Goal: Transaction & Acquisition: Book appointment/travel/reservation

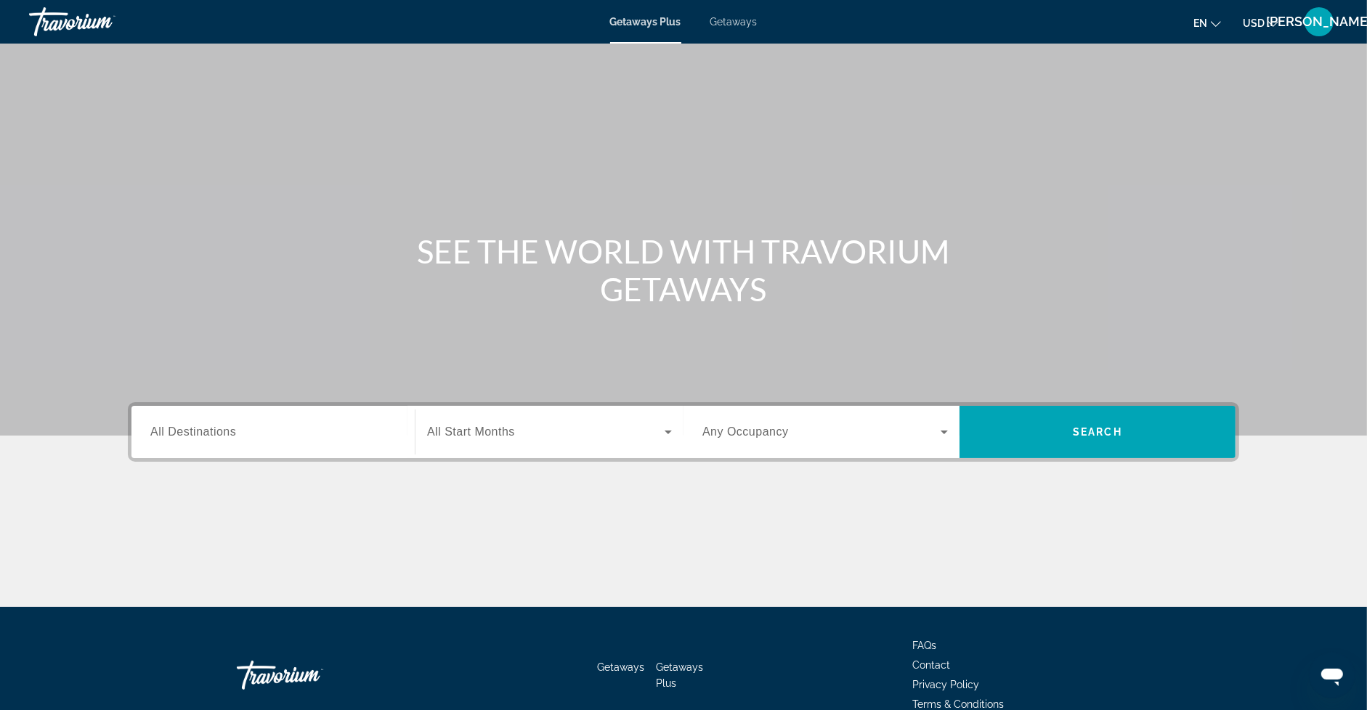
click at [738, 28] on div "Getaways Plus Getaways en English Español Français Italiano Português русский U…" at bounding box center [683, 22] width 1367 height 38
click at [740, 23] on span "Getaways" at bounding box center [733, 22] width 47 height 12
click at [302, 442] on div "Search widget" at bounding box center [273, 432] width 246 height 41
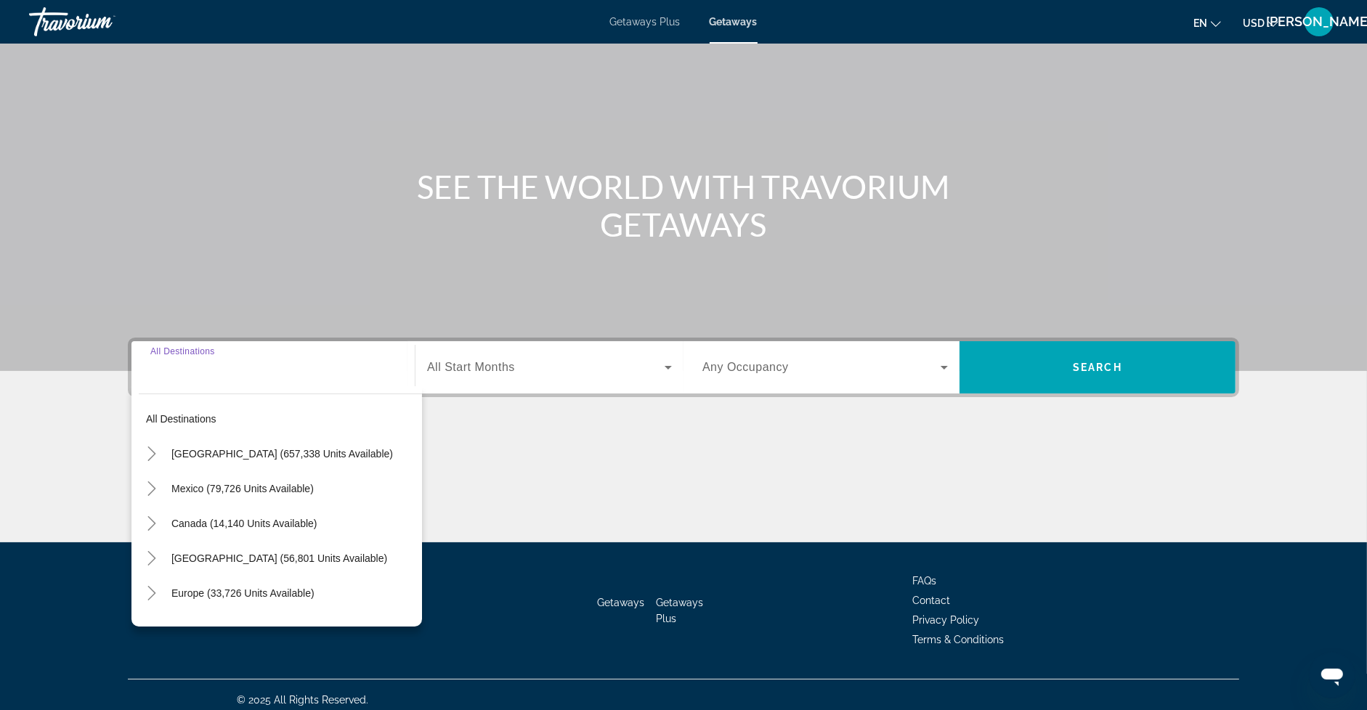
scroll to position [74, 0]
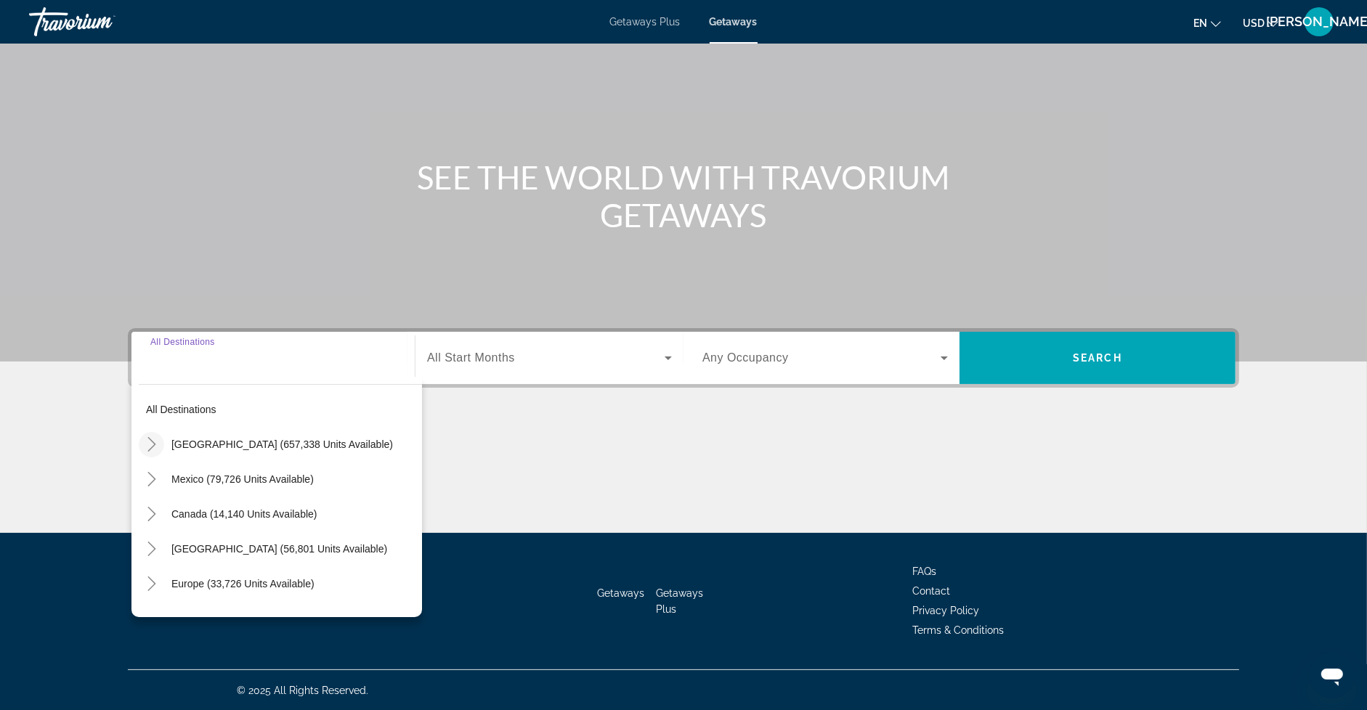
click at [153, 446] on icon "Toggle United States (657,338 units available)" at bounding box center [151, 444] width 8 height 15
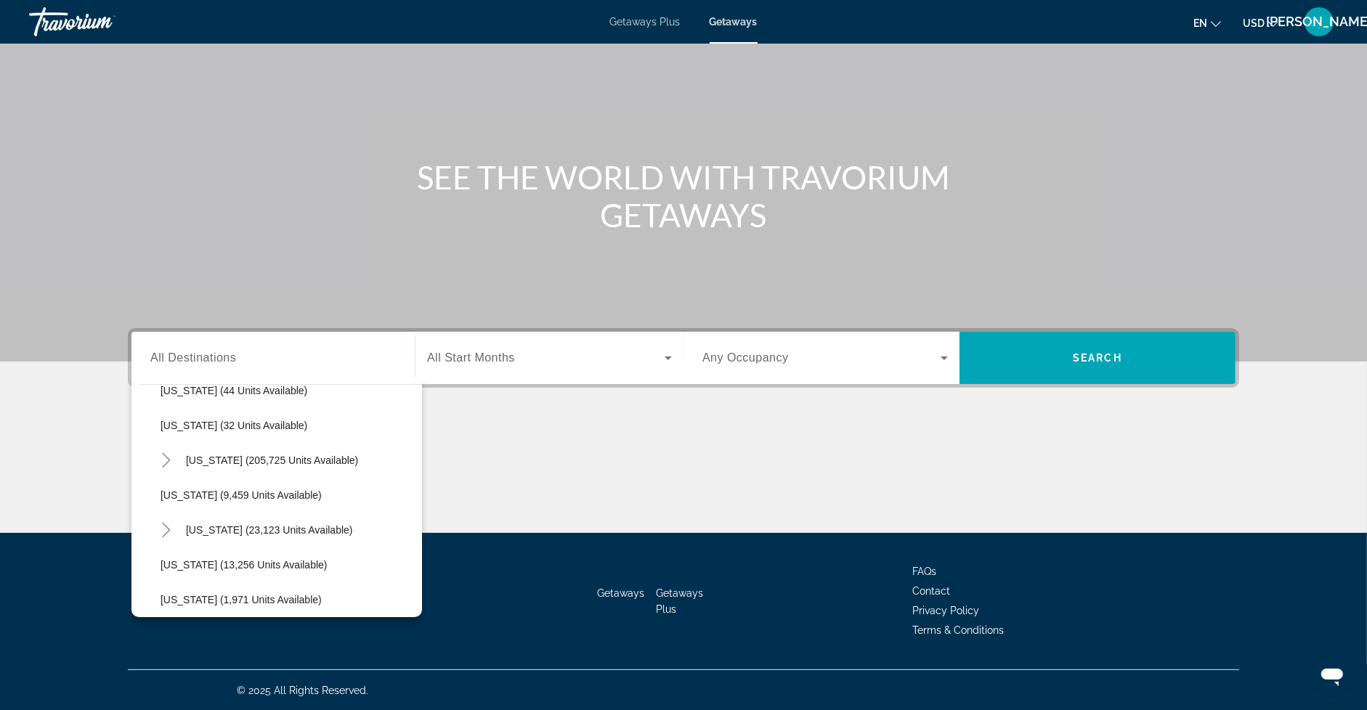
scroll to position [288, 0]
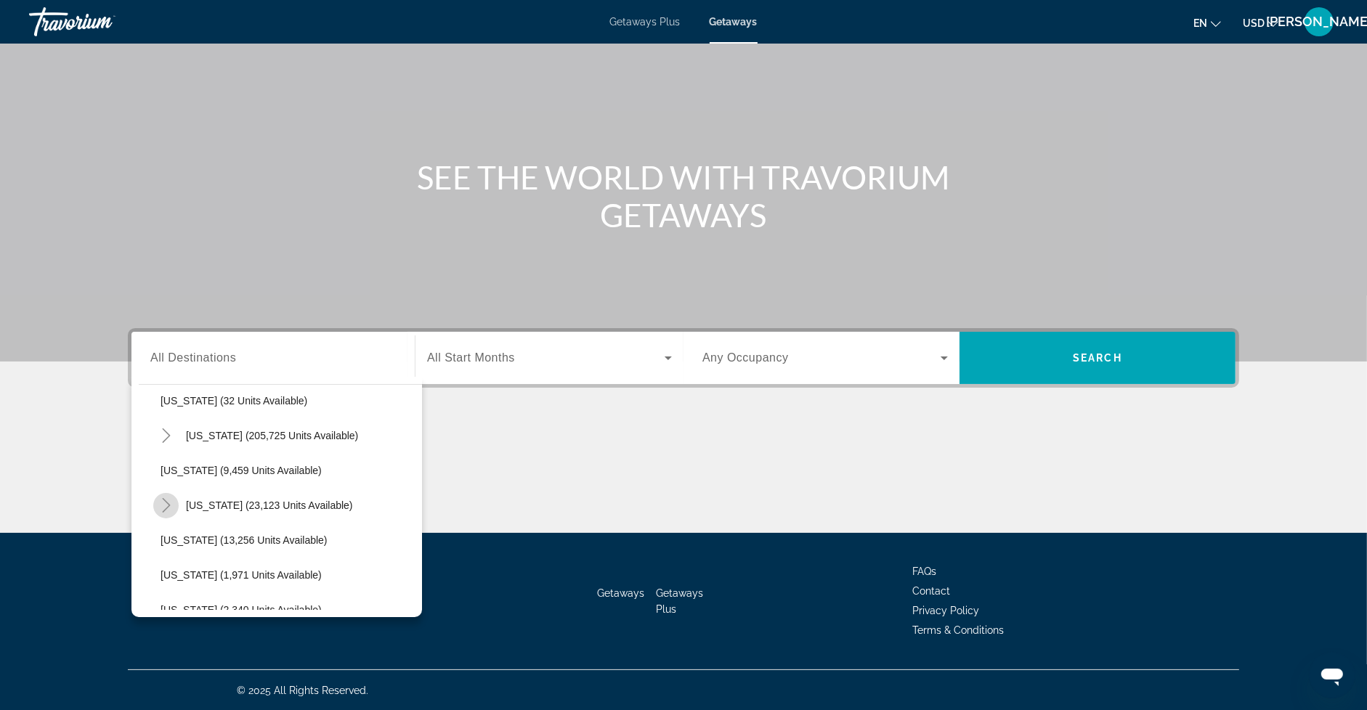
click at [166, 500] on icon "Toggle Hawaii (23,123 units available)" at bounding box center [166, 505] width 15 height 15
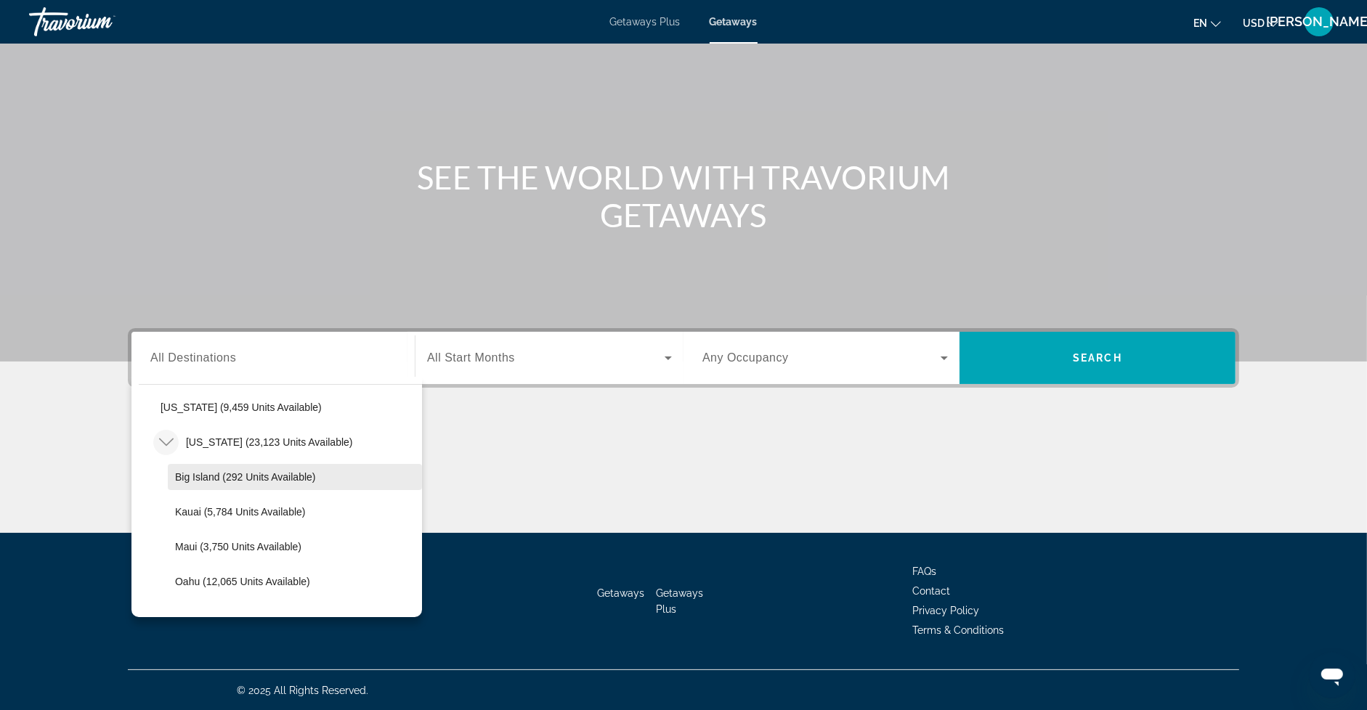
scroll to position [368, 0]
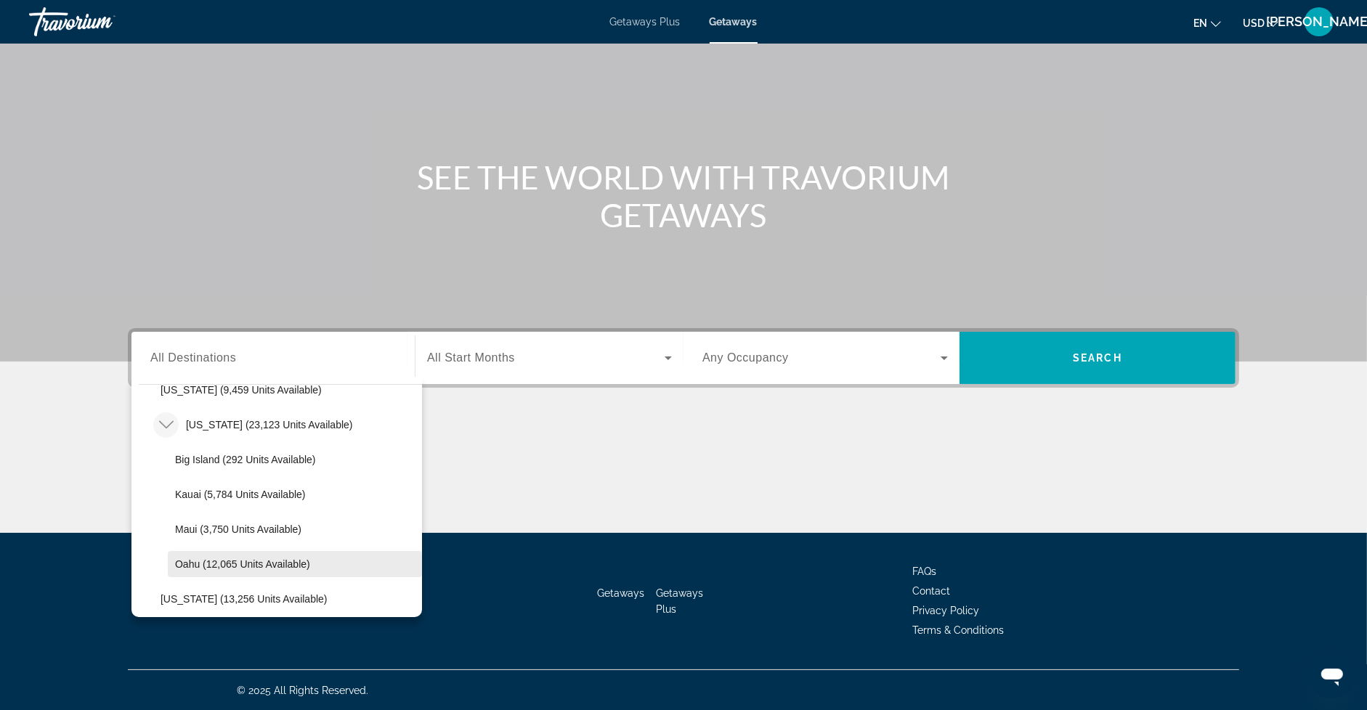
click at [212, 559] on span "Oahu (12,065 units available)" at bounding box center [242, 565] width 135 height 12
type input "**********"
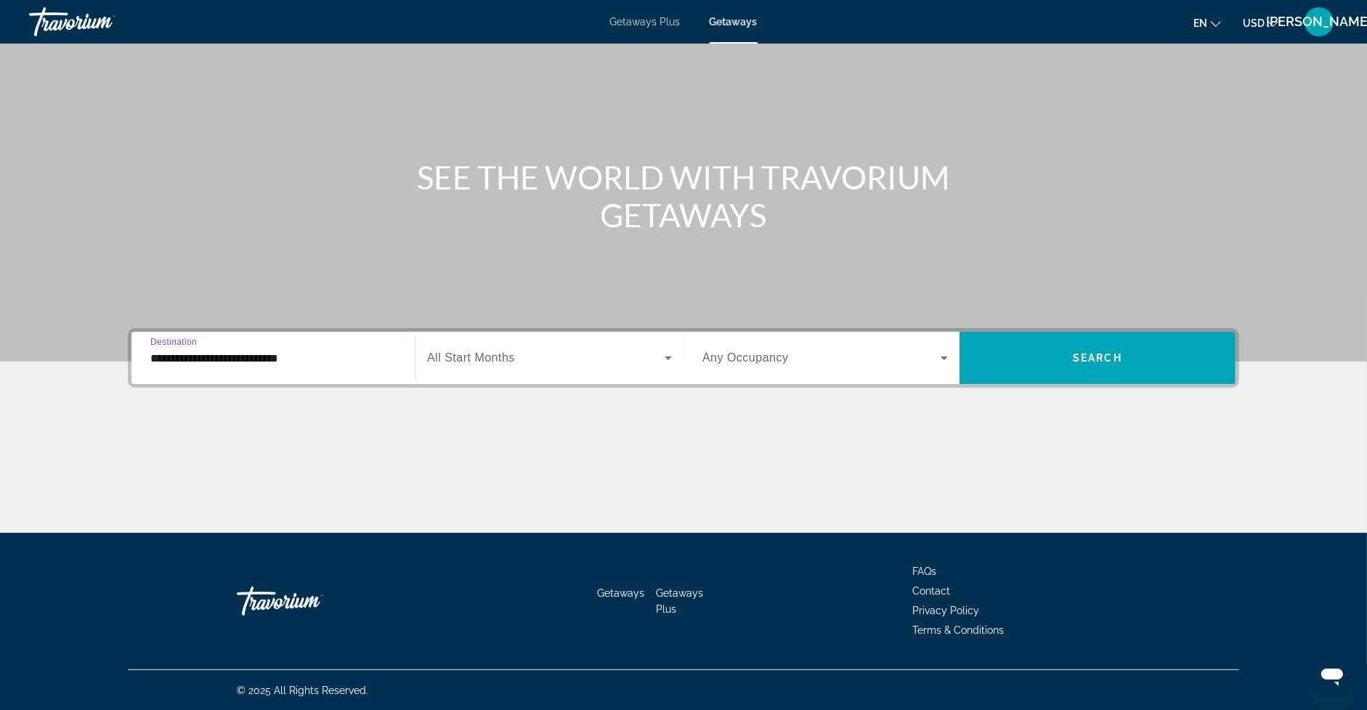
click at [461, 368] on div "Search widget" at bounding box center [549, 358] width 245 height 41
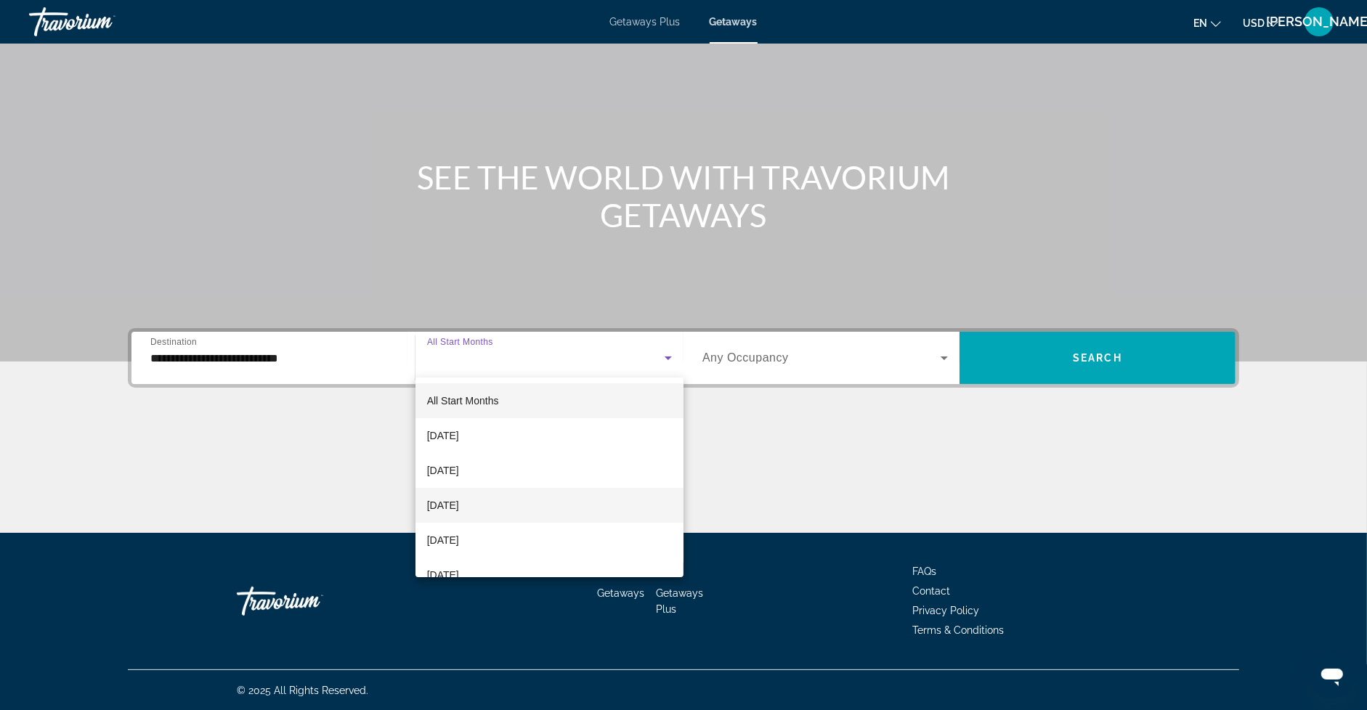
click at [459, 505] on span "November 2025" at bounding box center [443, 505] width 32 height 17
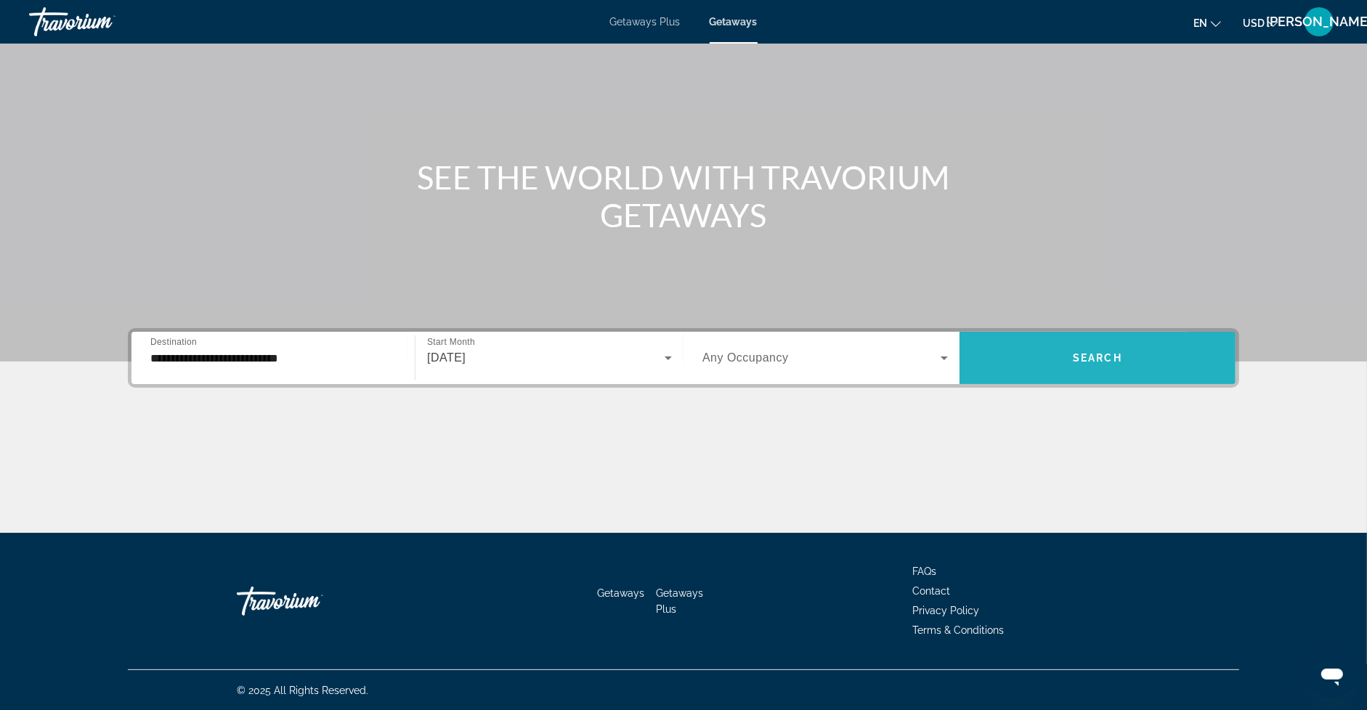
click at [1029, 352] on span "Search widget" at bounding box center [1098, 358] width 276 height 35
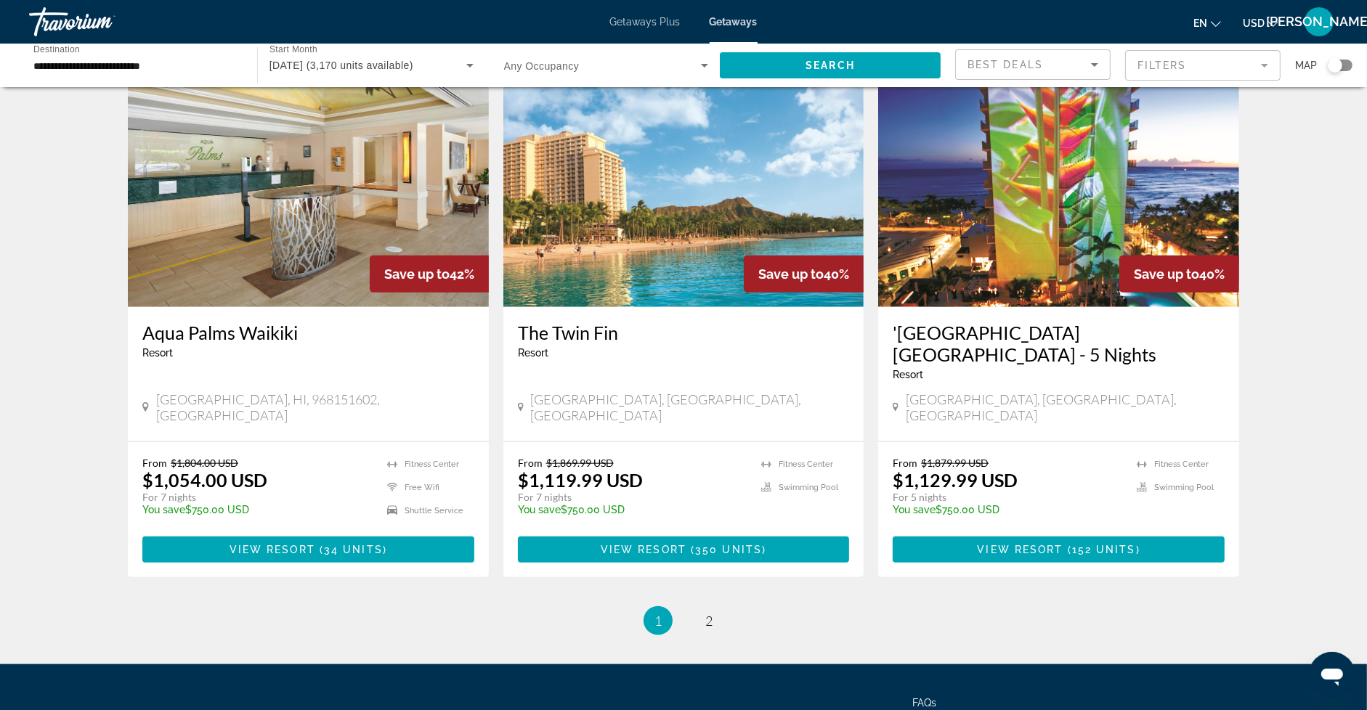
scroll to position [1685, 0]
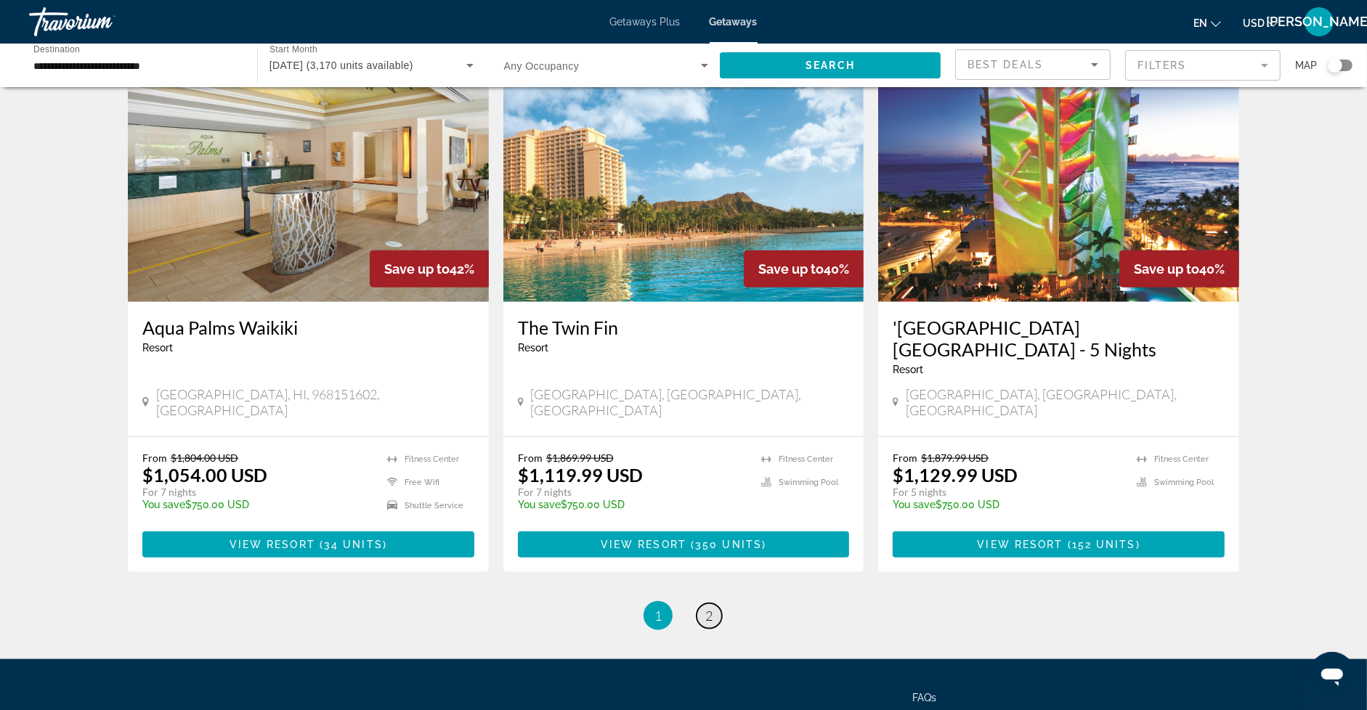
click at [705, 604] on link "page 2" at bounding box center [709, 616] width 25 height 25
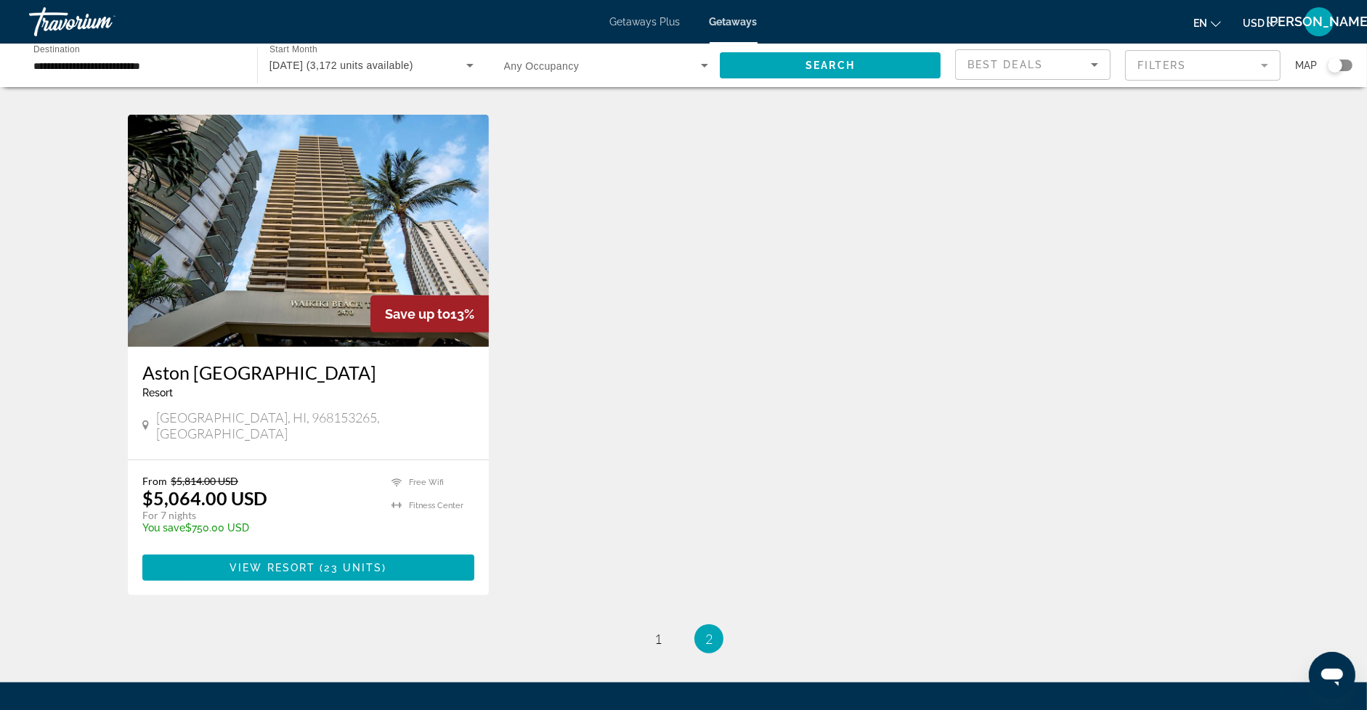
scroll to position [1119, 0]
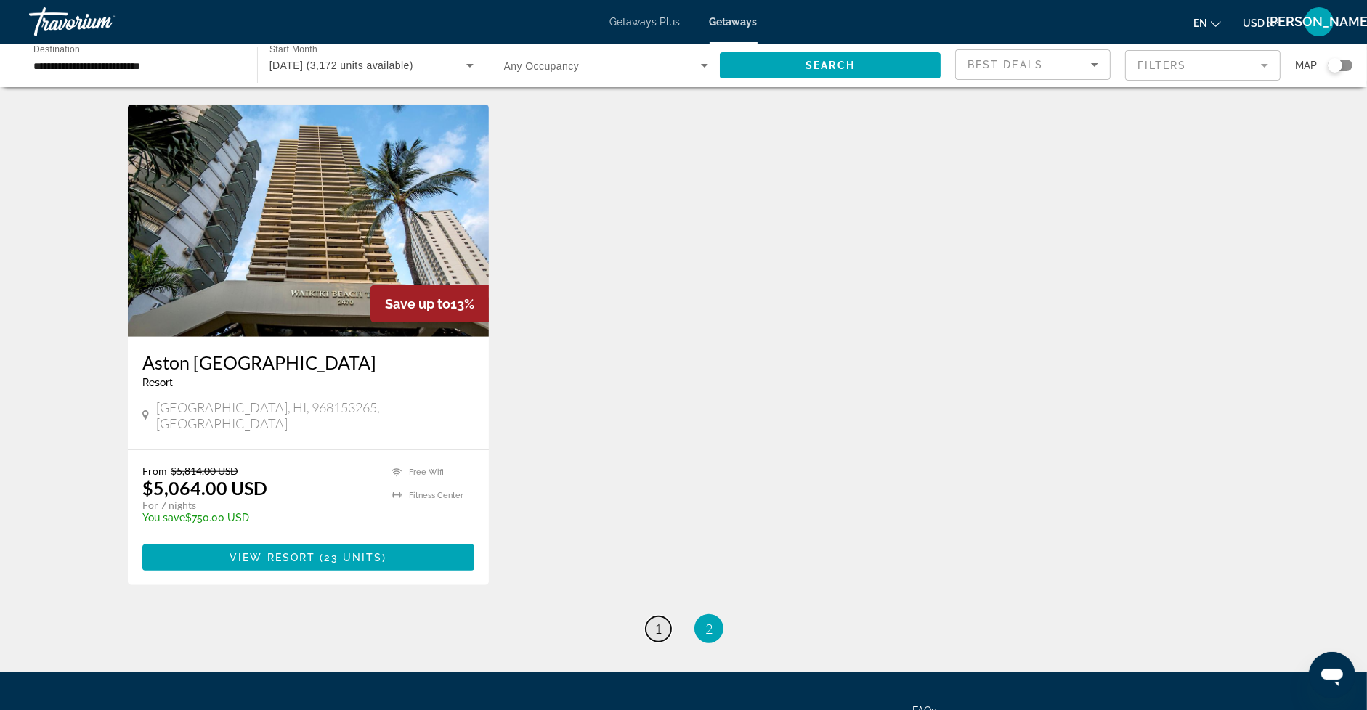
click at [652, 617] on link "page 1" at bounding box center [658, 629] width 25 height 25
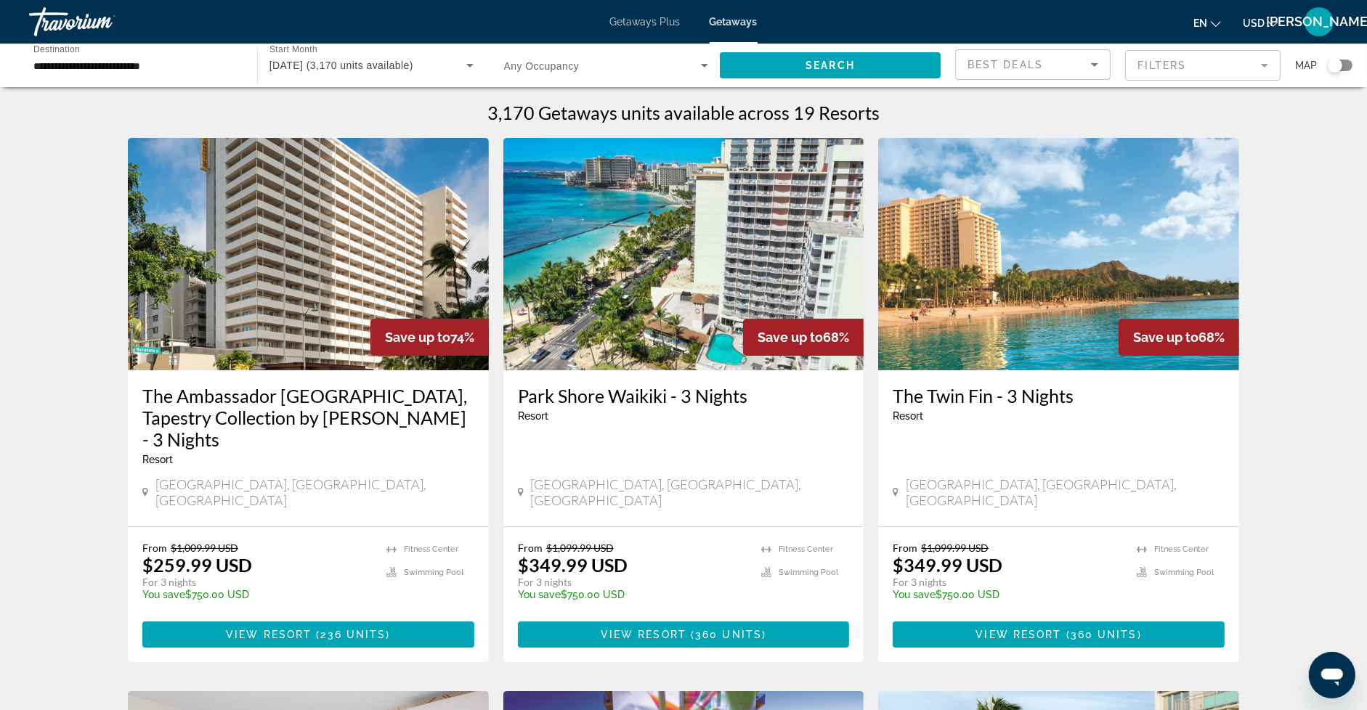
click at [1045, 307] on img "Main content" at bounding box center [1058, 254] width 361 height 232
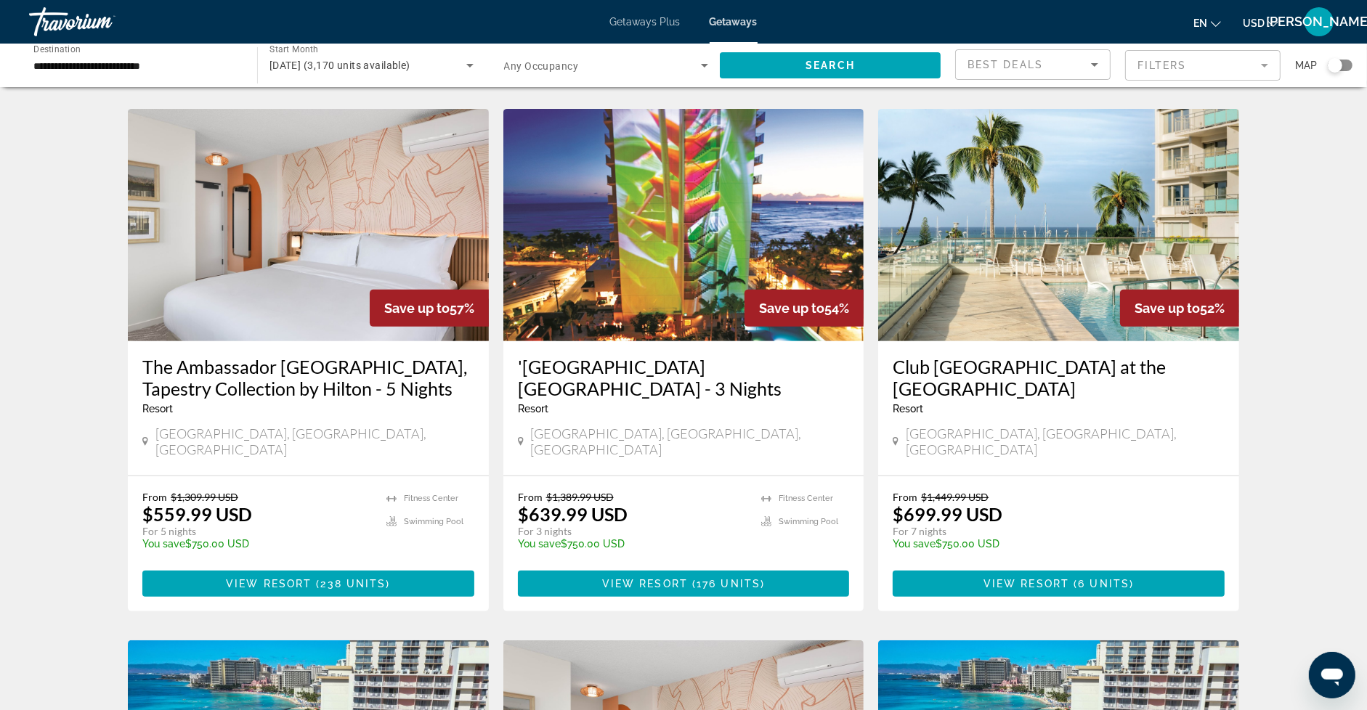
scroll to position [585, 0]
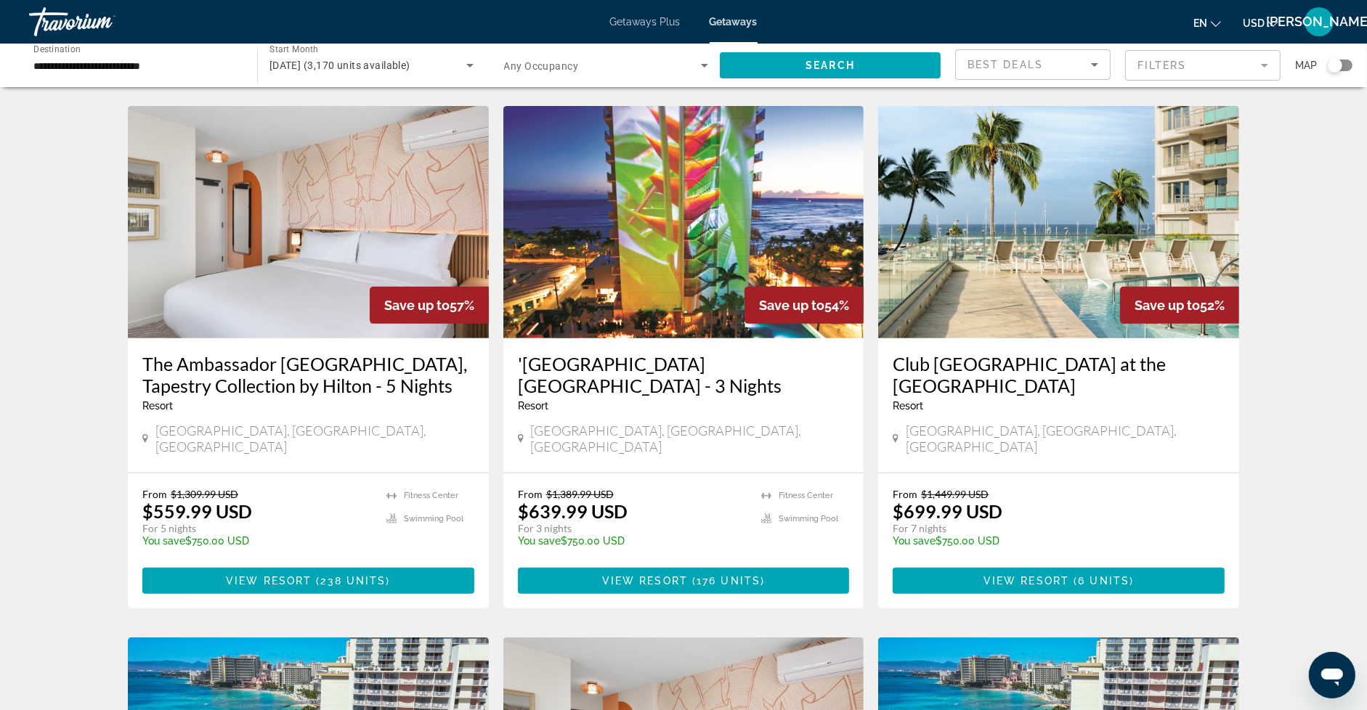
click at [328, 214] on img "Main content" at bounding box center [308, 222] width 361 height 232
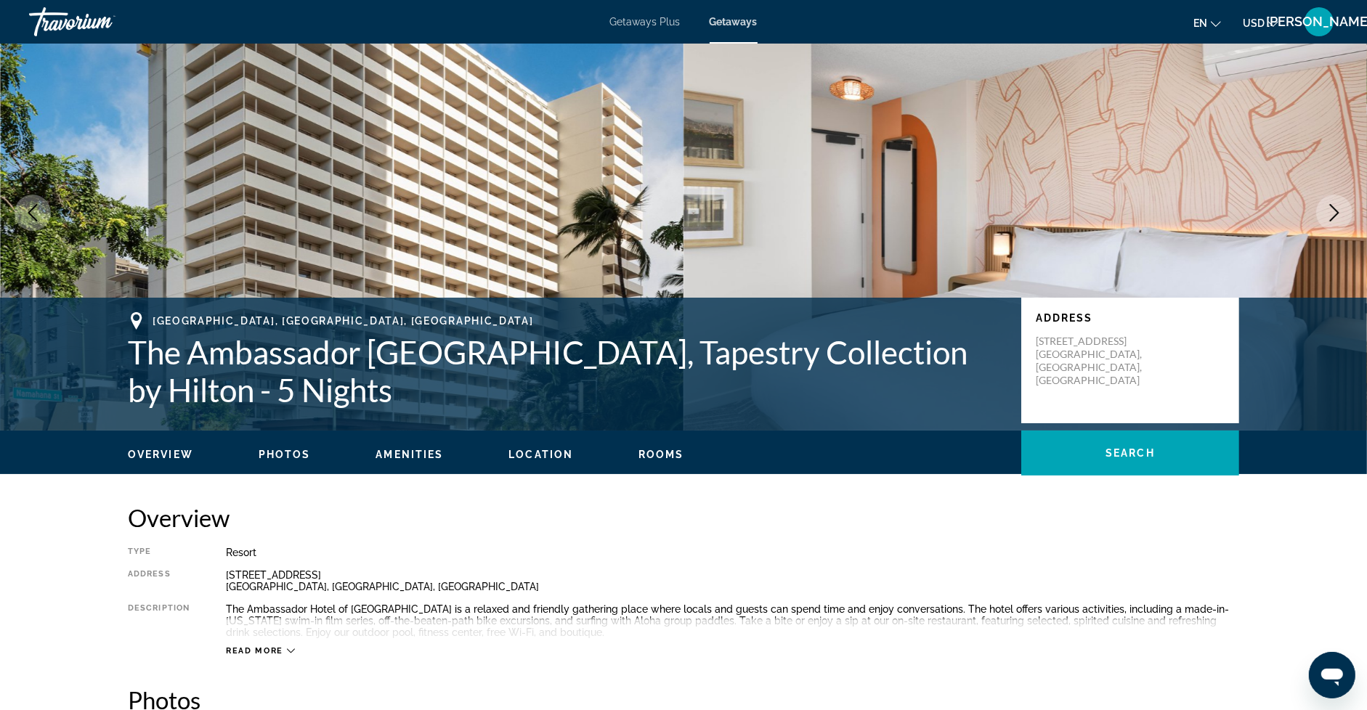
scroll to position [46, 0]
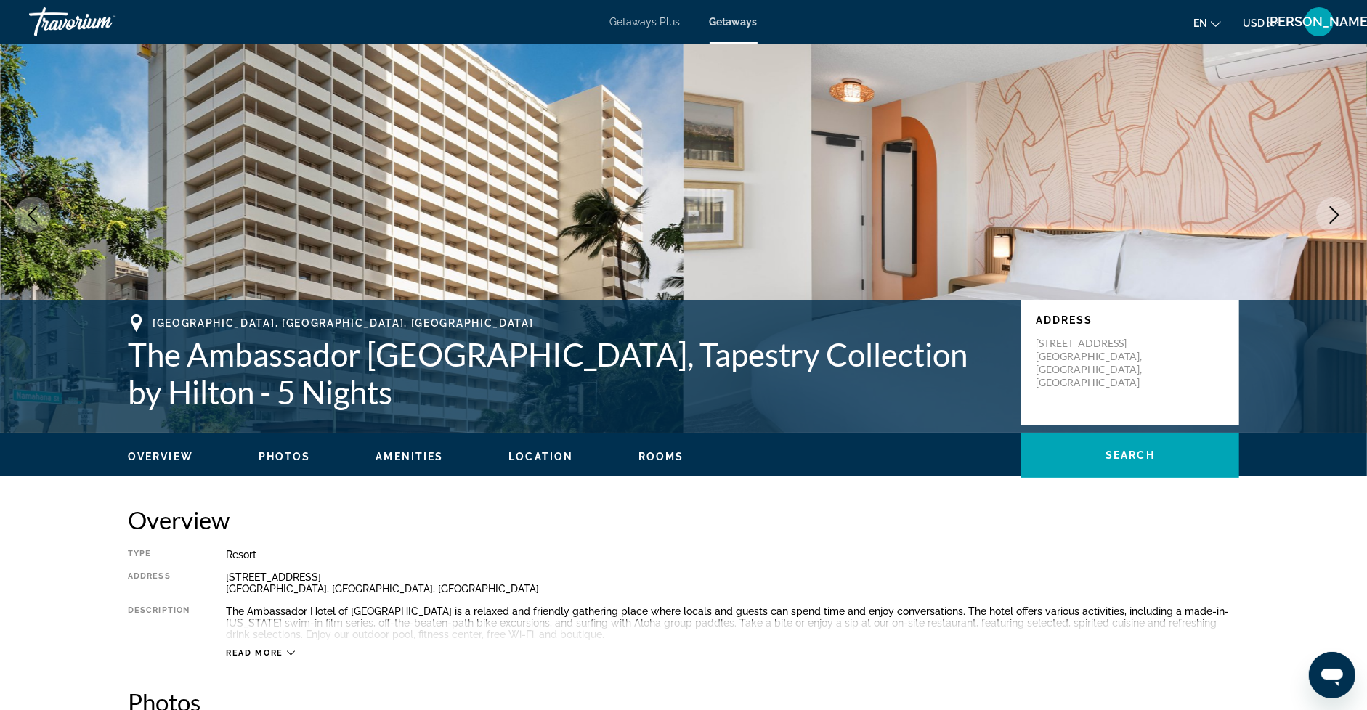
click at [1333, 208] on icon "Next image" at bounding box center [1334, 214] width 9 height 17
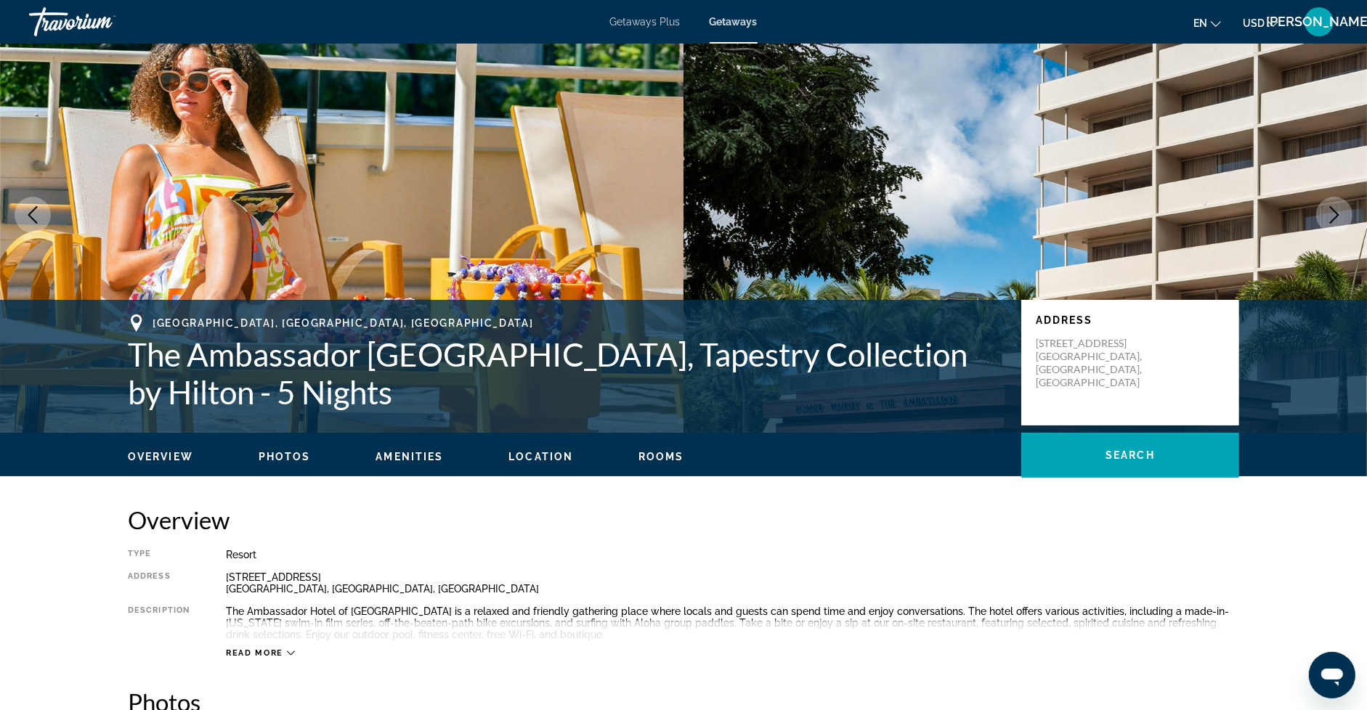
click at [1333, 208] on icon "Next image" at bounding box center [1334, 214] width 9 height 17
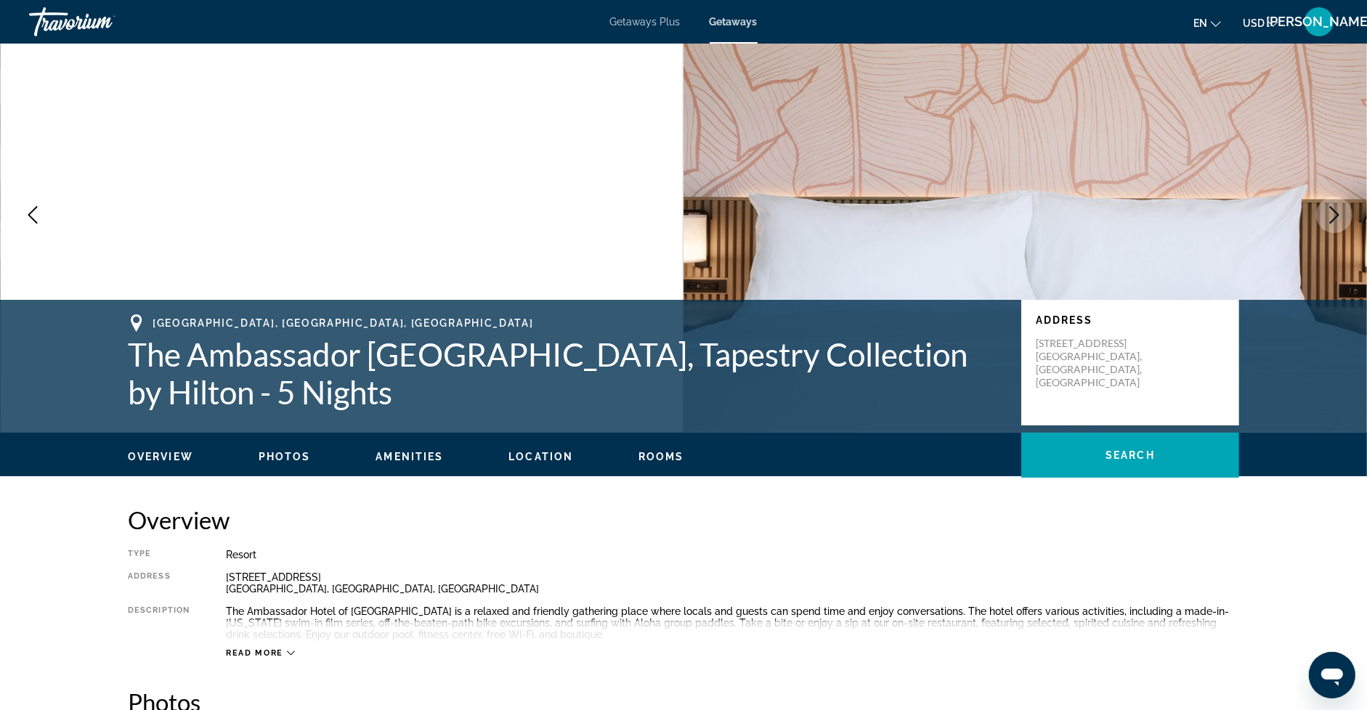
click at [1333, 208] on icon "Next image" at bounding box center [1334, 214] width 9 height 17
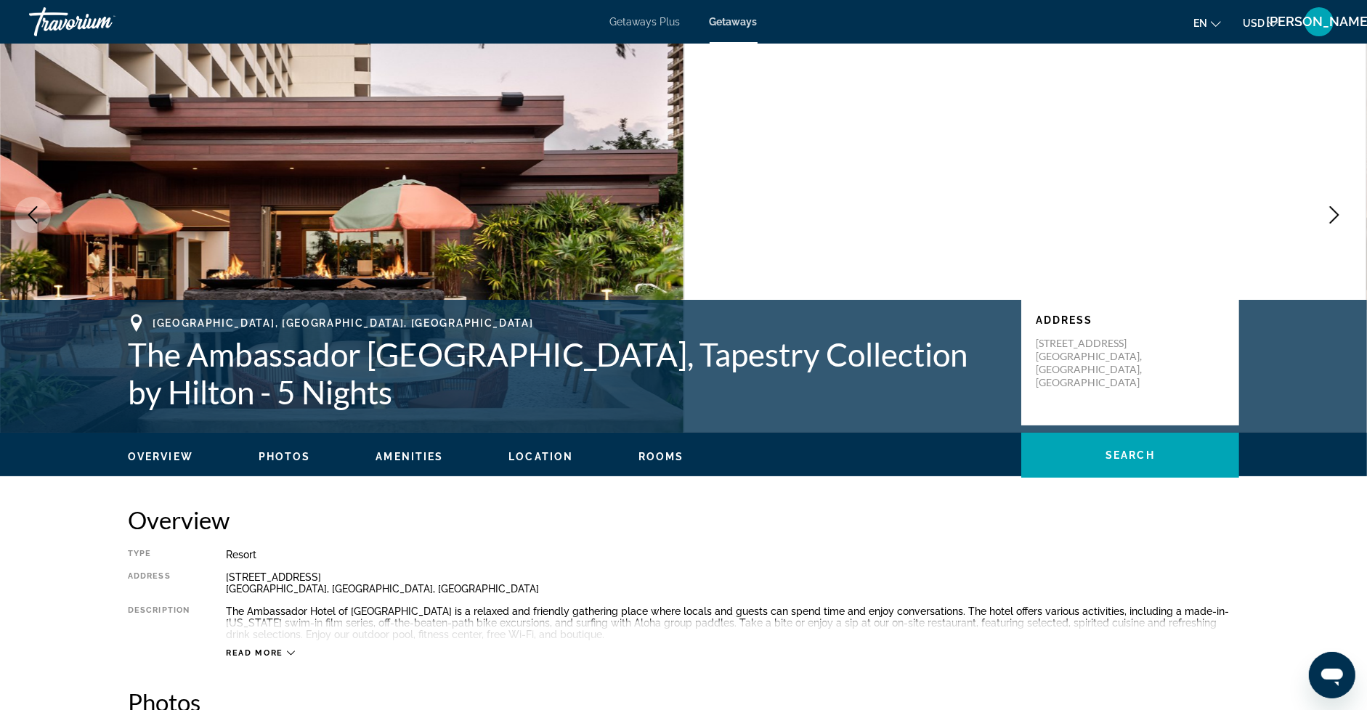
click at [618, 20] on span "Getaways Plus" at bounding box center [645, 22] width 70 height 12
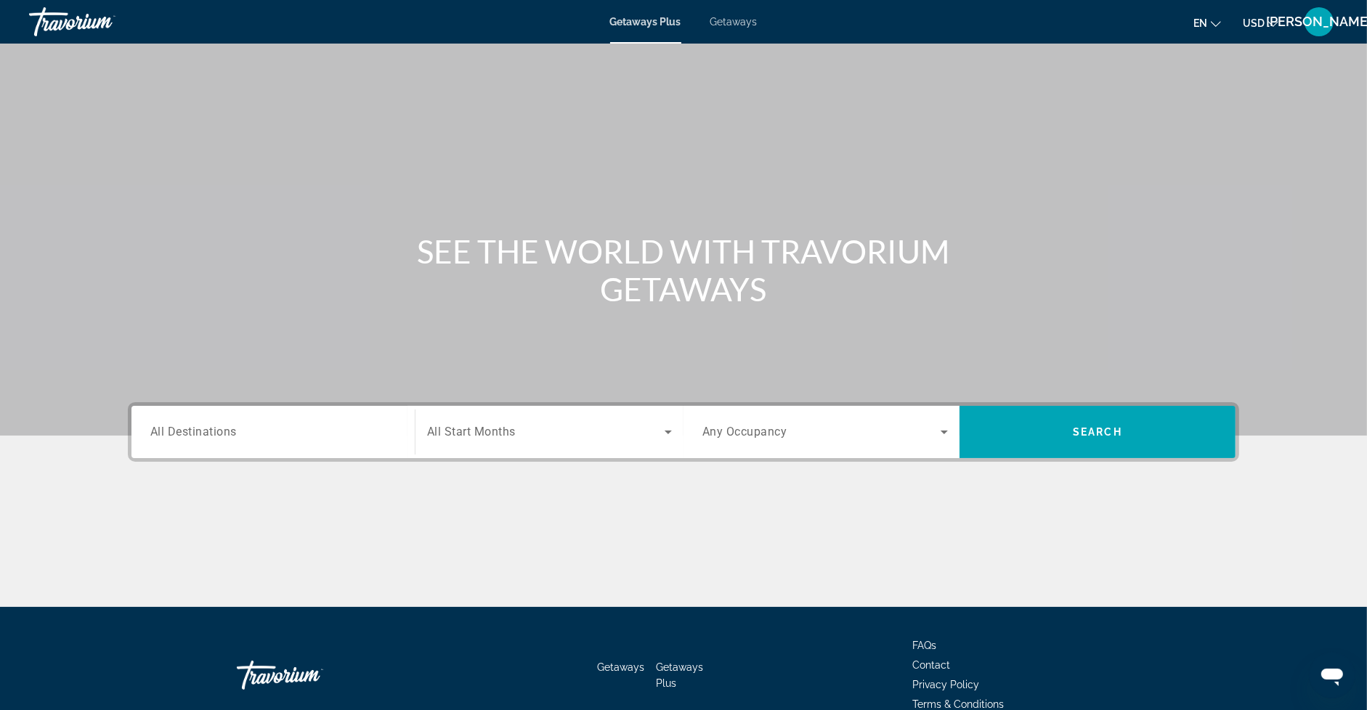
click at [200, 419] on div "Search widget" at bounding box center [273, 432] width 246 height 41
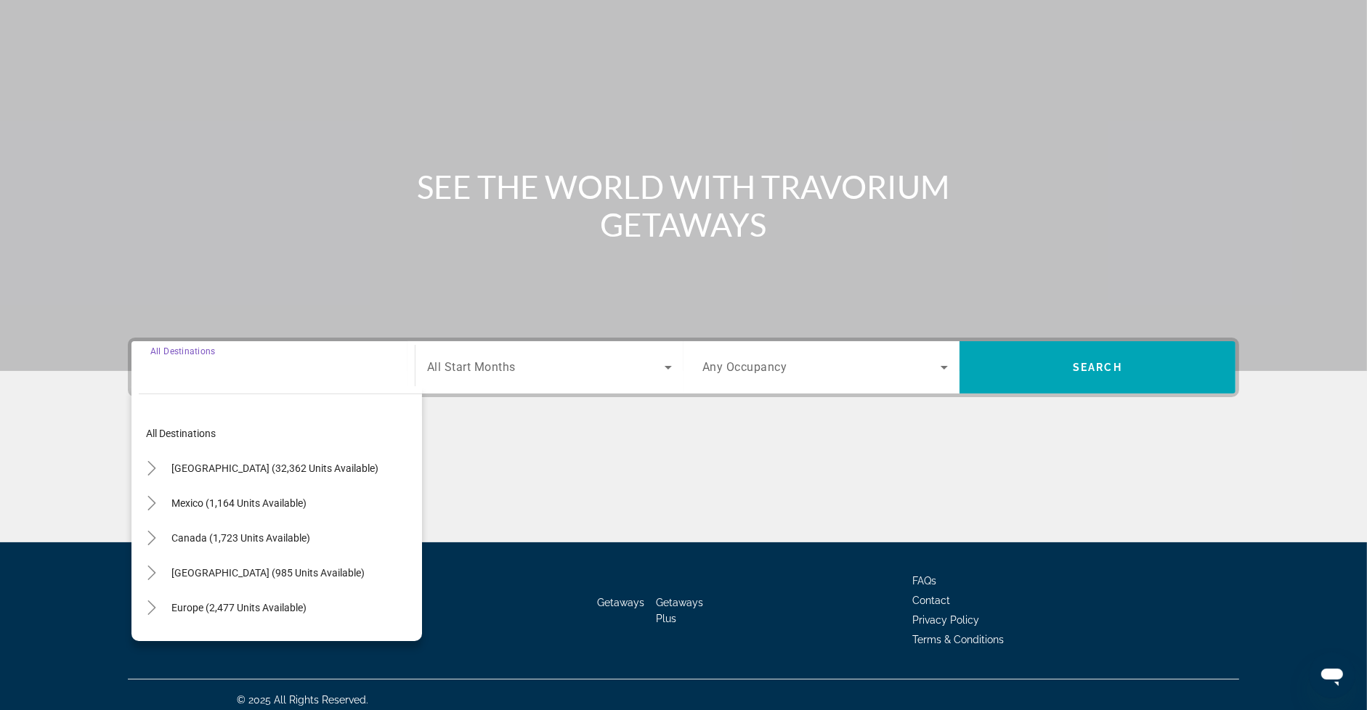
scroll to position [74, 0]
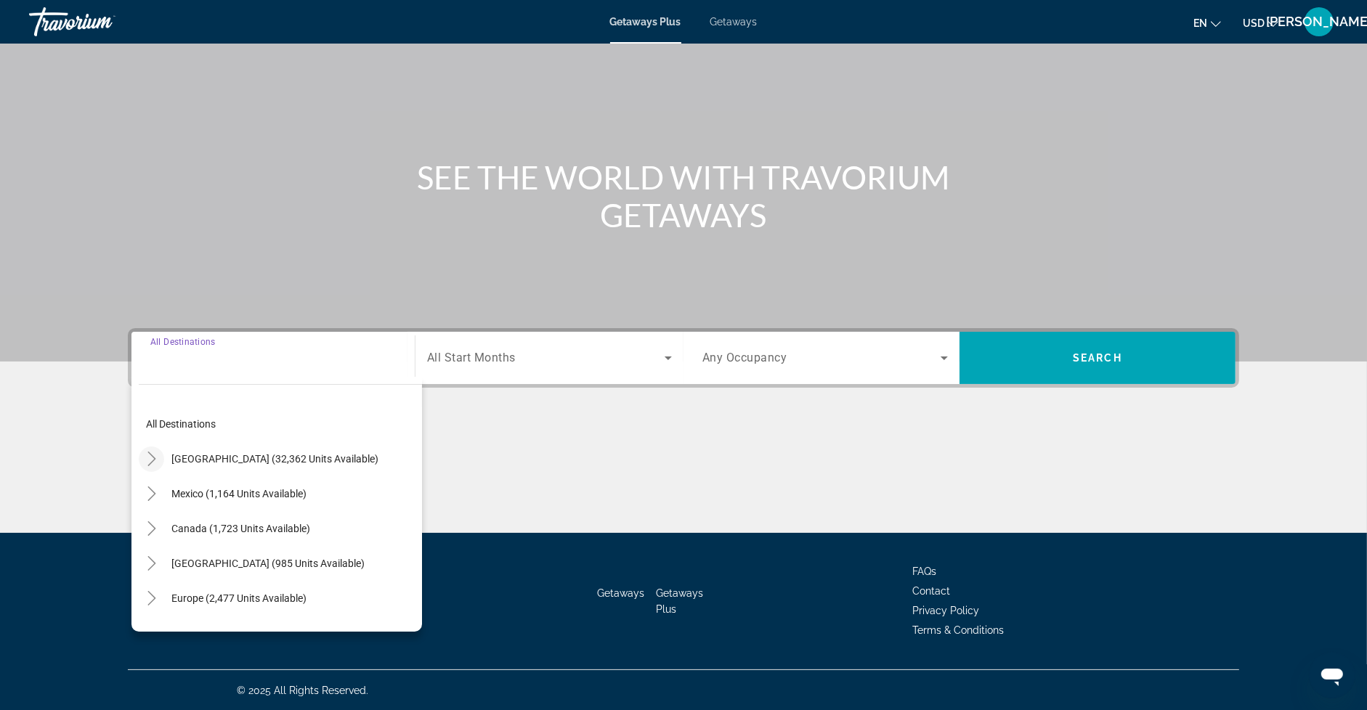
click at [154, 457] on icon "Toggle United States (32,362 units available)" at bounding box center [151, 459] width 8 height 15
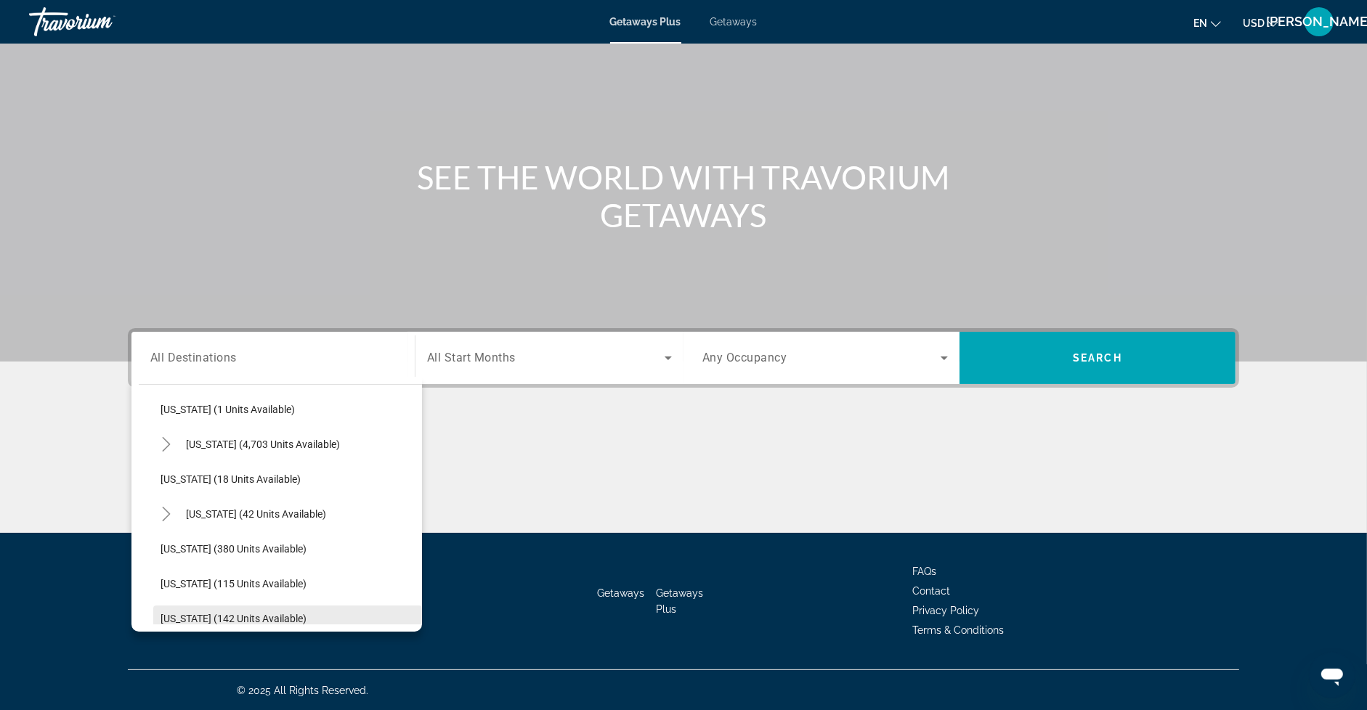
scroll to position [231, 0]
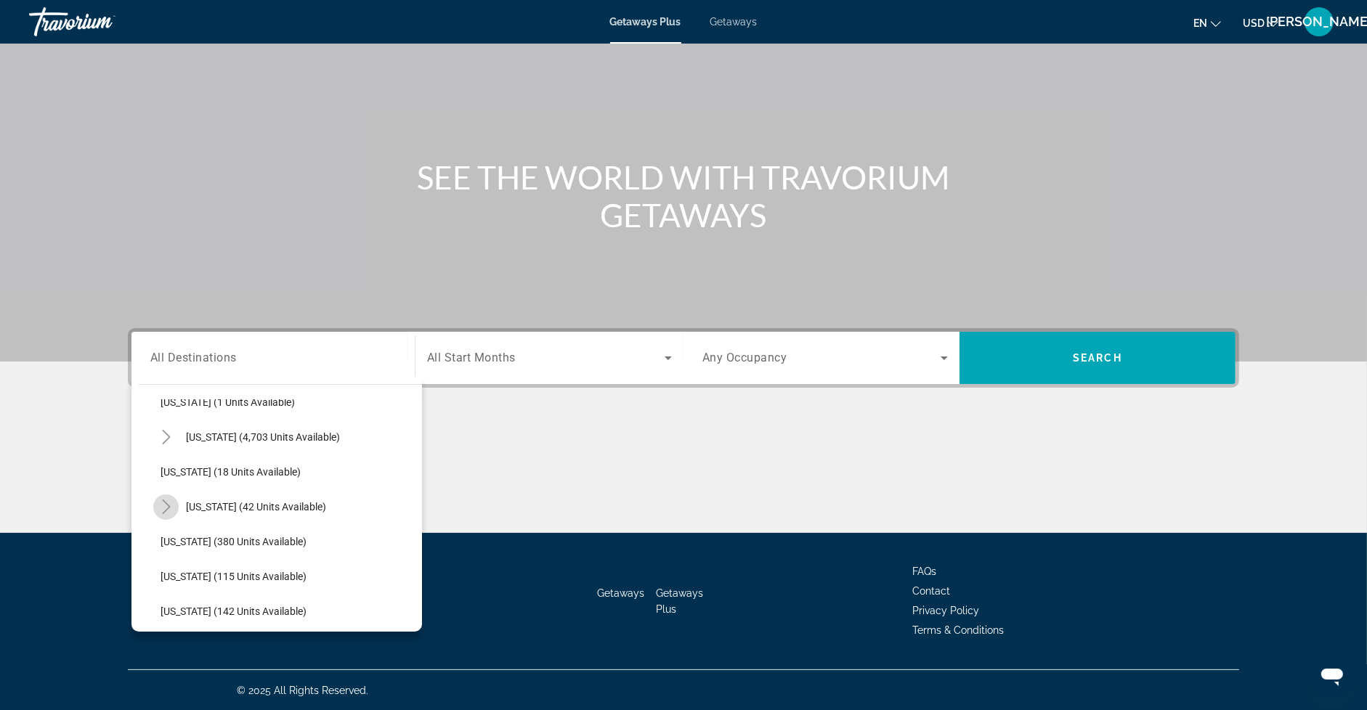
click at [171, 503] on icon "Toggle Hawaii (42 units available)" at bounding box center [166, 507] width 15 height 15
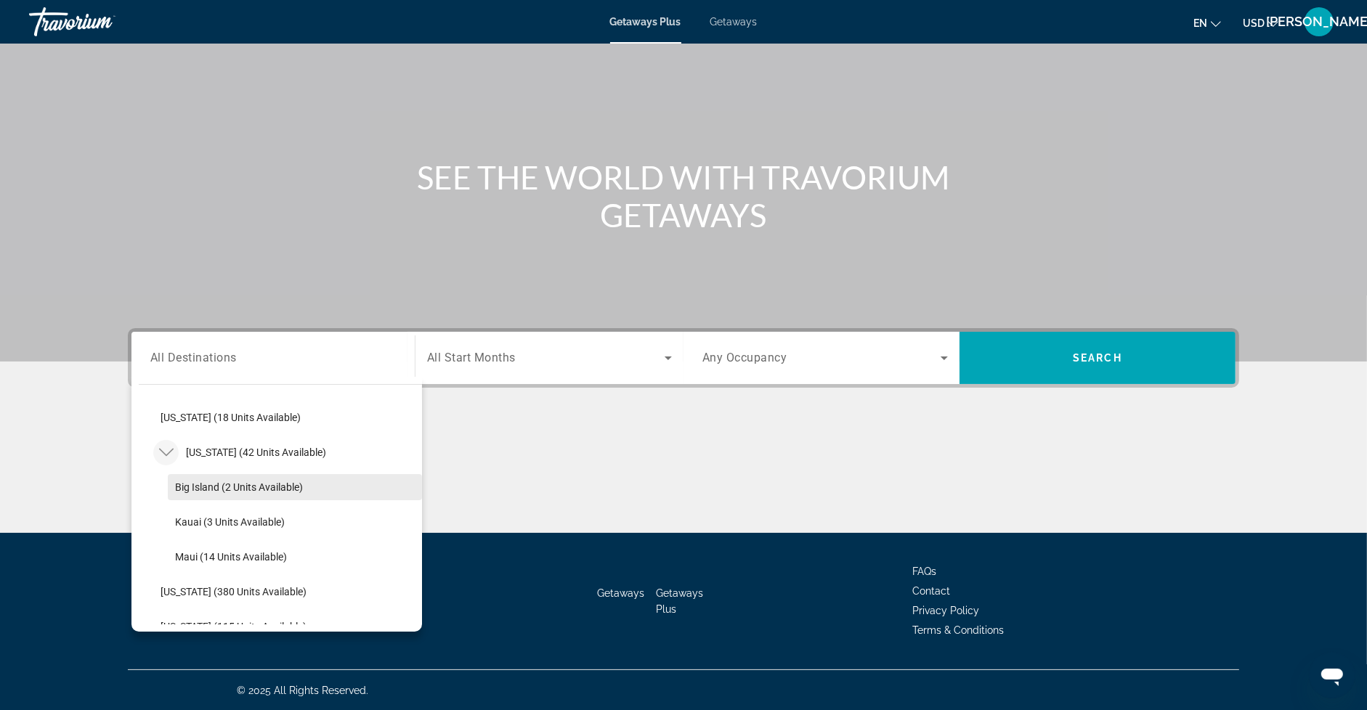
scroll to position [282, 0]
click at [255, 455] on span "Hawaii (42 units available)" at bounding box center [256, 456] width 140 height 12
type input "**********"
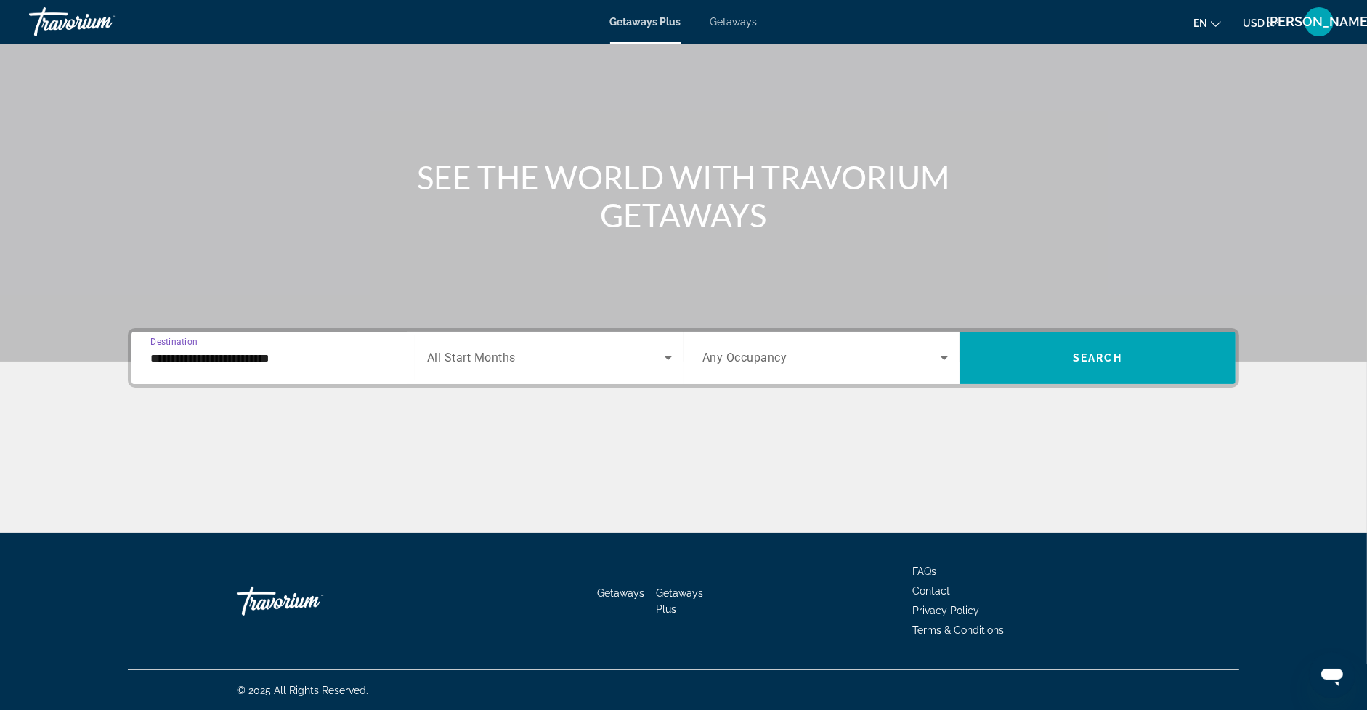
click at [495, 367] on div "Search widget" at bounding box center [549, 358] width 245 height 41
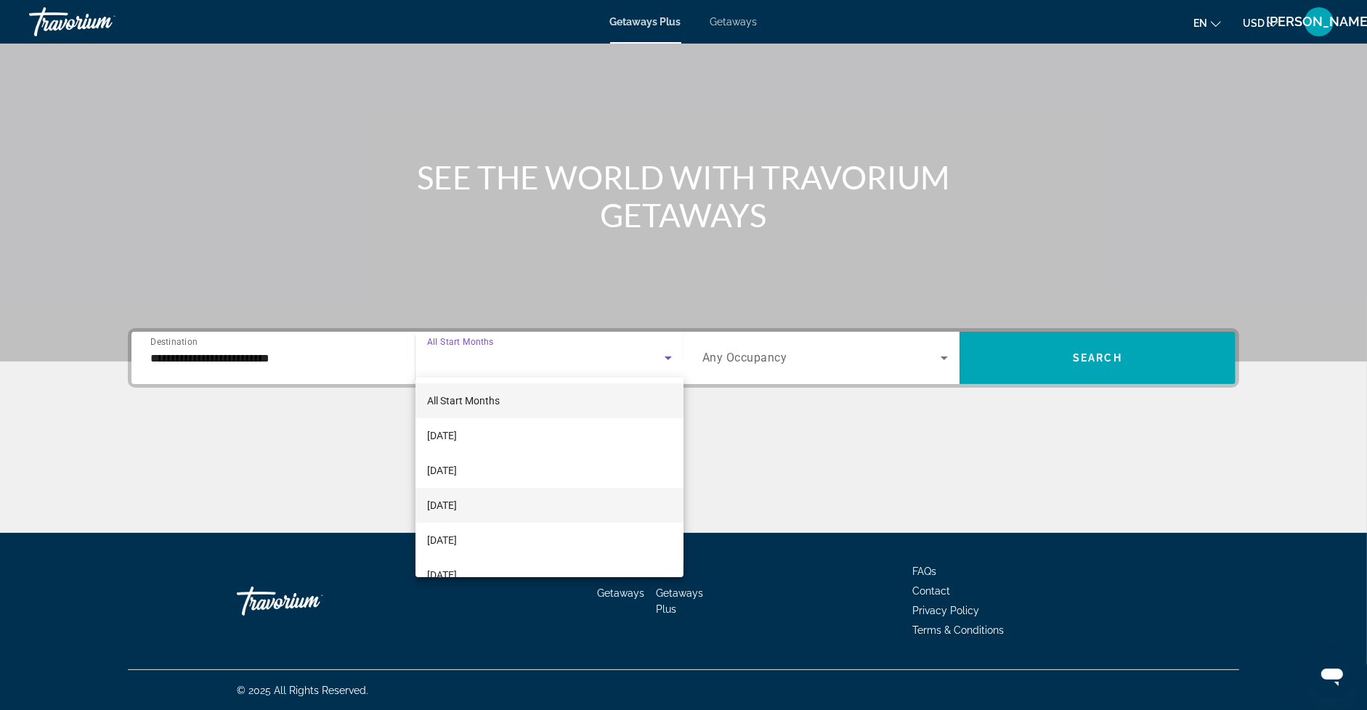
click at [457, 497] on span "November 2025" at bounding box center [442, 505] width 30 height 17
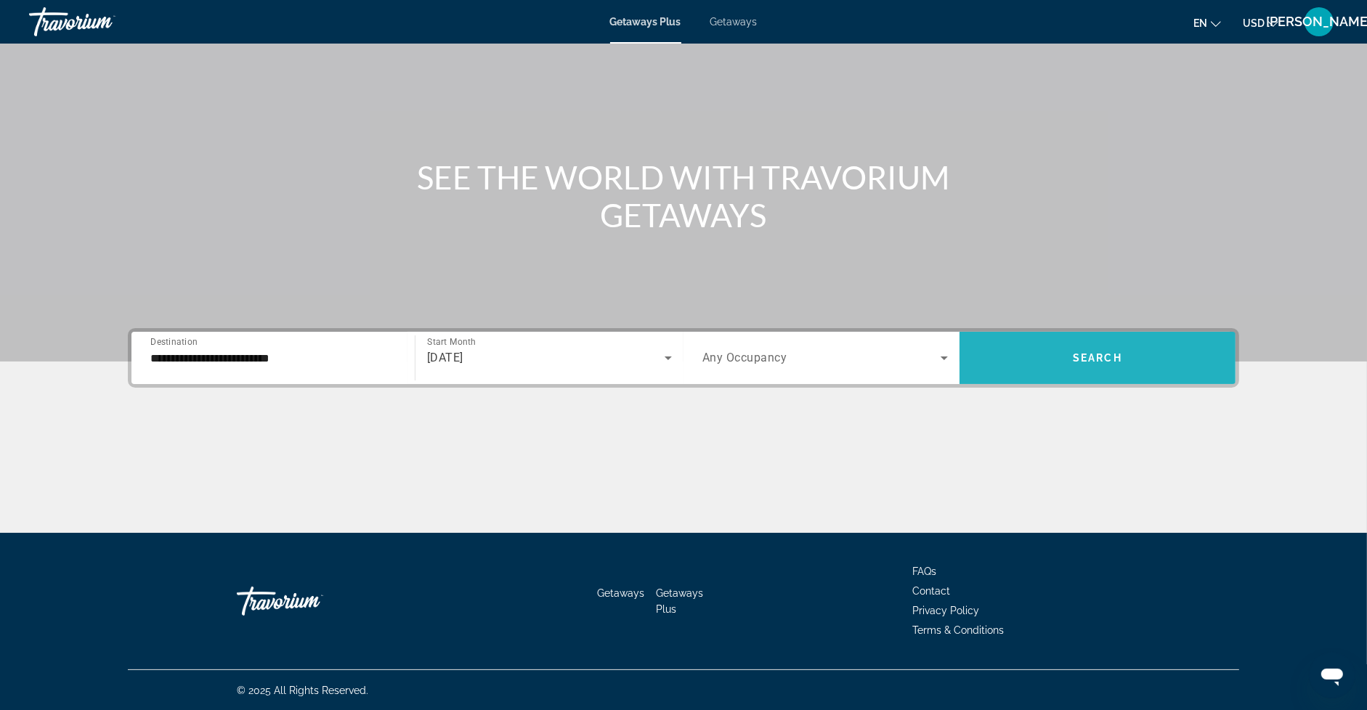
click at [1050, 341] on span "Search widget" at bounding box center [1098, 358] width 276 height 35
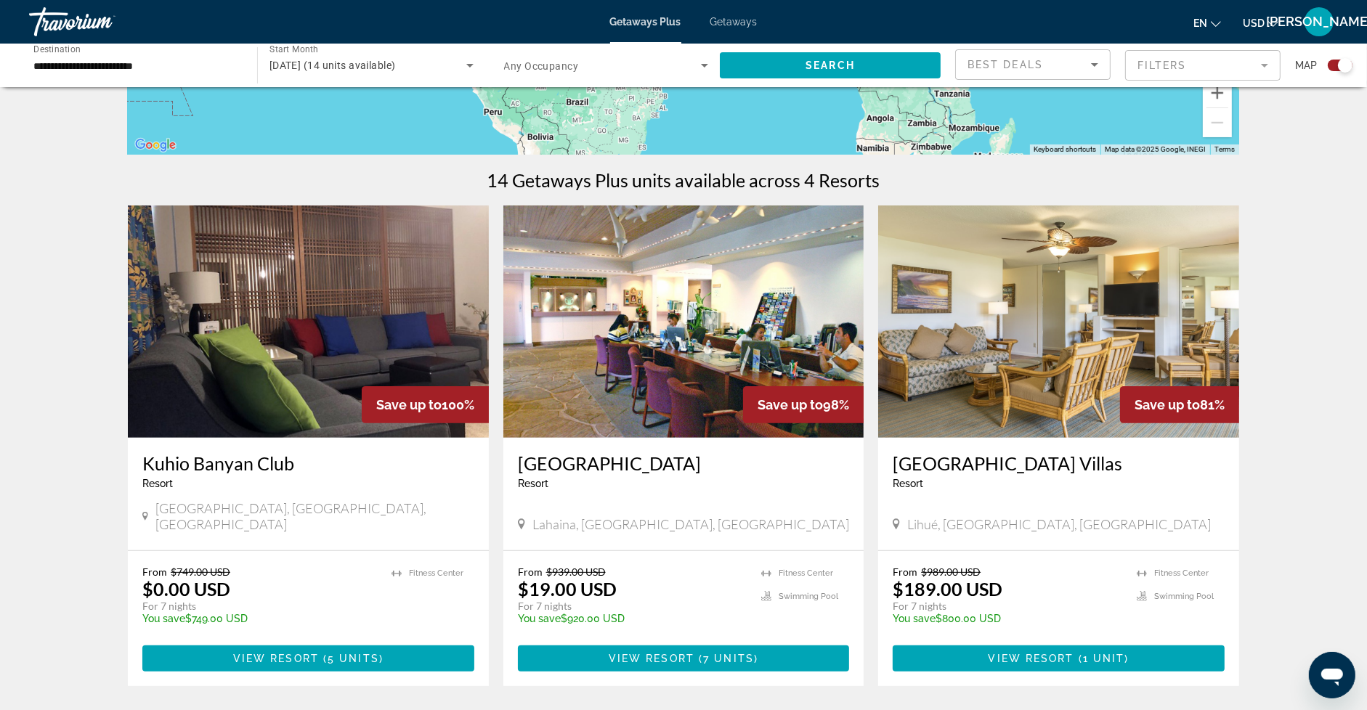
scroll to position [345, 0]
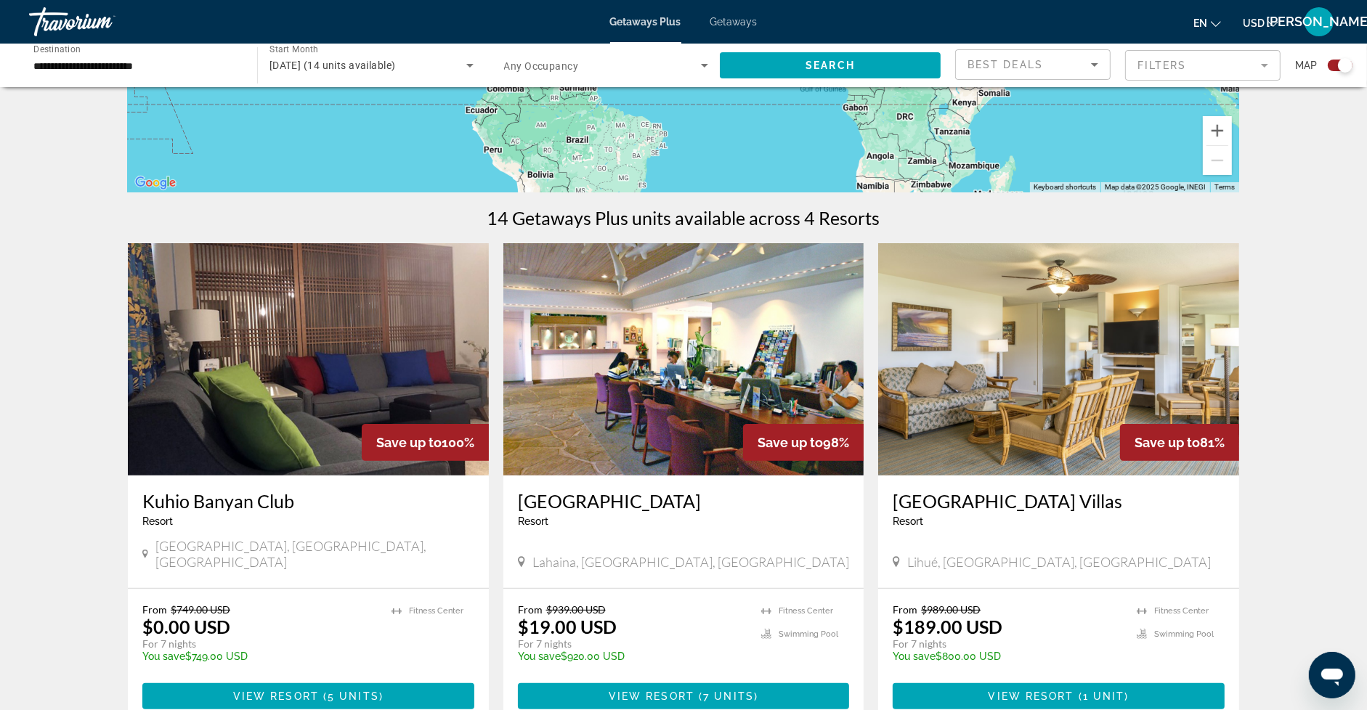
click at [355, 413] on img "Main content" at bounding box center [308, 359] width 361 height 232
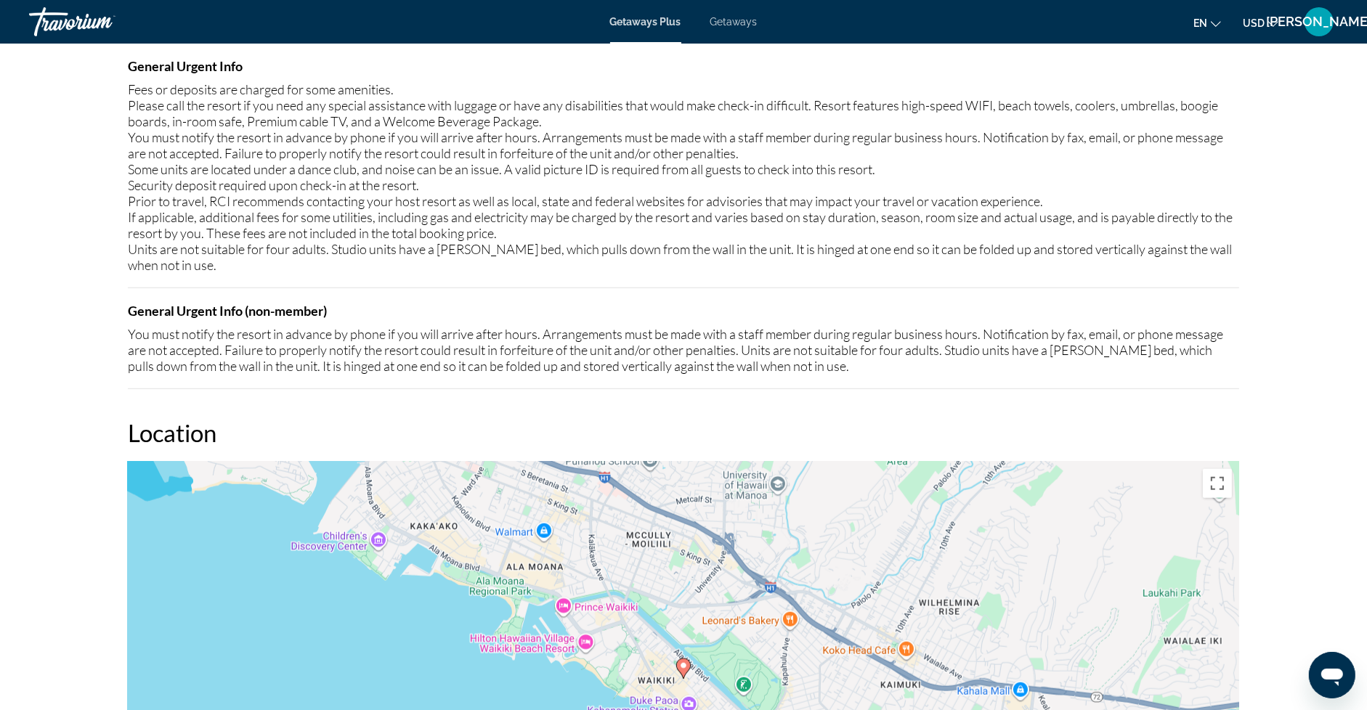
scroll to position [1471, 0]
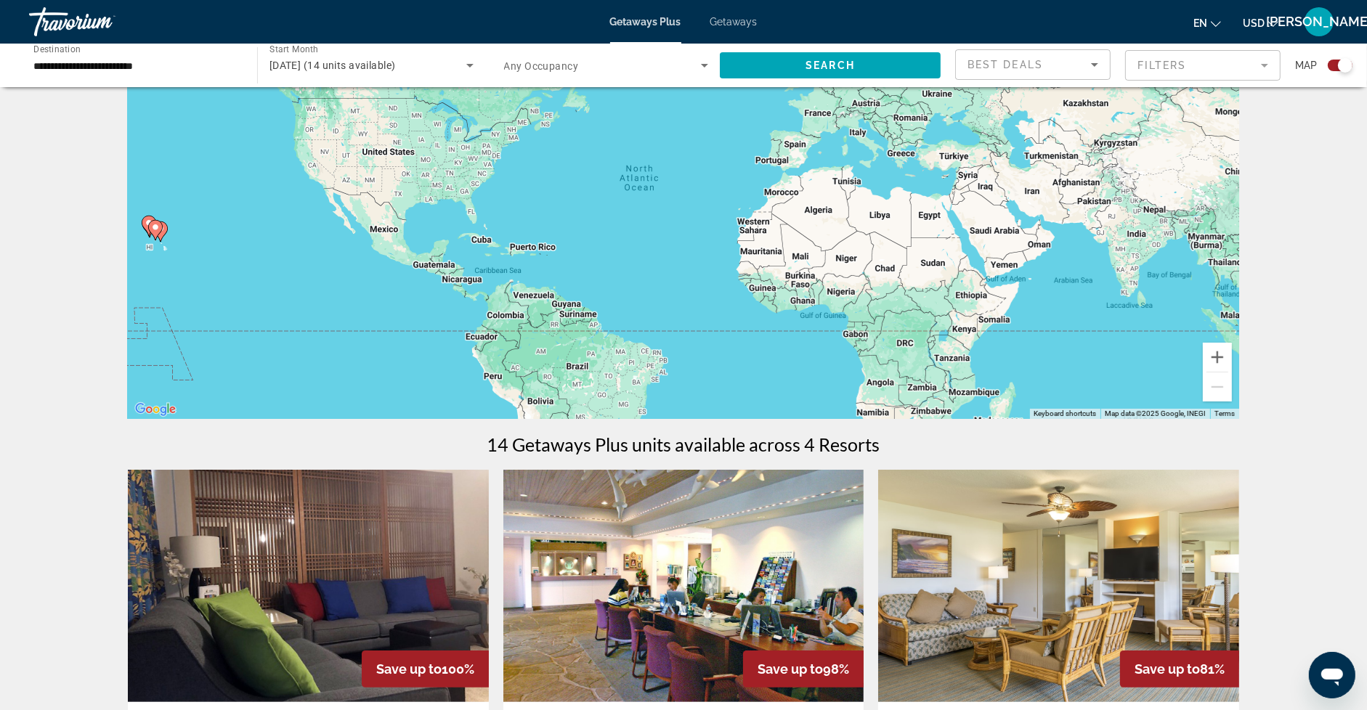
scroll to position [109, 0]
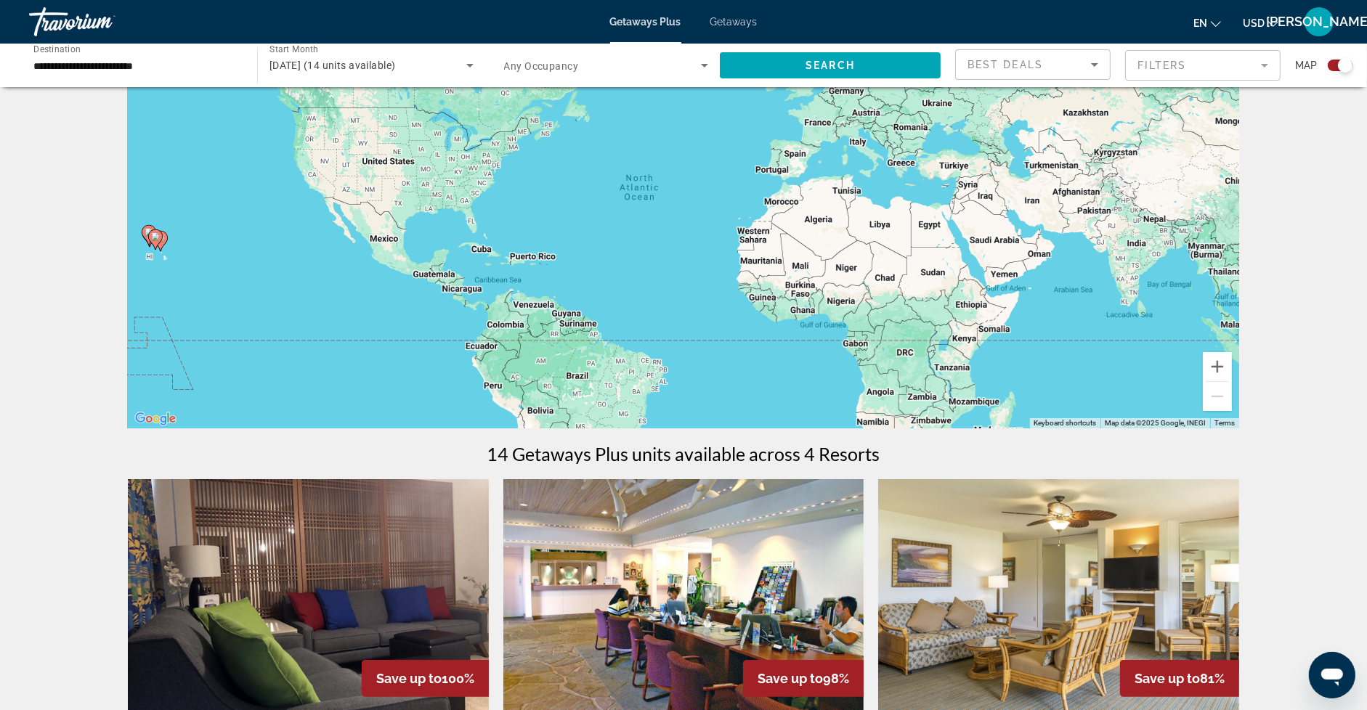
click at [747, 19] on span "Getaways" at bounding box center [733, 22] width 47 height 12
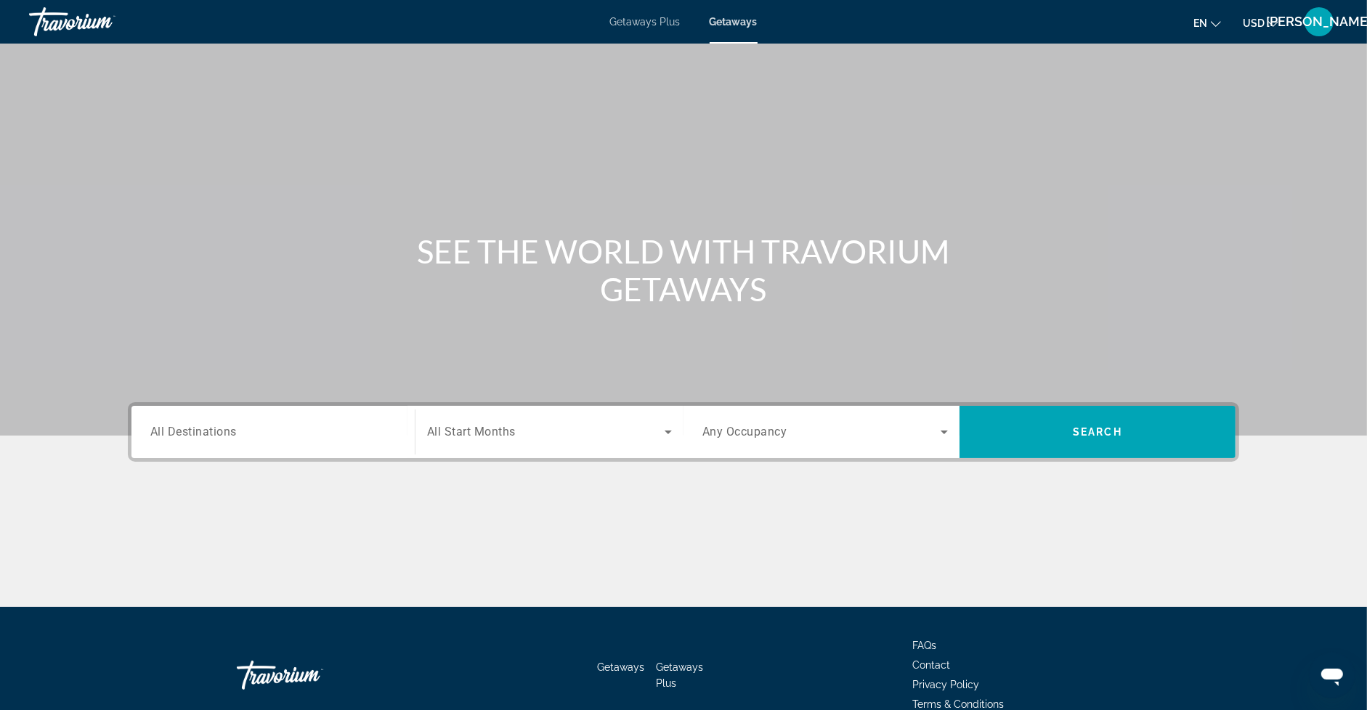
click at [187, 432] on span "All Destinations" at bounding box center [193, 432] width 86 height 14
click at [187, 432] on input "Destination All Destinations" at bounding box center [273, 432] width 246 height 17
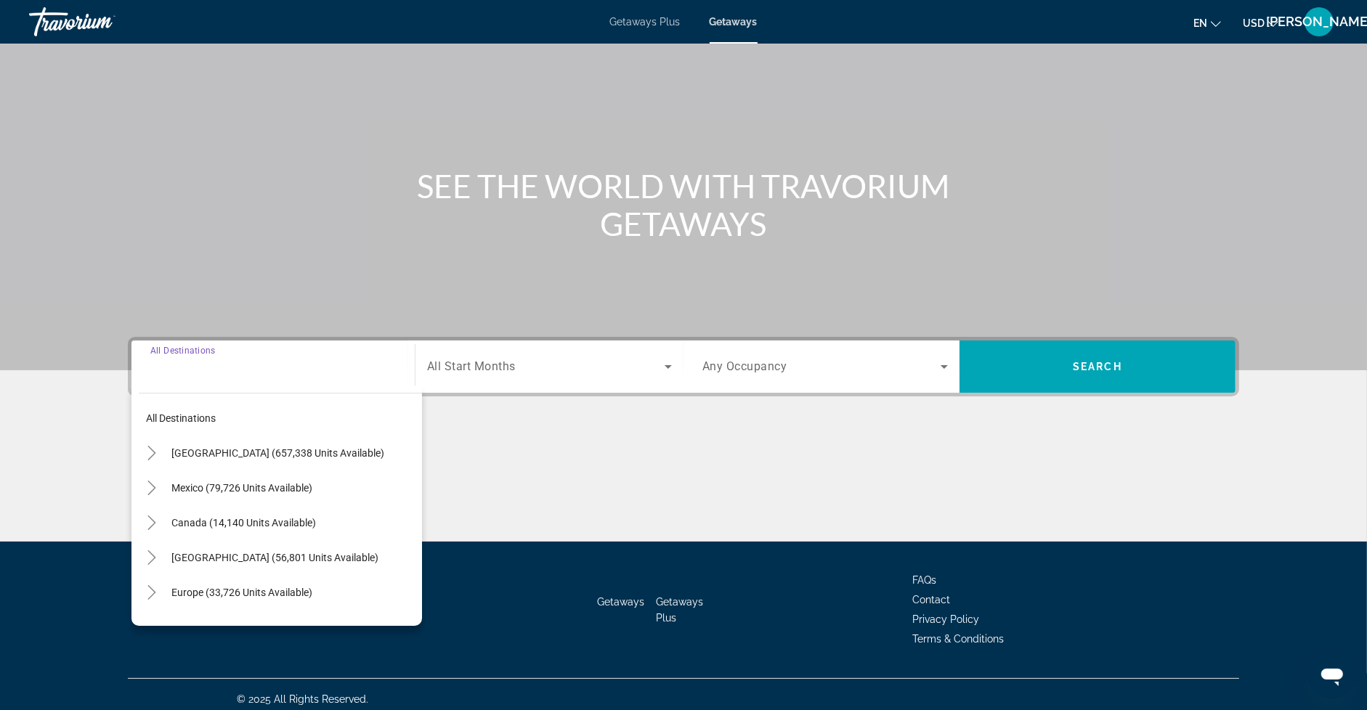
scroll to position [74, 0]
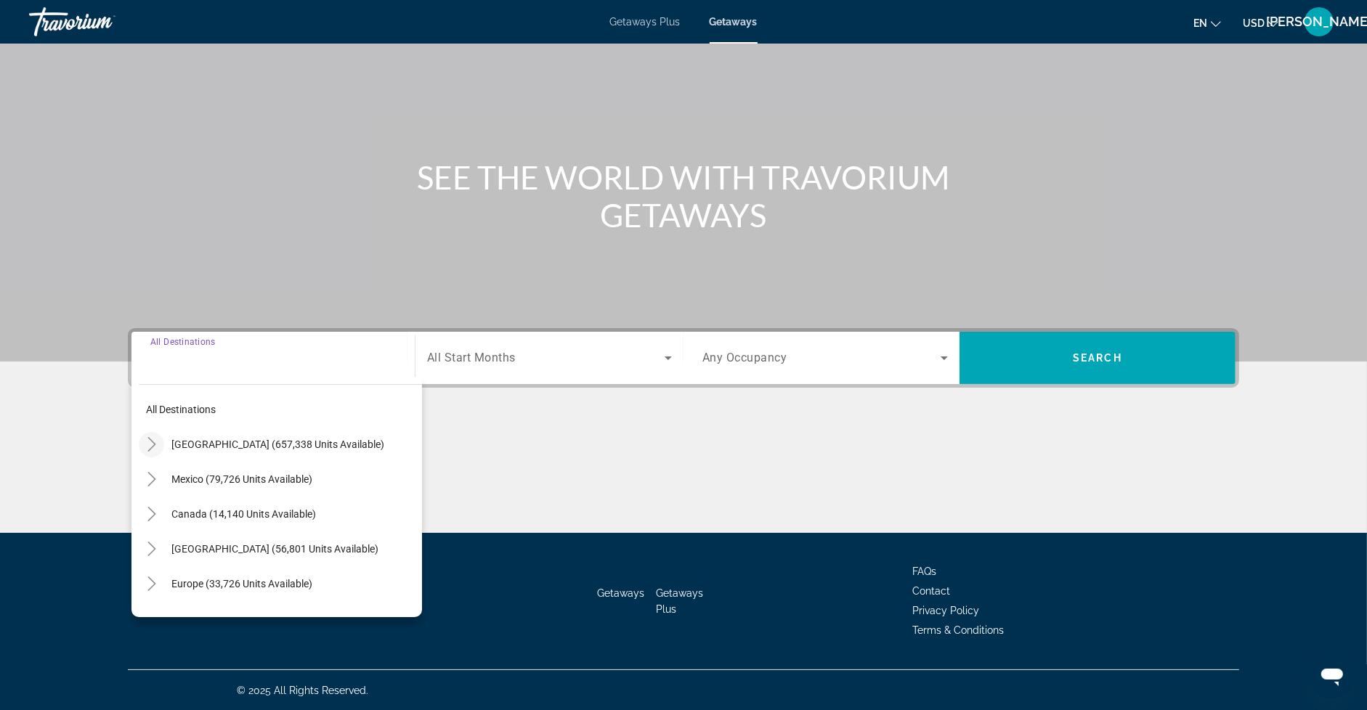
click at [148, 451] on mat-icon "Toggle United States (657,338 units available)" at bounding box center [151, 444] width 25 height 25
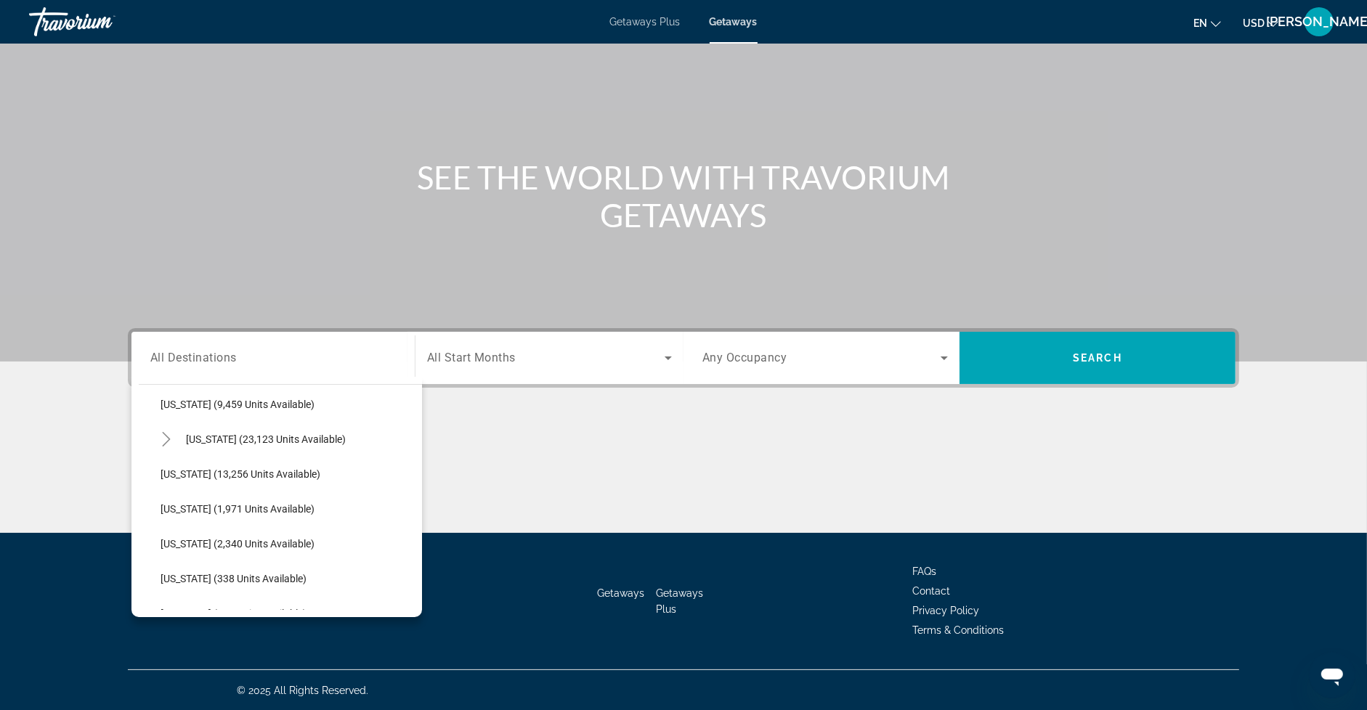
scroll to position [351, 0]
click at [167, 440] on icon "Toggle Hawaii (23,123 units available)" at bounding box center [166, 442] width 15 height 15
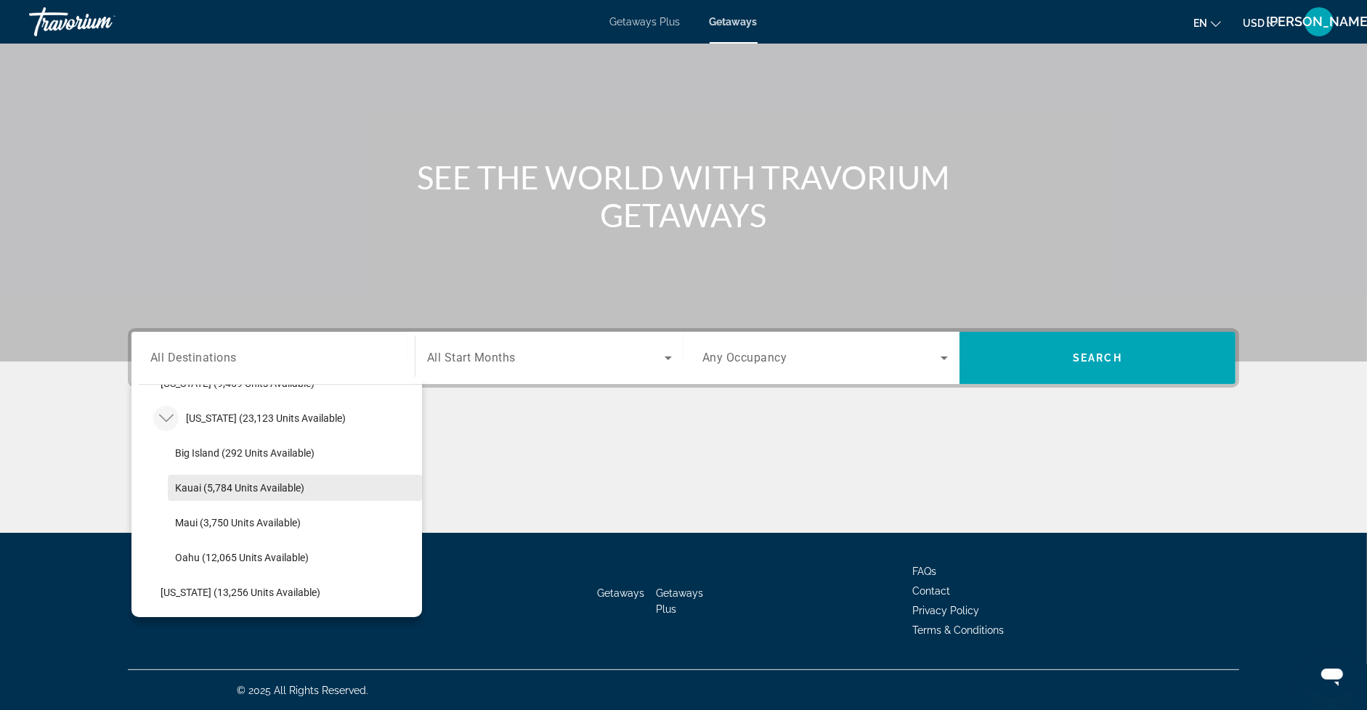
scroll to position [373, 0]
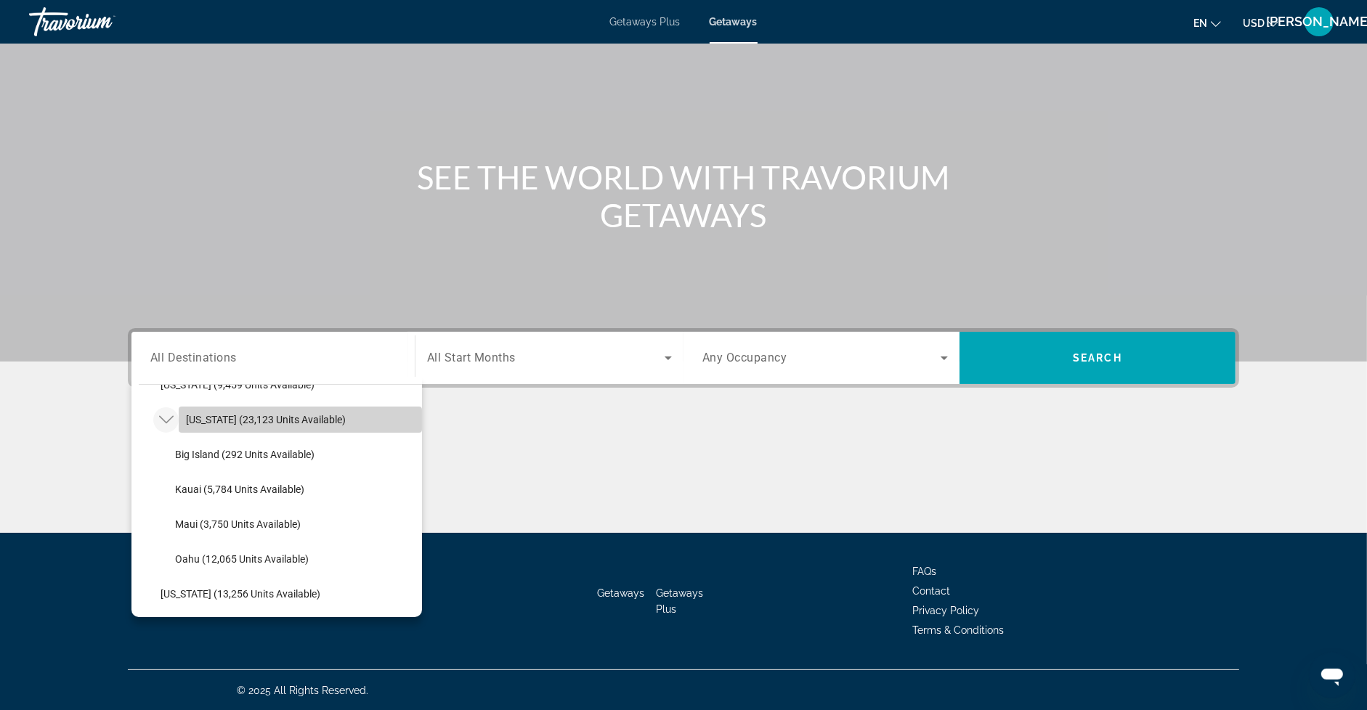
click at [243, 418] on span "Hawaii (23,123 units available)" at bounding box center [266, 420] width 160 height 12
type input "**********"
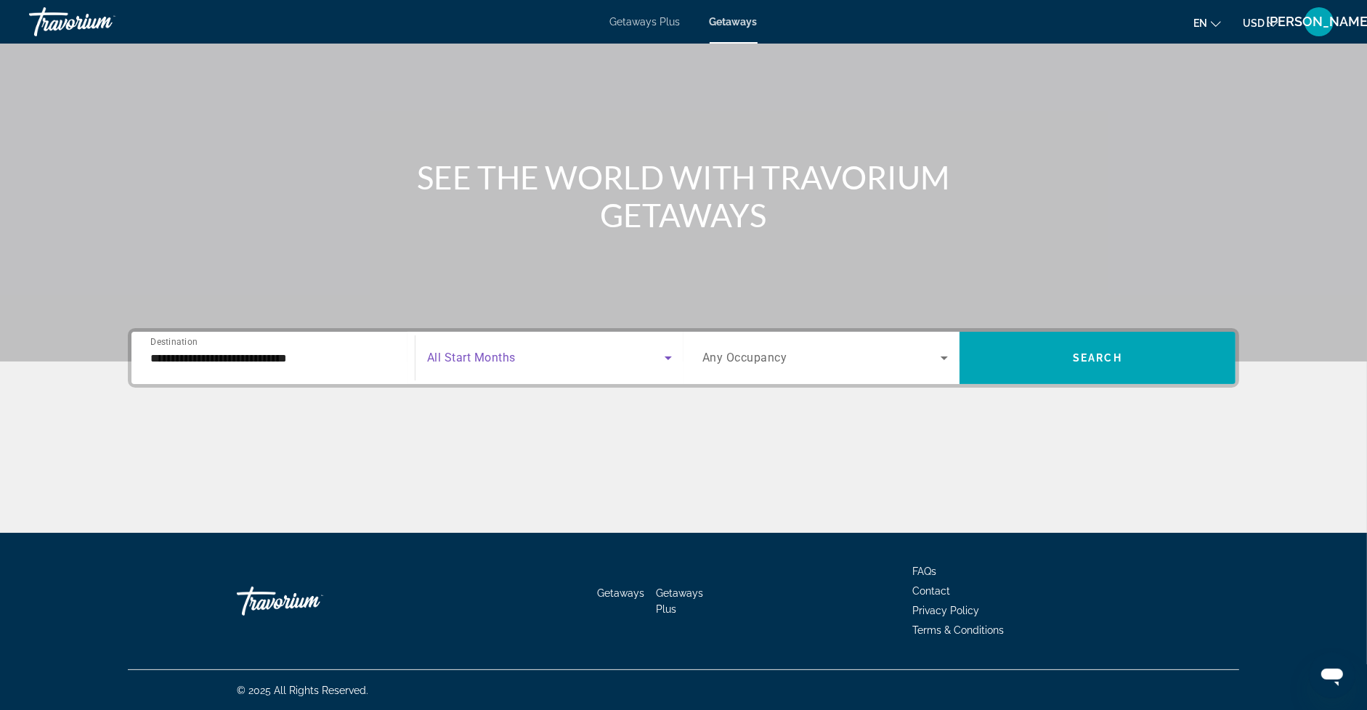
click at [501, 349] on span "Search widget" at bounding box center [546, 357] width 238 height 17
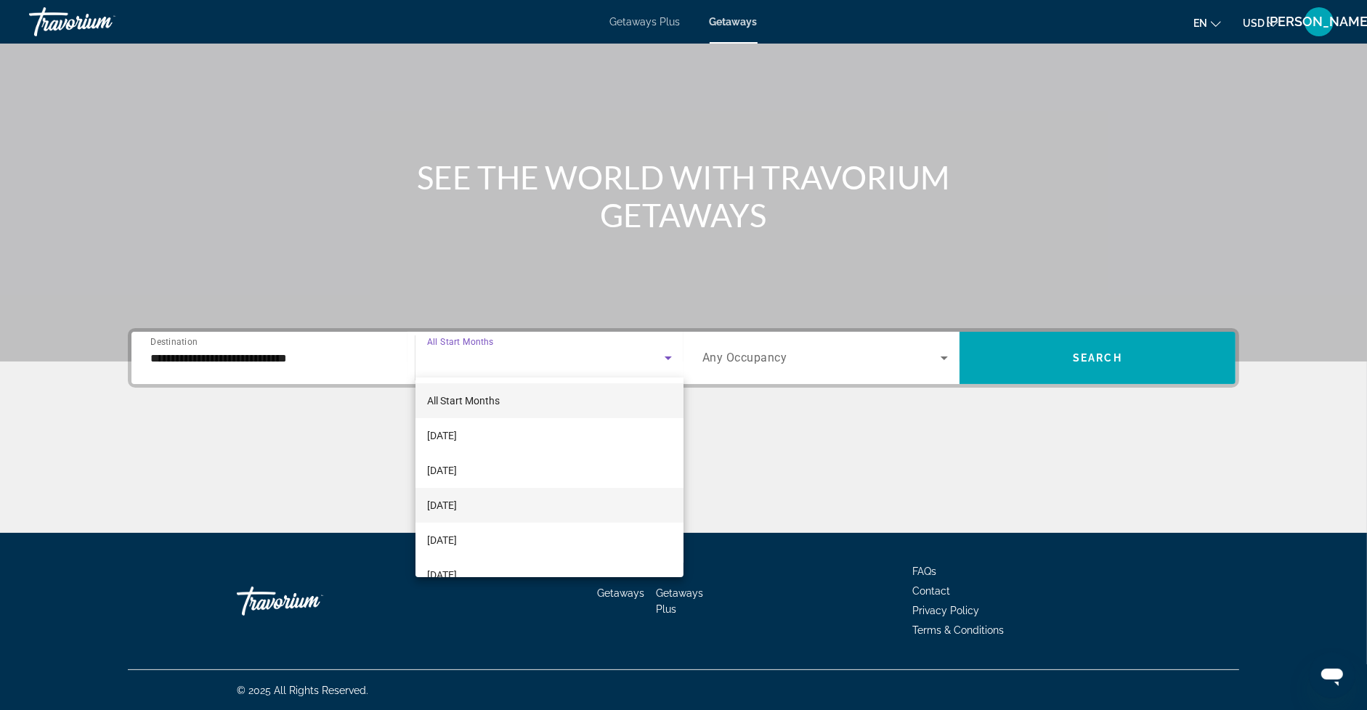
click at [457, 507] on span "November 2025" at bounding box center [442, 505] width 30 height 17
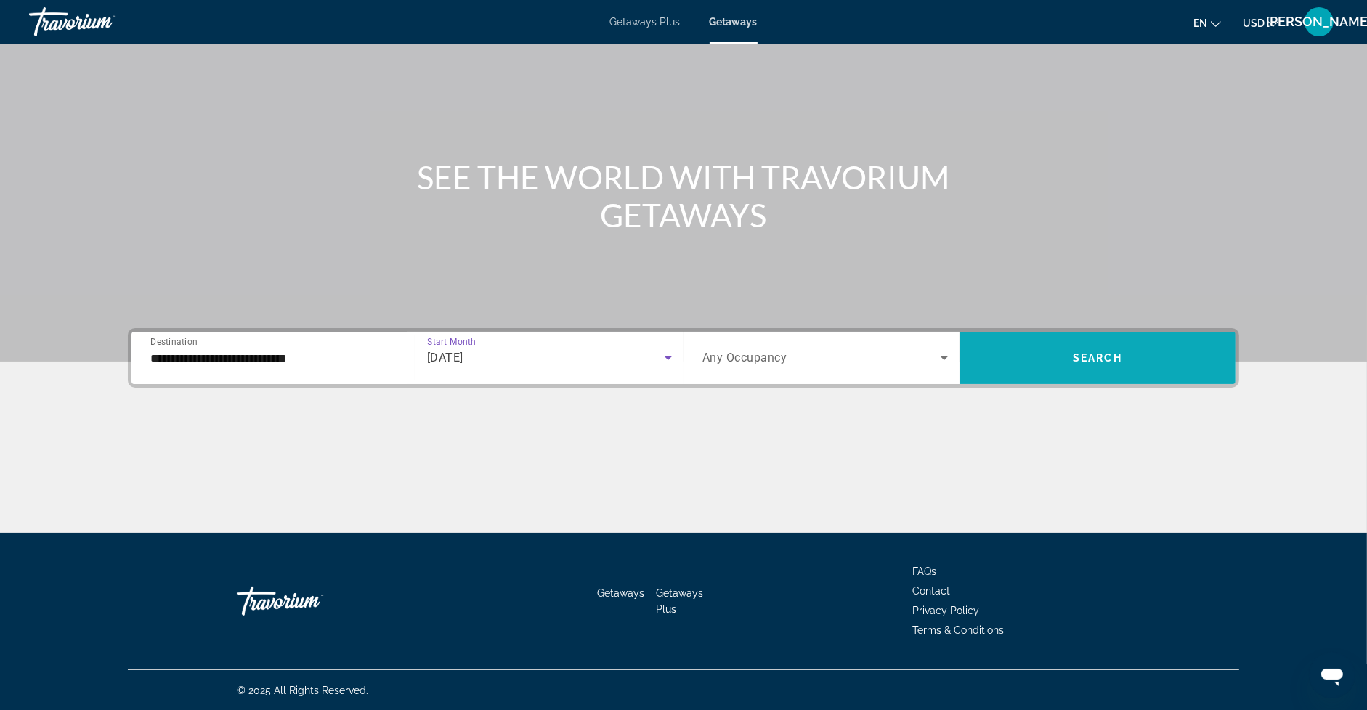
click at [1055, 368] on span "Search widget" at bounding box center [1098, 358] width 276 height 35
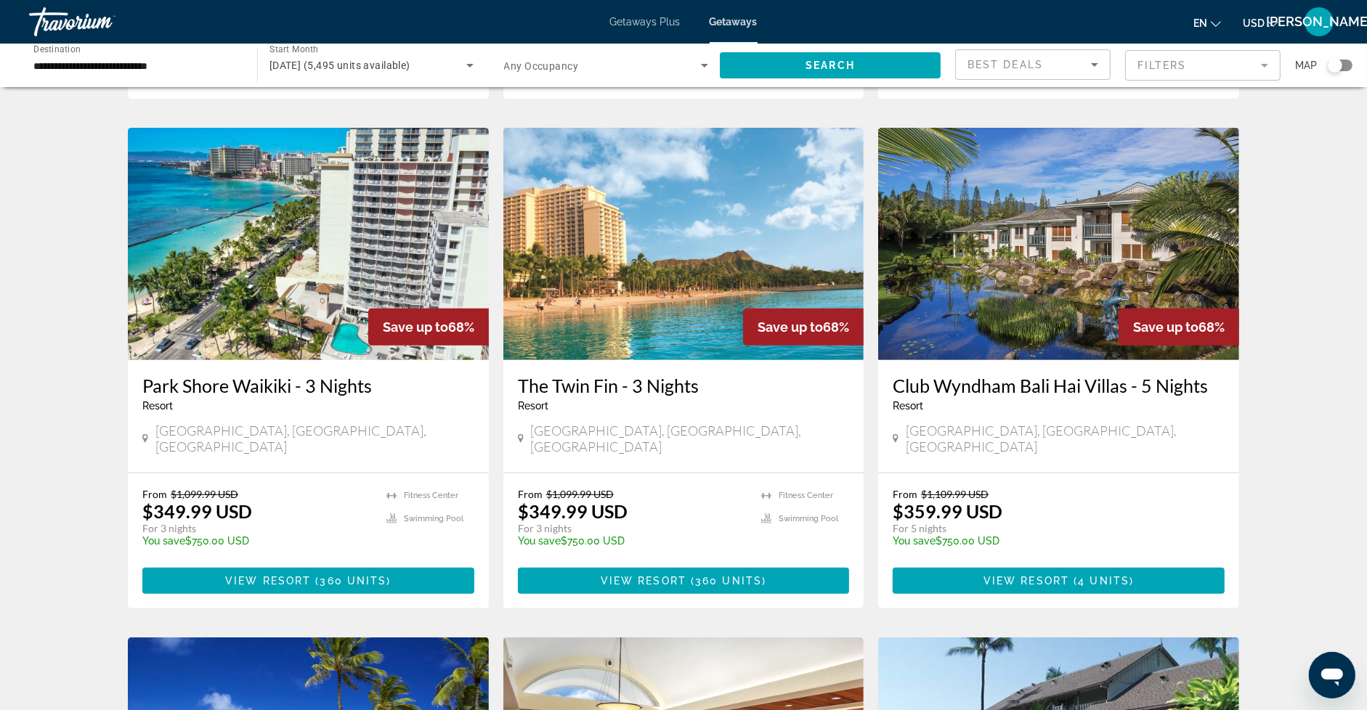
scroll to position [569, 0]
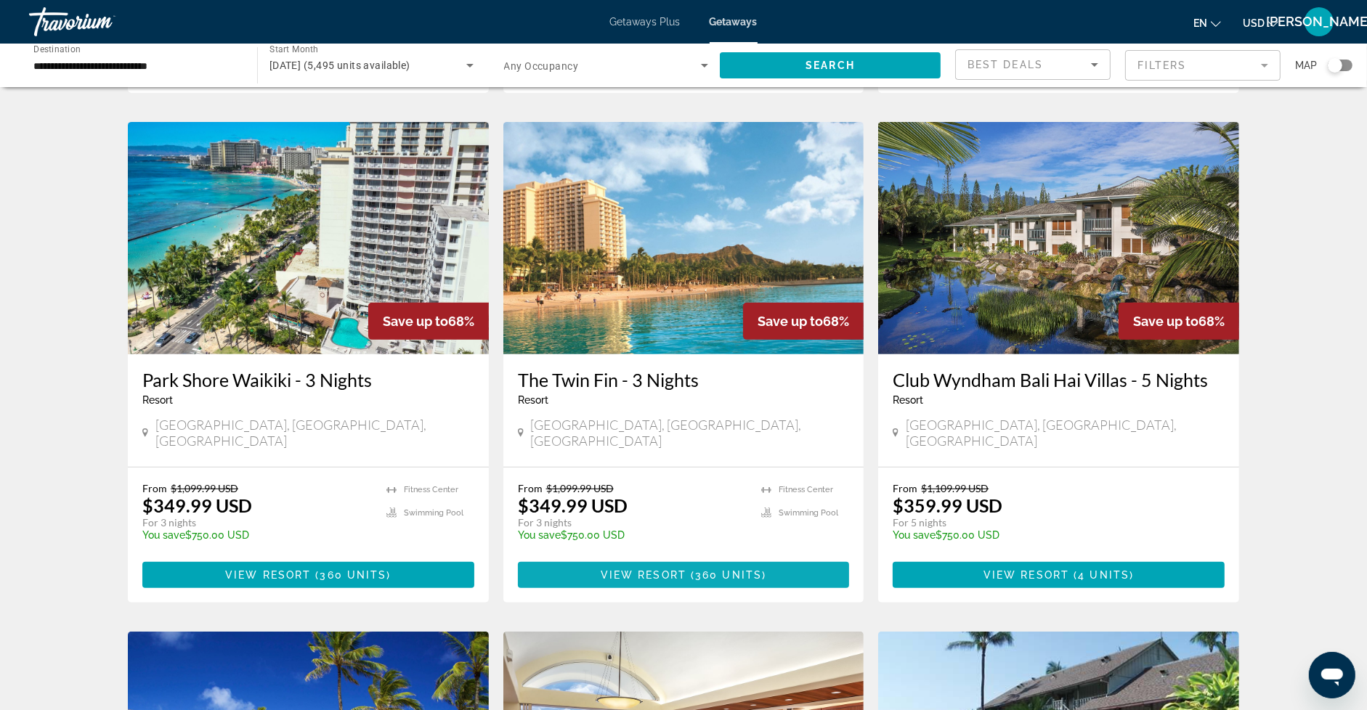
click at [723, 569] on span "360 units" at bounding box center [728, 575] width 67 height 12
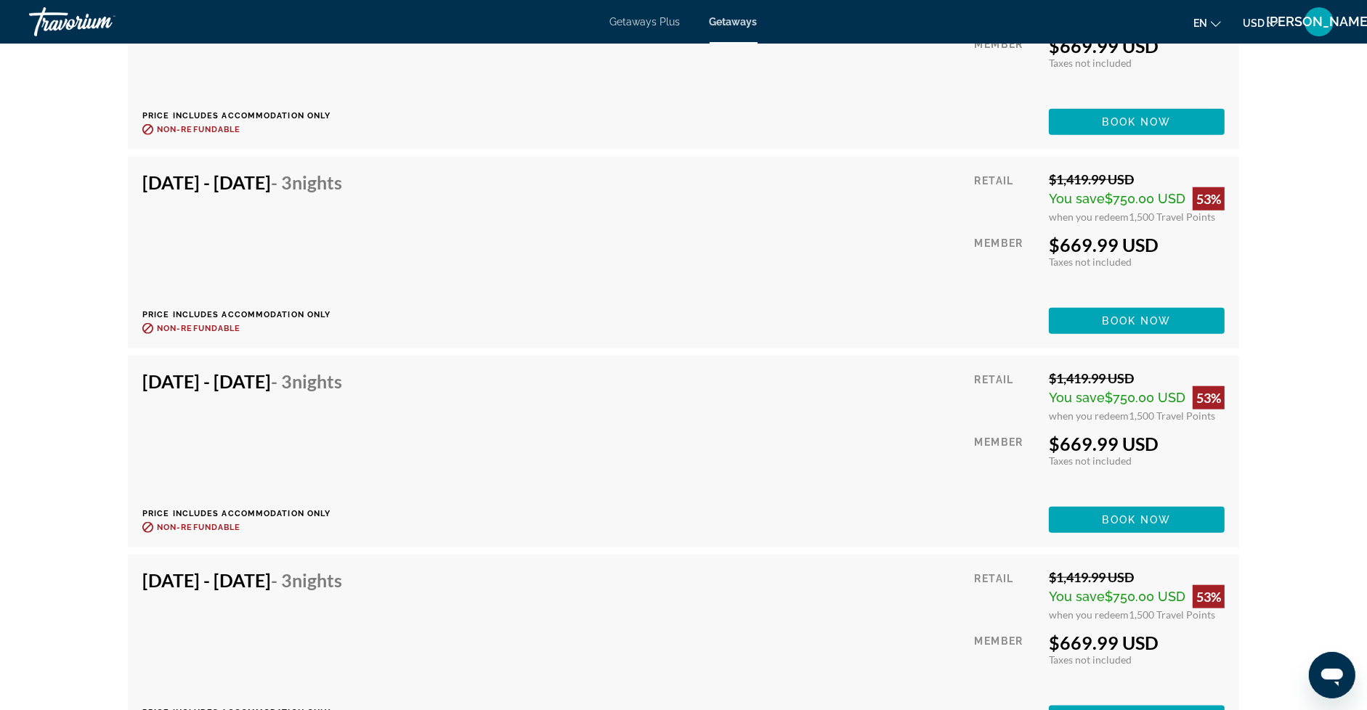
scroll to position [20082, 0]
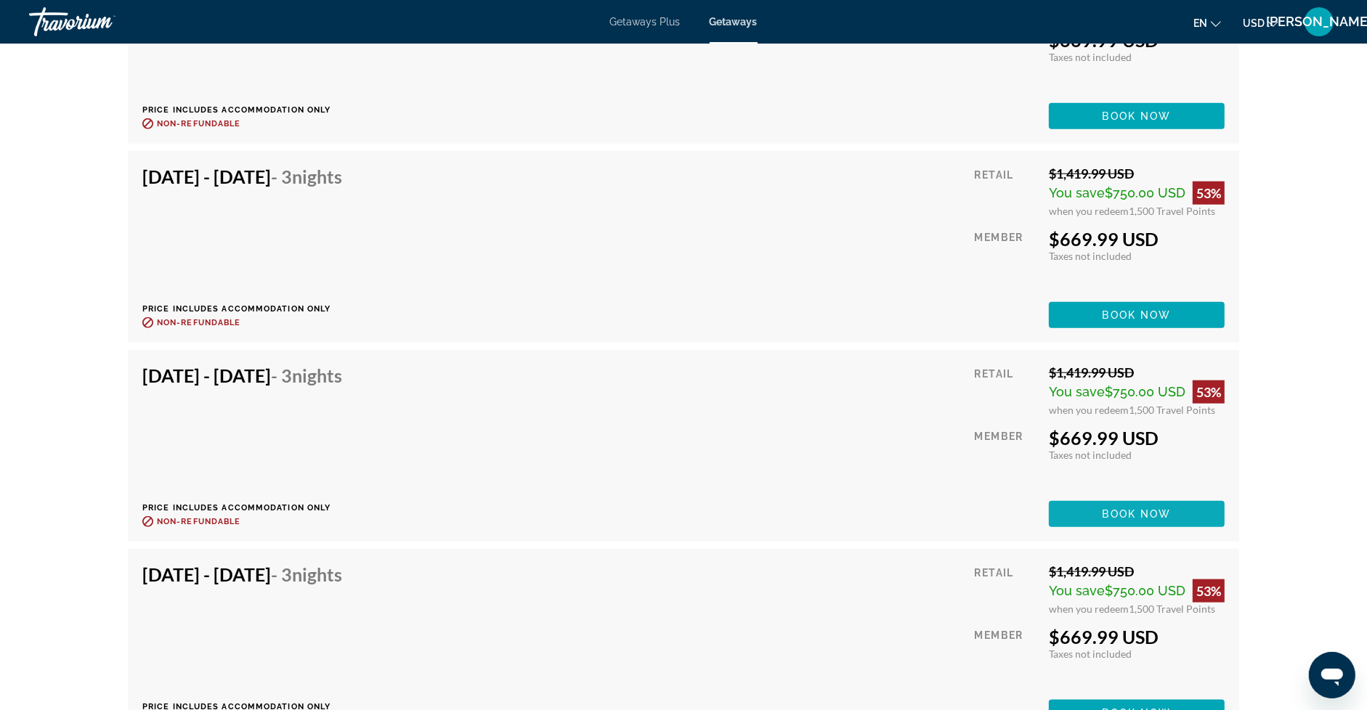
click at [1095, 504] on span "Main content" at bounding box center [1137, 514] width 176 height 35
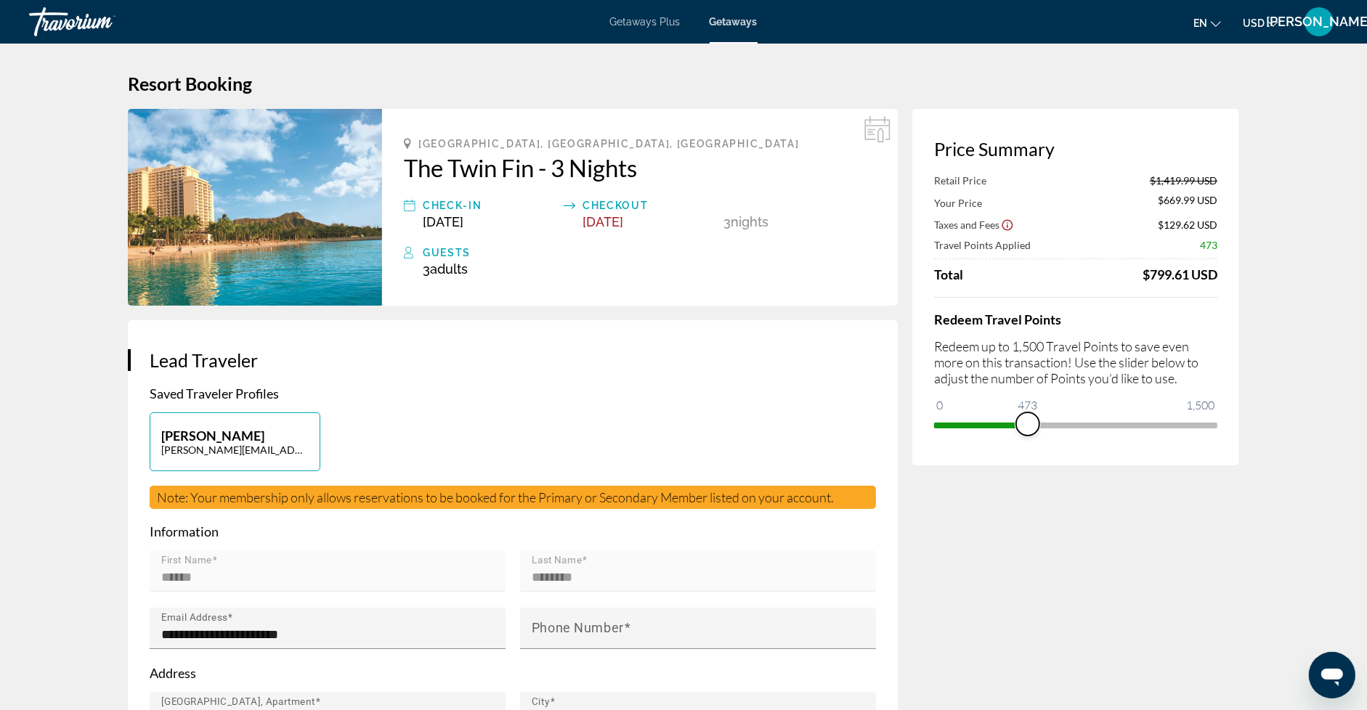
drag, startPoint x: 1206, startPoint y: 424, endPoint x: 699, endPoint y: 431, distance: 507.1
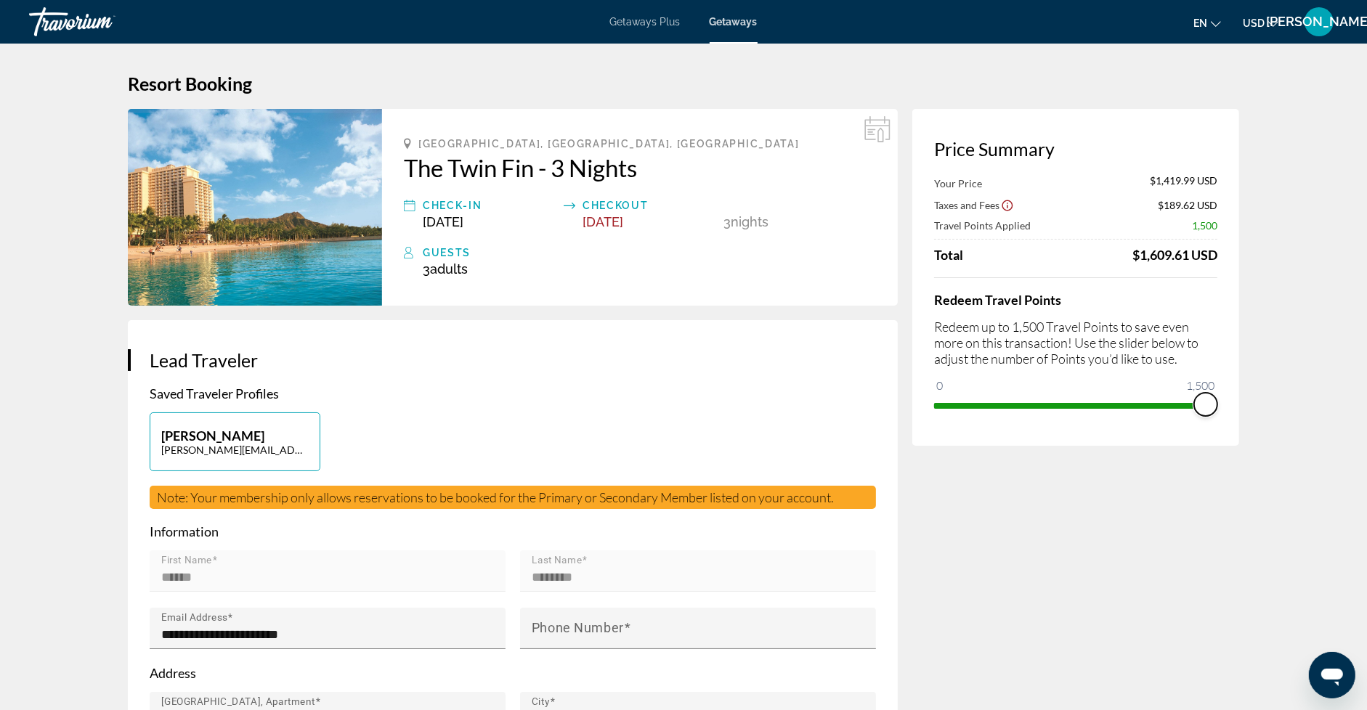
drag, startPoint x: 946, startPoint y: 382, endPoint x: 1314, endPoint y: 396, distance: 368.5
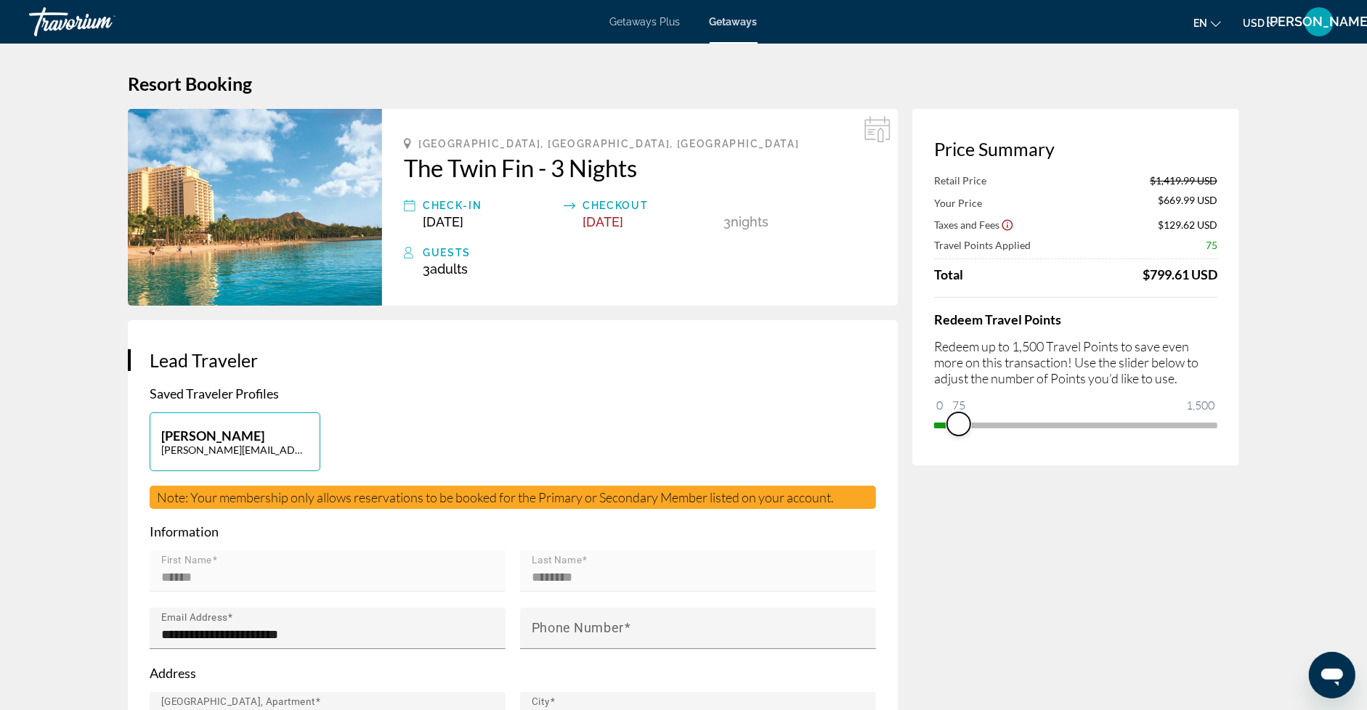
drag, startPoint x: 1206, startPoint y: 418, endPoint x: 750, endPoint y: 428, distance: 455.5
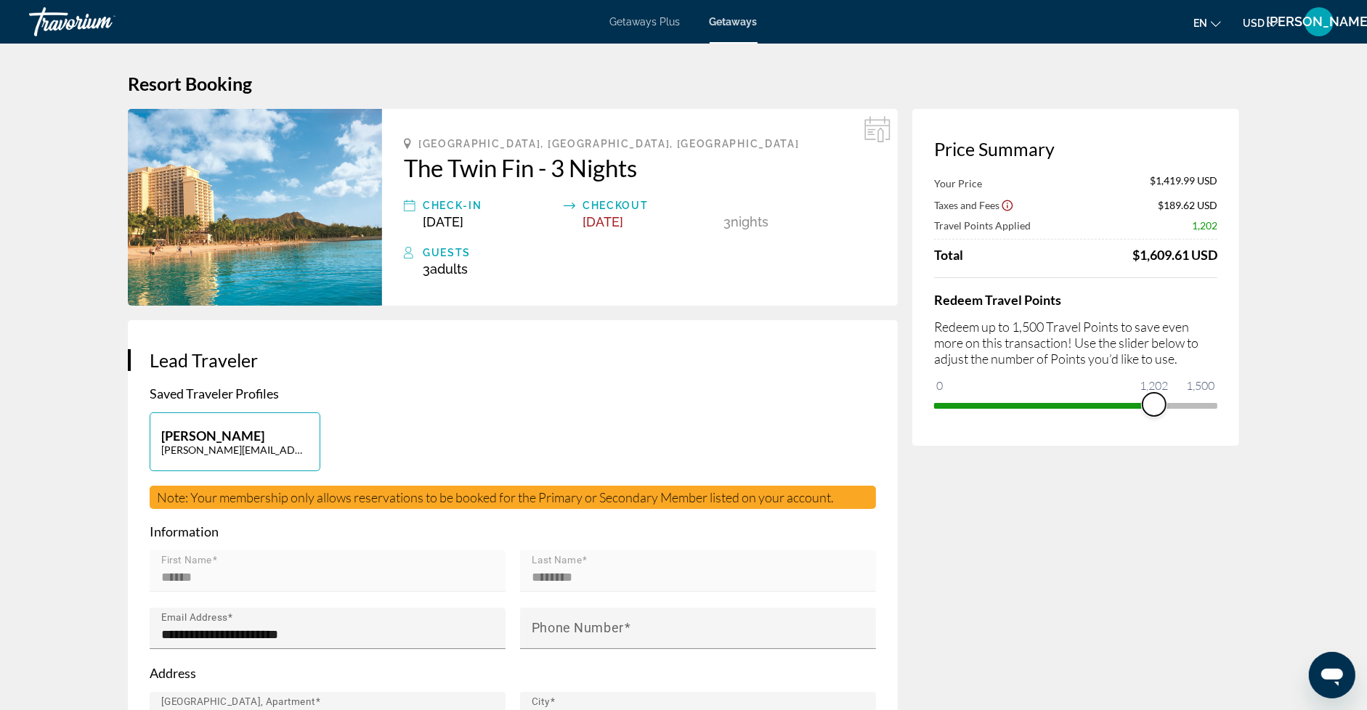
drag, startPoint x: 946, startPoint y: 384, endPoint x: 1158, endPoint y: 398, distance: 212.5
click at [1158, 398] on span "ngx-slider" at bounding box center [1154, 404] width 23 height 23
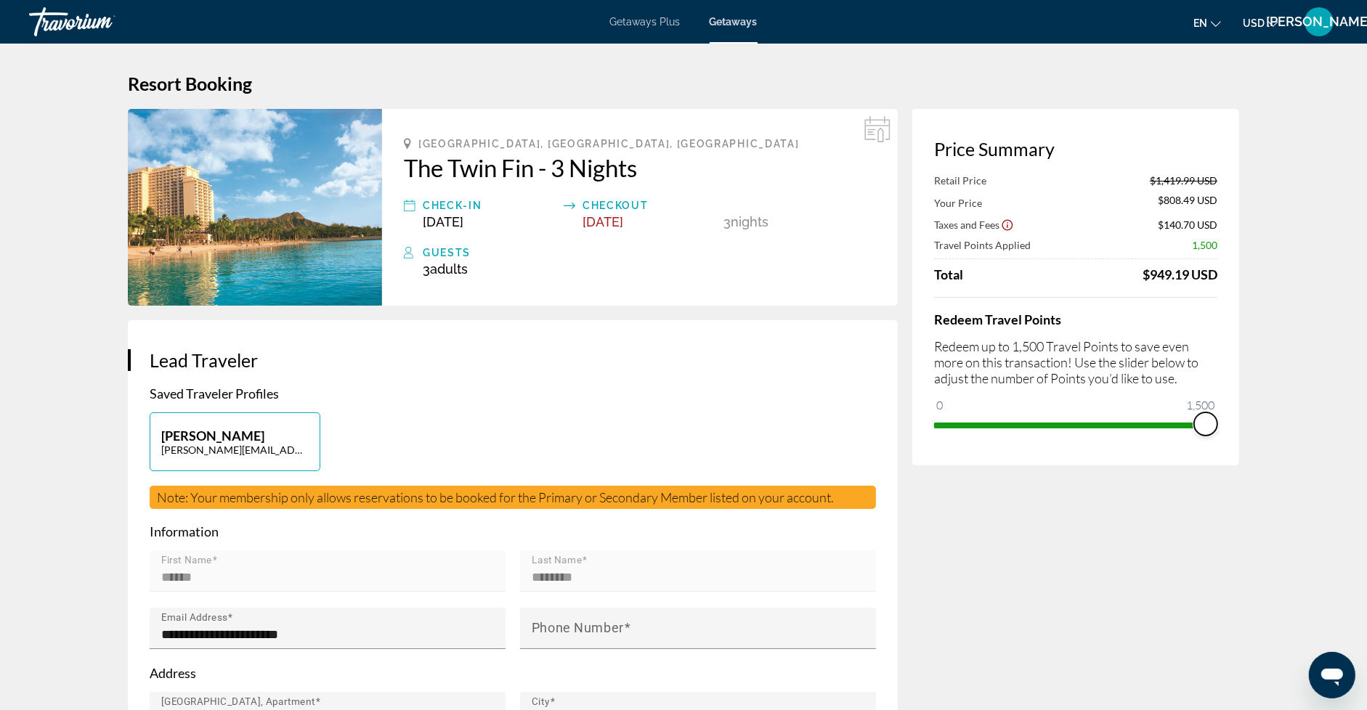
drag, startPoint x: 1159, startPoint y: 420, endPoint x: 1308, endPoint y: 437, distance: 149.8
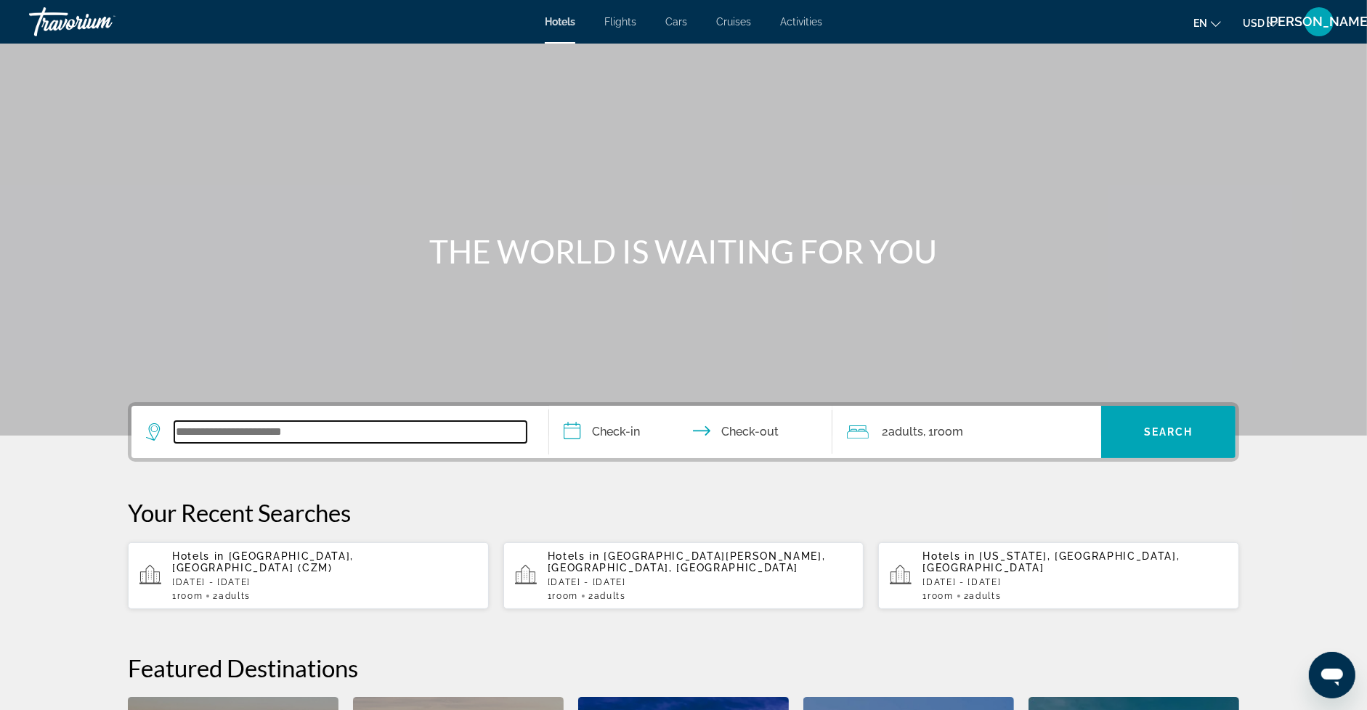
click at [231, 435] on input "Search widget" at bounding box center [350, 432] width 352 height 22
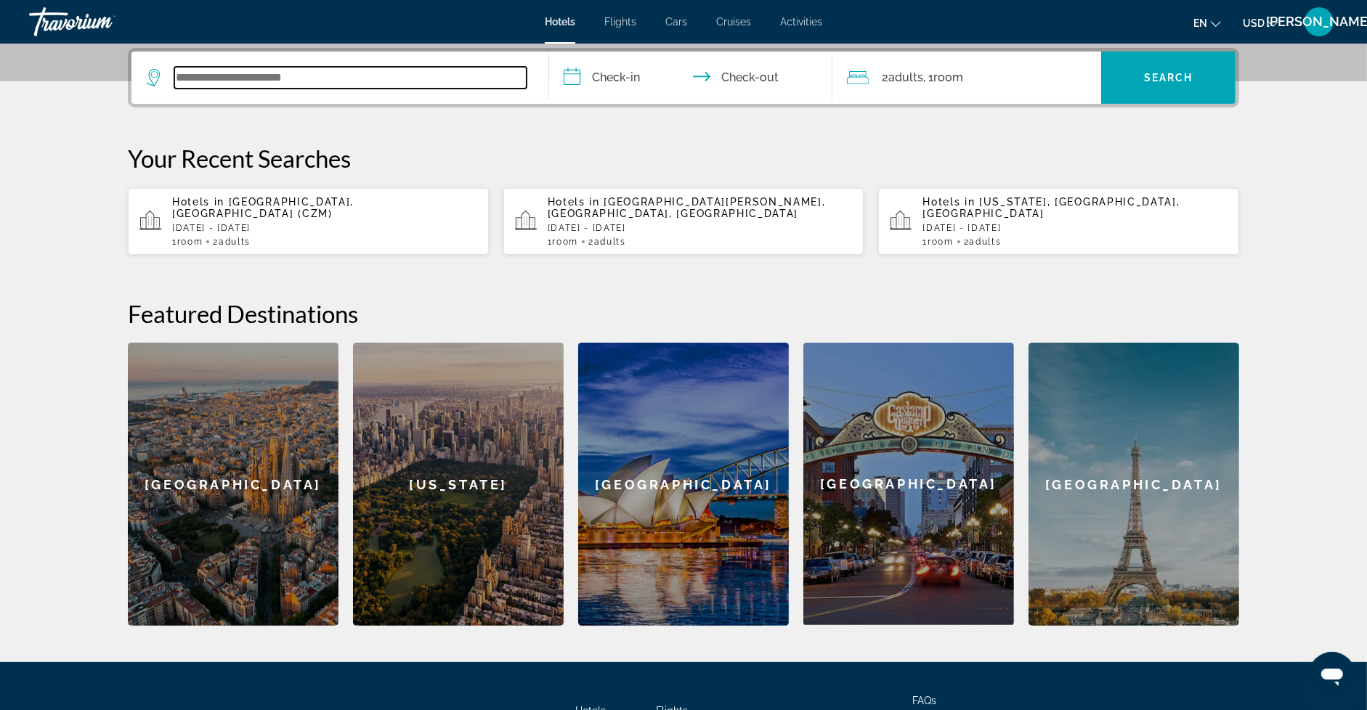
scroll to position [354, 0]
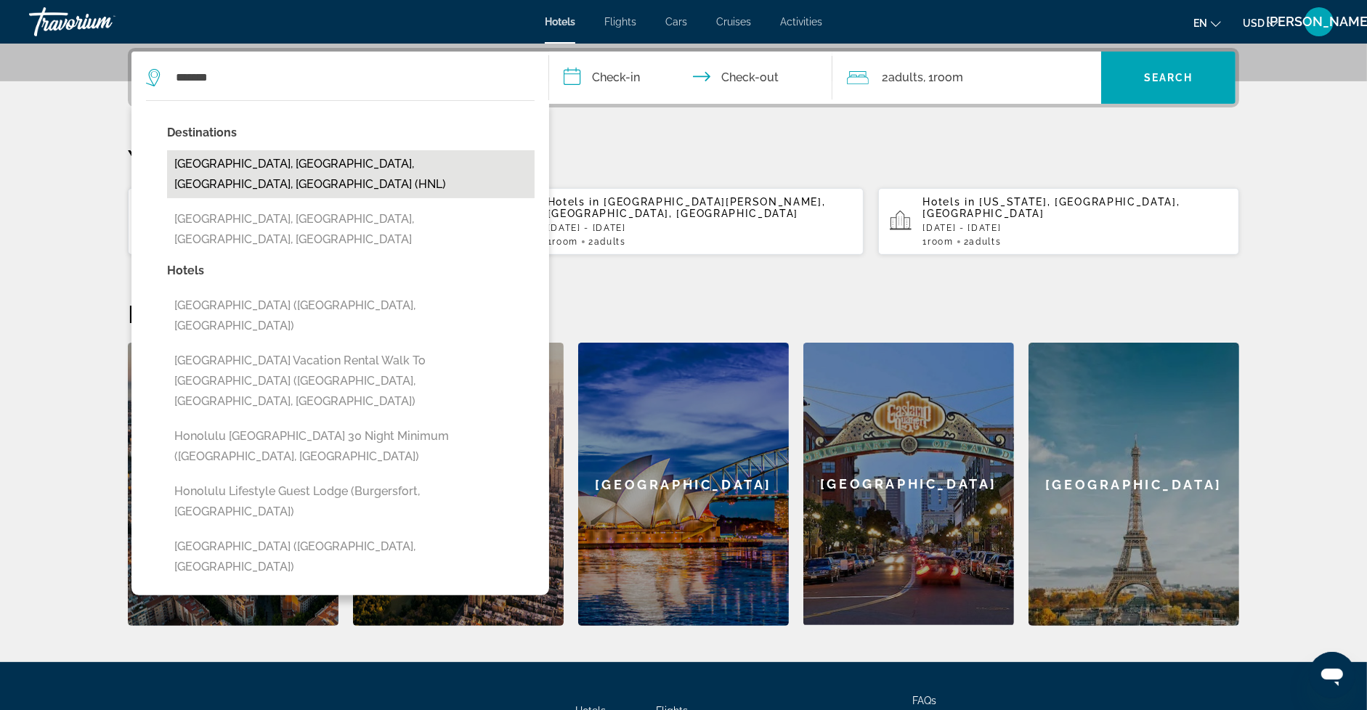
click at [297, 169] on button "Honolulu, Oahu Island, HI, United States (HNL)" at bounding box center [351, 174] width 368 height 48
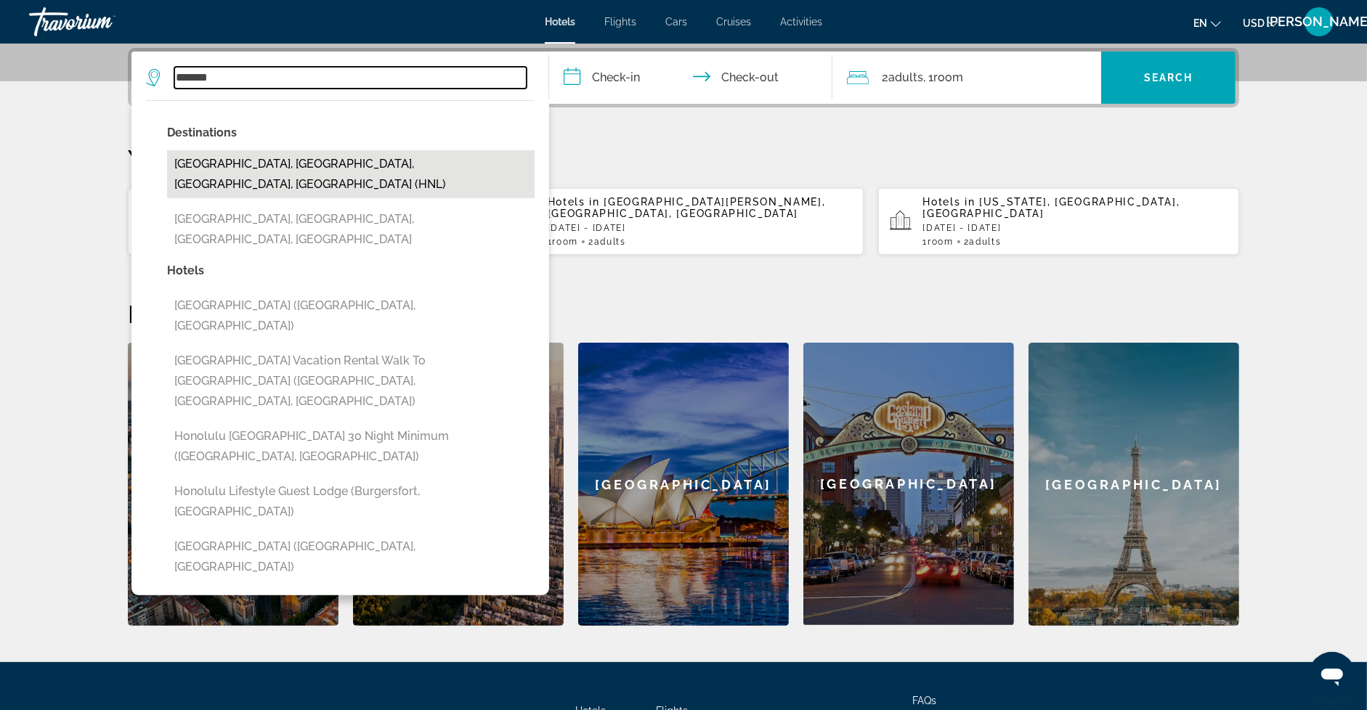
type input "**********"
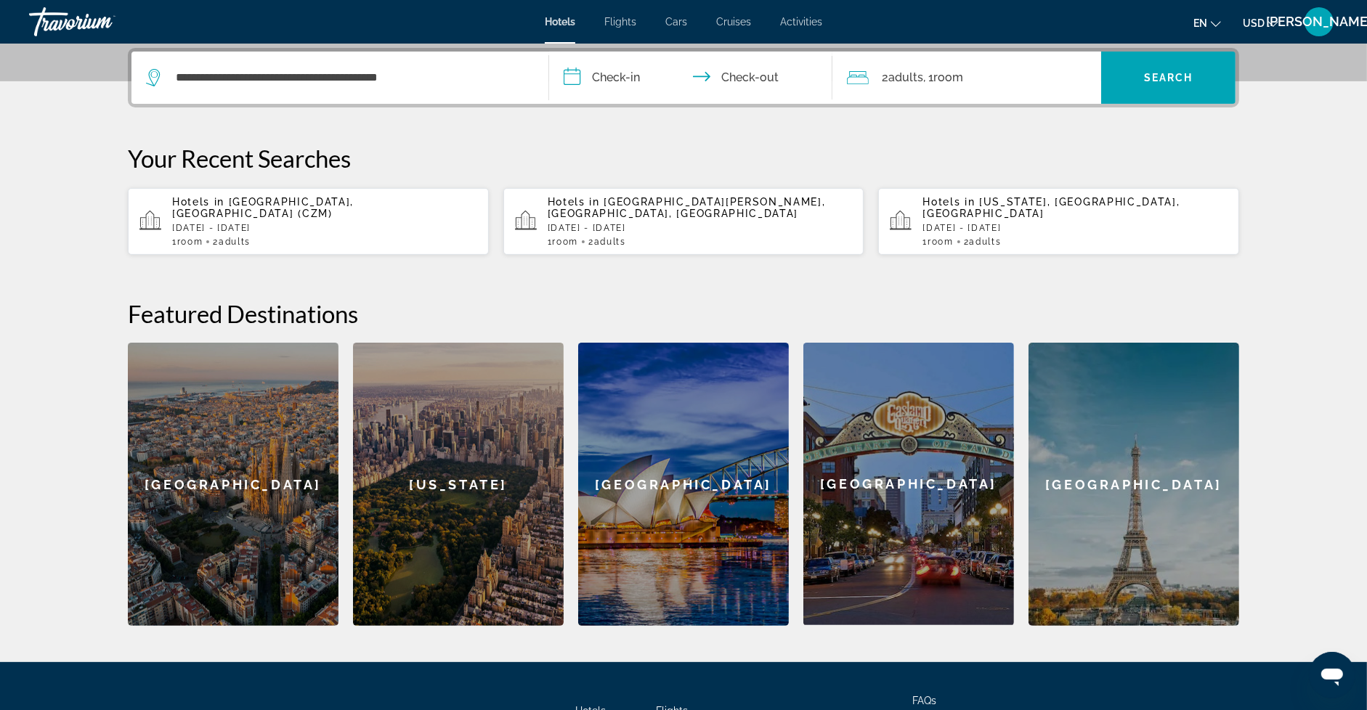
click at [626, 75] on input "**********" at bounding box center [693, 80] width 289 height 57
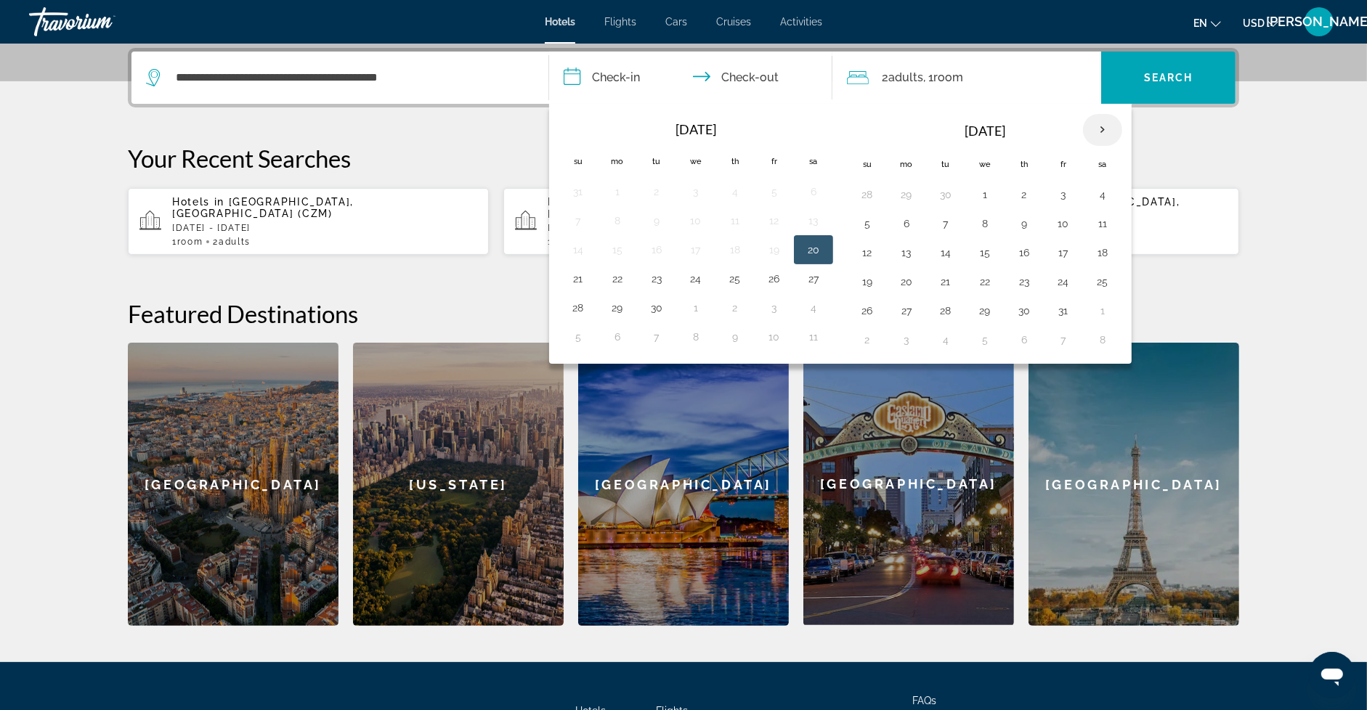
click at [1096, 134] on th "Next month" at bounding box center [1102, 130] width 39 height 32
click at [689, 309] on button "26" at bounding box center [695, 311] width 23 height 20
click at [584, 333] on button "30" at bounding box center [578, 340] width 23 height 20
type input "**********"
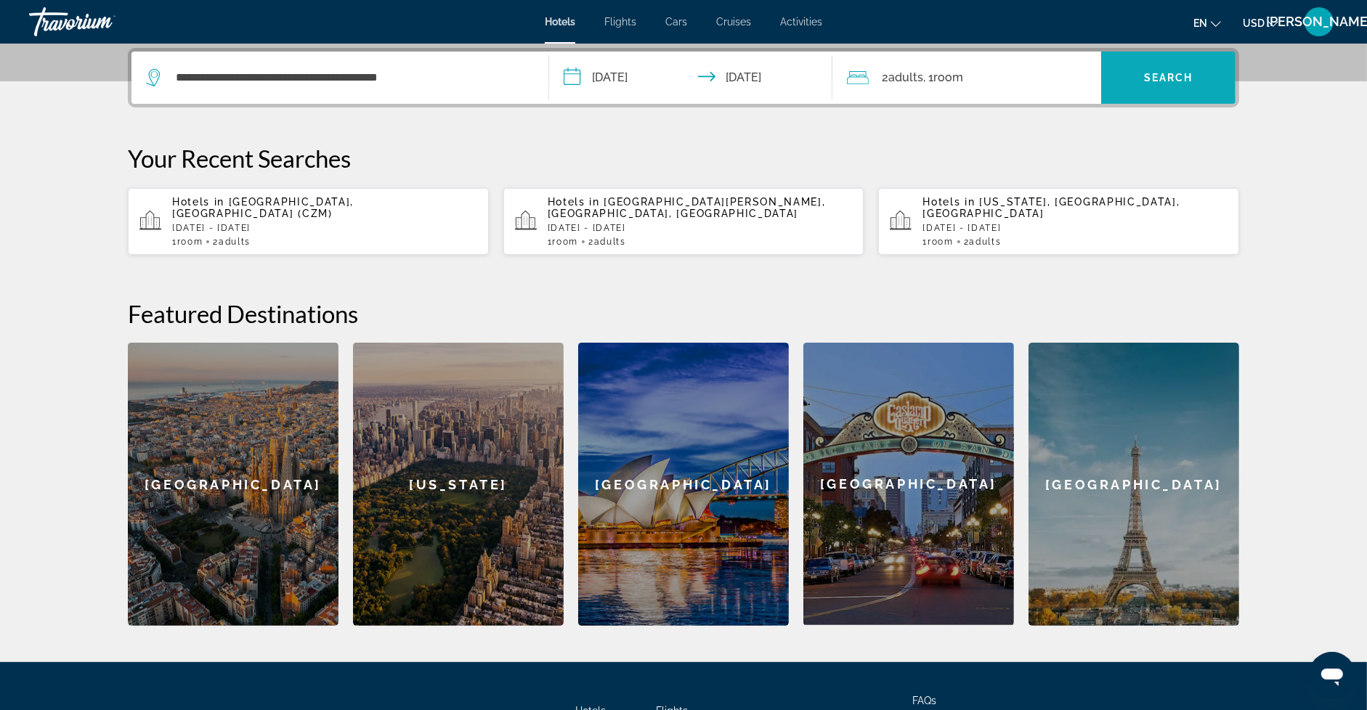
click at [1166, 85] on span "Search widget" at bounding box center [1168, 77] width 134 height 35
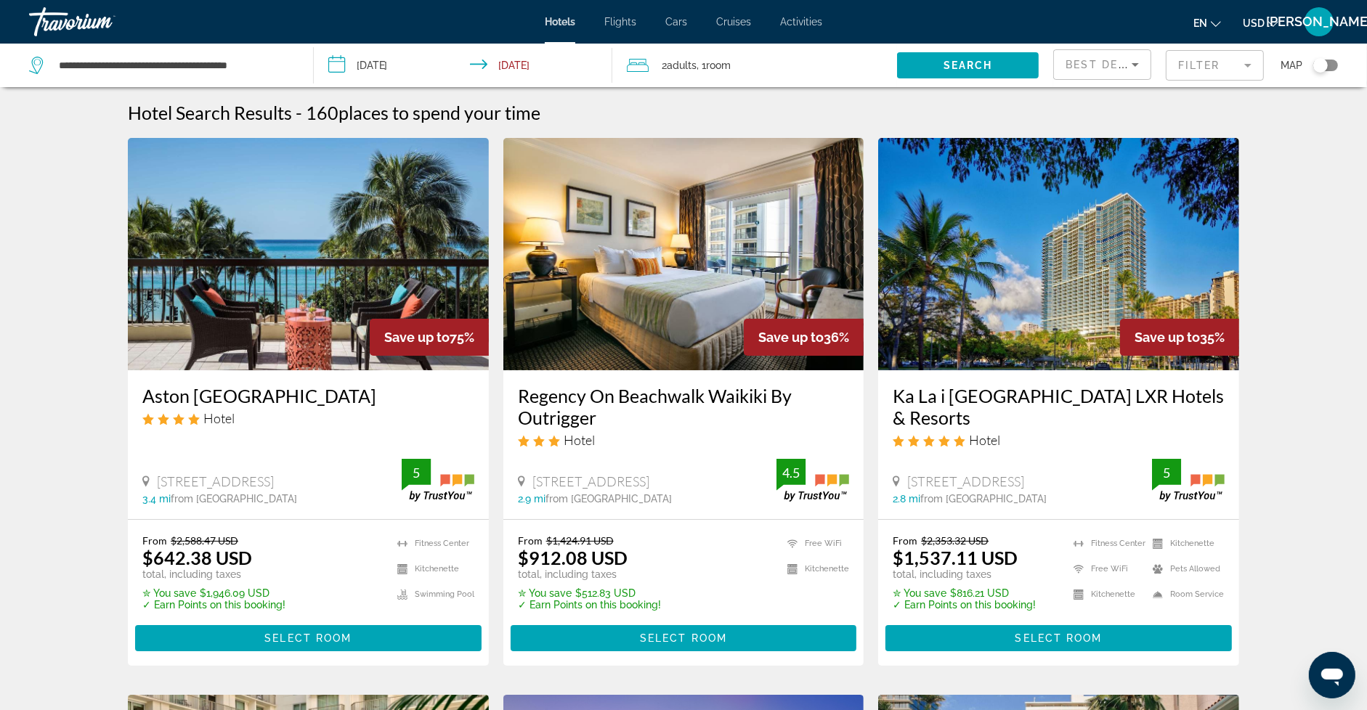
click at [1230, 71] on mat-form-field "Filter" at bounding box center [1215, 65] width 98 height 31
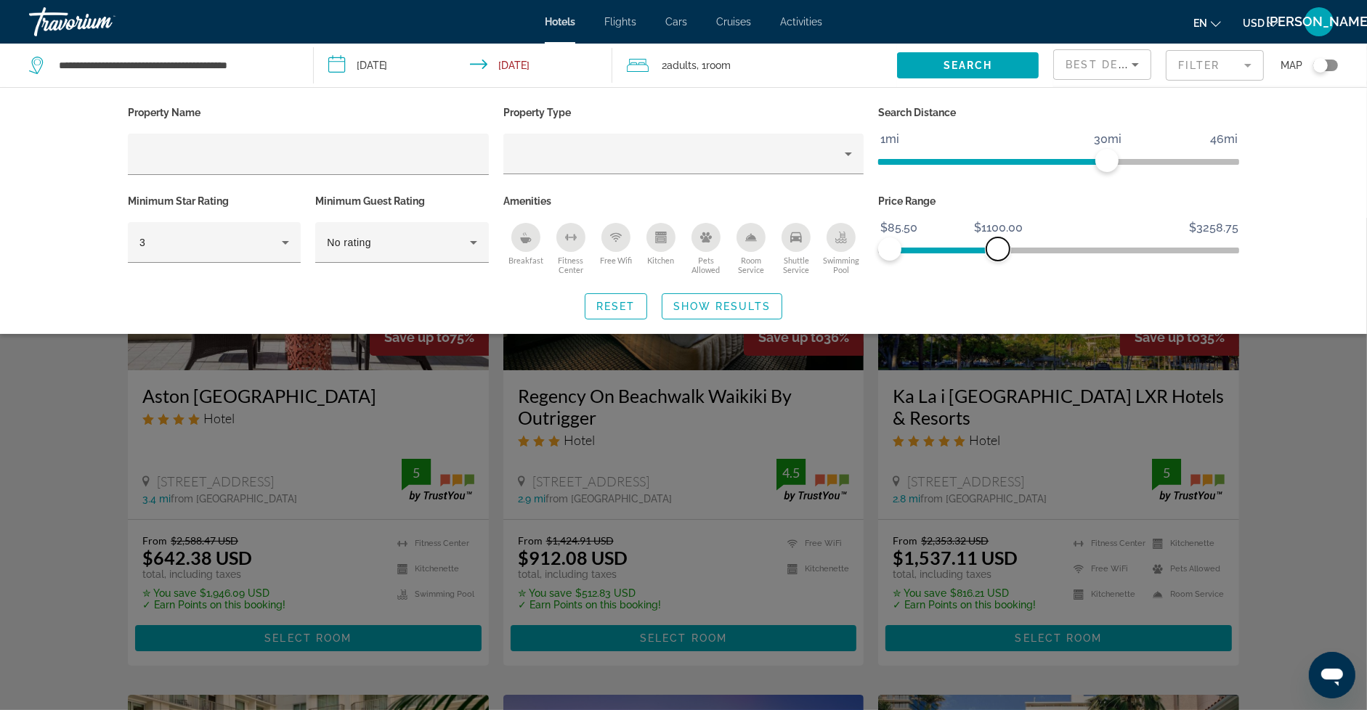
drag, startPoint x: 1223, startPoint y: 251, endPoint x: 998, endPoint y: 240, distance: 225.4
click at [998, 240] on span "ngx-slider-max" at bounding box center [997, 249] width 23 height 23
click at [702, 309] on span "Show Results" at bounding box center [721, 307] width 97 height 12
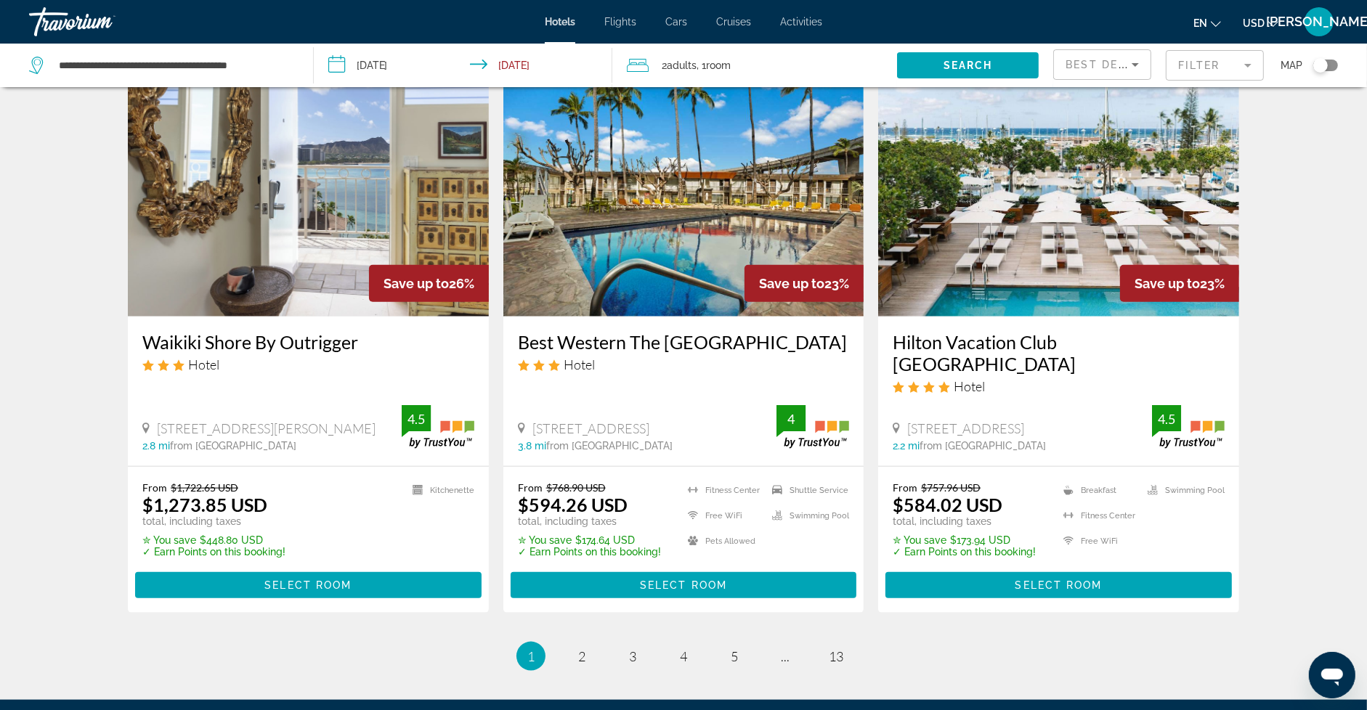
scroll to position [1705, 0]
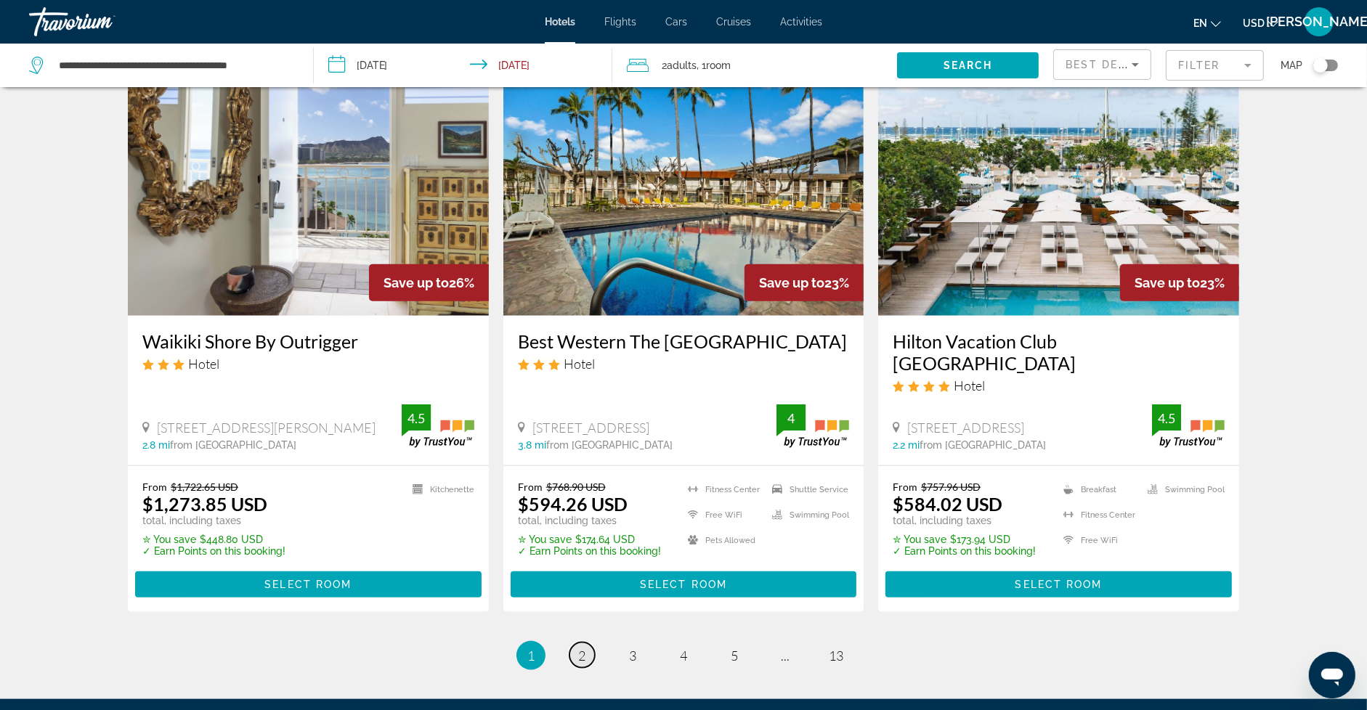
click at [577, 643] on link "page 2" at bounding box center [581, 655] width 25 height 25
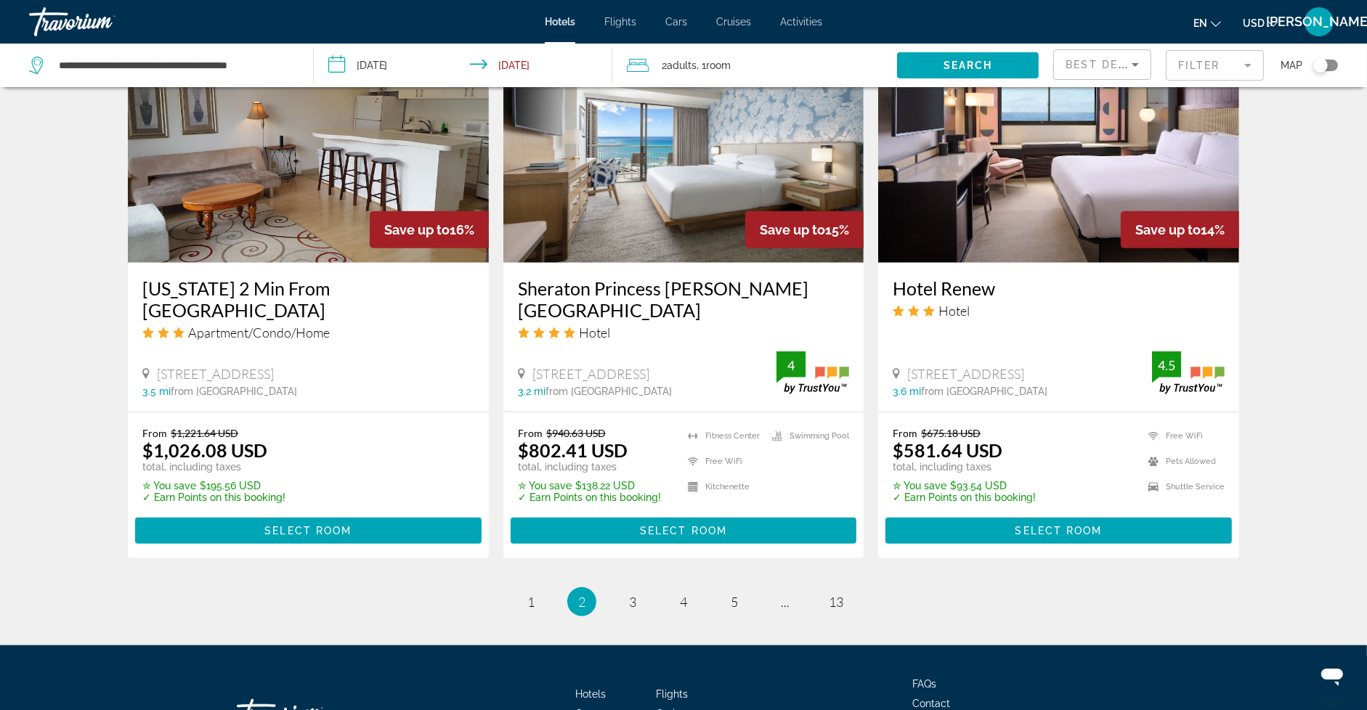
scroll to position [1748, 0]
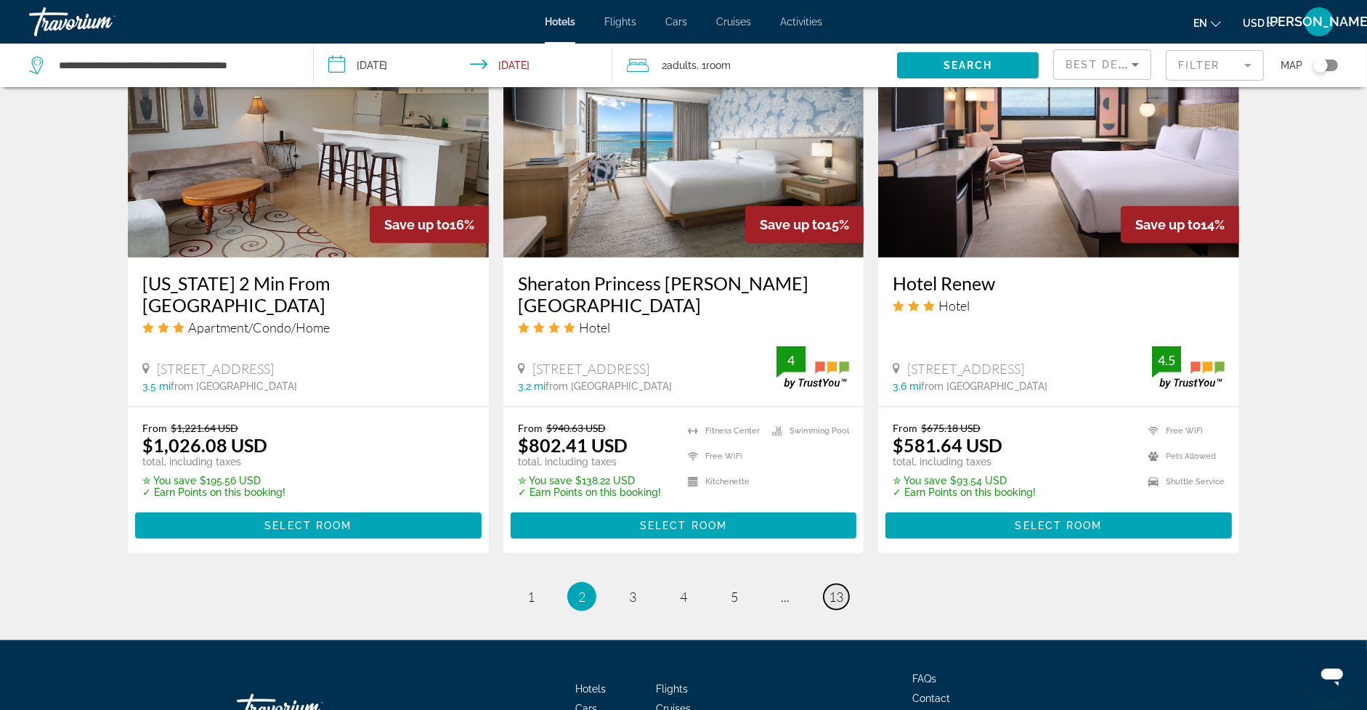
click at [833, 589] on span "13" at bounding box center [836, 597] width 15 height 16
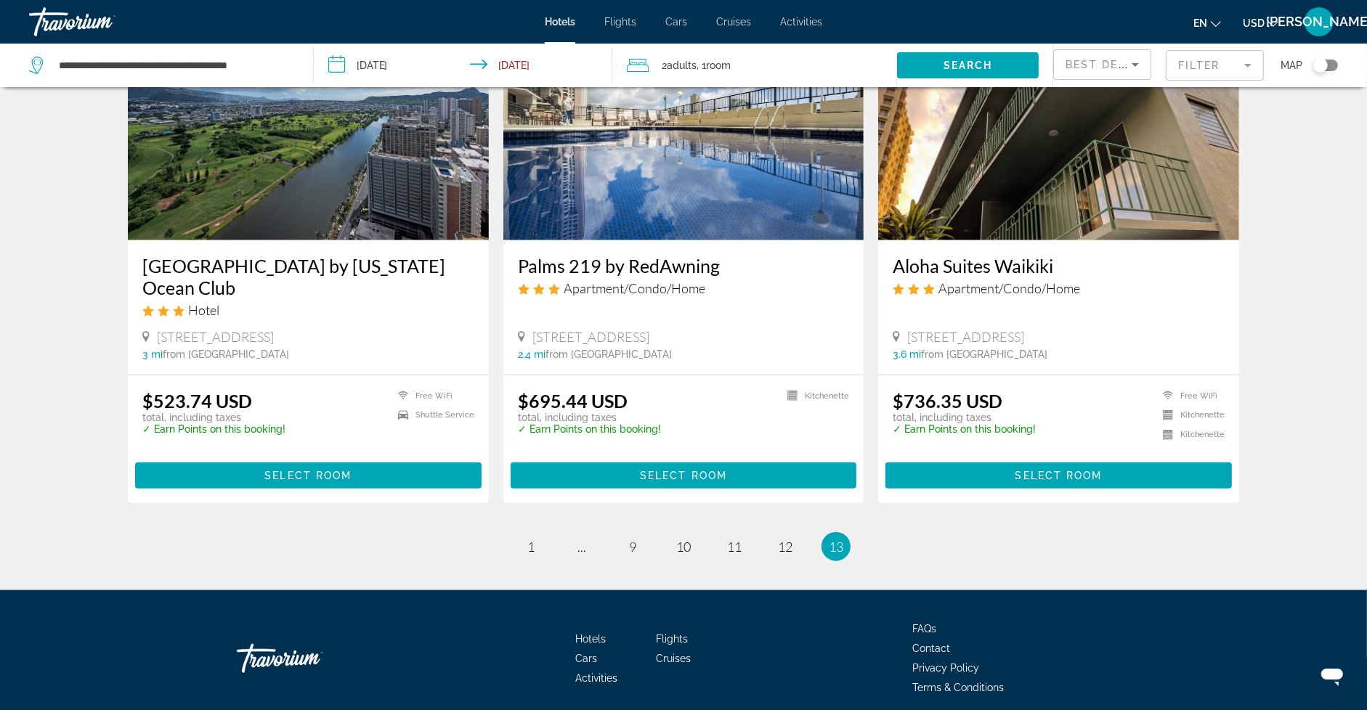
scroll to position [1759, 0]
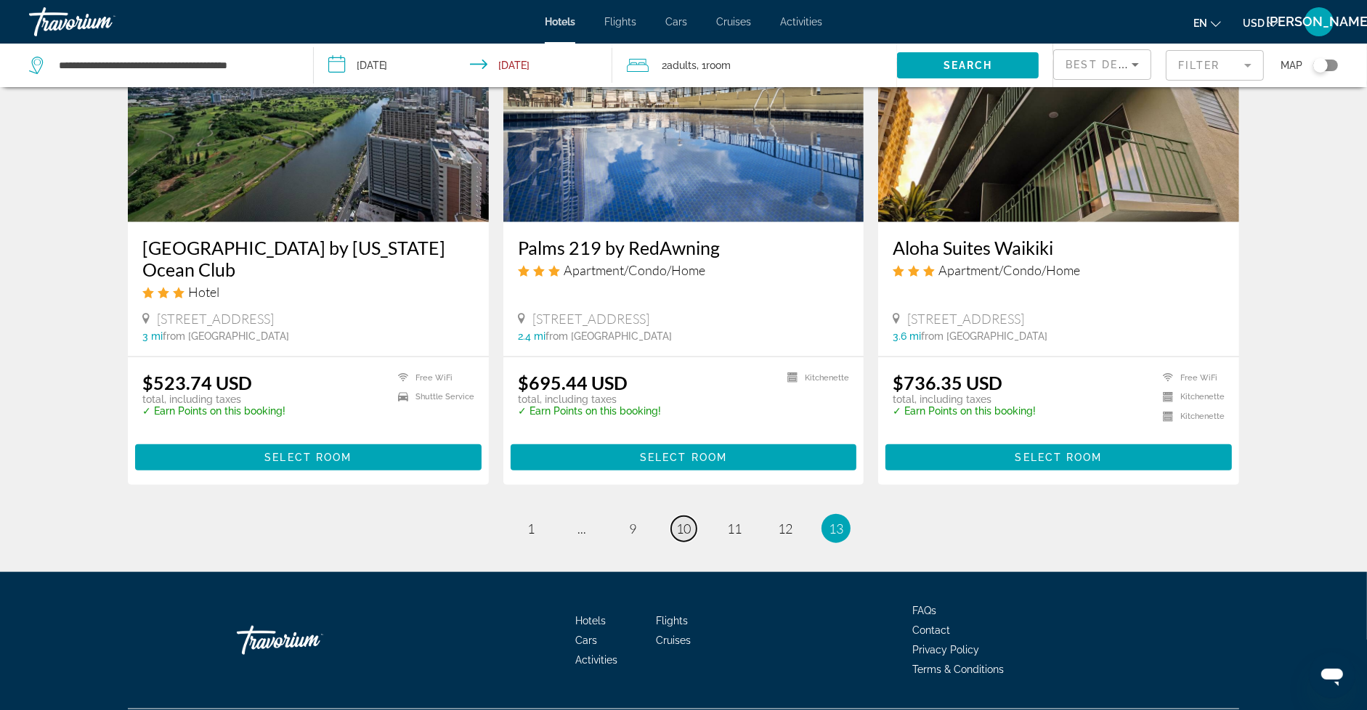
click at [682, 521] on span "10" at bounding box center [683, 529] width 15 height 16
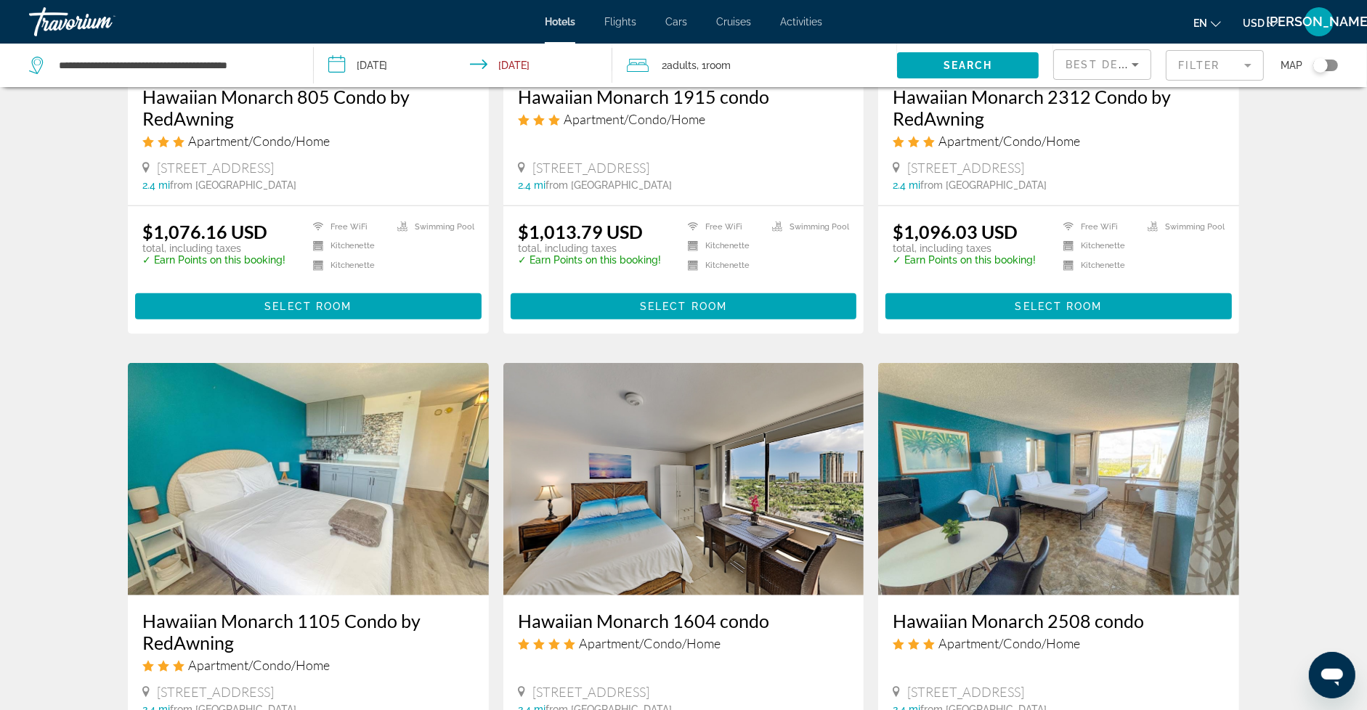
scroll to position [1781, 0]
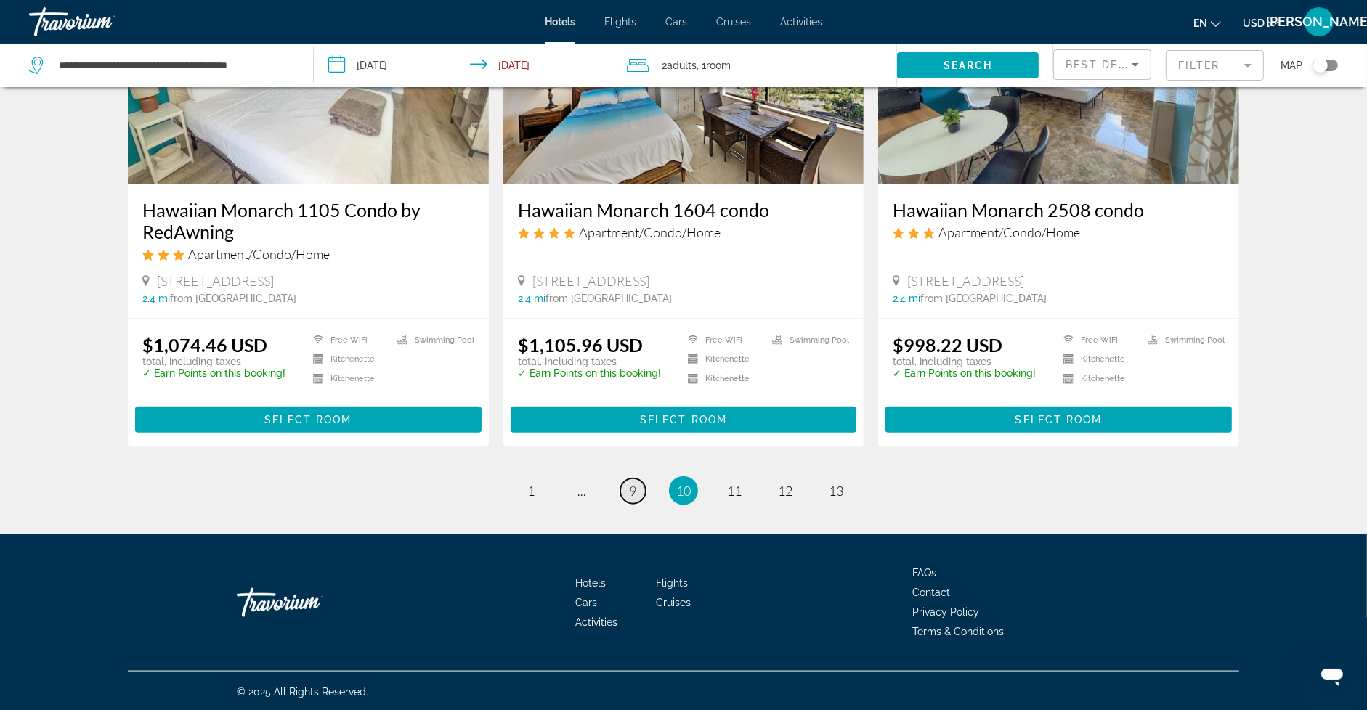
click at [625, 489] on link "page 9" at bounding box center [632, 491] width 25 height 25
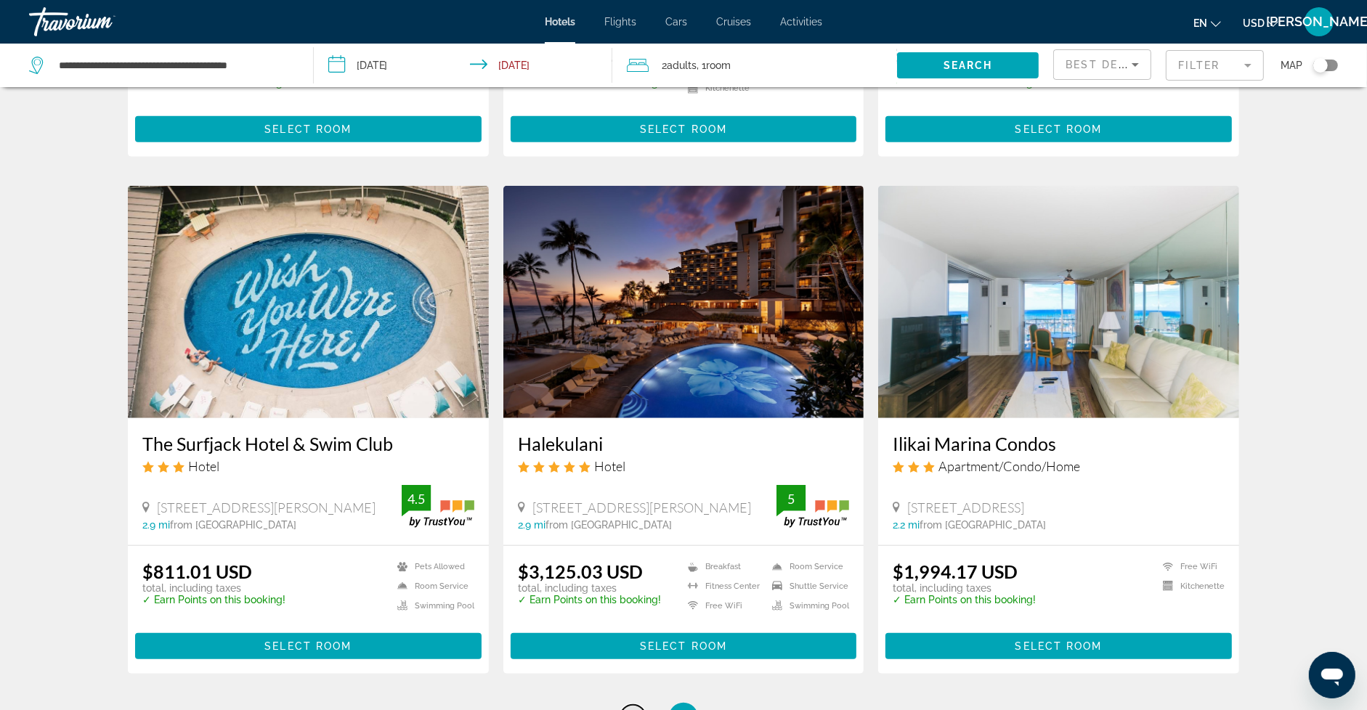
scroll to position [1775, 0]
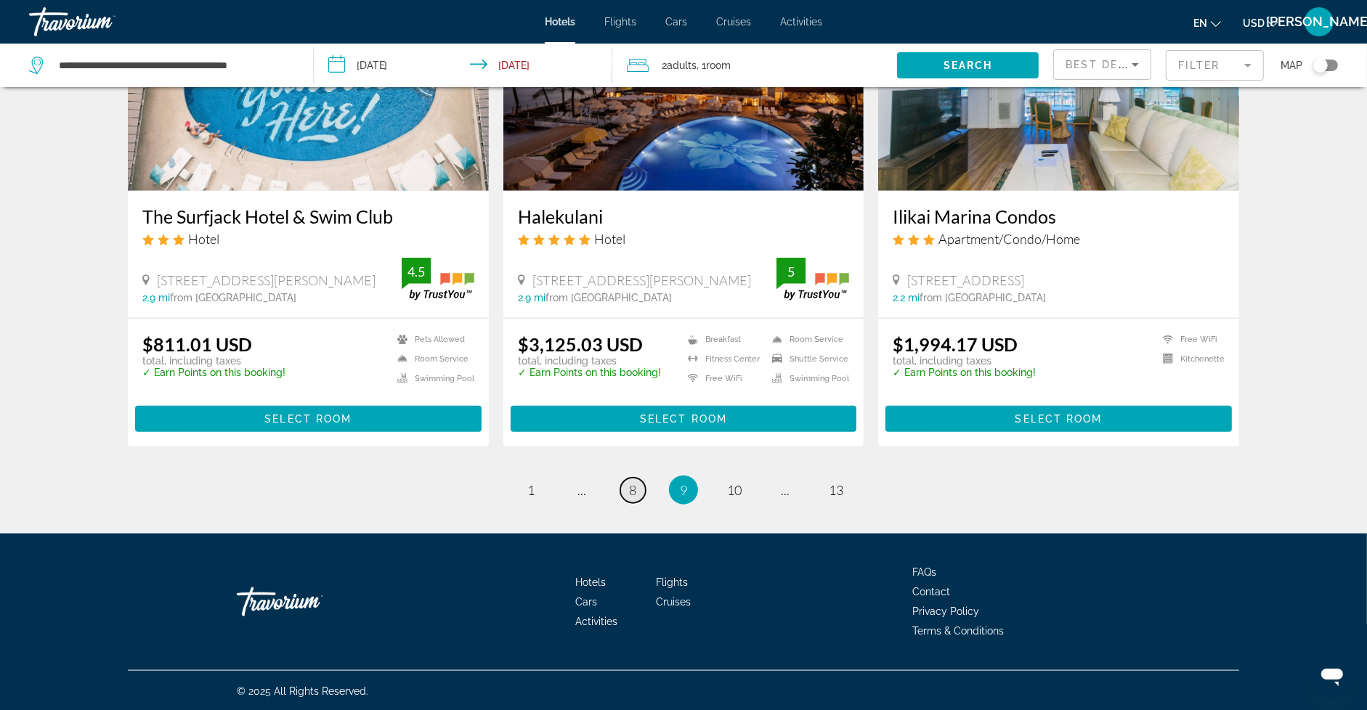
click at [629, 490] on span "8" at bounding box center [632, 490] width 7 height 16
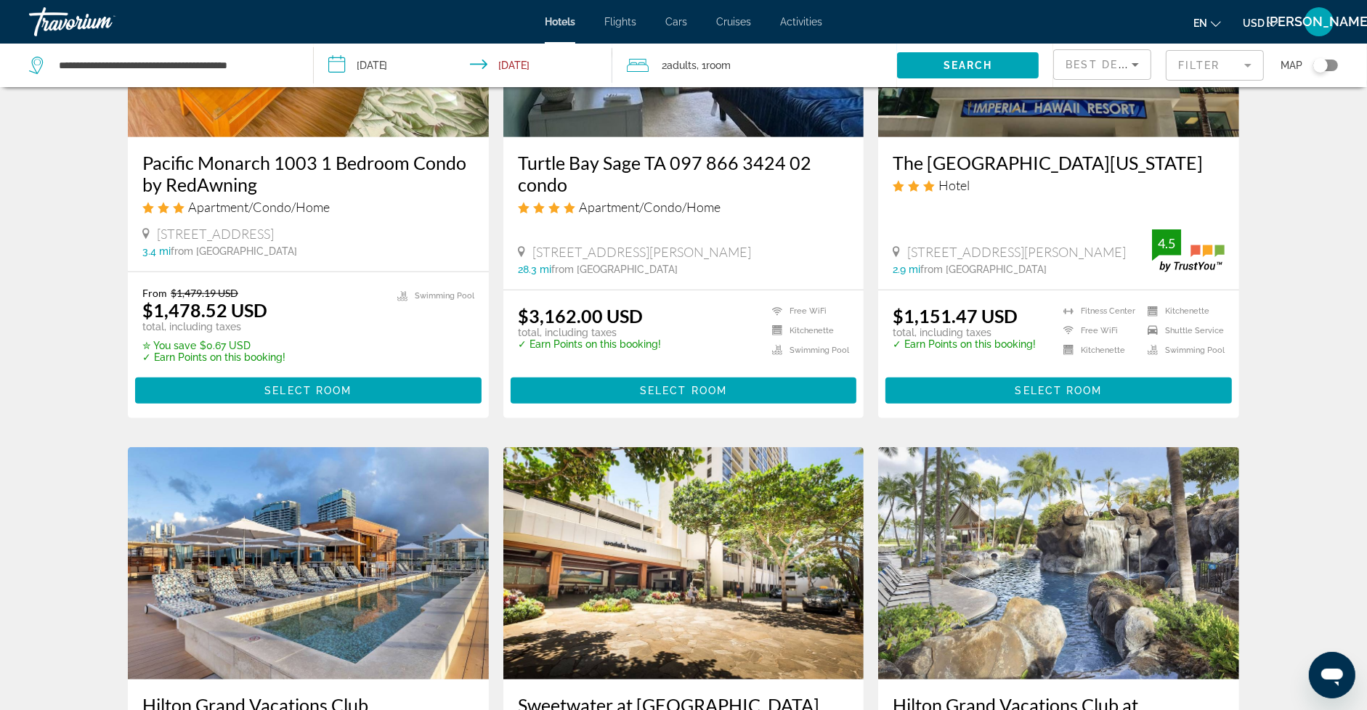
scroll to position [1811, 0]
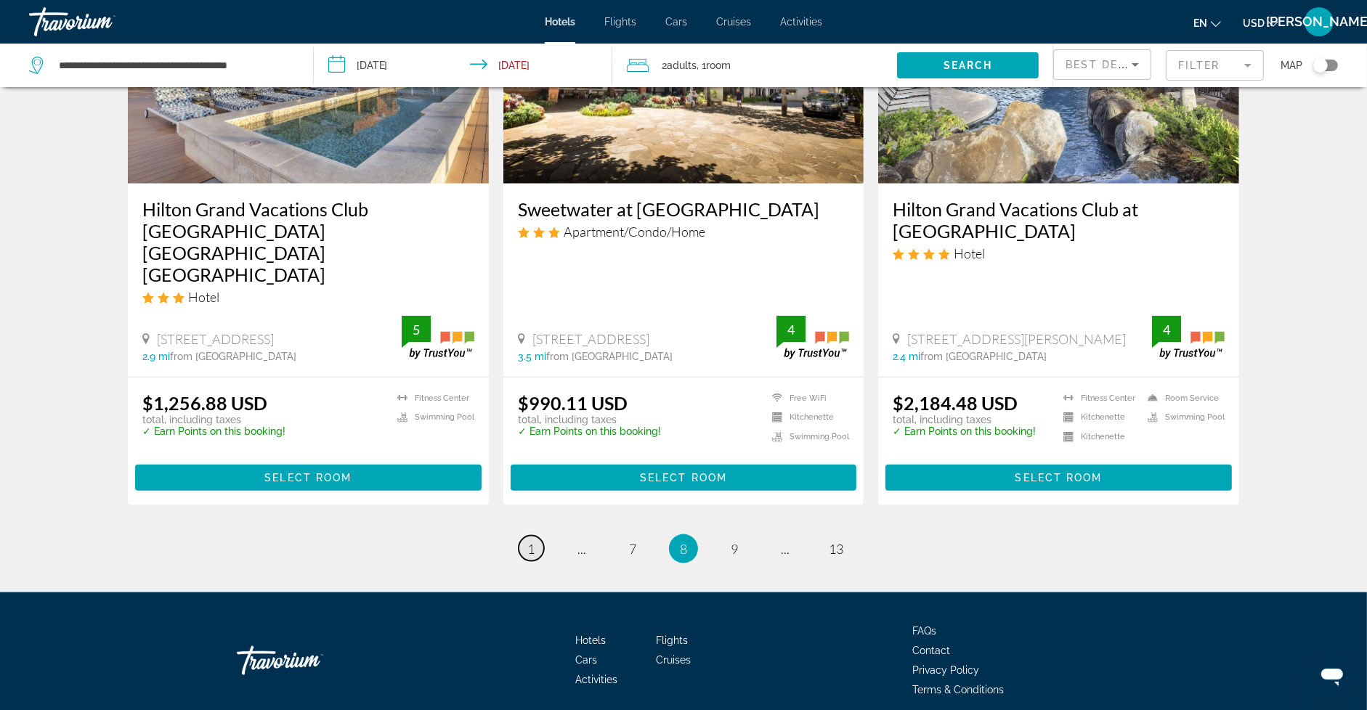
click at [535, 536] on link "page 1" at bounding box center [531, 548] width 25 height 25
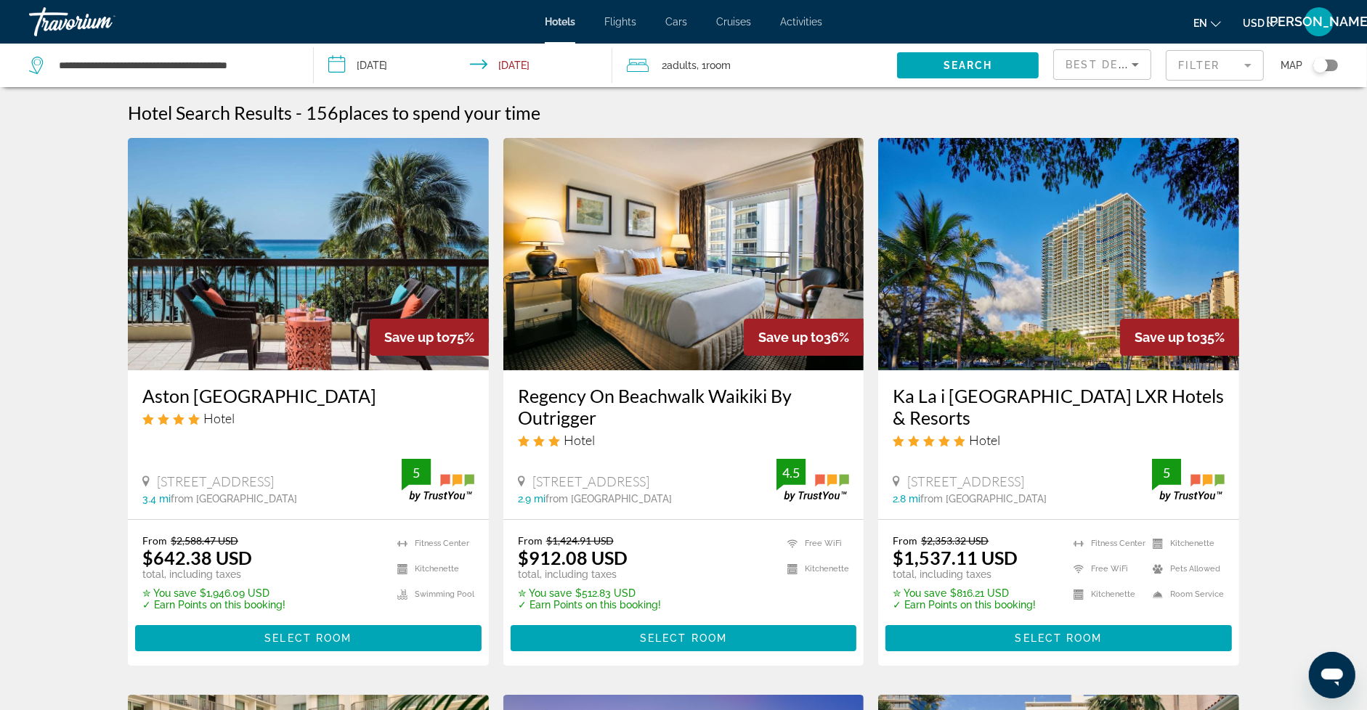
click at [1191, 70] on mat-form-field "Filter" at bounding box center [1215, 65] width 98 height 31
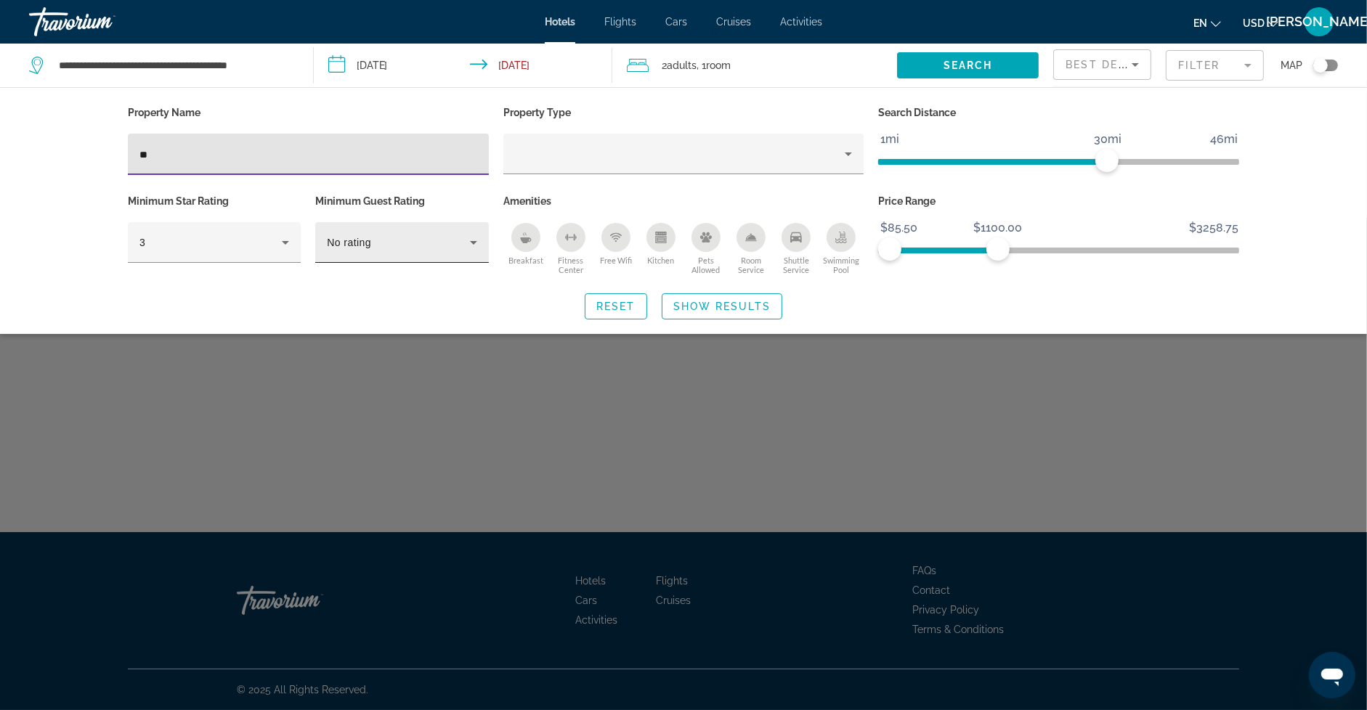
type input "*"
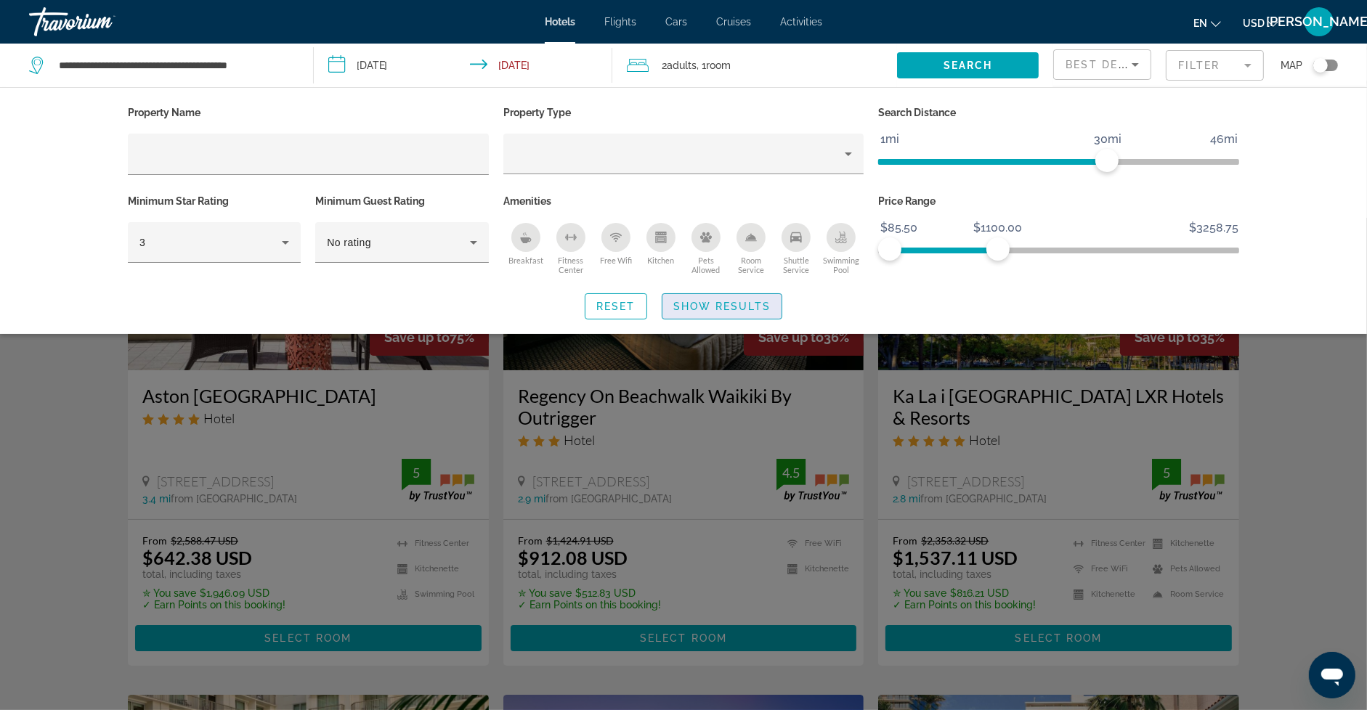
click at [718, 304] on span "Show Results" at bounding box center [721, 307] width 97 height 12
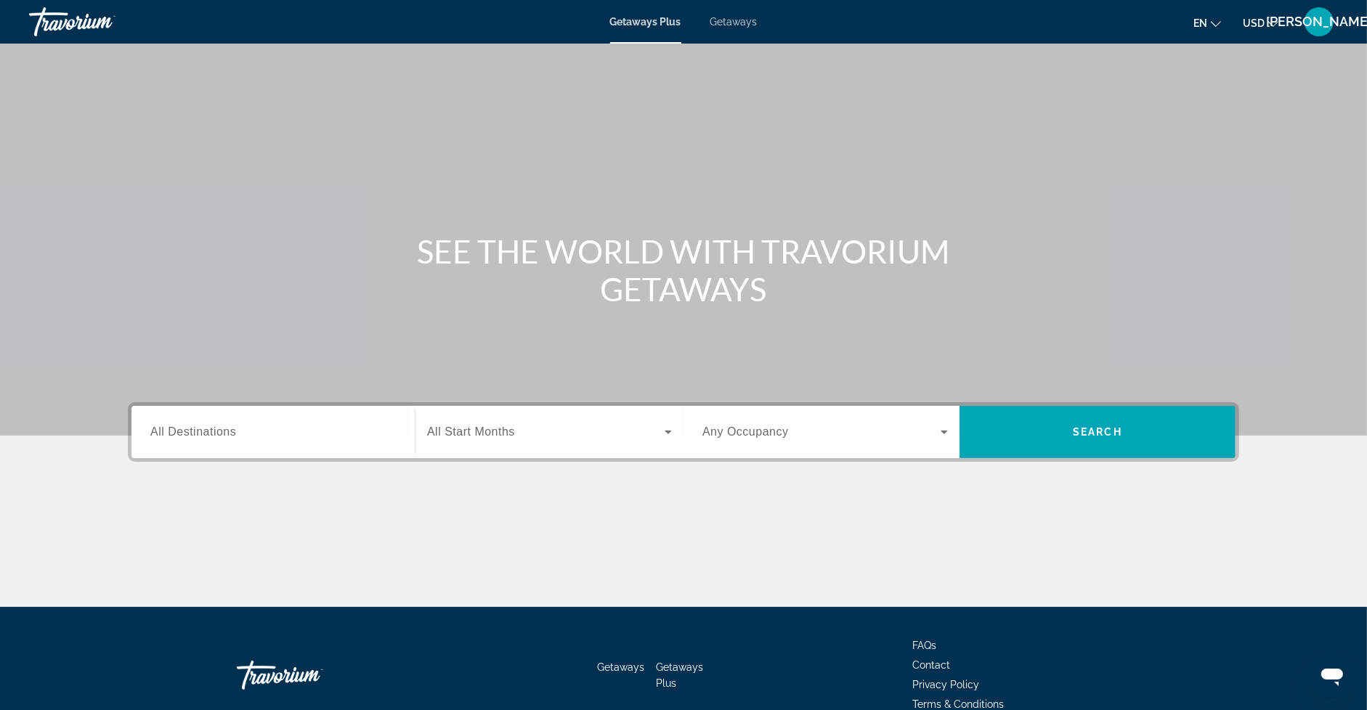
click at [732, 19] on span "Getaways" at bounding box center [733, 22] width 47 height 12
click at [222, 421] on div "Search widget" at bounding box center [273, 432] width 246 height 41
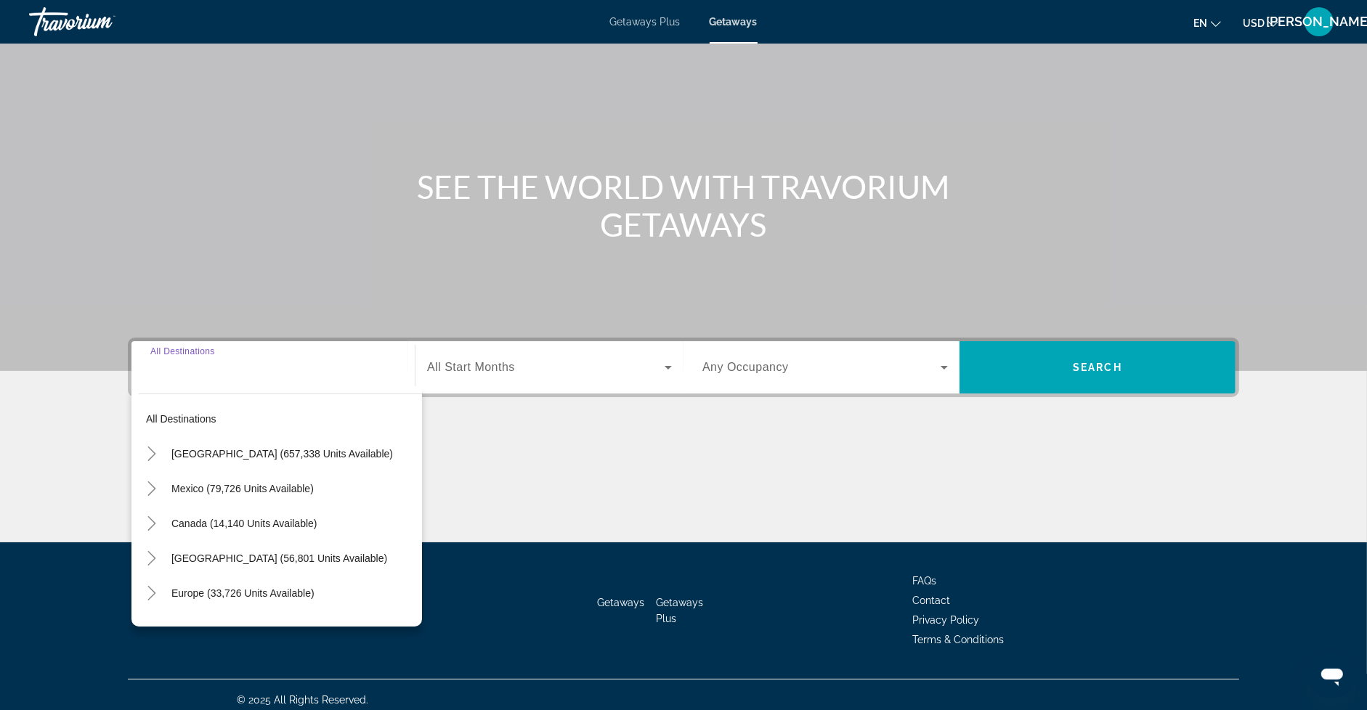
scroll to position [74, 0]
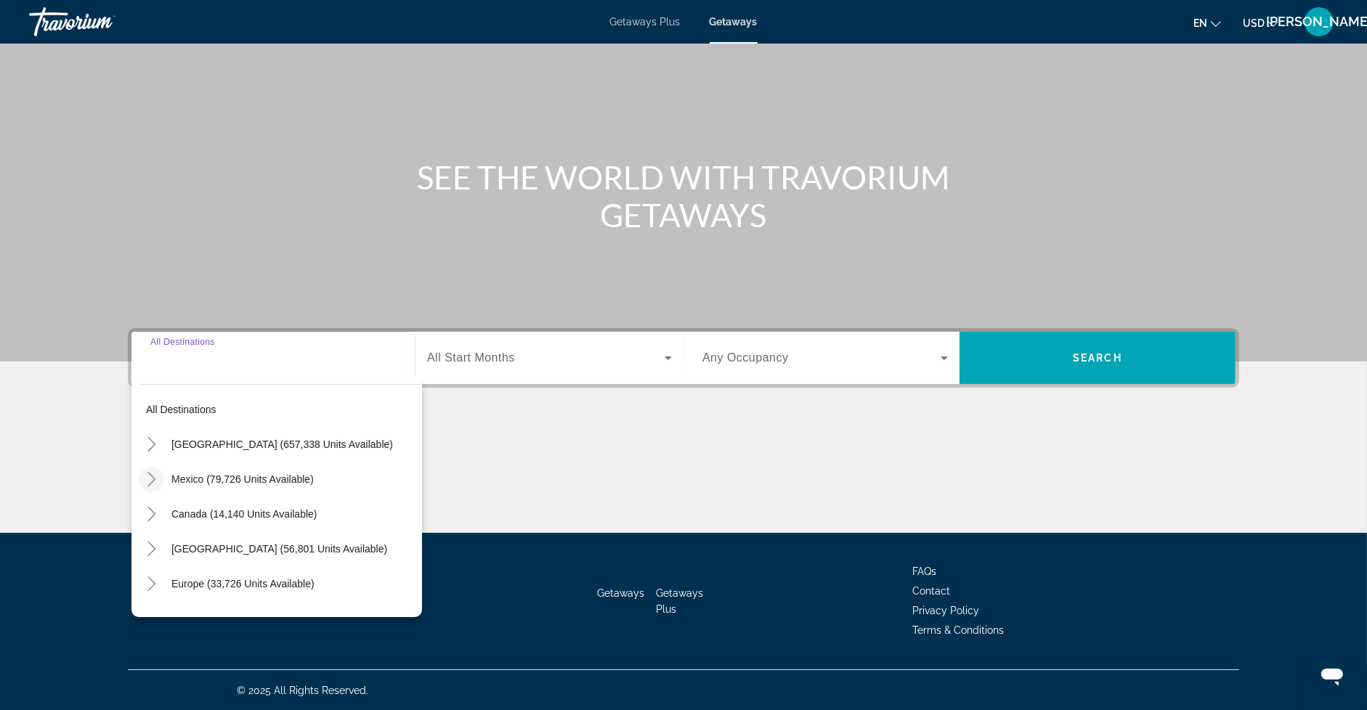
click at [155, 472] on icon "Toggle Mexico (79,726 units available)" at bounding box center [152, 479] width 15 height 15
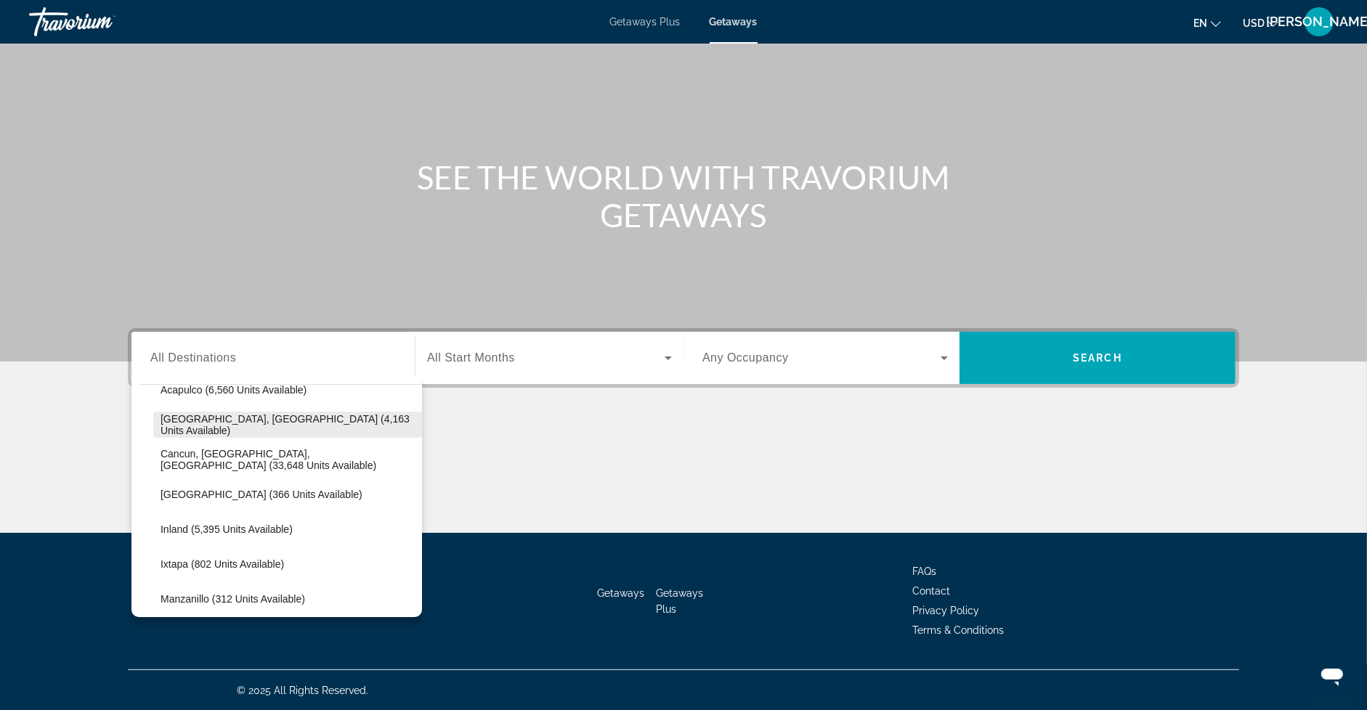
scroll to position [121, 0]
click at [257, 424] on span "Baja Peninsula, Los Cabos (4,163 units available)" at bounding box center [288, 427] width 254 height 23
type input "**********"
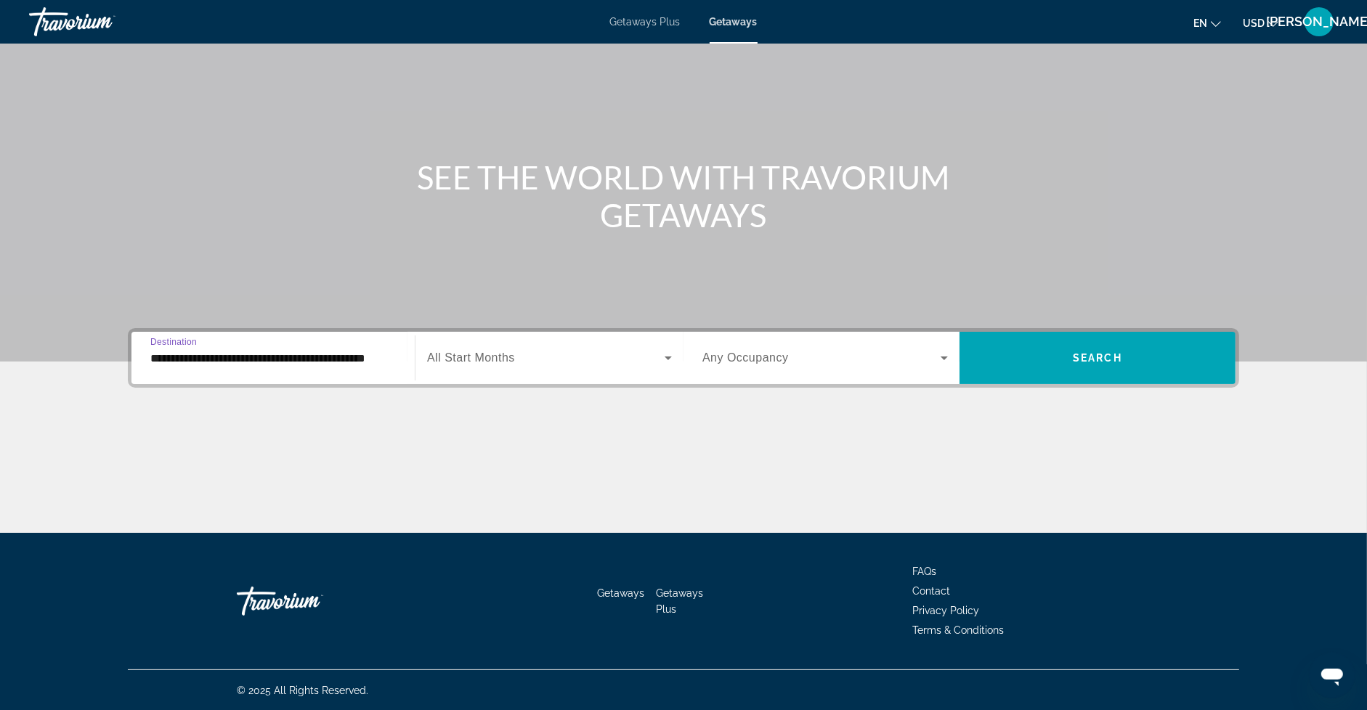
click at [474, 357] on span "All Start Months" at bounding box center [471, 358] width 88 height 12
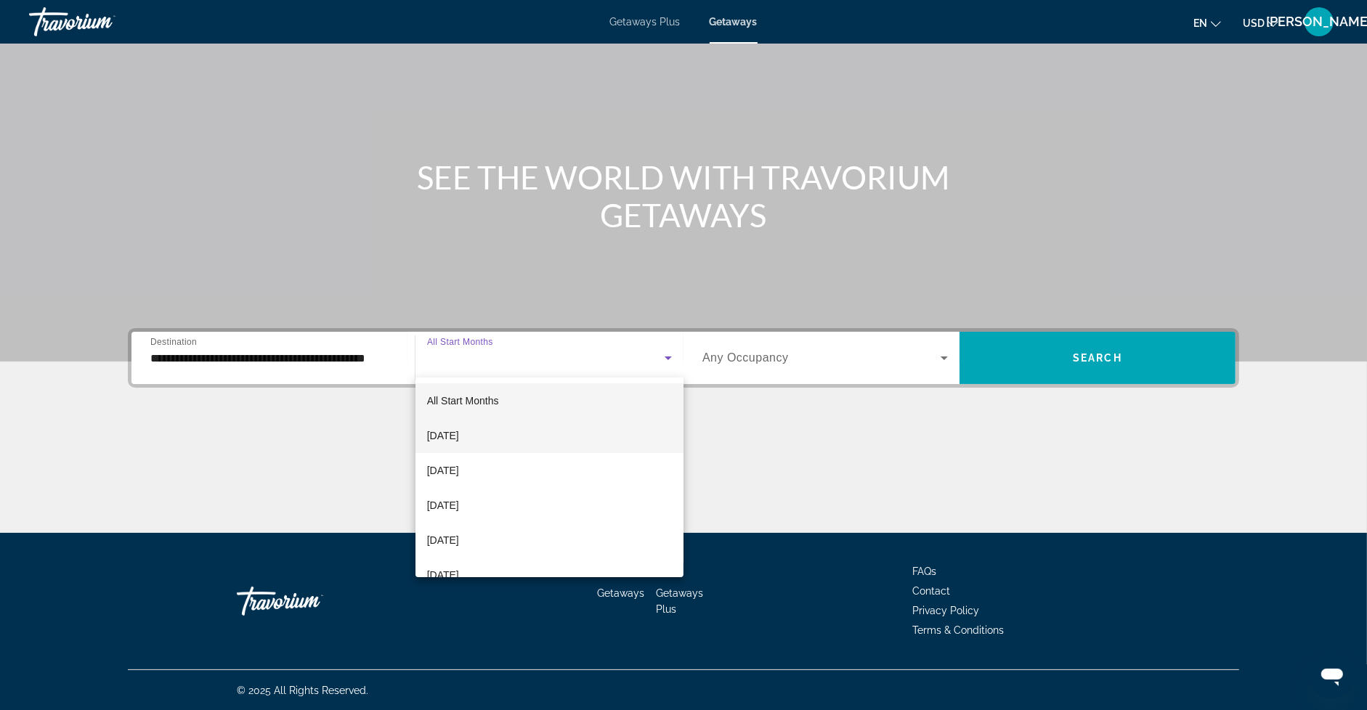
click at [459, 440] on span "[DATE]" at bounding box center [443, 435] width 32 height 17
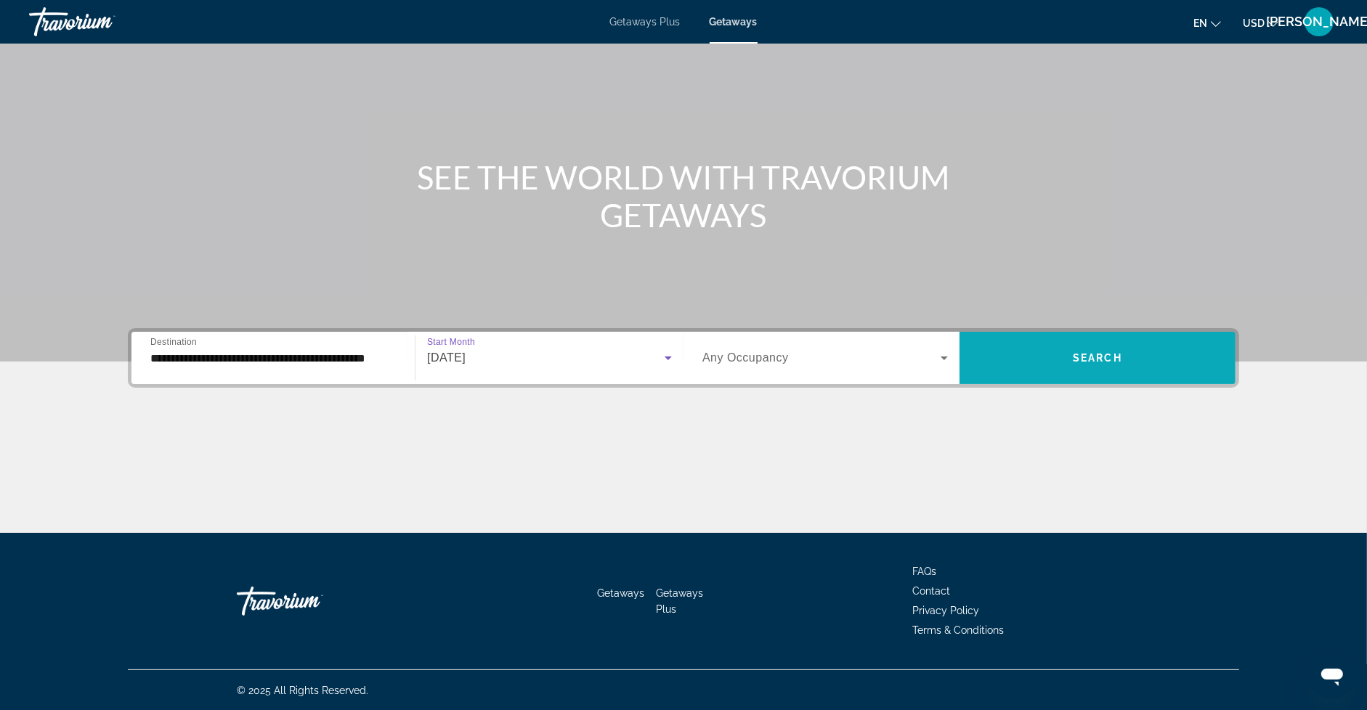
click at [1054, 361] on span "Search widget" at bounding box center [1098, 358] width 276 height 35
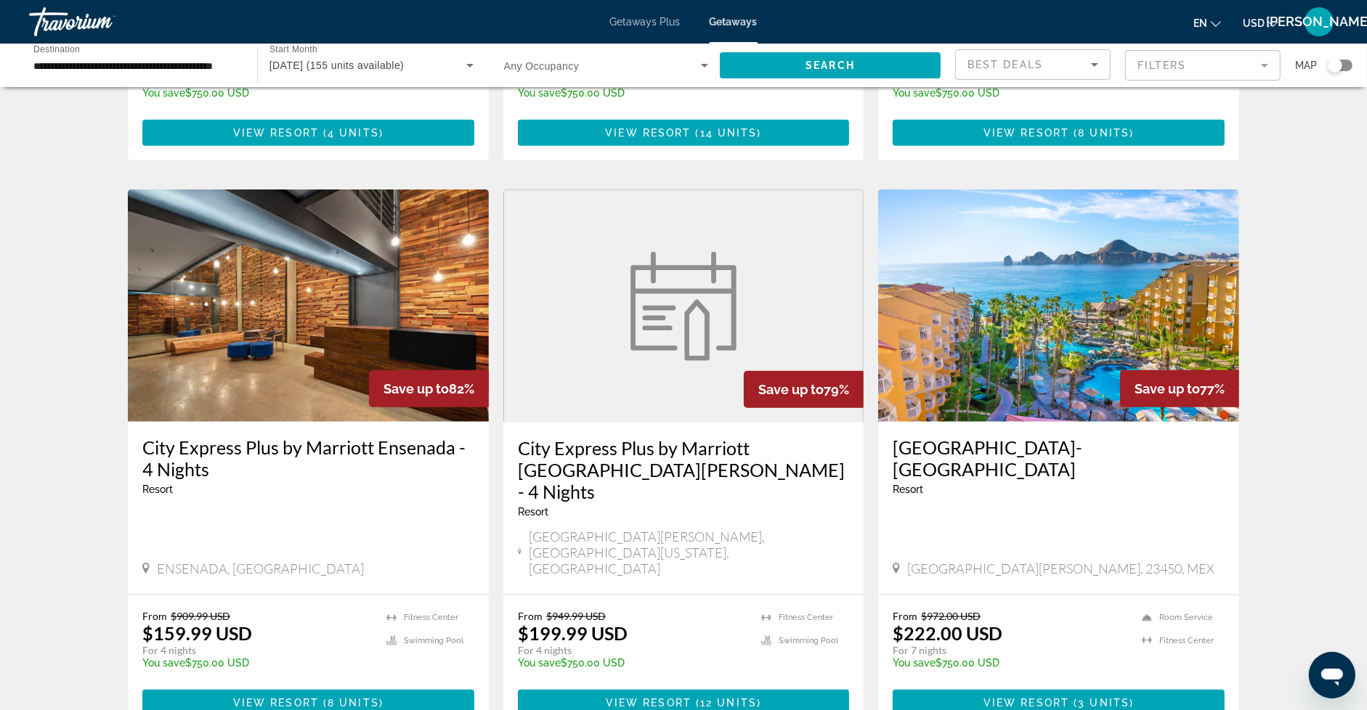
scroll to position [1595, 0]
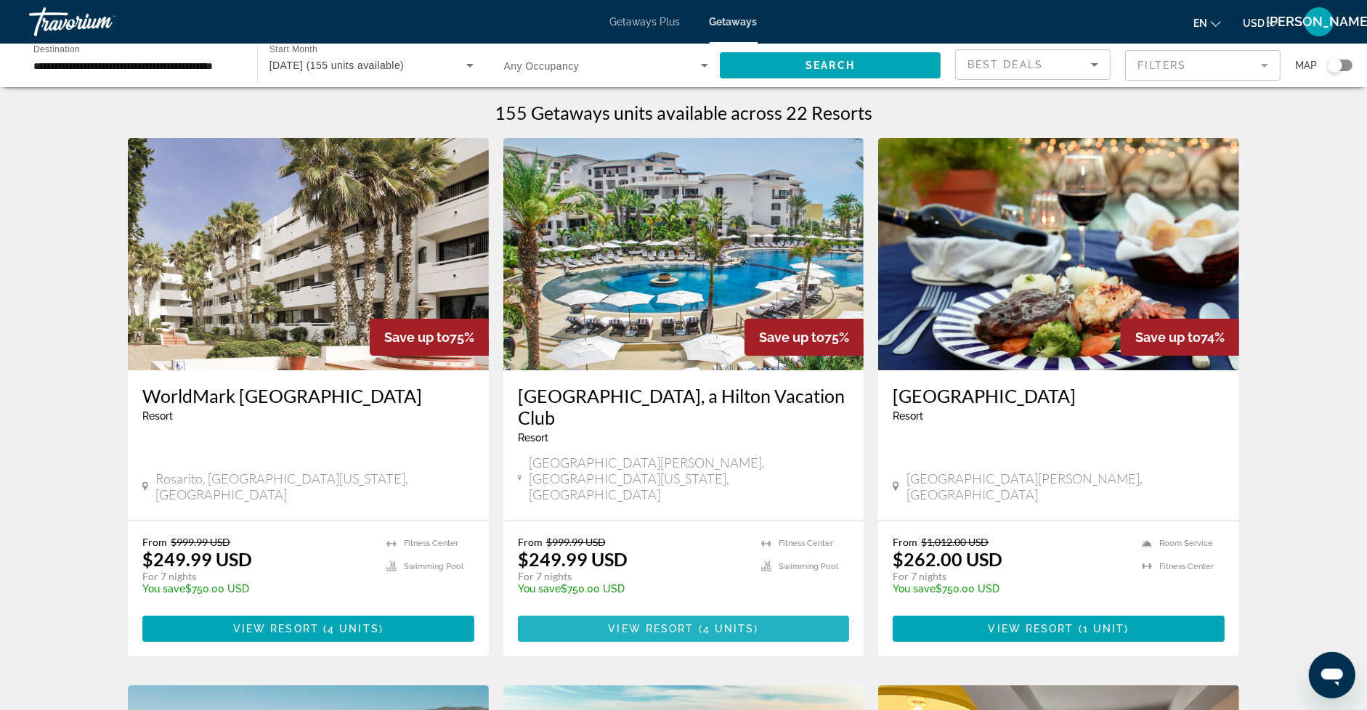
click at [711, 623] on span "4 units" at bounding box center [729, 629] width 52 height 12
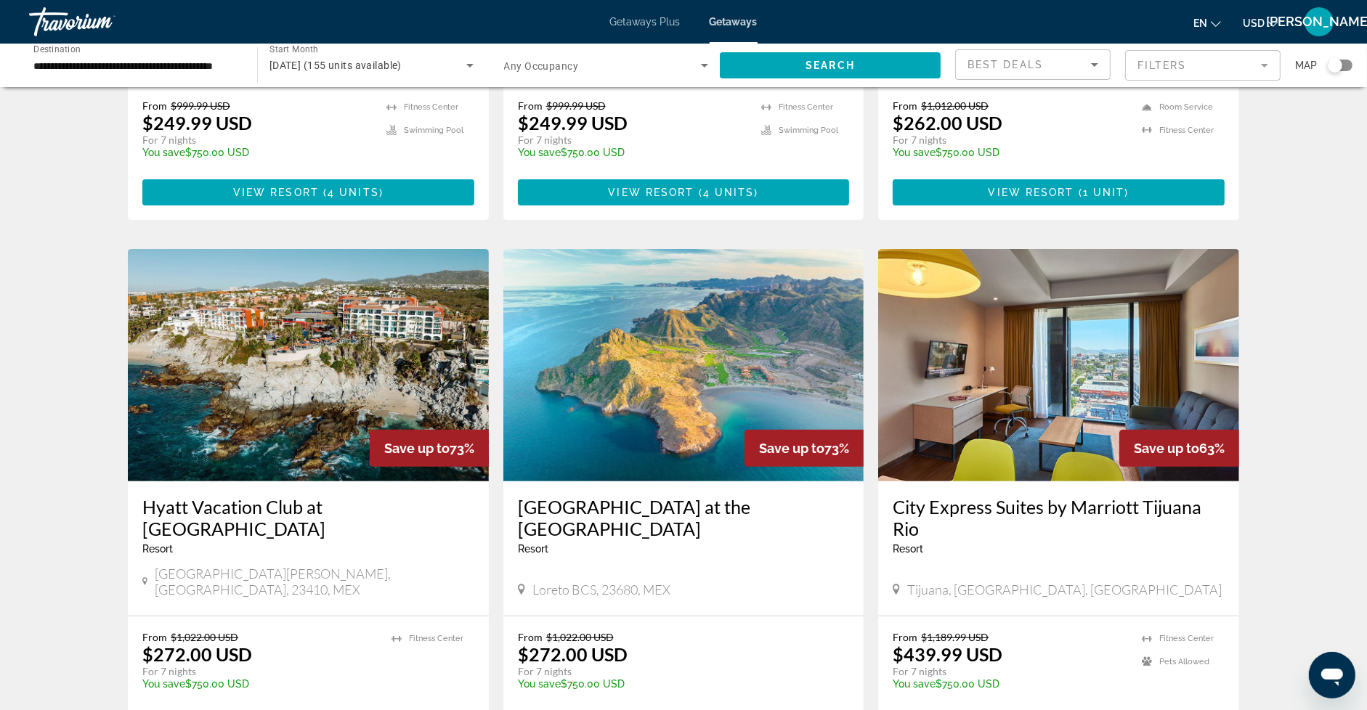
scroll to position [431, 0]
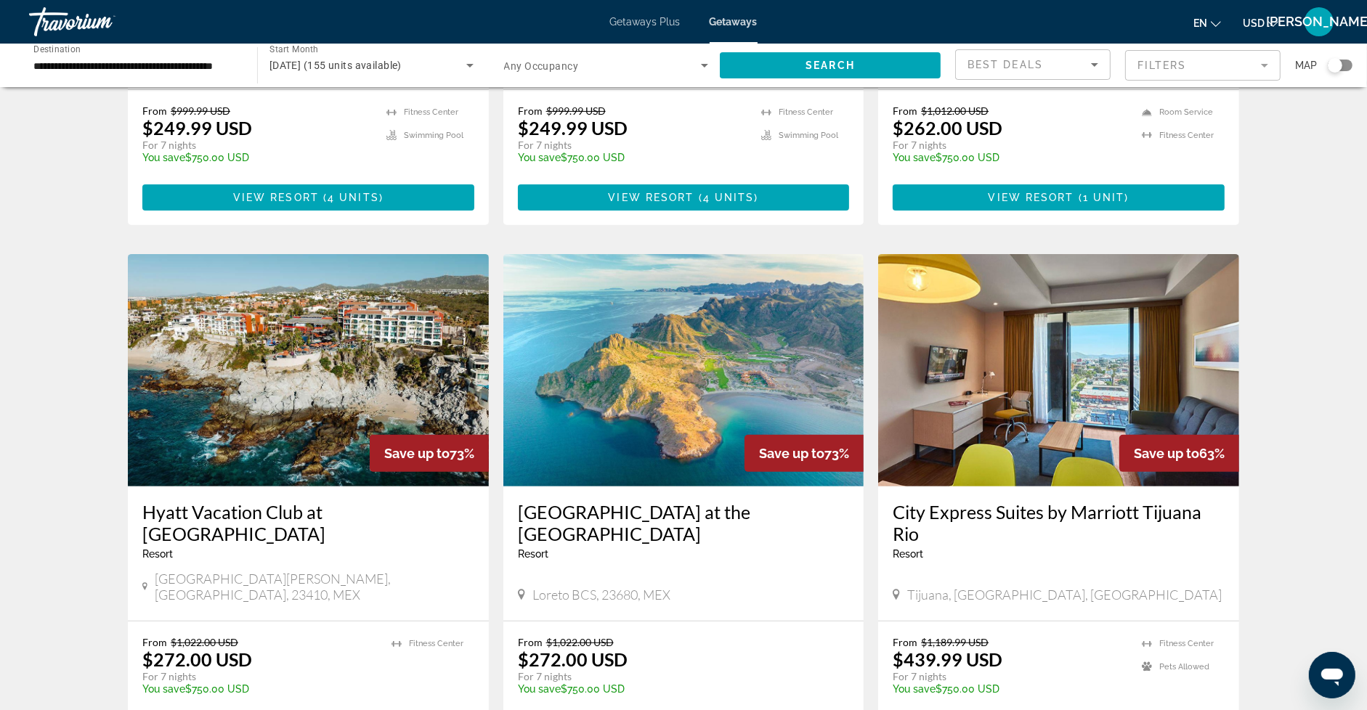
click at [325, 307] on img "Main content" at bounding box center [308, 370] width 361 height 232
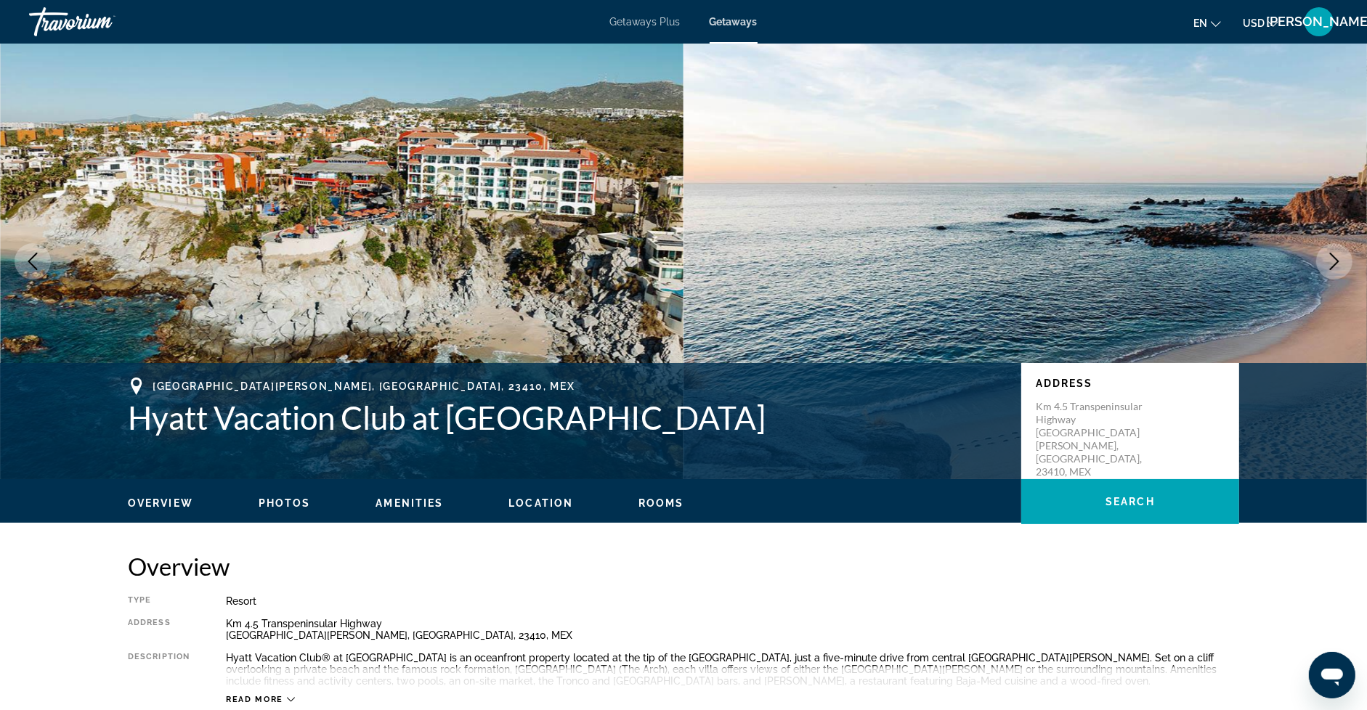
click at [583, 226] on img "Main content" at bounding box center [342, 262] width 684 height 436
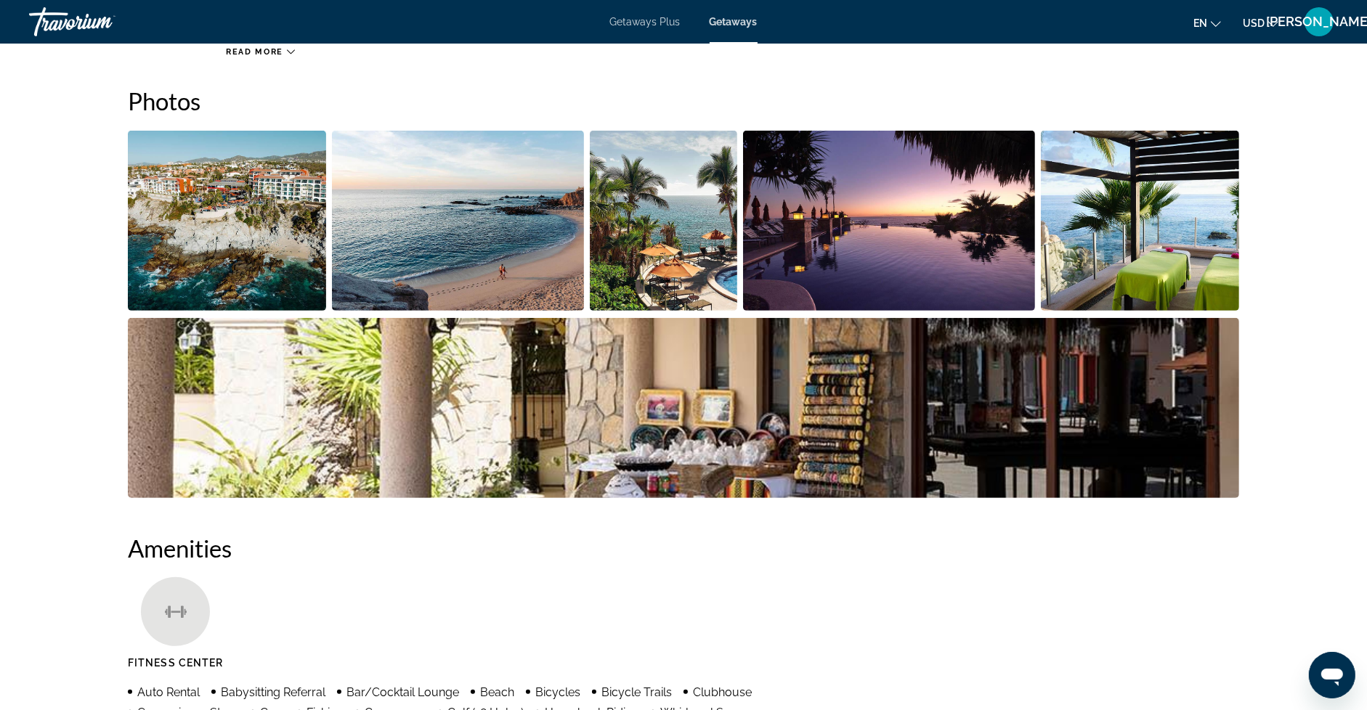
scroll to position [633, 0]
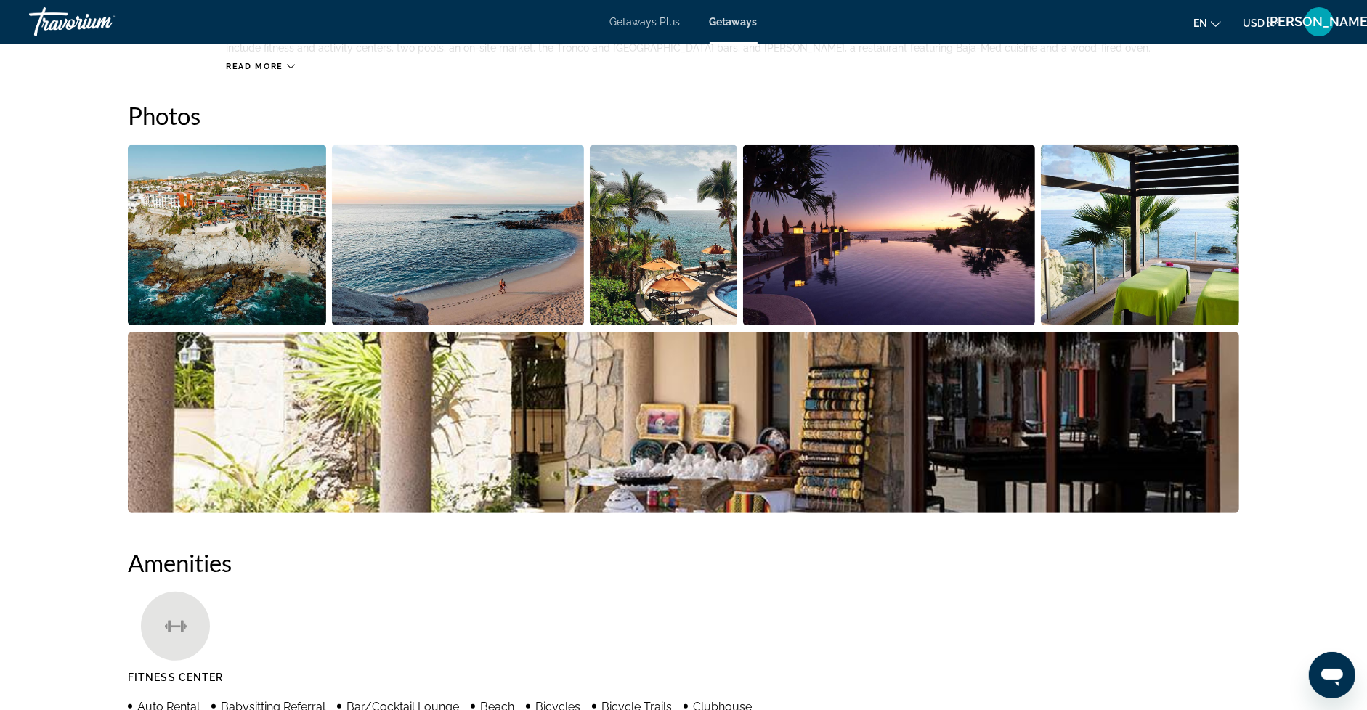
click at [224, 248] on img "Open full-screen image slider" at bounding box center [227, 235] width 198 height 180
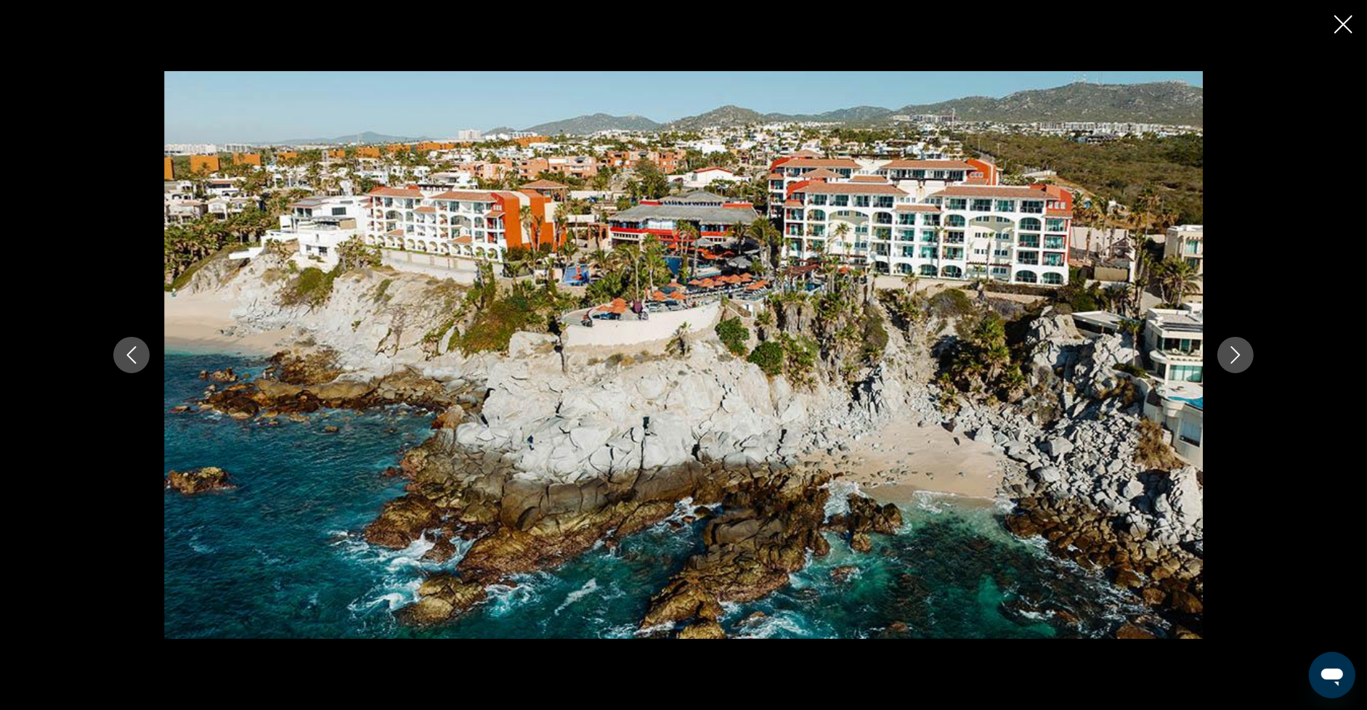
click at [1237, 357] on icon "Next image" at bounding box center [1235, 354] width 9 height 17
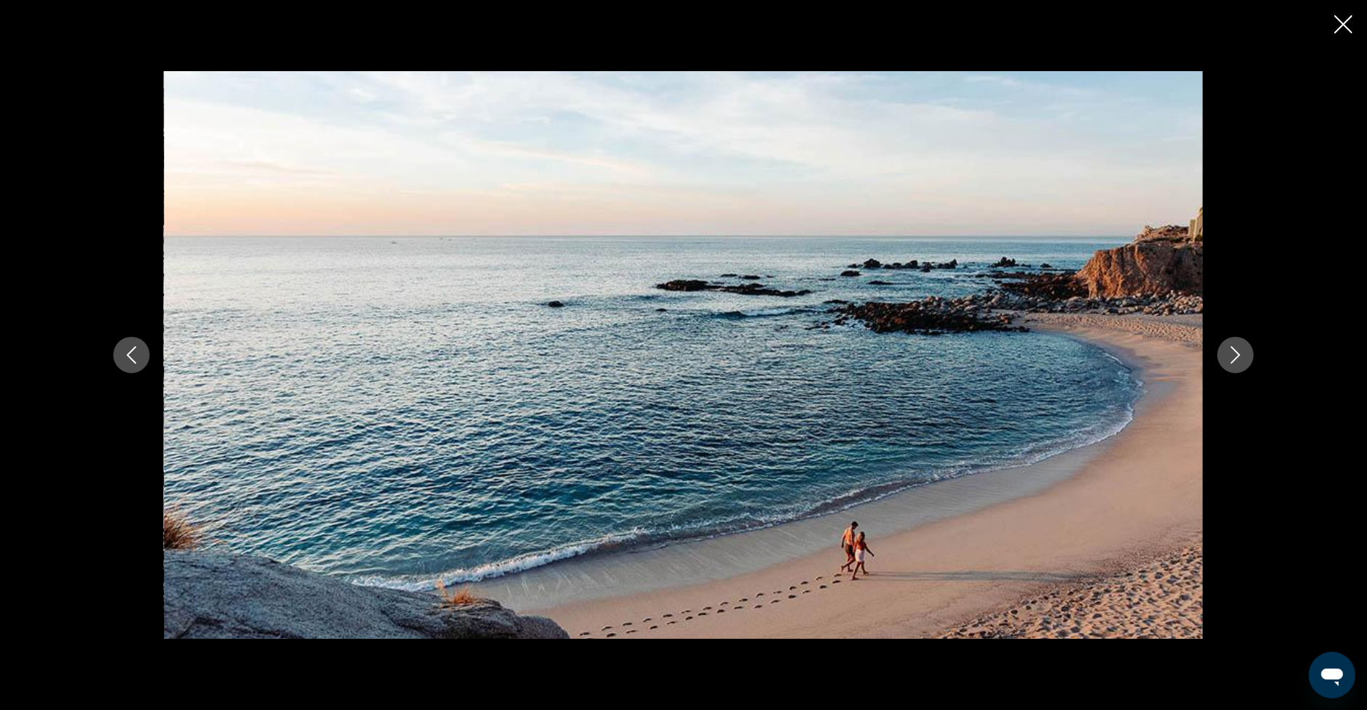
click at [1237, 357] on icon "Next image" at bounding box center [1235, 354] width 9 height 17
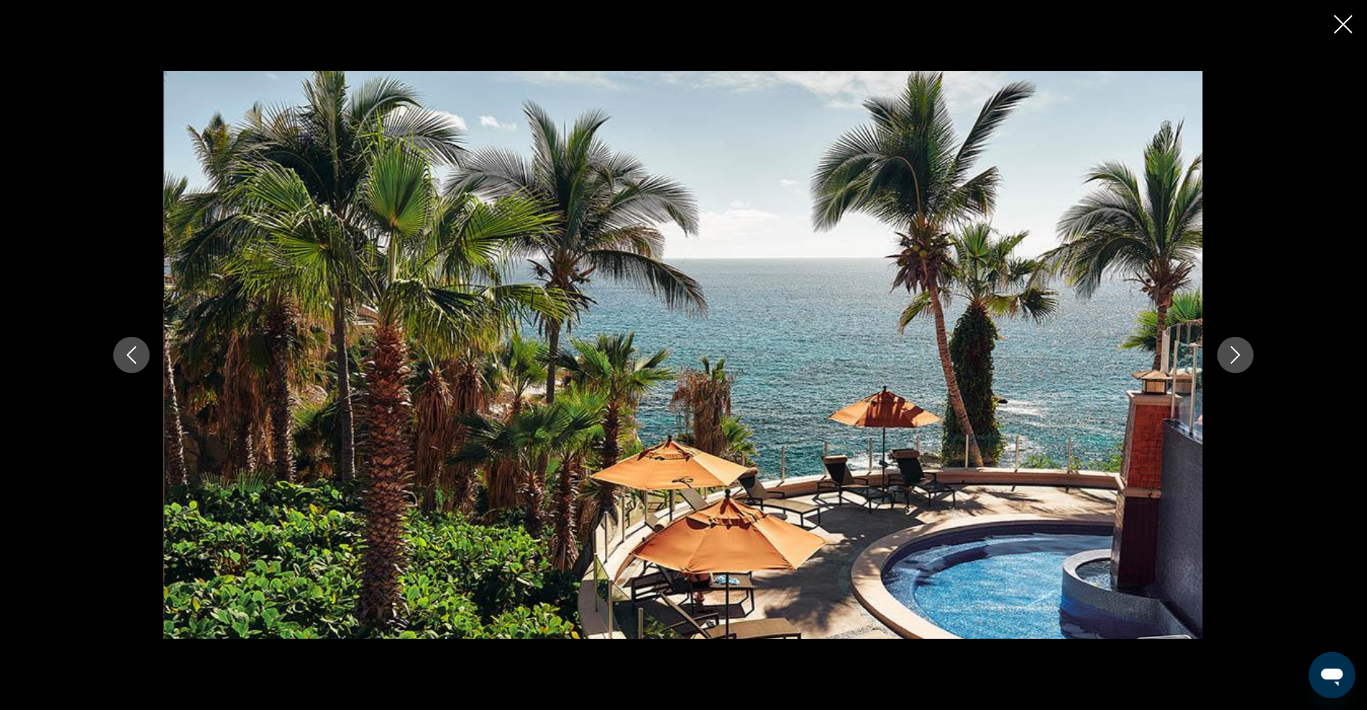
click at [1237, 357] on icon "Next image" at bounding box center [1235, 354] width 9 height 17
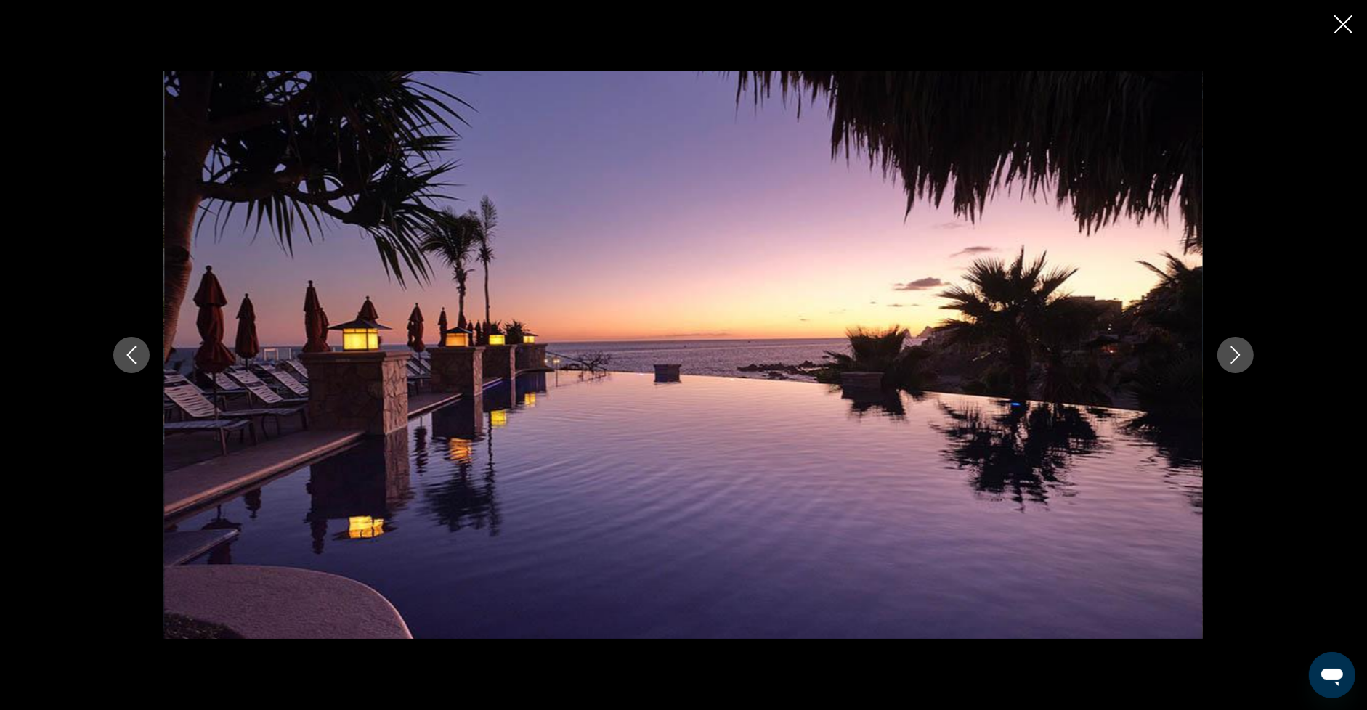
click at [1237, 357] on icon "Next image" at bounding box center [1235, 354] width 9 height 17
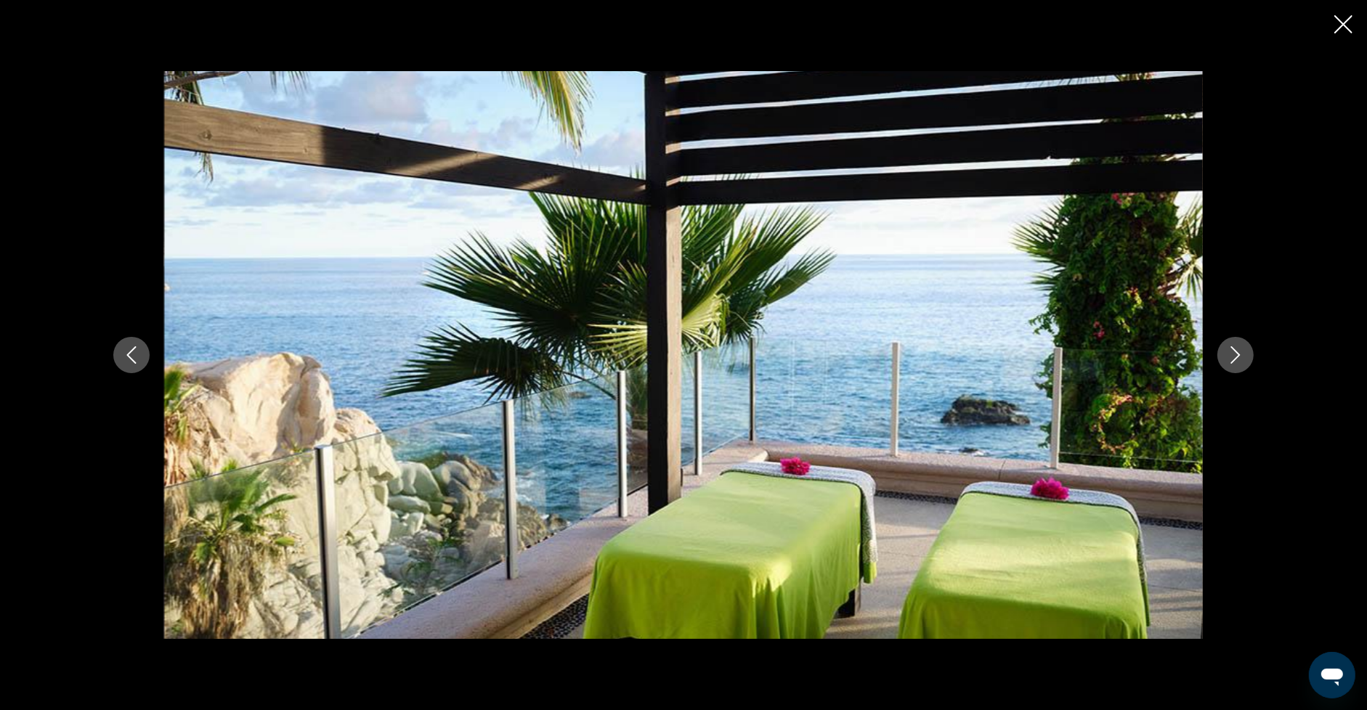
click at [1237, 357] on icon "Next image" at bounding box center [1235, 354] width 9 height 17
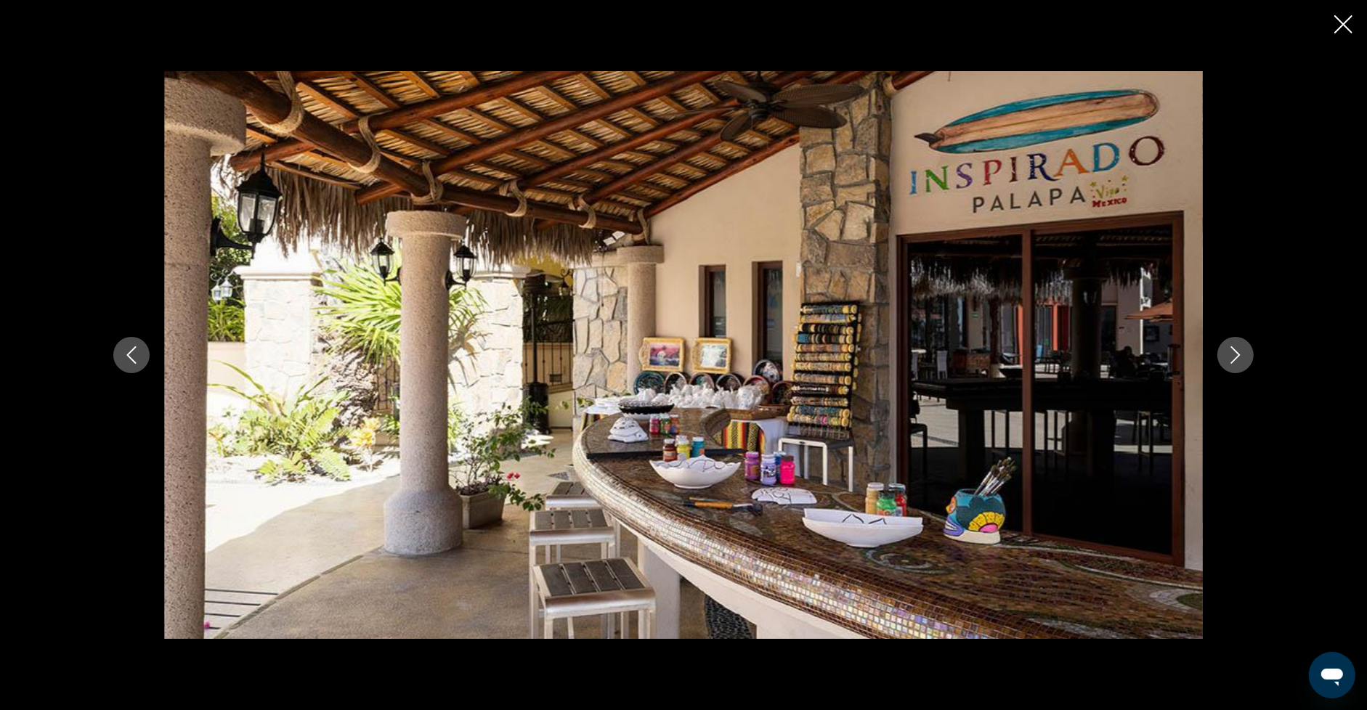
click at [1237, 357] on icon "Next image" at bounding box center [1235, 354] width 9 height 17
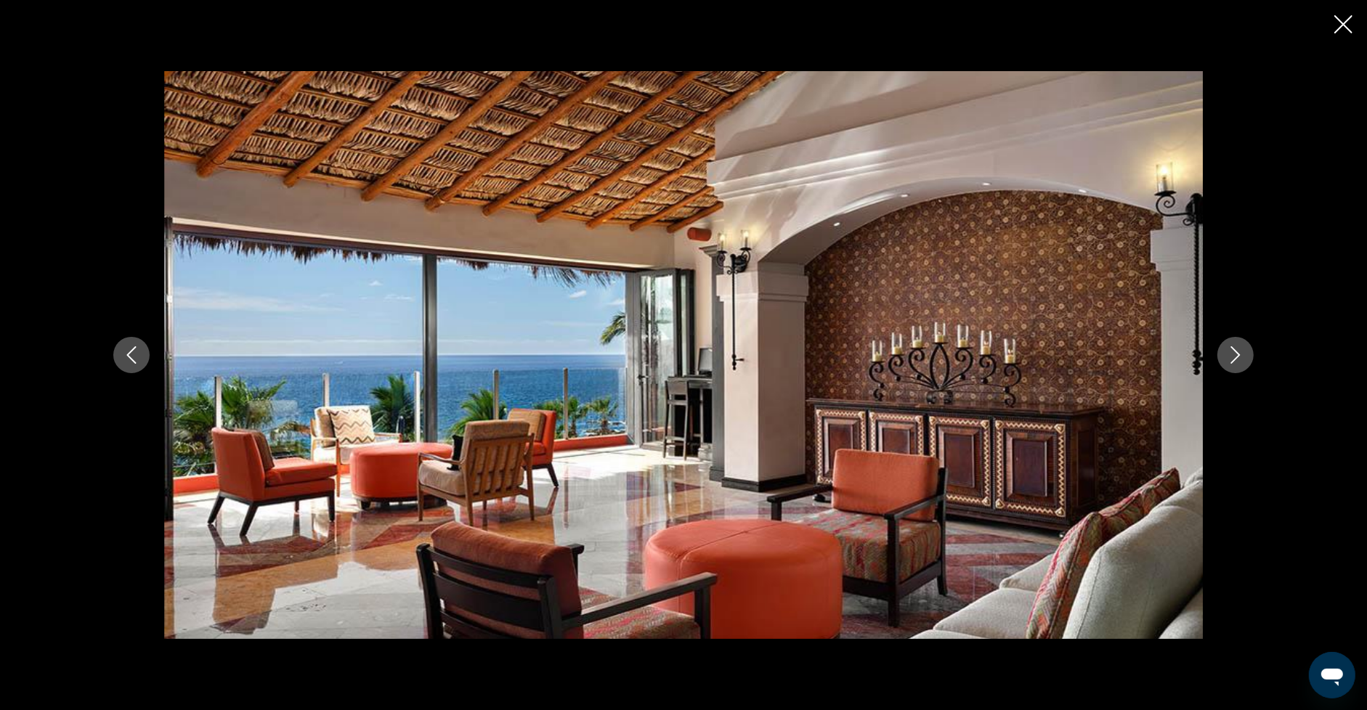
click at [1237, 357] on icon "Next image" at bounding box center [1235, 354] width 9 height 17
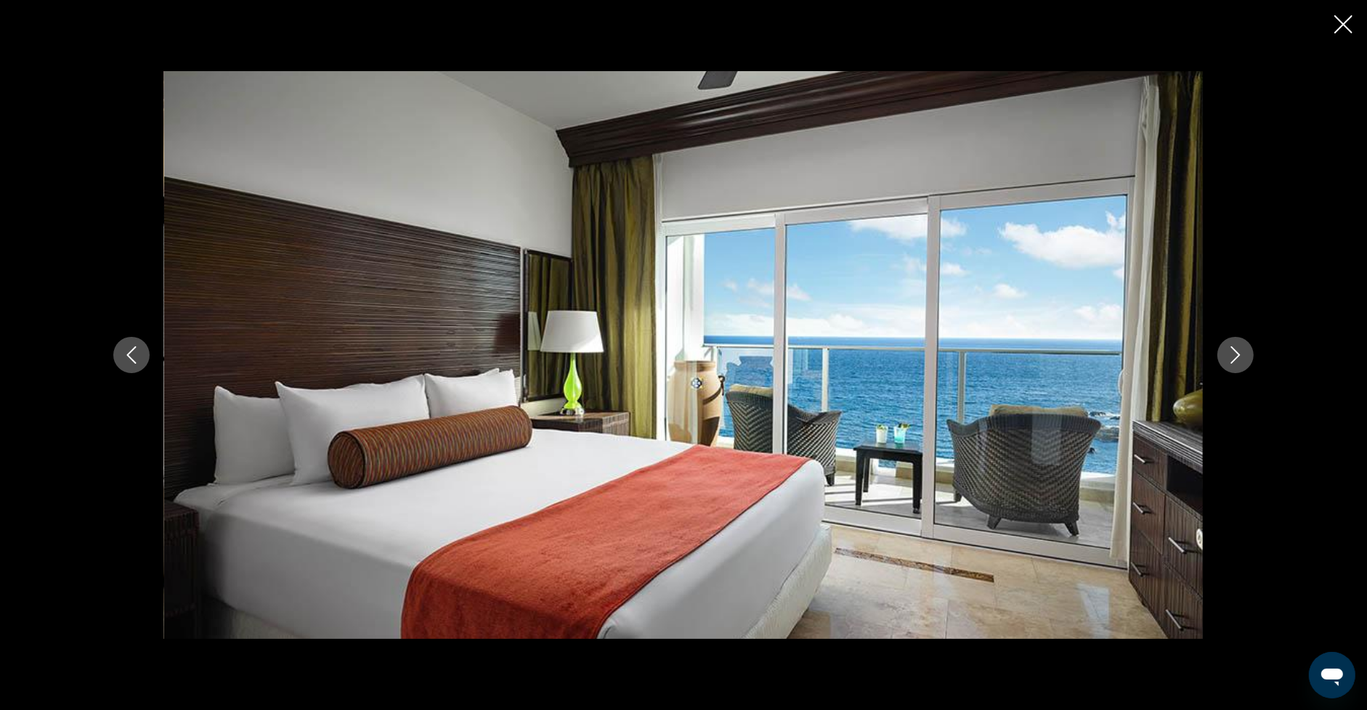
click at [1237, 357] on icon "Next image" at bounding box center [1235, 354] width 9 height 17
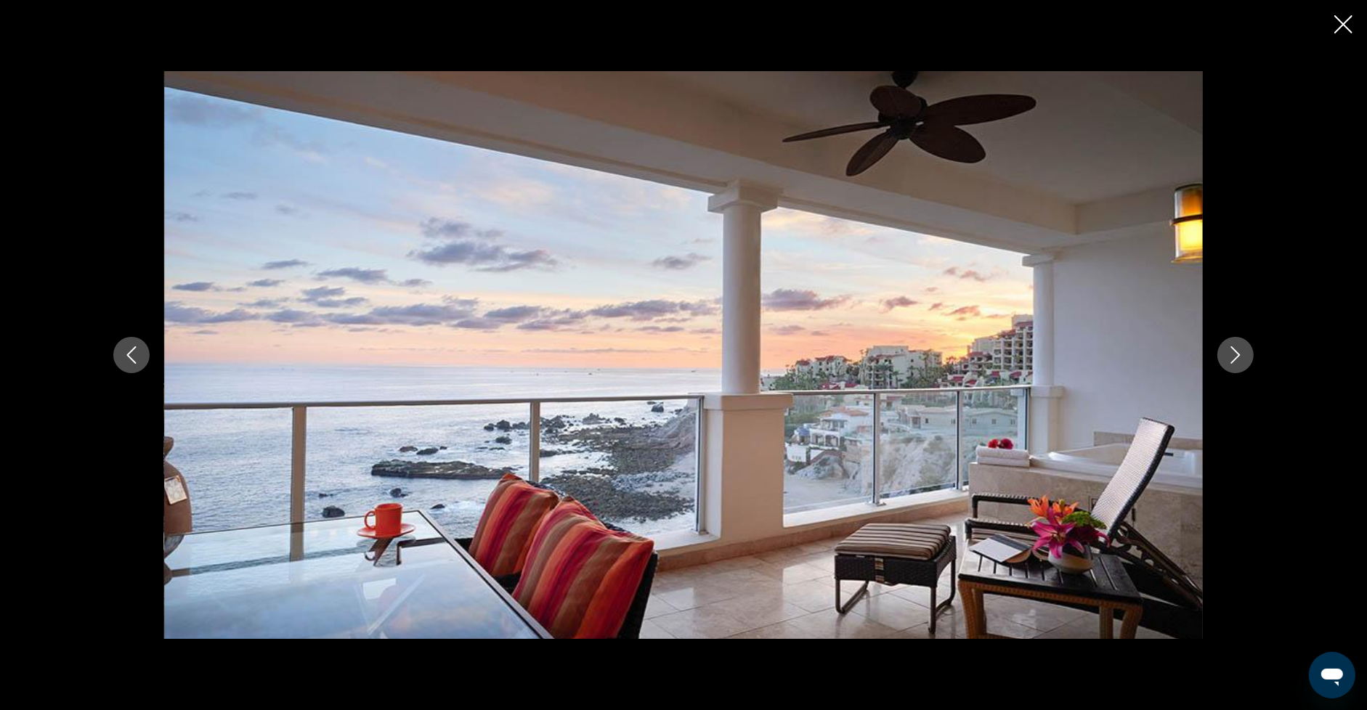
click at [1237, 357] on icon "Next image" at bounding box center [1235, 354] width 9 height 17
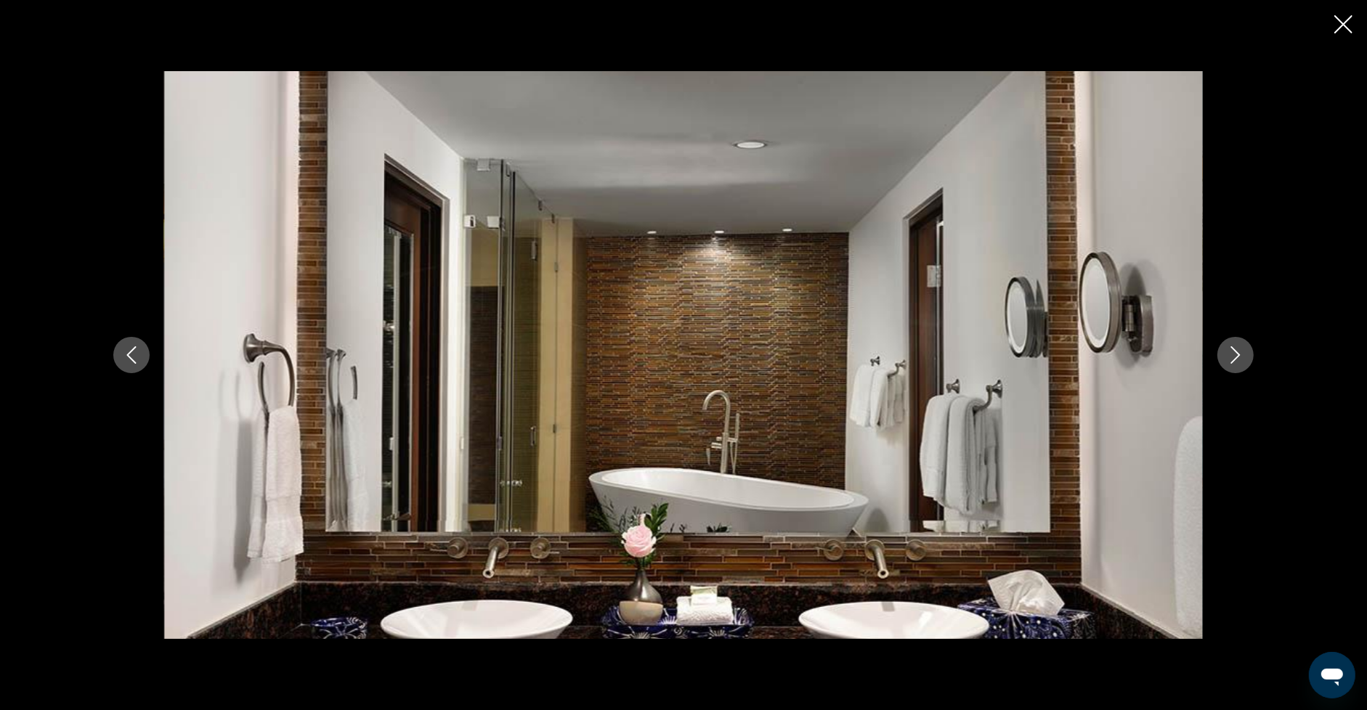
click at [1237, 357] on icon "Next image" at bounding box center [1235, 354] width 9 height 17
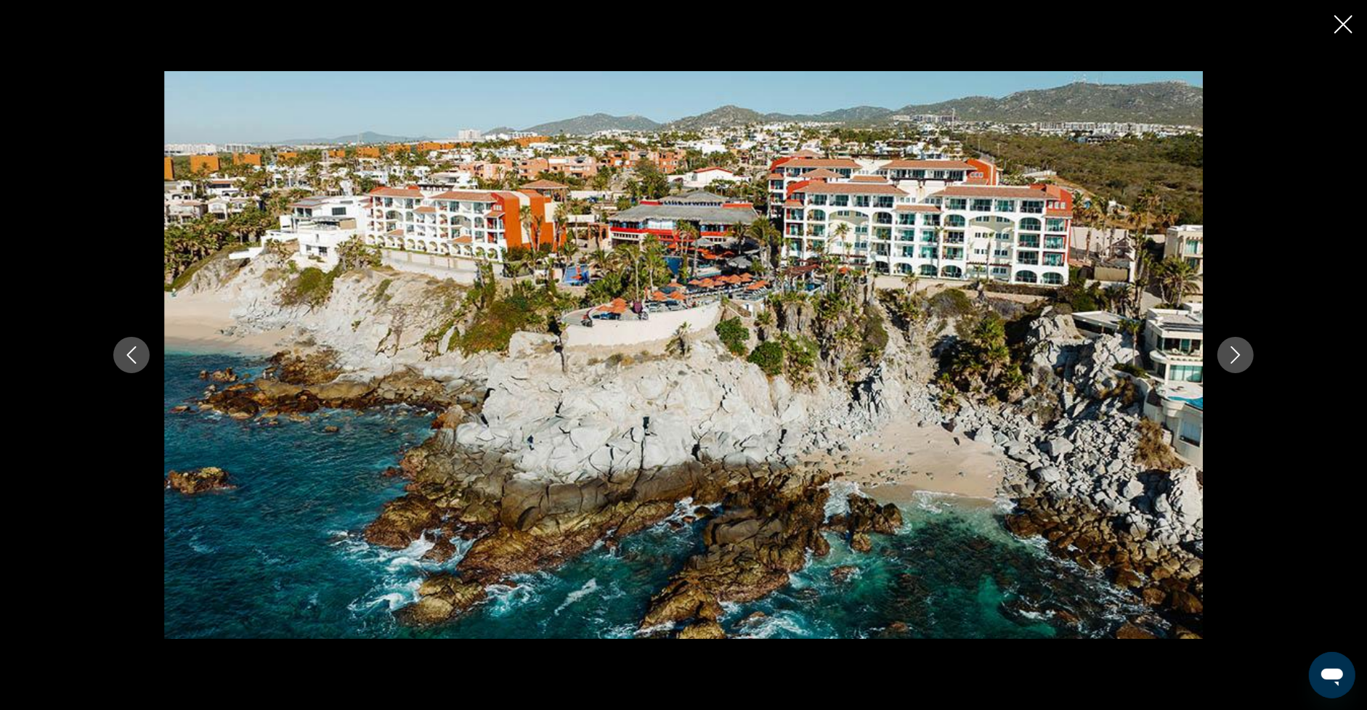
click at [1237, 357] on icon "Next image" at bounding box center [1235, 354] width 9 height 17
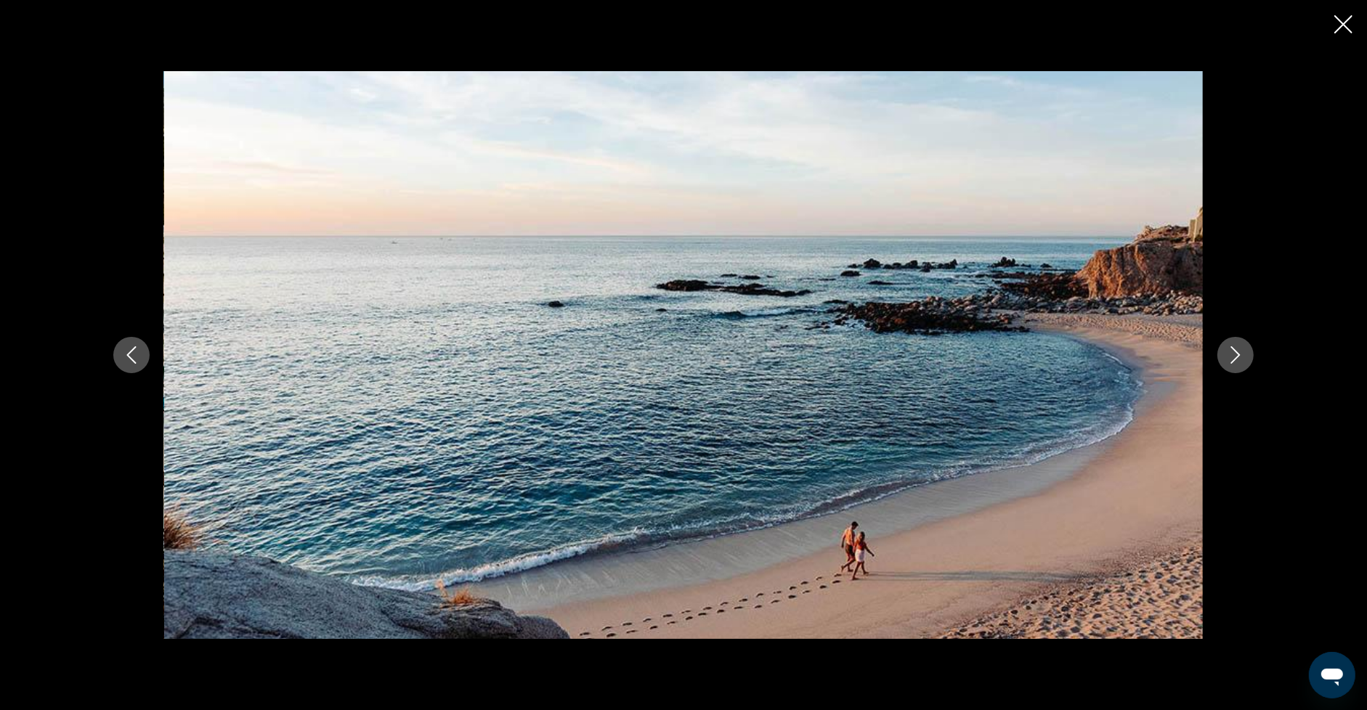
click at [1237, 357] on icon "Next image" at bounding box center [1235, 354] width 9 height 17
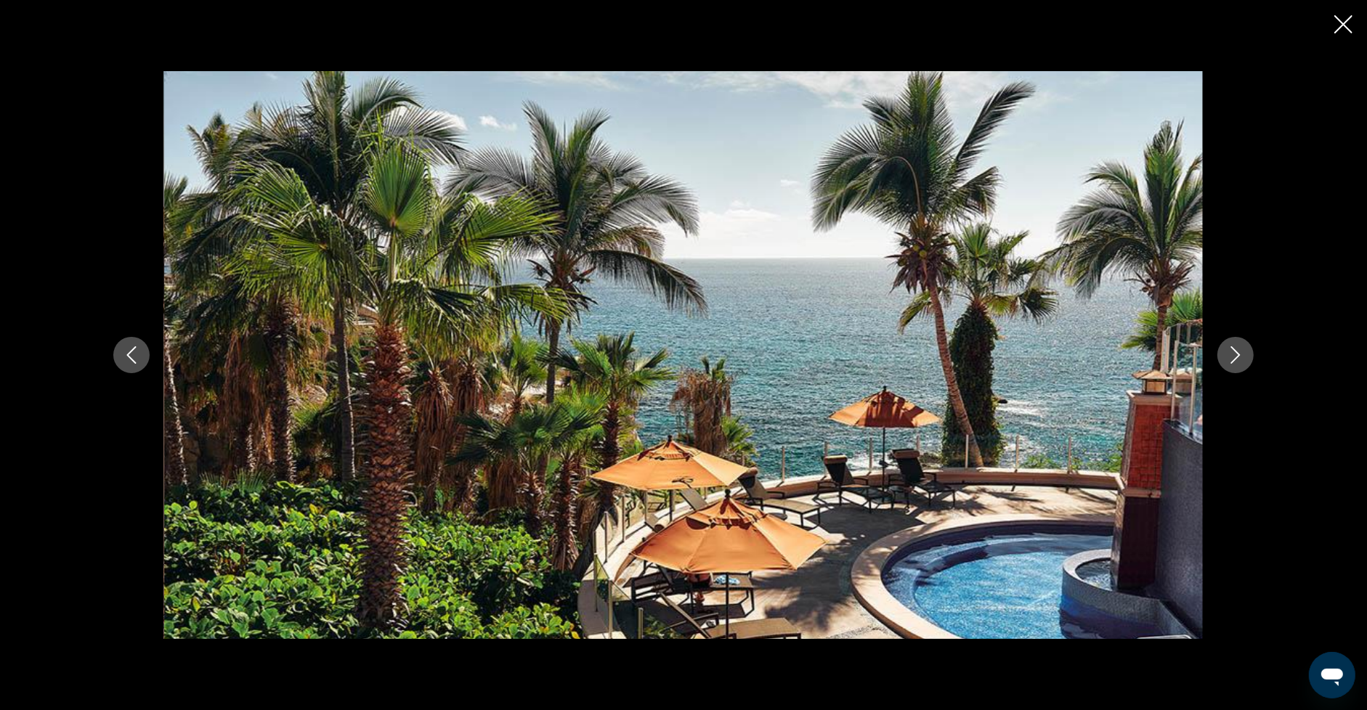
click at [1340, 13] on div "prev next" at bounding box center [683, 355] width 1367 height 710
click at [1343, 29] on icon "Close slideshow" at bounding box center [1343, 24] width 18 height 18
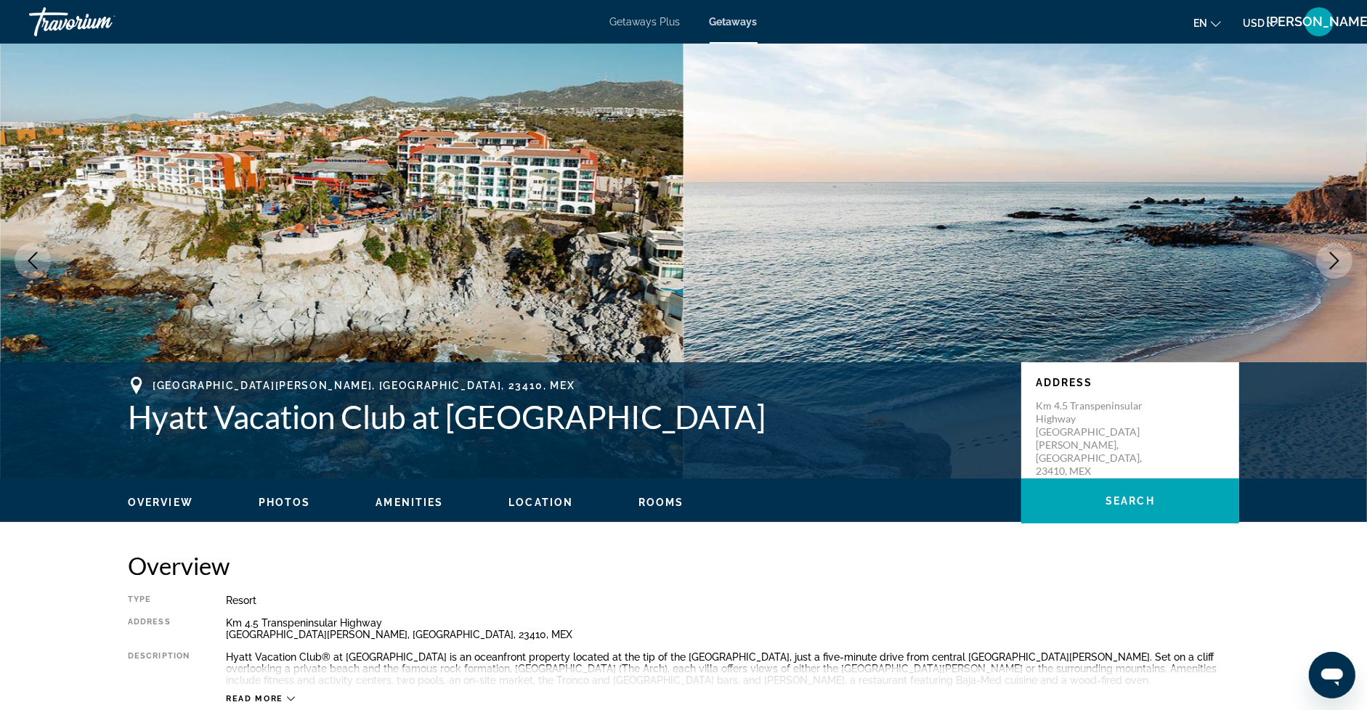
scroll to position [0, 0]
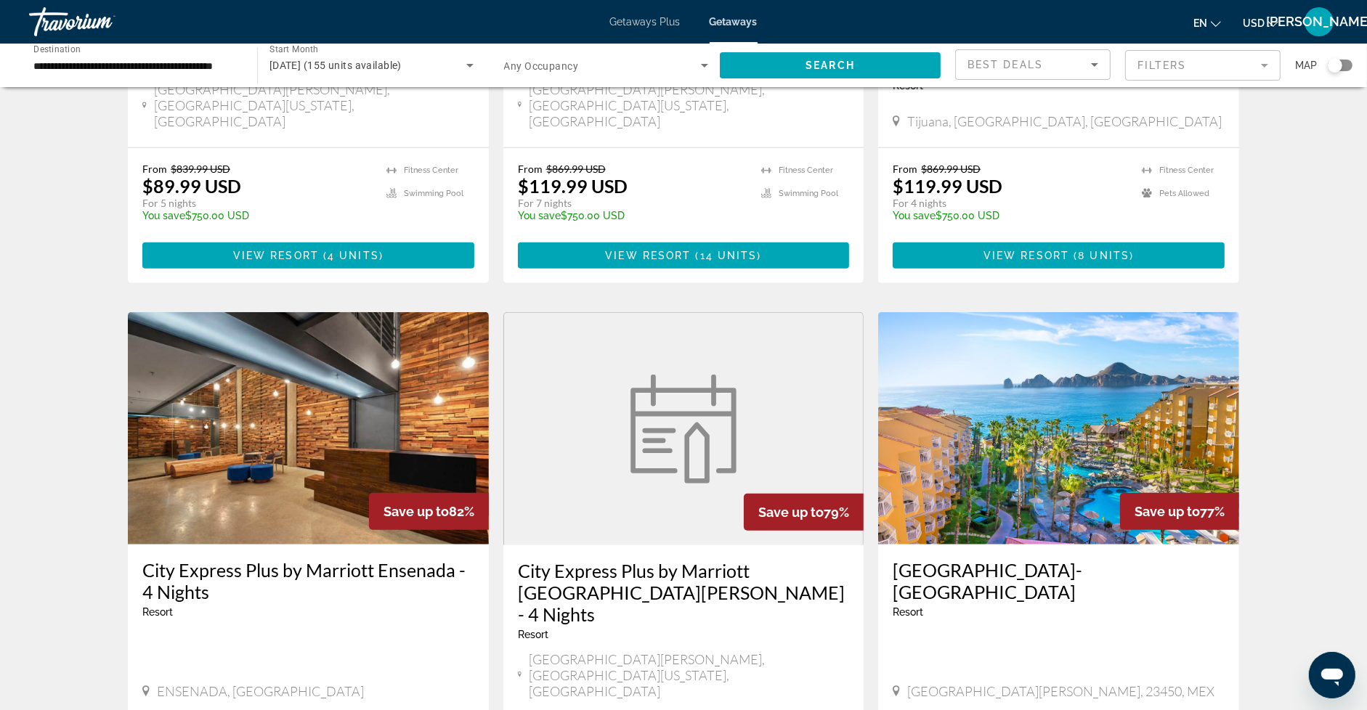
scroll to position [1482, 0]
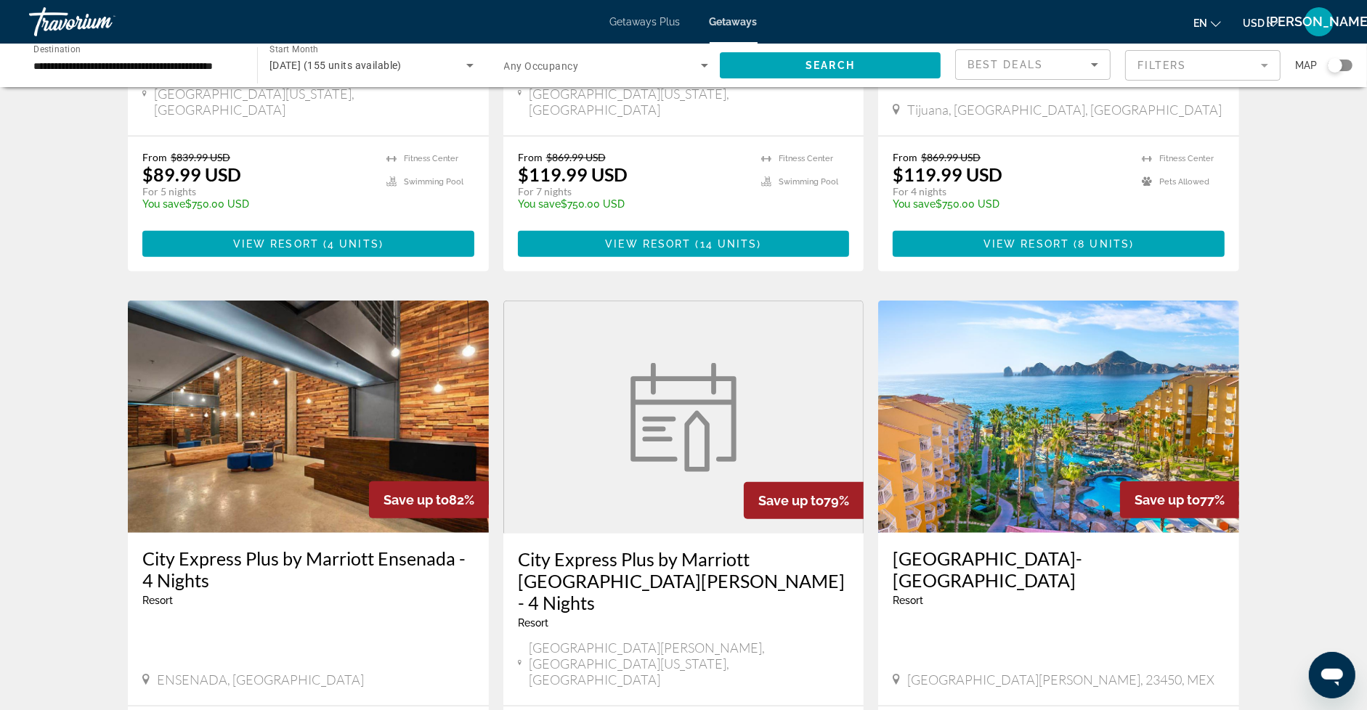
click at [982, 349] on img "Main content" at bounding box center [1058, 417] width 361 height 232
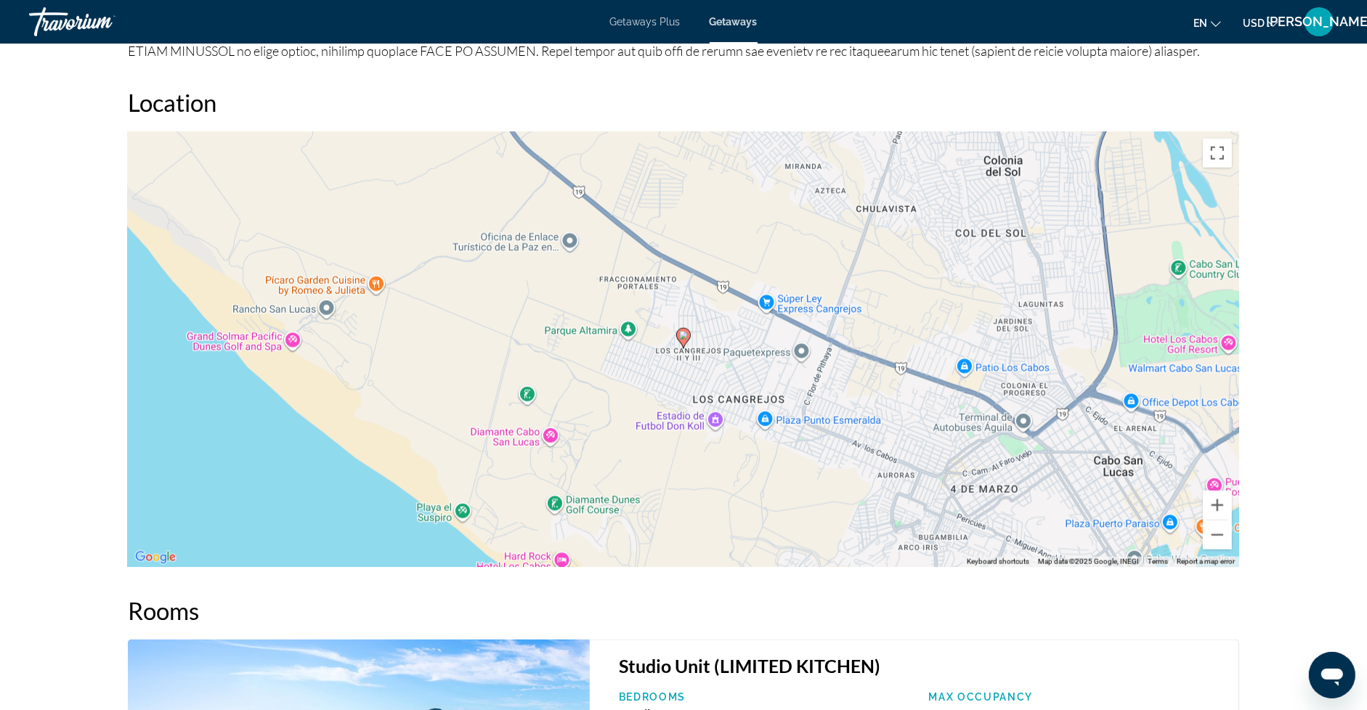
scroll to position [1858, 0]
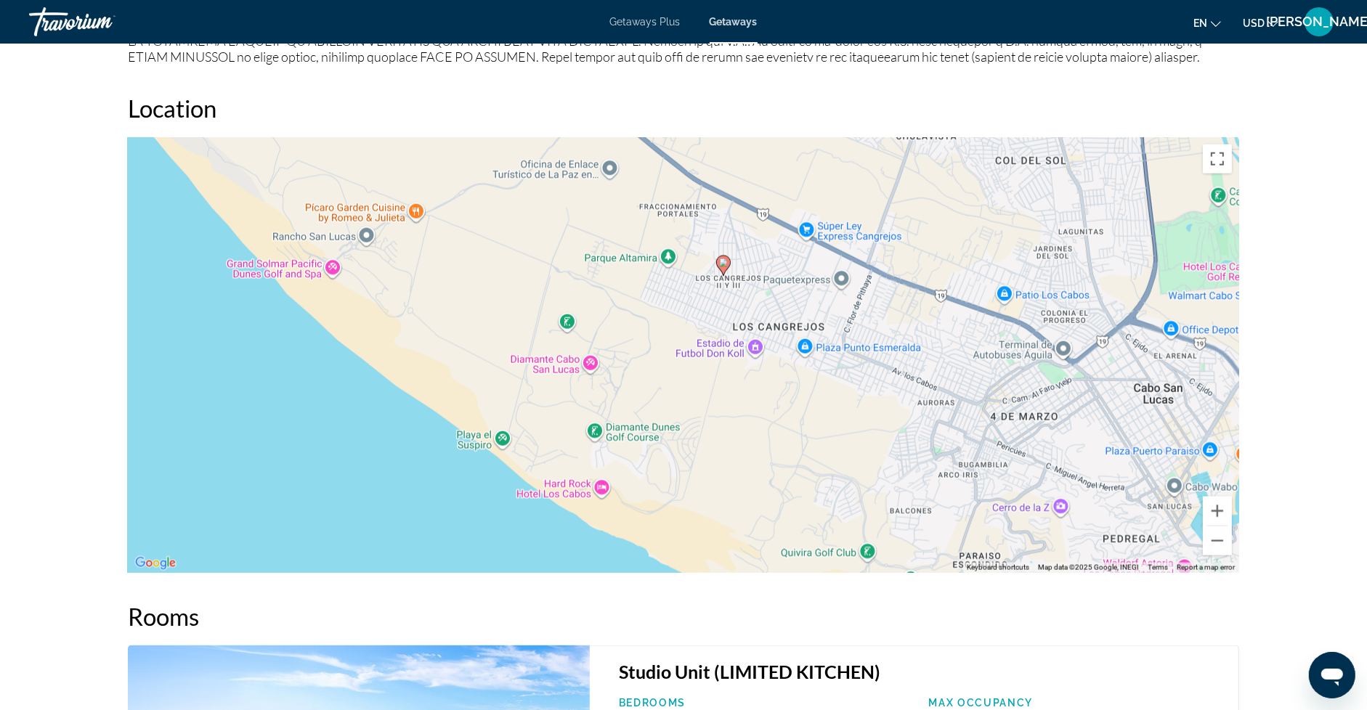
drag, startPoint x: 678, startPoint y: 425, endPoint x: 718, endPoint y: 345, distance: 89.3
click at [718, 345] on div "To activate drag with keyboard, press Alt + Enter. Once in keyboard drag state,…" at bounding box center [683, 355] width 1111 height 436
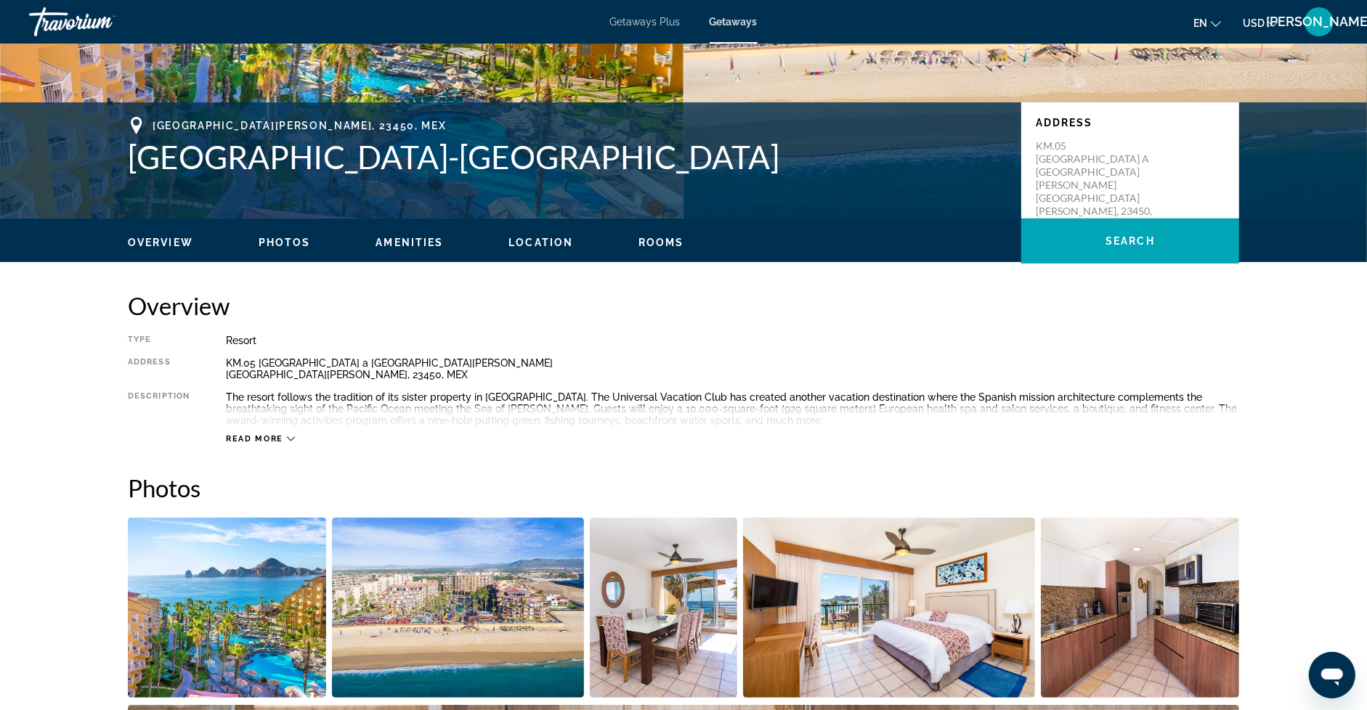
scroll to position [0, 0]
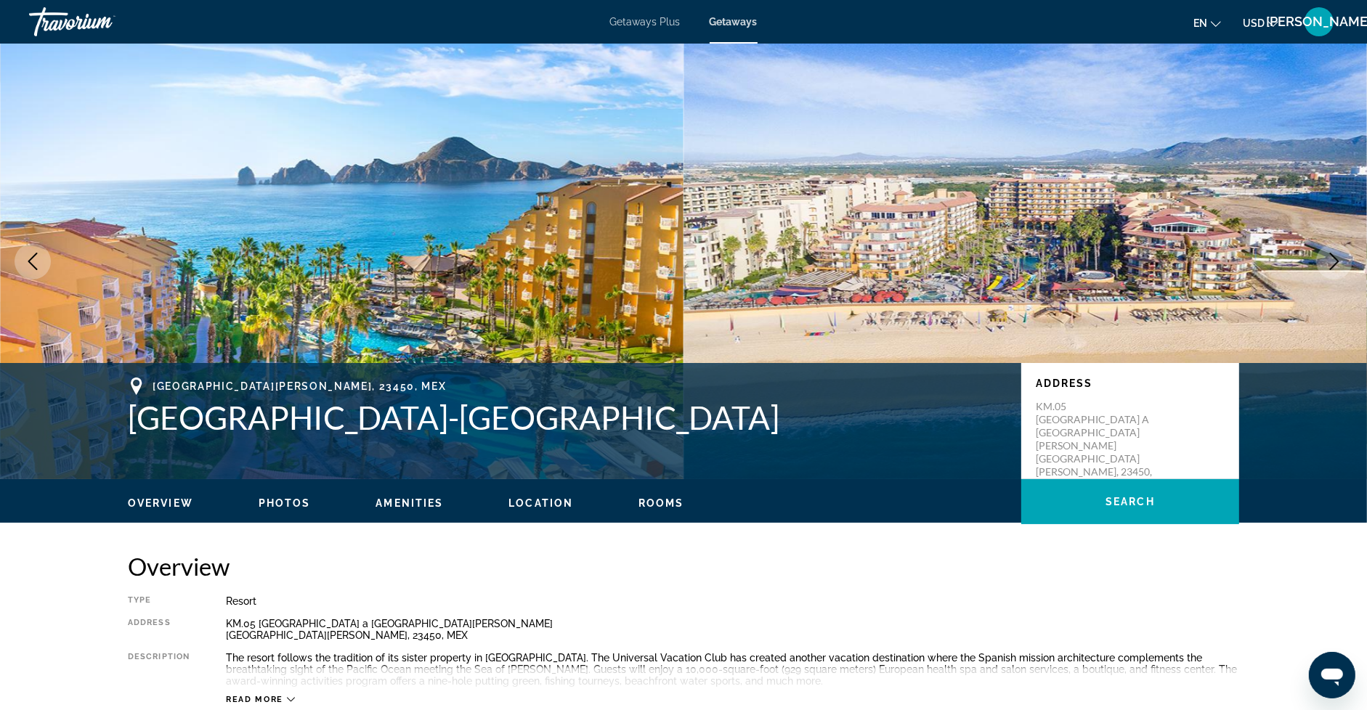
click at [577, 282] on img "Main content" at bounding box center [342, 262] width 684 height 436
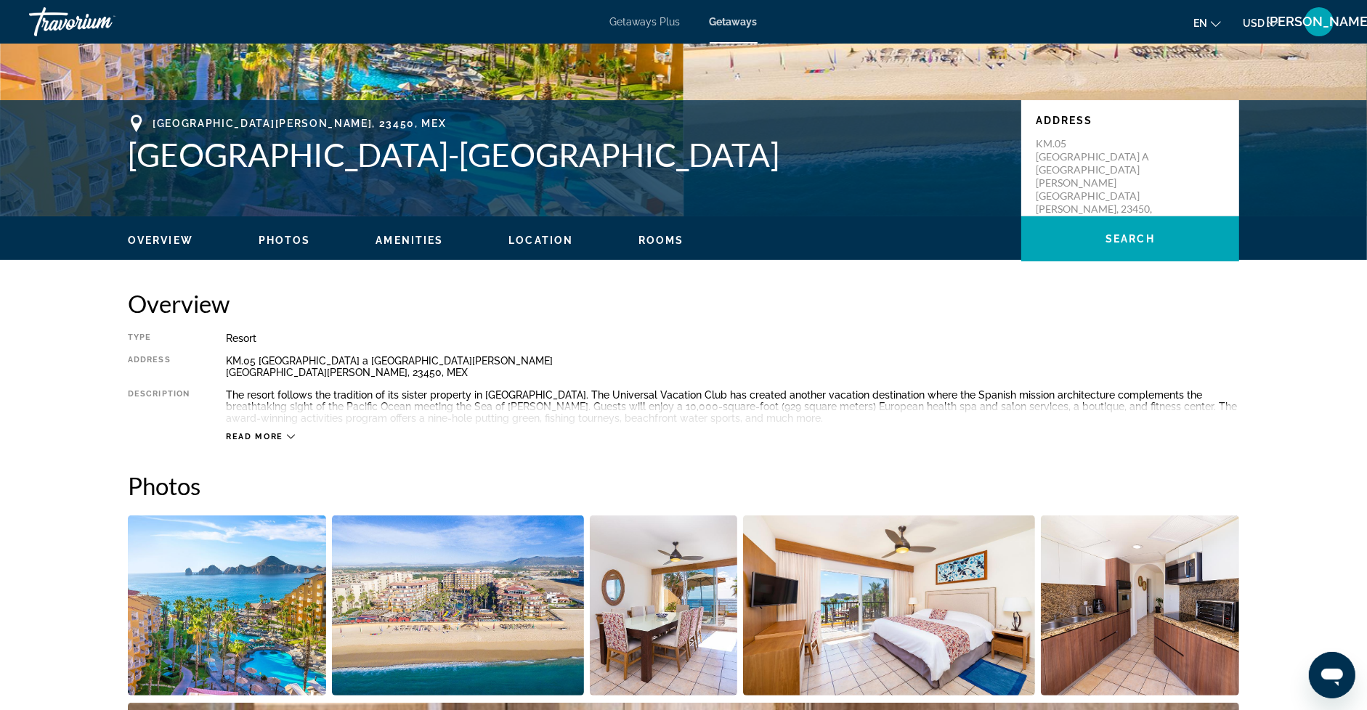
scroll to position [369, 0]
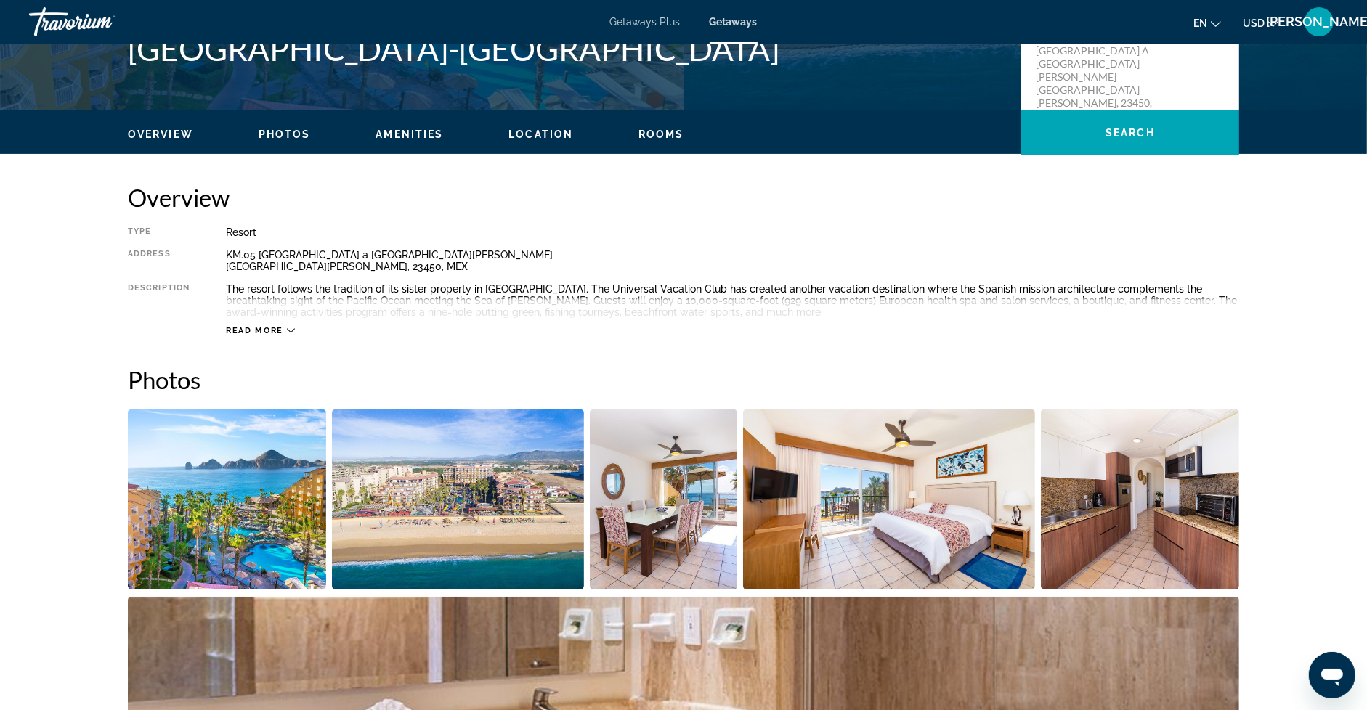
click at [234, 466] on img "Open full-screen image slider" at bounding box center [227, 500] width 198 height 180
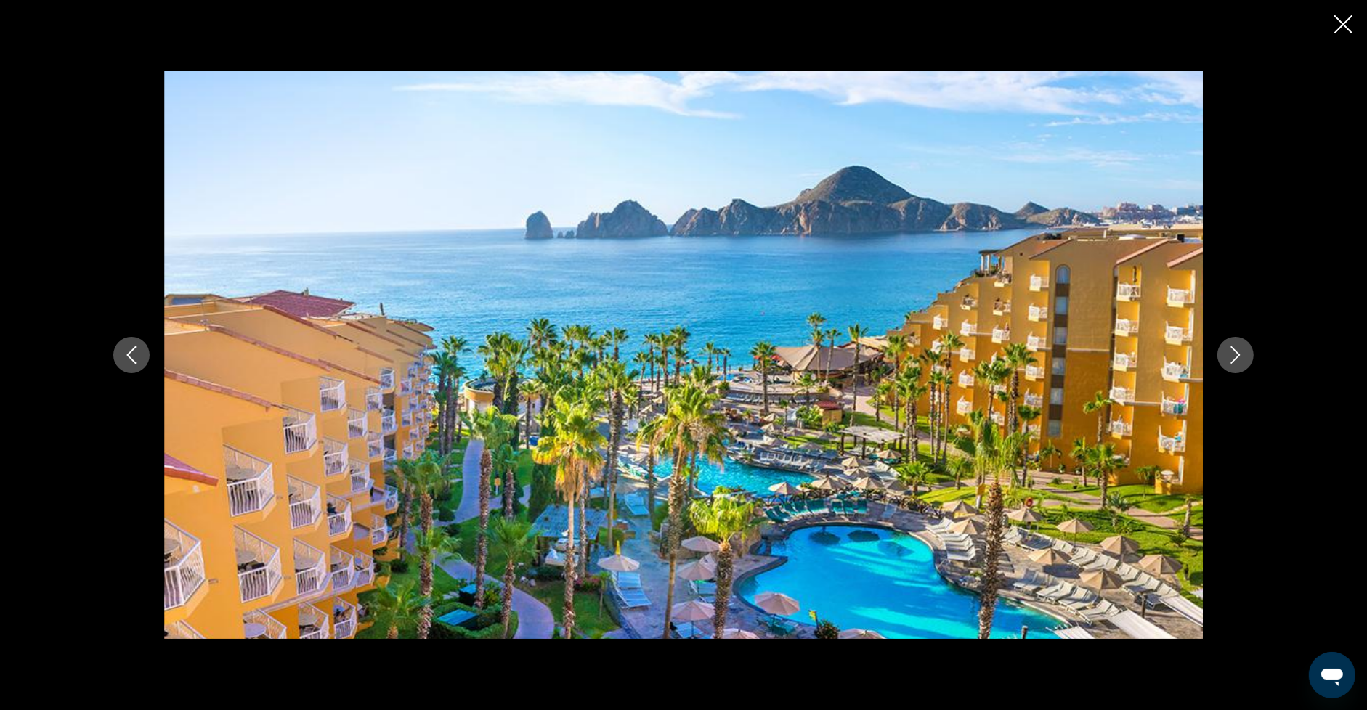
click at [1234, 349] on icon "Next image" at bounding box center [1235, 354] width 17 height 17
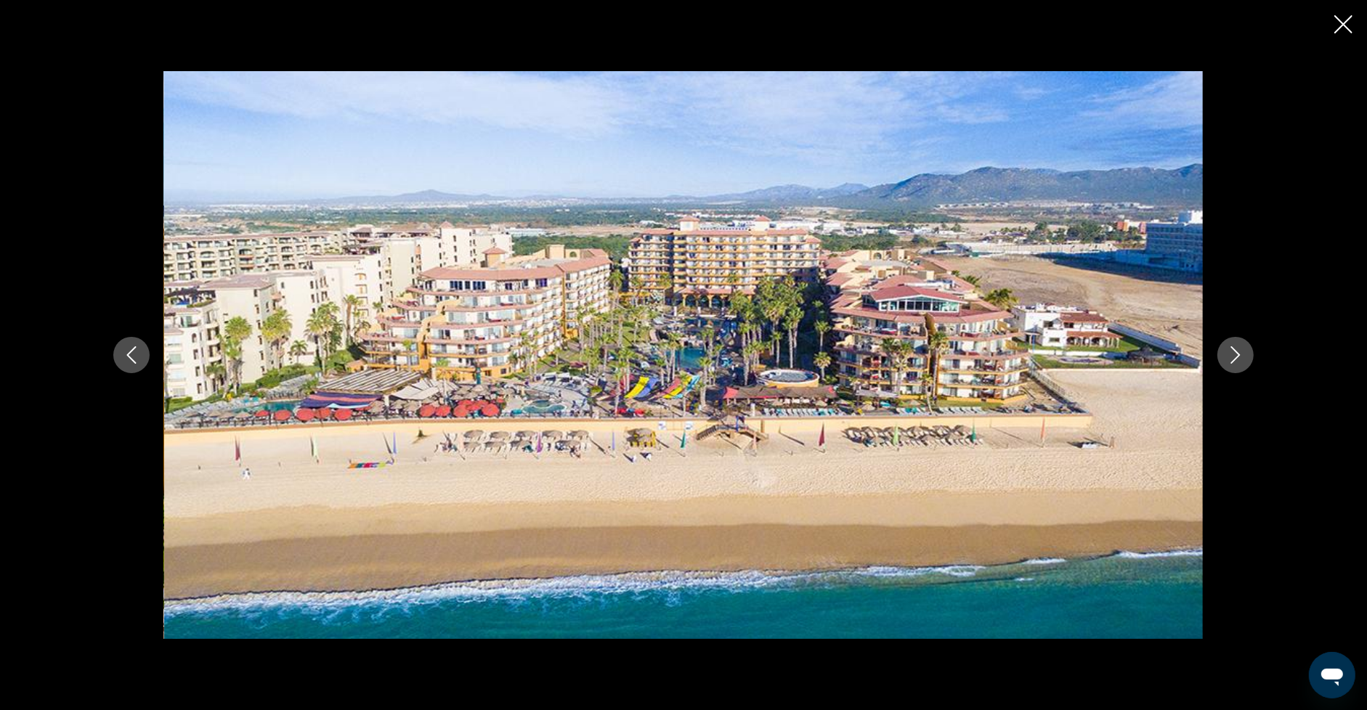
click at [1233, 347] on icon "Next image" at bounding box center [1235, 354] width 9 height 17
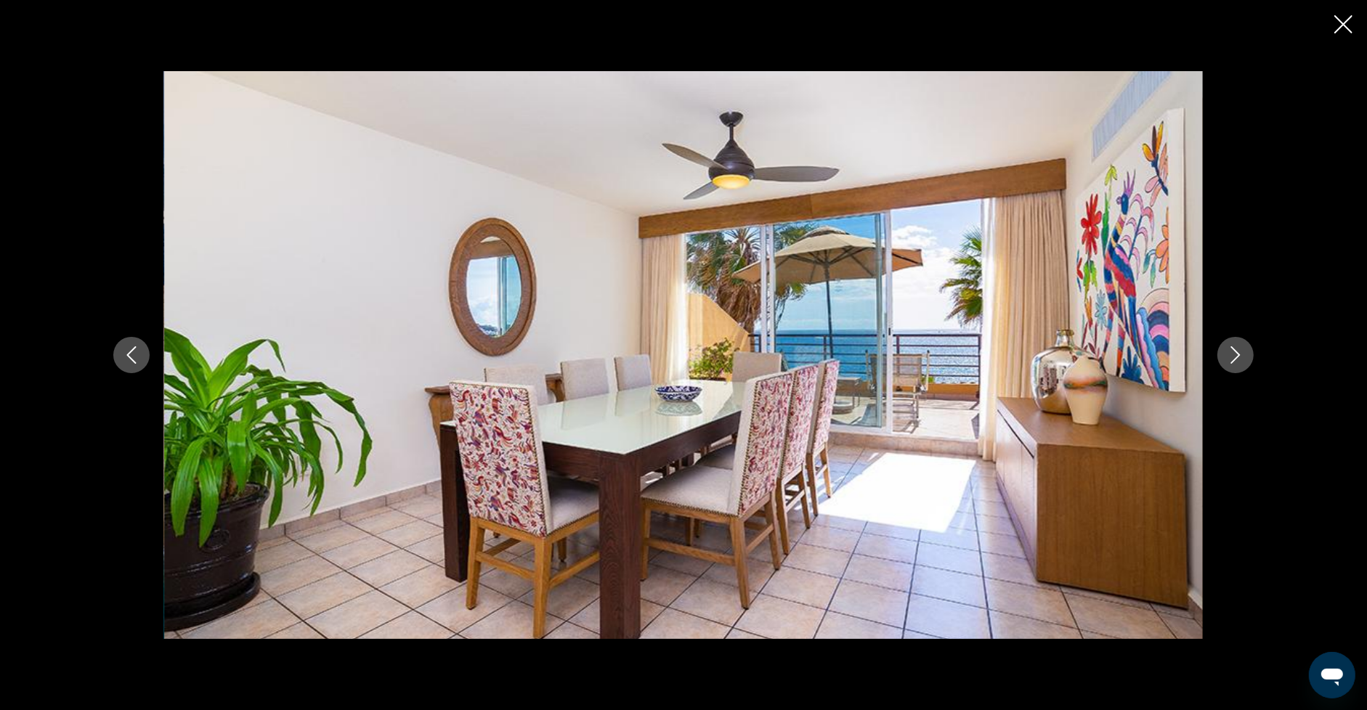
click at [1233, 347] on icon "Next image" at bounding box center [1235, 354] width 9 height 17
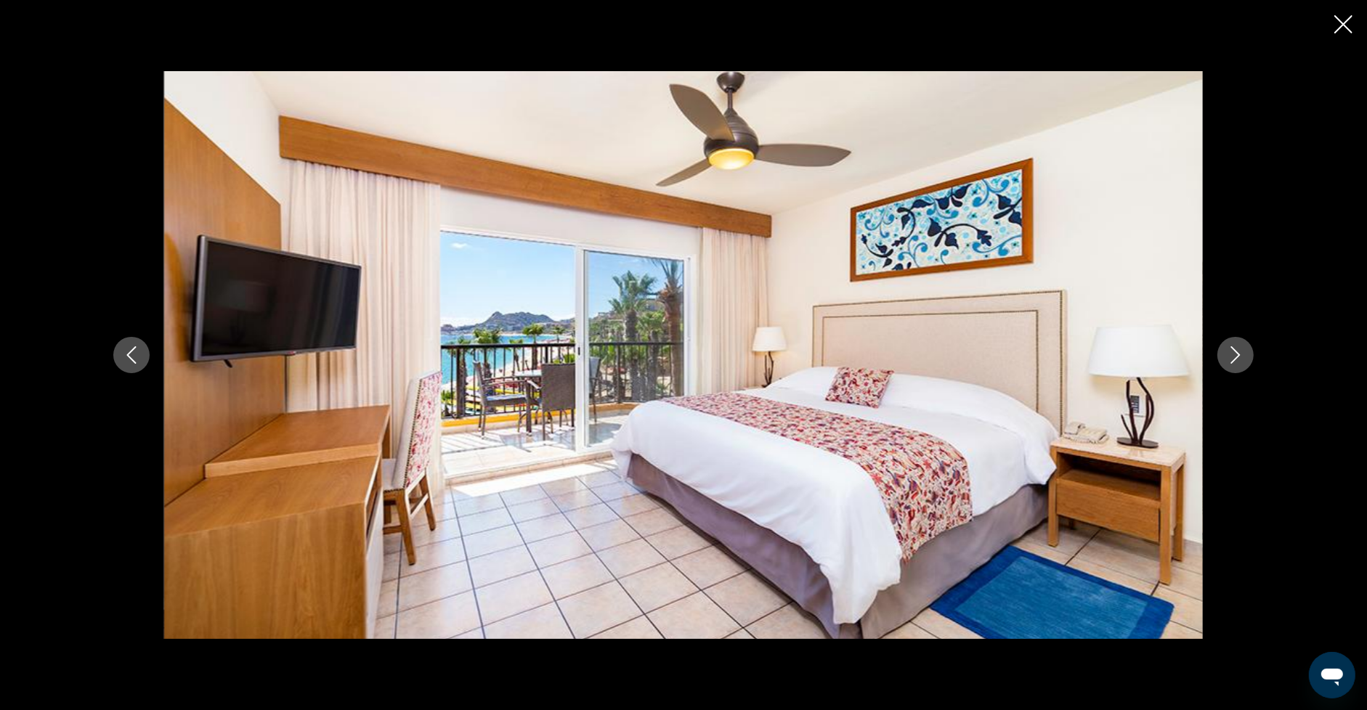
click at [1233, 346] on icon "Next image" at bounding box center [1235, 354] width 17 height 17
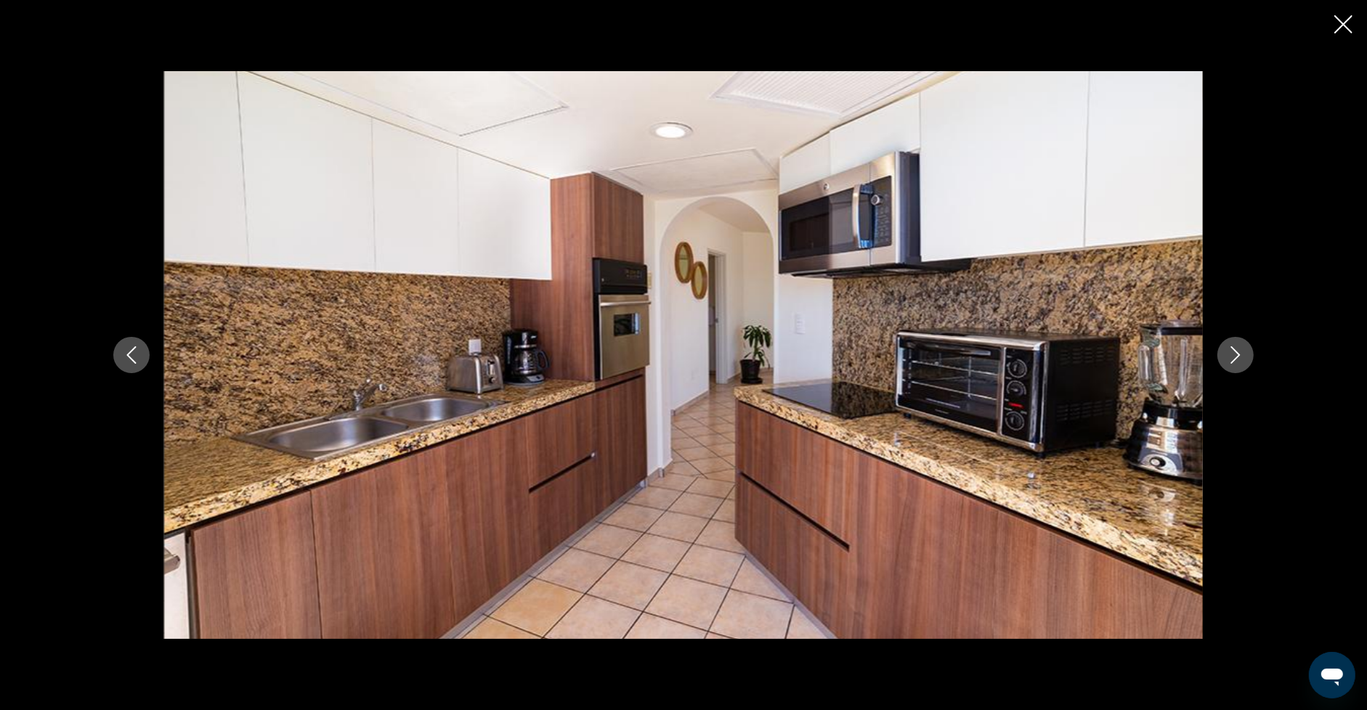
click at [1233, 346] on icon "Next image" at bounding box center [1235, 354] width 17 height 17
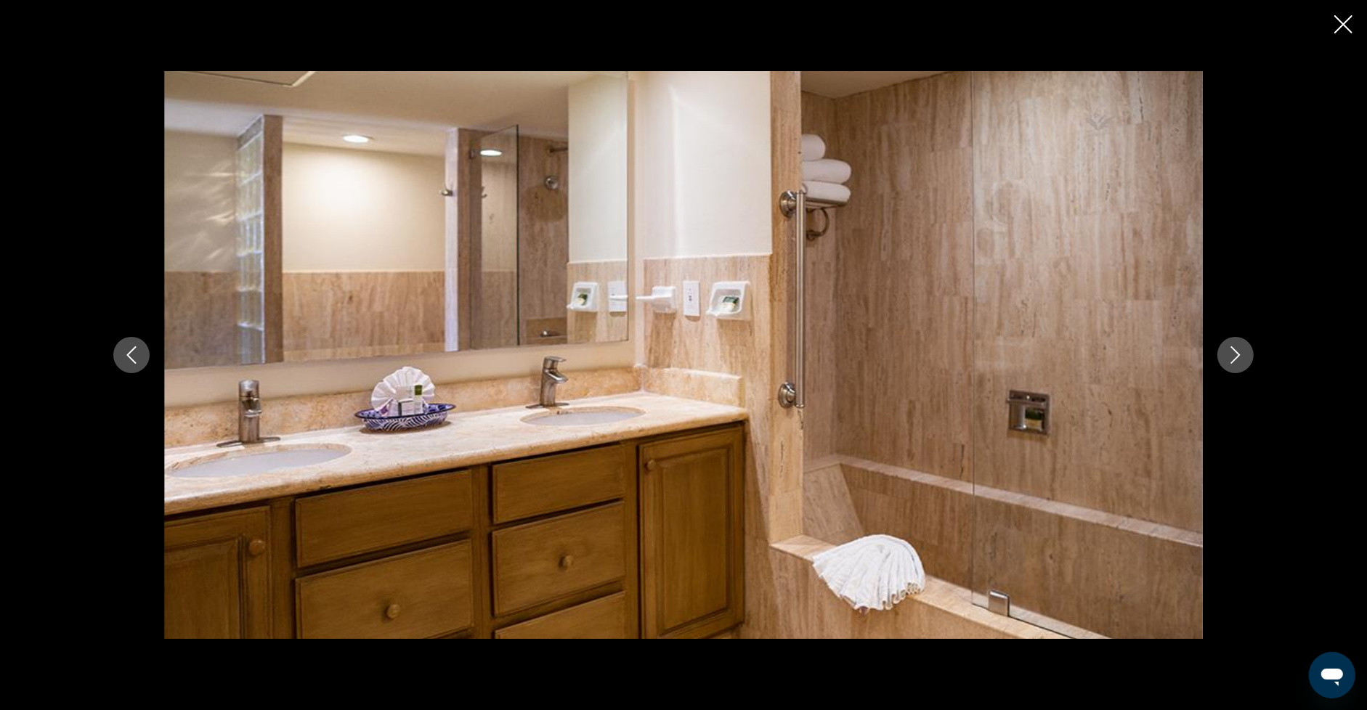
click at [1233, 346] on icon "Next image" at bounding box center [1235, 354] width 17 height 17
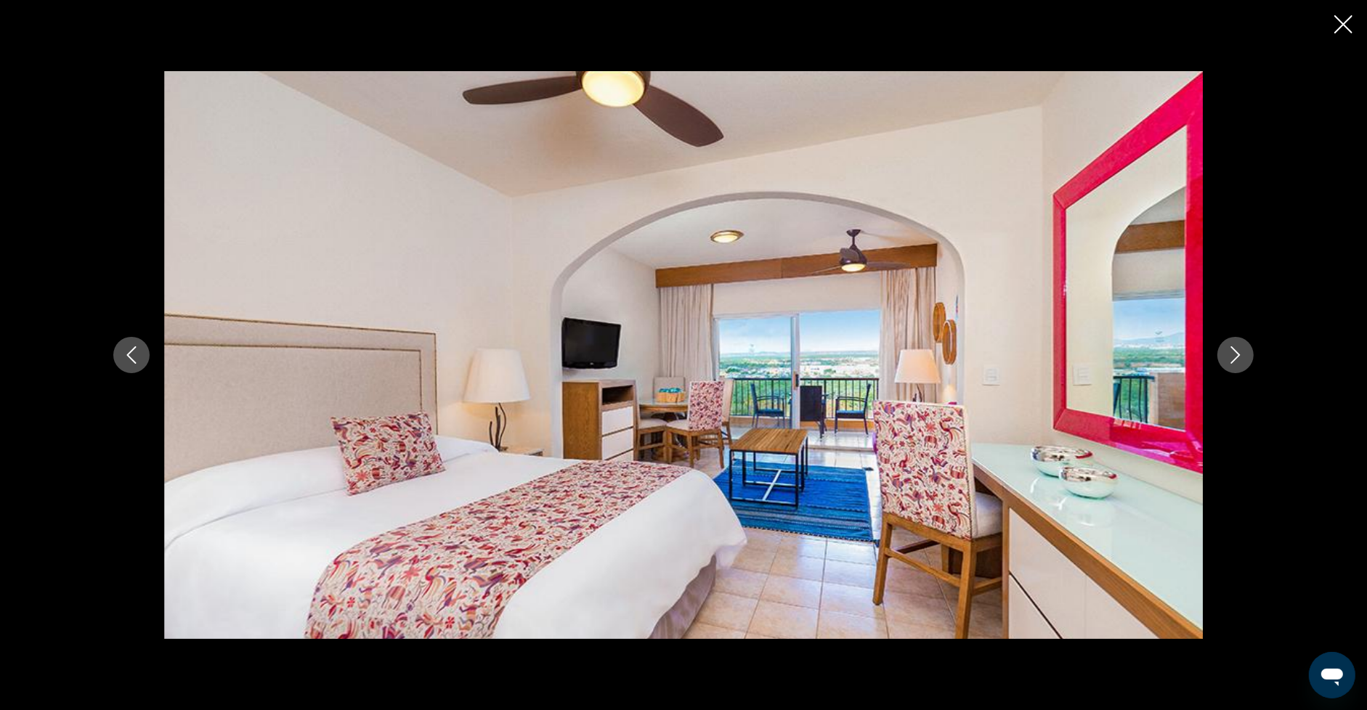
click at [1233, 346] on icon "Next image" at bounding box center [1235, 354] width 17 height 17
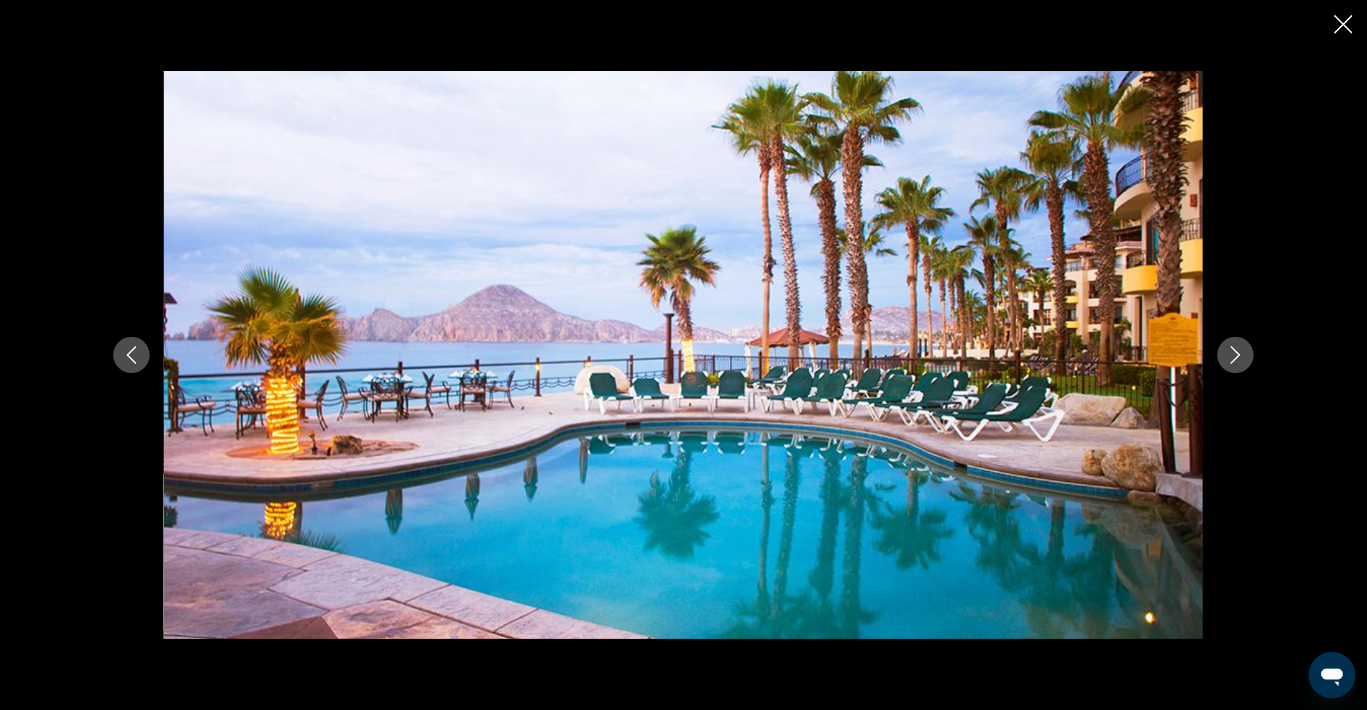
click at [1233, 346] on icon "Next image" at bounding box center [1235, 354] width 17 height 17
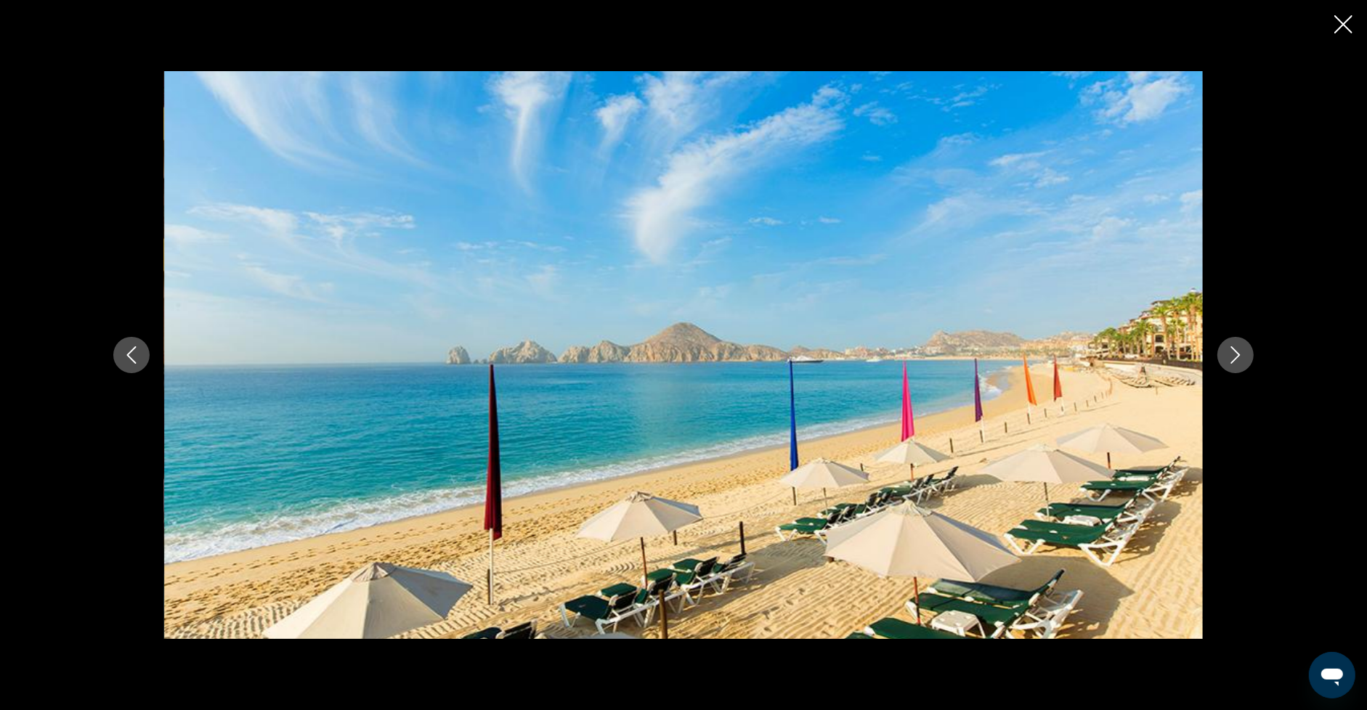
click at [1233, 346] on icon "Next image" at bounding box center [1235, 354] width 17 height 17
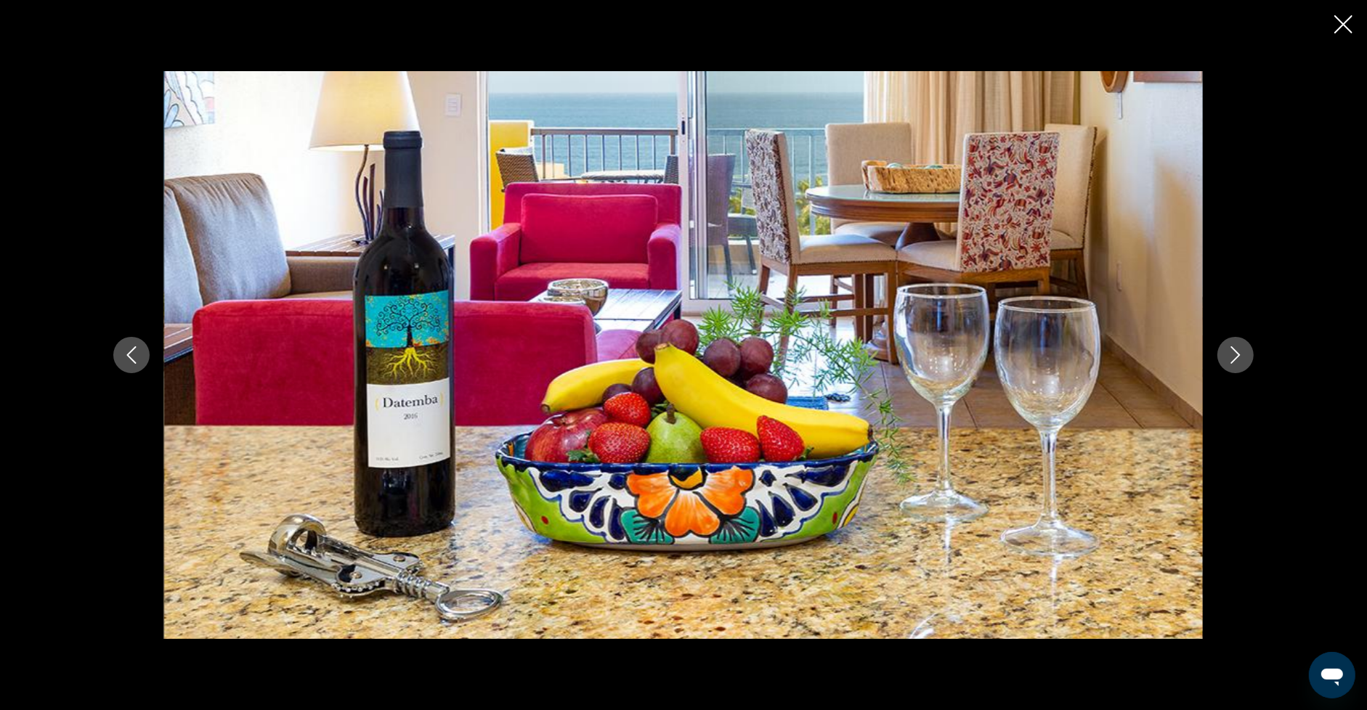
click at [135, 346] on button "Previous image" at bounding box center [131, 355] width 36 height 36
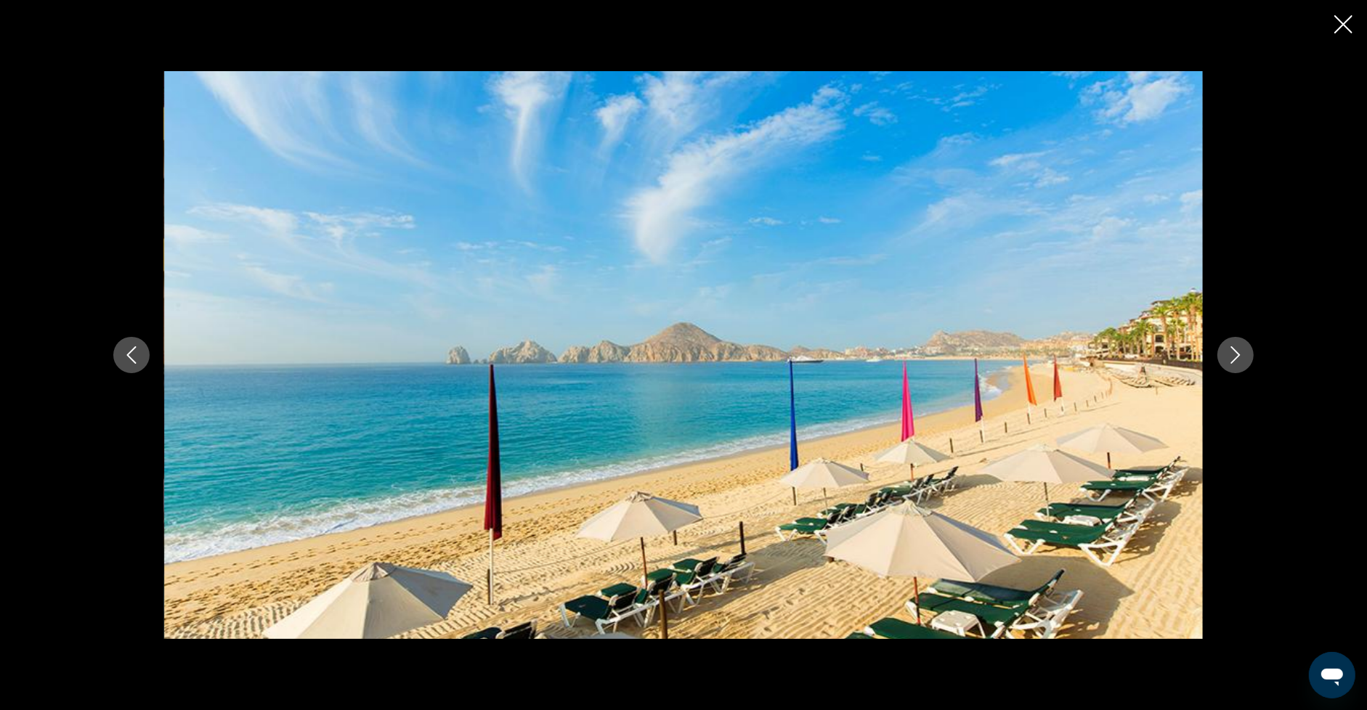
click at [1241, 351] on icon "Next image" at bounding box center [1235, 354] width 17 height 17
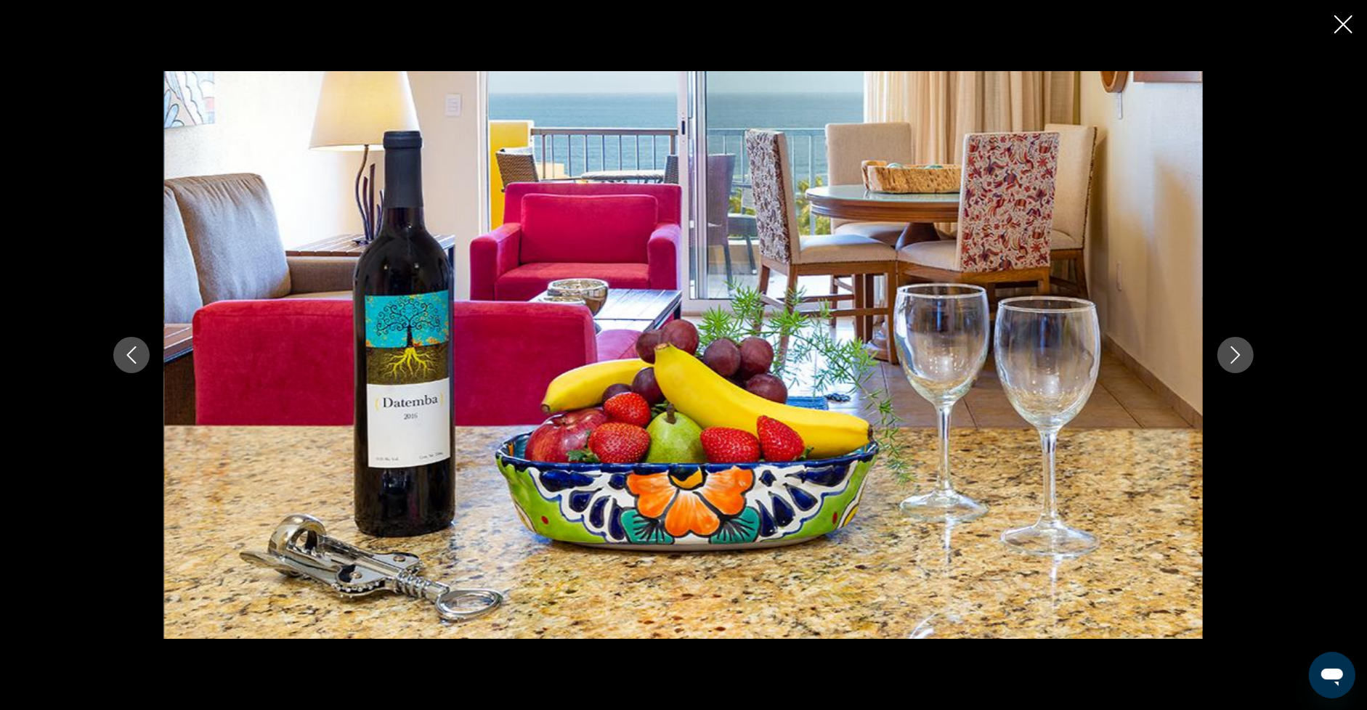
click at [1241, 351] on icon "Next image" at bounding box center [1235, 354] width 17 height 17
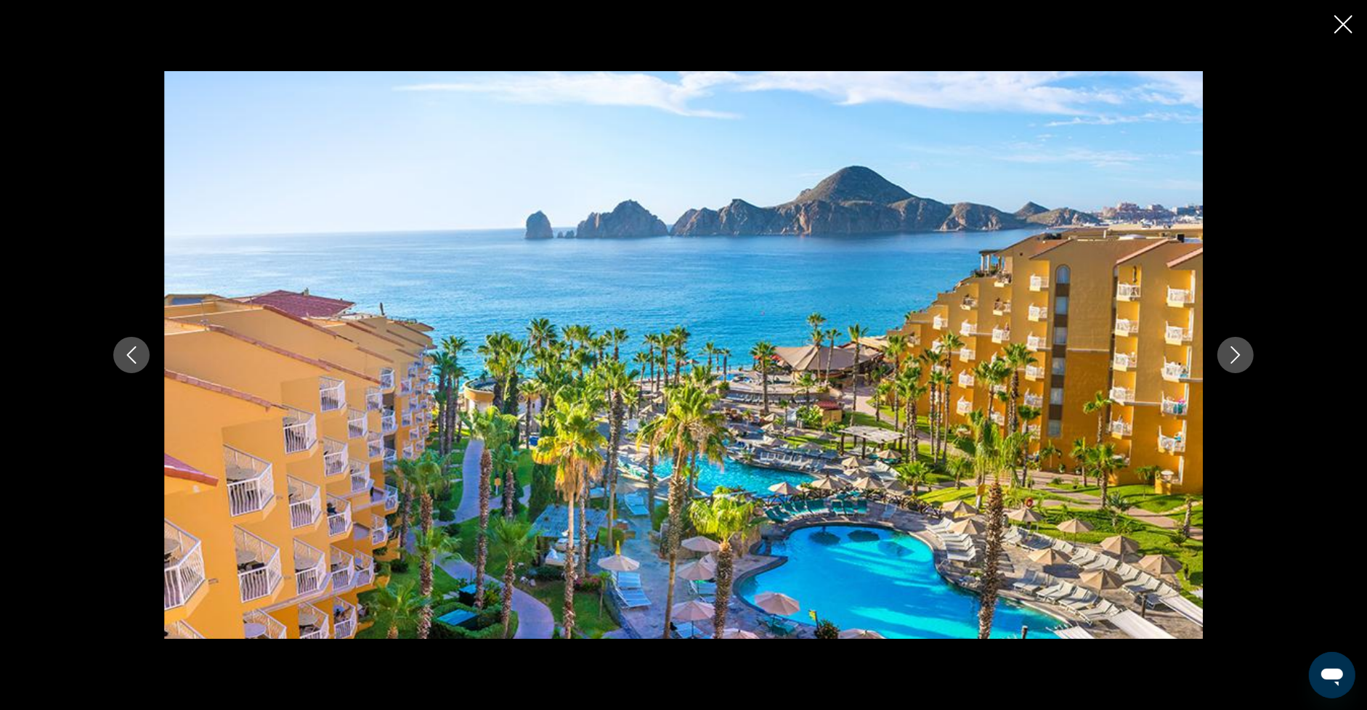
click at [1342, 25] on icon "Close slideshow" at bounding box center [1343, 24] width 18 height 18
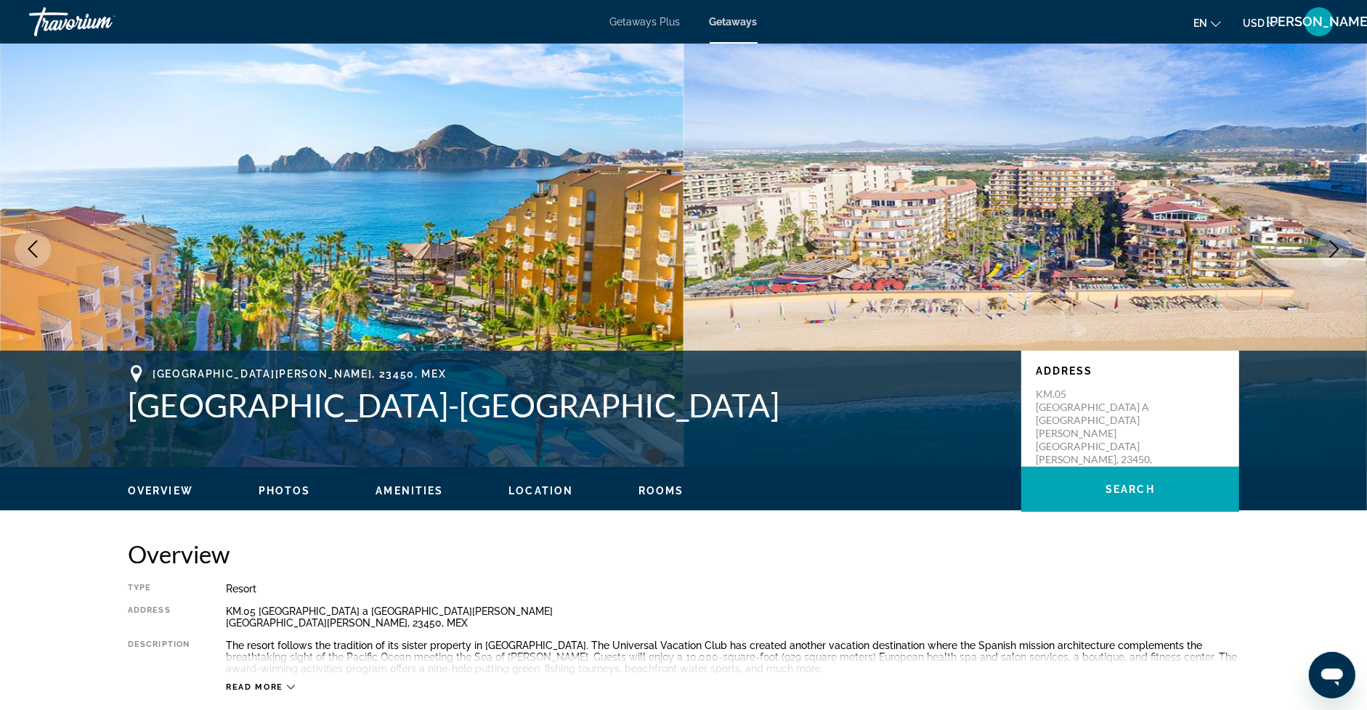
scroll to position [0, 0]
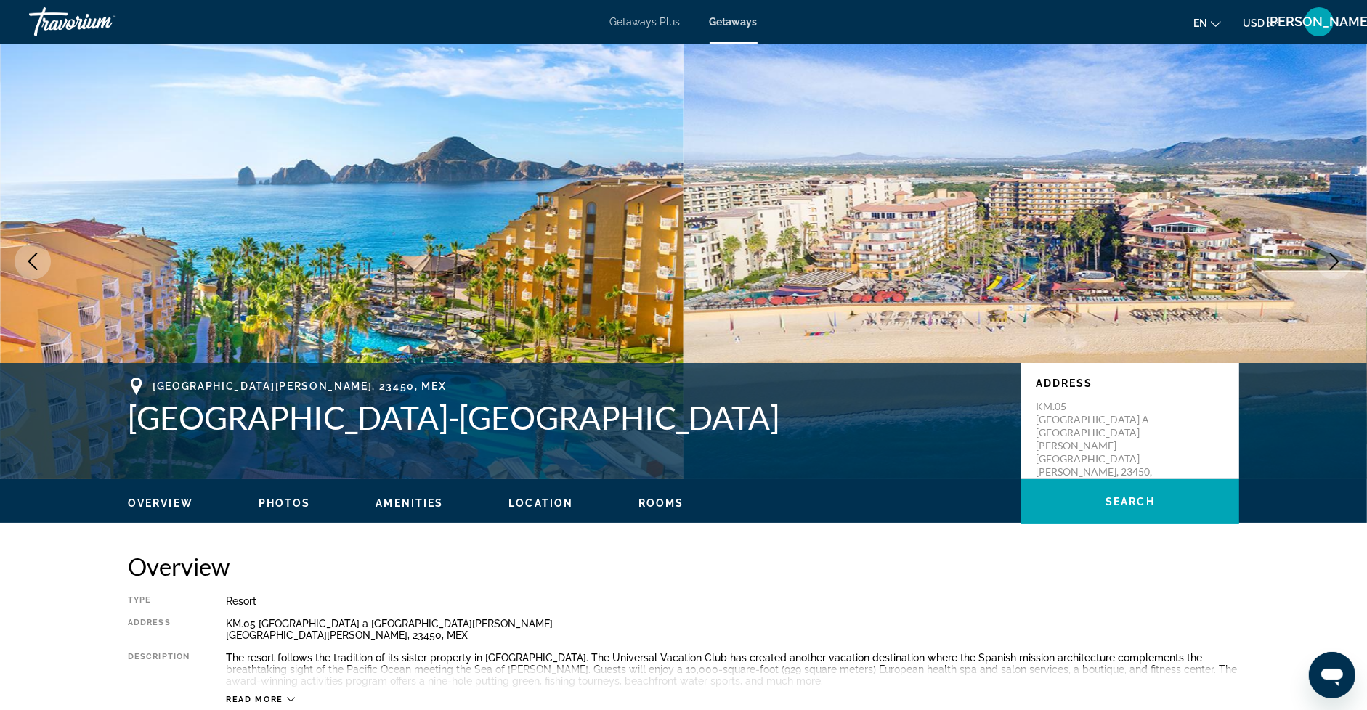
click at [288, 421] on h1 "Villa del Palmar-Cabo" at bounding box center [567, 418] width 879 height 38
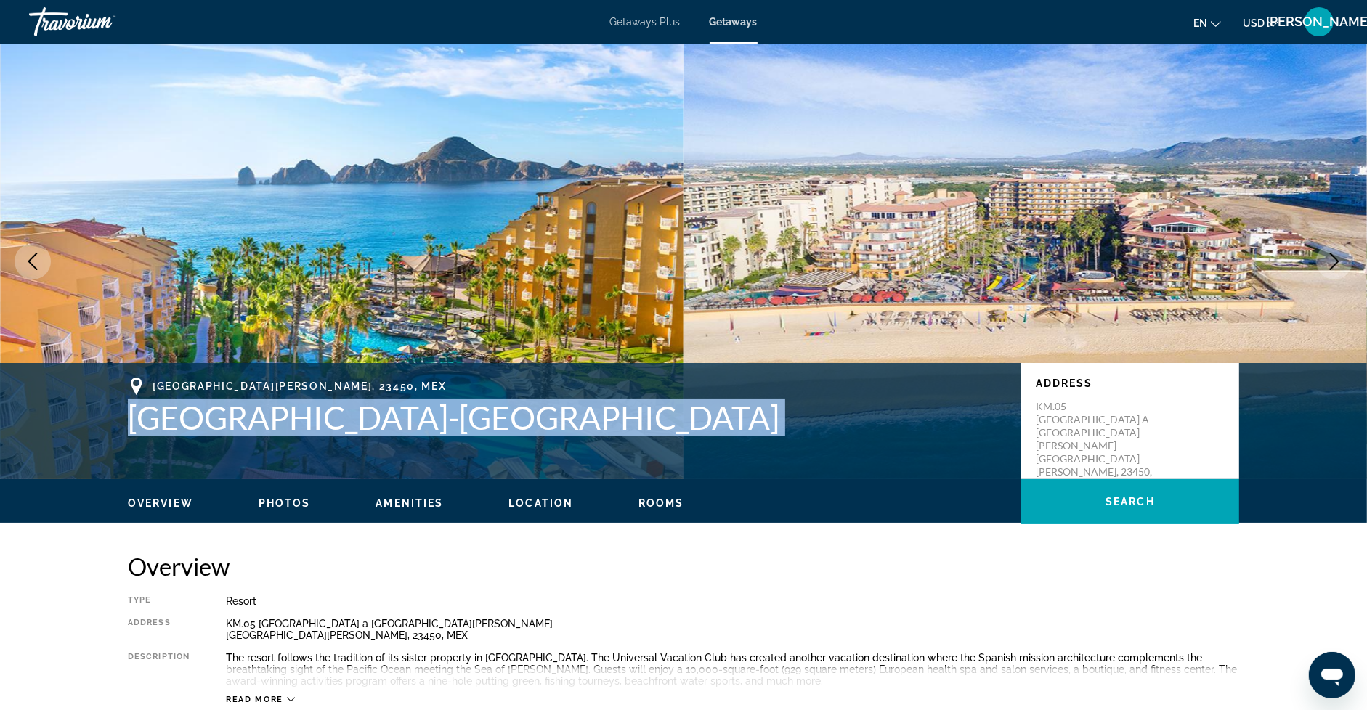
click at [288, 421] on h1 "Villa del Palmar-Cabo" at bounding box center [567, 418] width 879 height 38
copy h1 "Villa del Palmar-Cabo"
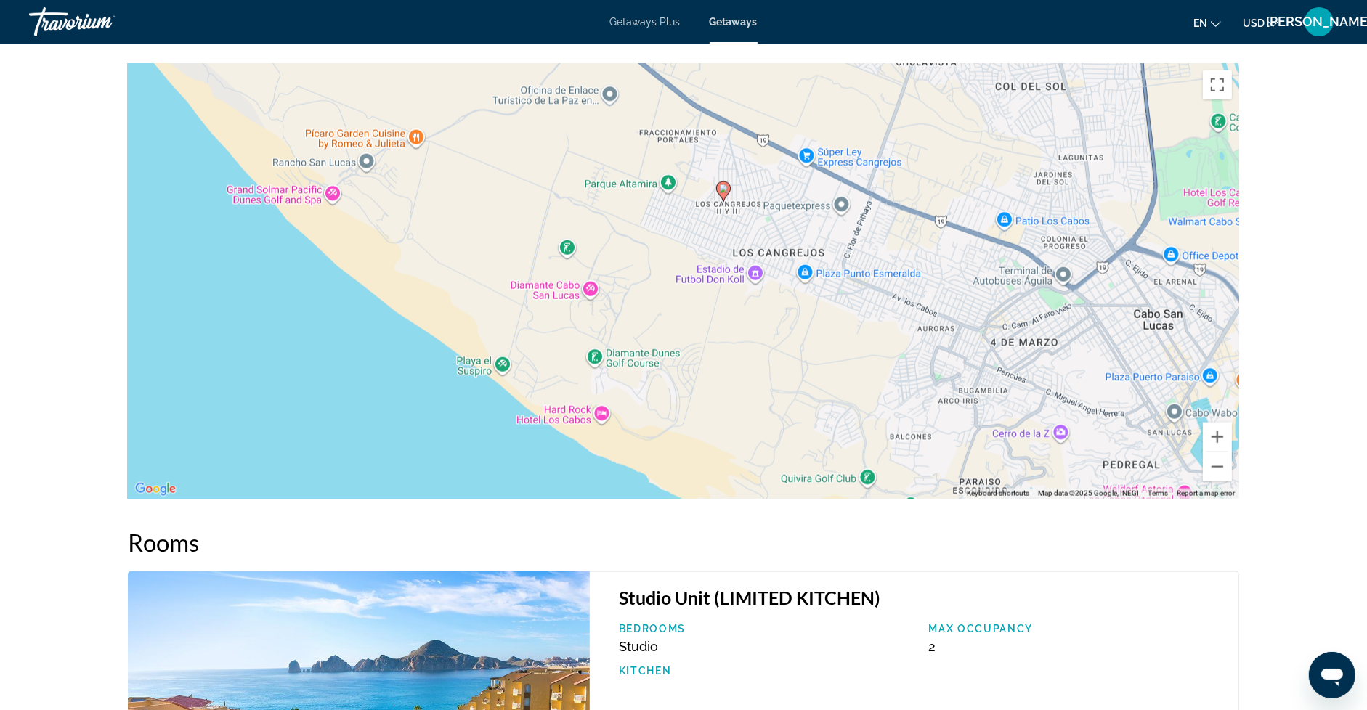
scroll to position [1936, 0]
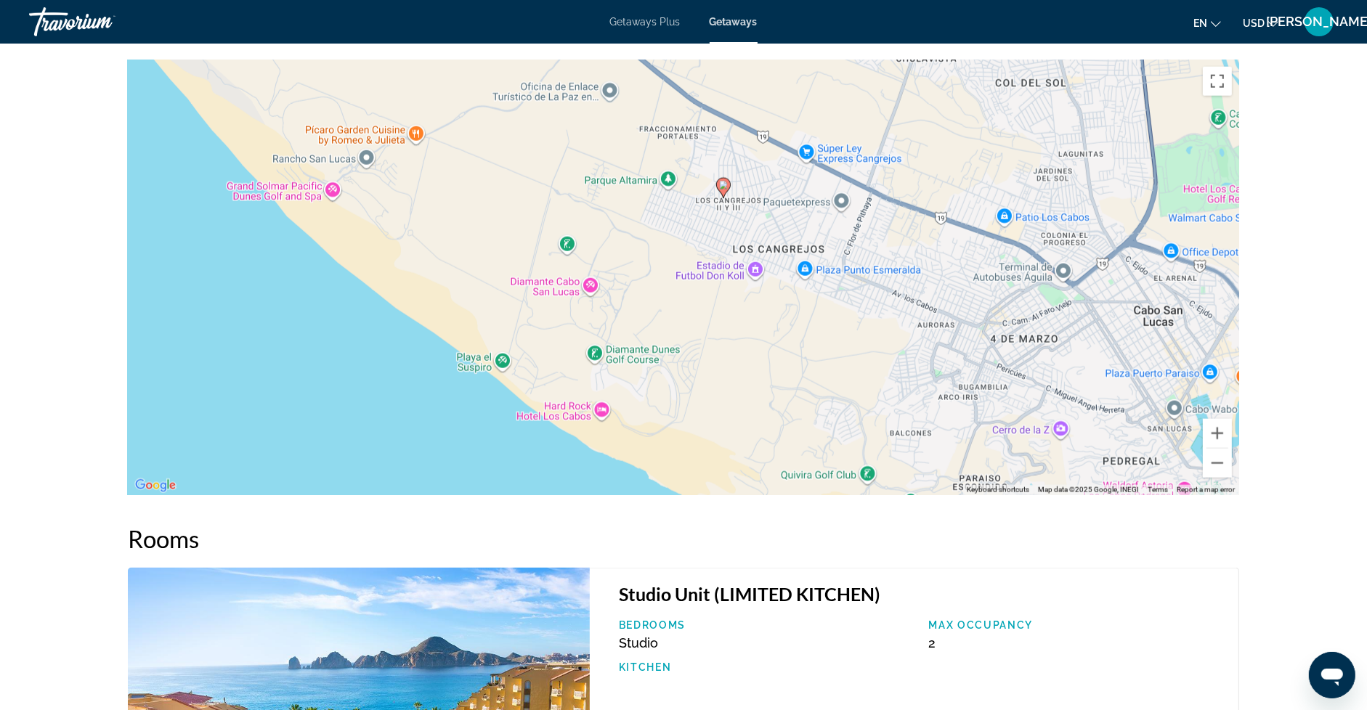
click at [726, 190] on icon "Main content" at bounding box center [723, 188] width 13 height 19
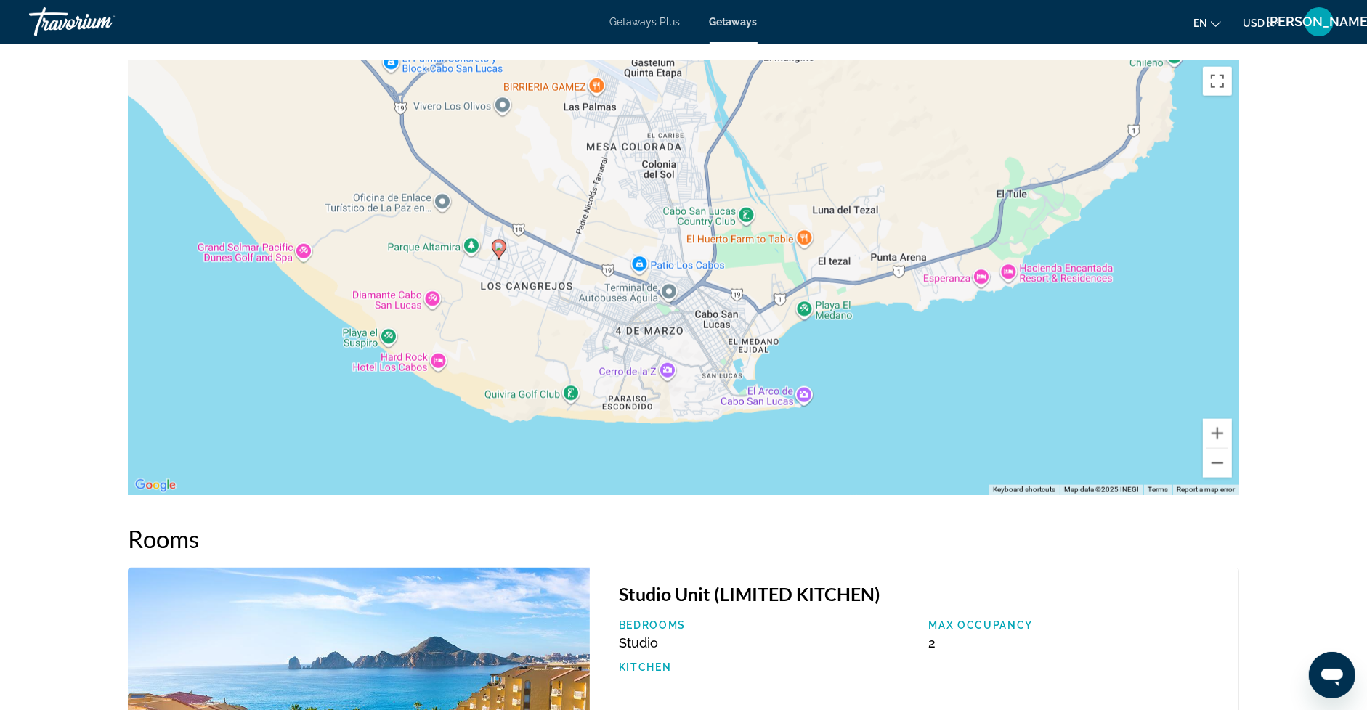
drag, startPoint x: 1071, startPoint y: 299, endPoint x: 801, endPoint y: 331, distance: 272.2
click at [805, 329] on div "To activate drag with keyboard, press Alt + Enter. Once in keyboard drag state,…" at bounding box center [683, 278] width 1111 height 436
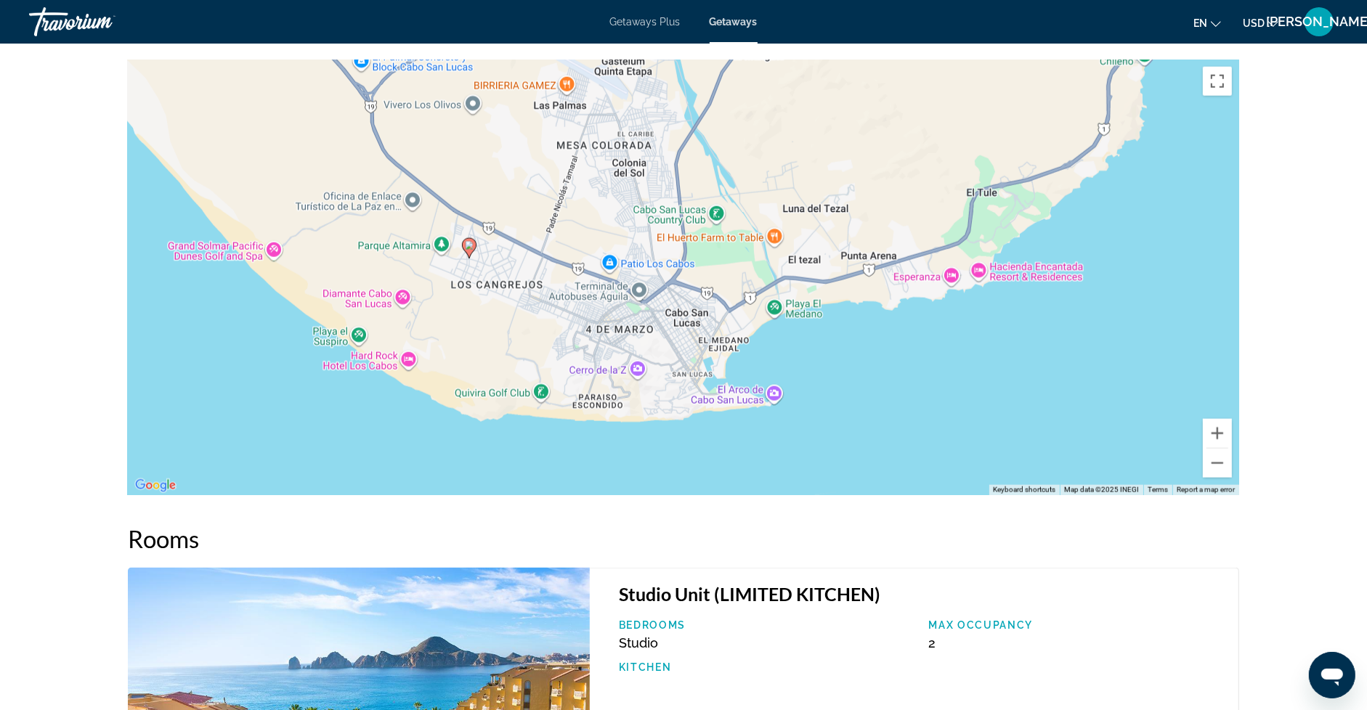
drag, startPoint x: 880, startPoint y: 261, endPoint x: 647, endPoint y: 400, distance: 271.3
click at [659, 395] on div "To activate drag with keyboard, press Alt + Enter. Once in keyboard drag state,…" at bounding box center [683, 278] width 1111 height 436
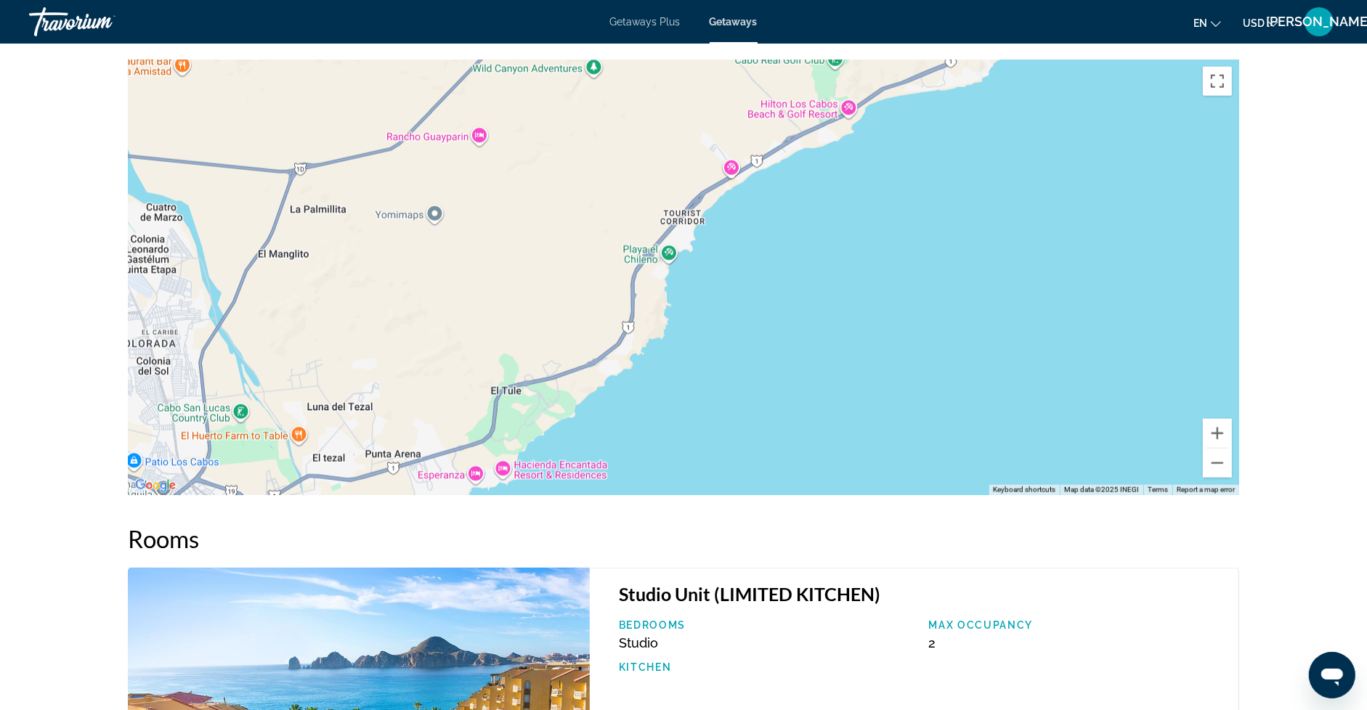
drag, startPoint x: 591, startPoint y: 389, endPoint x: 657, endPoint y: 268, distance: 137.8
click at [656, 268] on div "To activate drag with keyboard, press Alt + Enter. Once in keyboard drag state,…" at bounding box center [683, 278] width 1111 height 436
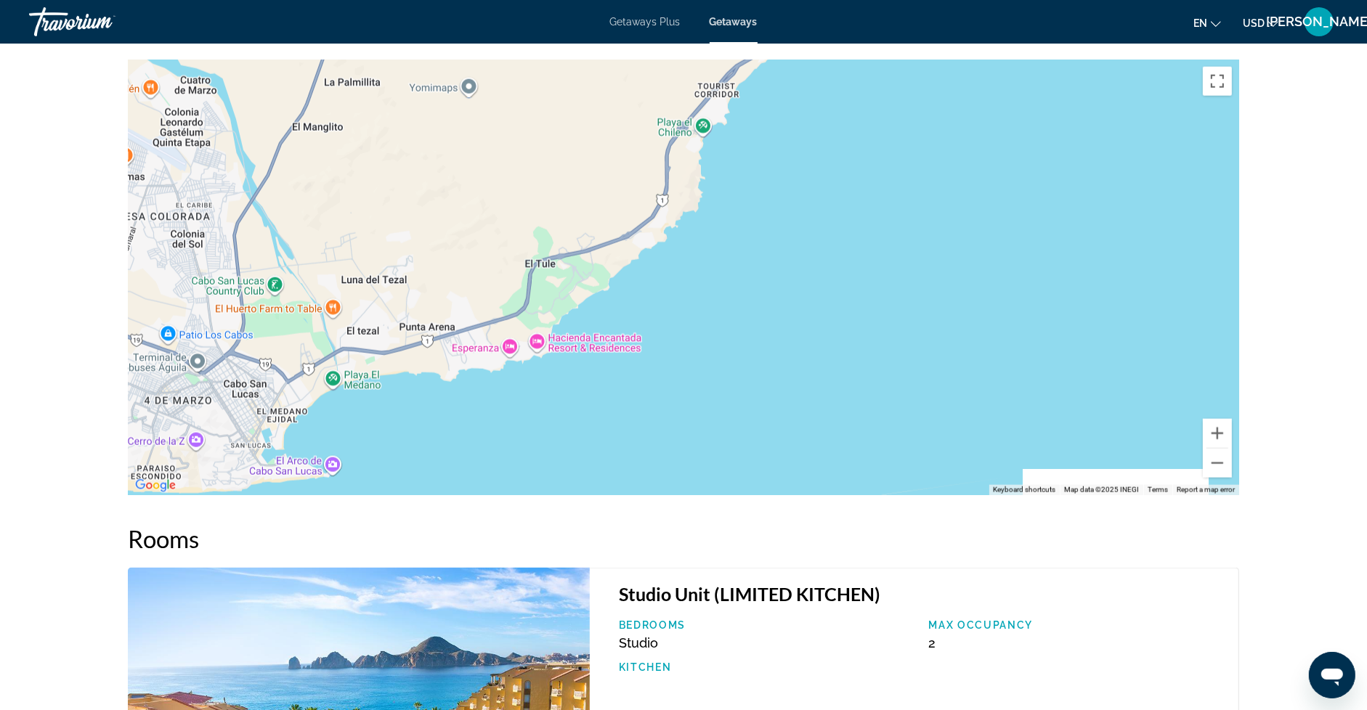
drag, startPoint x: 637, startPoint y: 350, endPoint x: 666, endPoint y: 222, distance: 131.1
click at [666, 222] on div "To activate drag with keyboard, press Alt + Enter. Once in keyboard drag state,…" at bounding box center [683, 278] width 1111 height 436
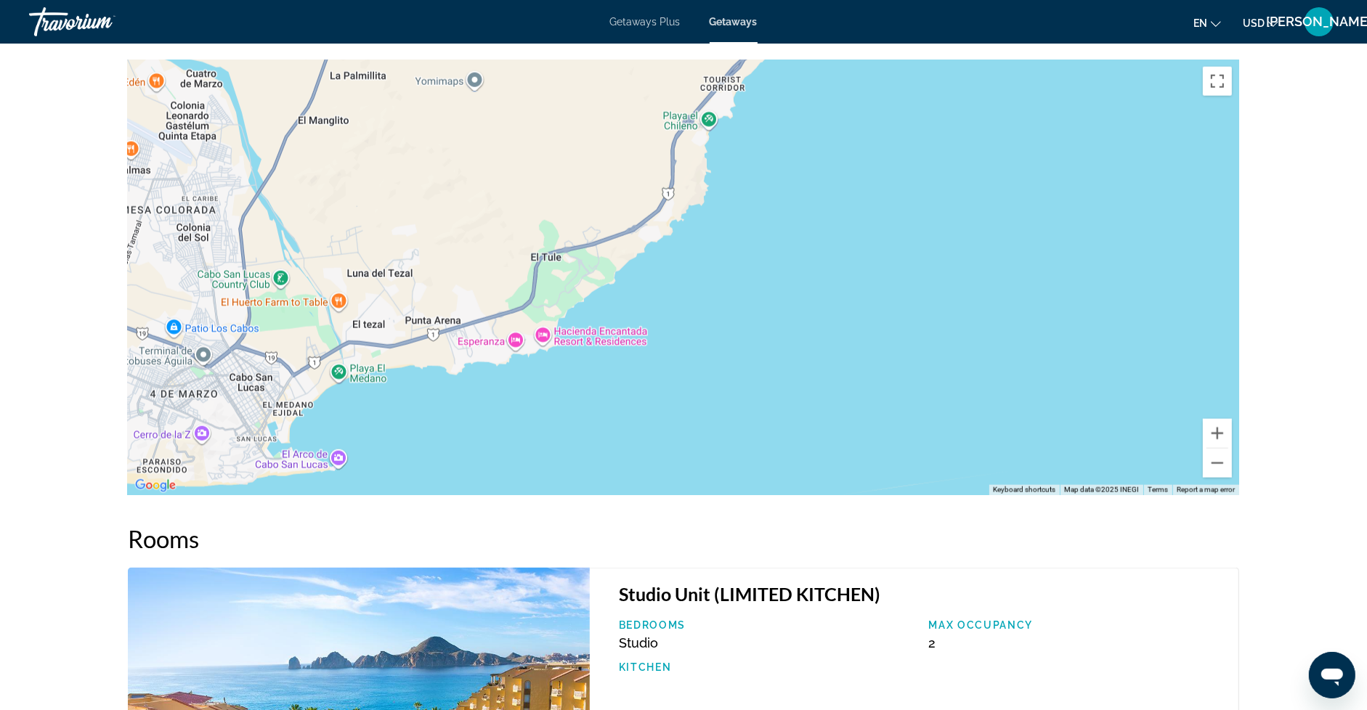
click at [518, 341] on div "To activate drag with keyboard, press Alt + Enter. Once in keyboard drag state,…" at bounding box center [683, 278] width 1111 height 436
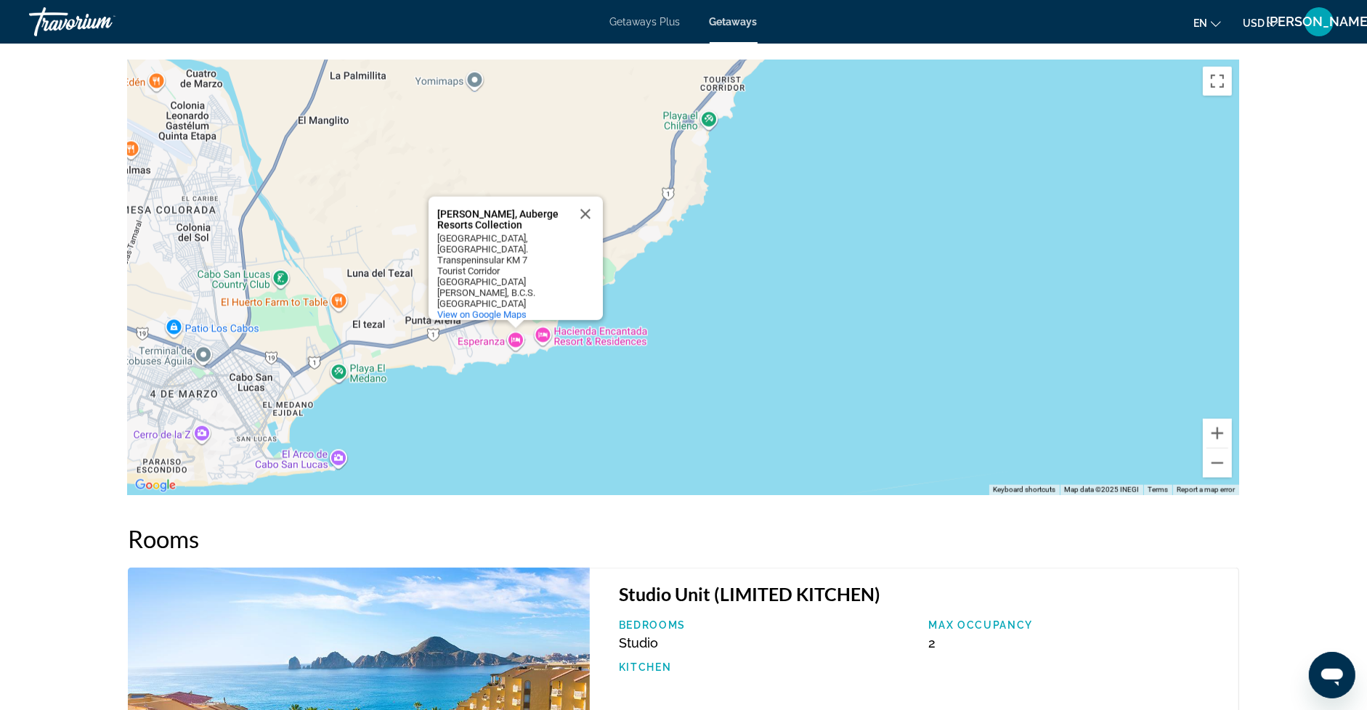
click at [598, 382] on div "To activate drag with keyboard, press Alt + Enter. Once in keyboard drag state,…" at bounding box center [683, 278] width 1111 height 436
click at [586, 225] on button "Close" at bounding box center [585, 214] width 35 height 35
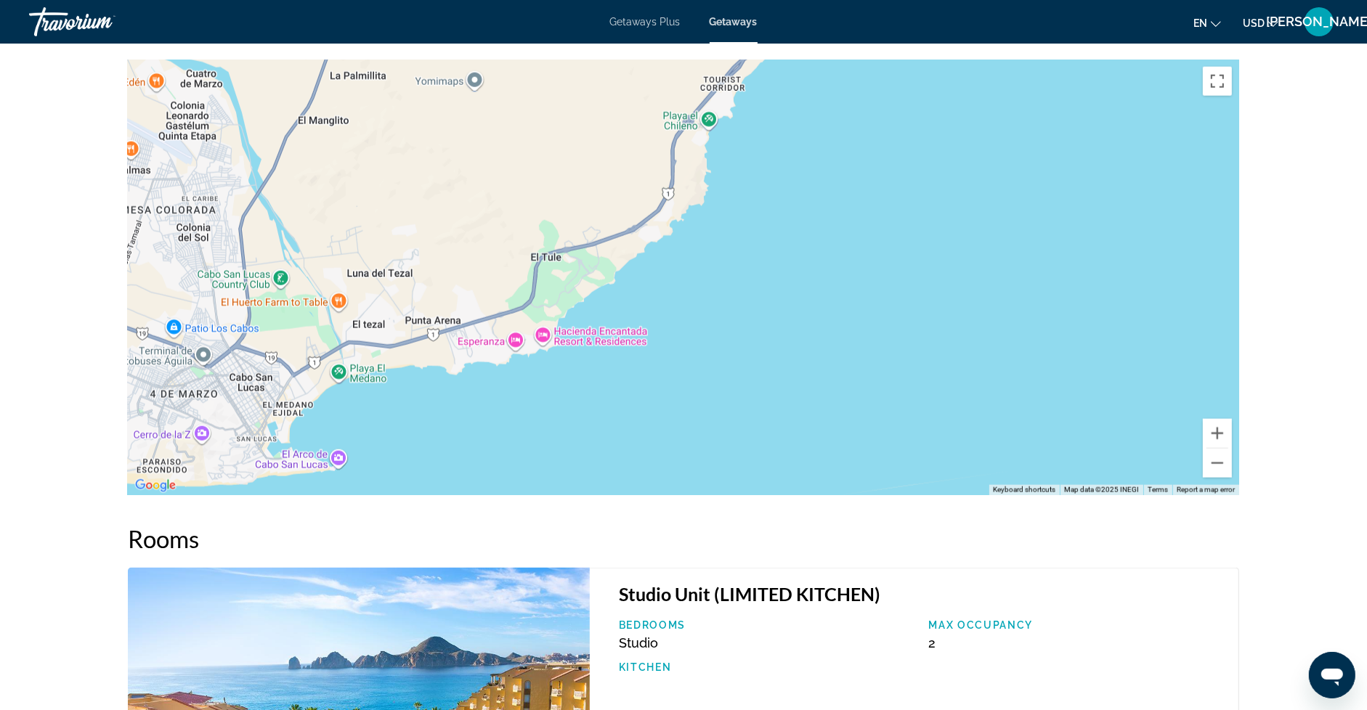
click at [365, 378] on div "To activate drag with keyboard, press Alt + Enter. Once in keyboard drag state,…" at bounding box center [683, 278] width 1111 height 436
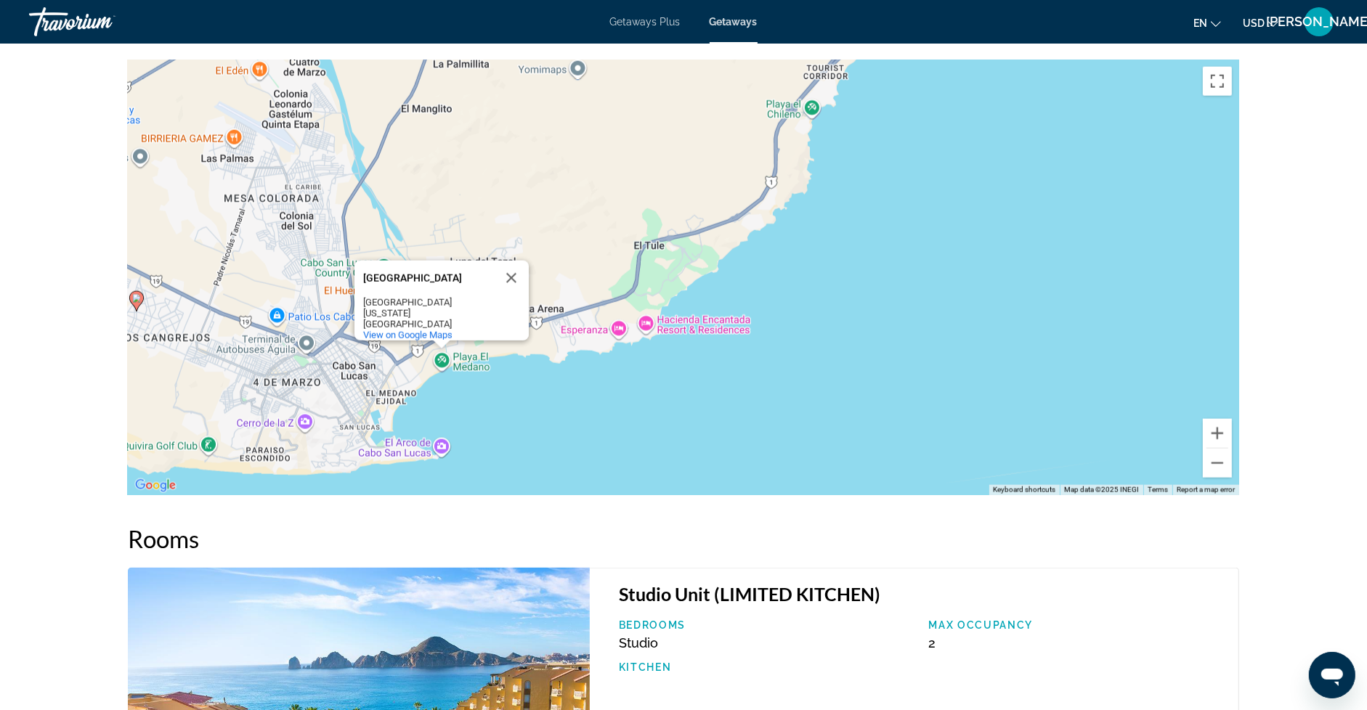
drag, startPoint x: 365, startPoint y: 378, endPoint x: 513, endPoint y: 351, distance: 150.0
click at [513, 351] on div "To activate drag with keyboard, press Alt + Enter. Once in keyboard drag state,…" at bounding box center [683, 278] width 1111 height 436
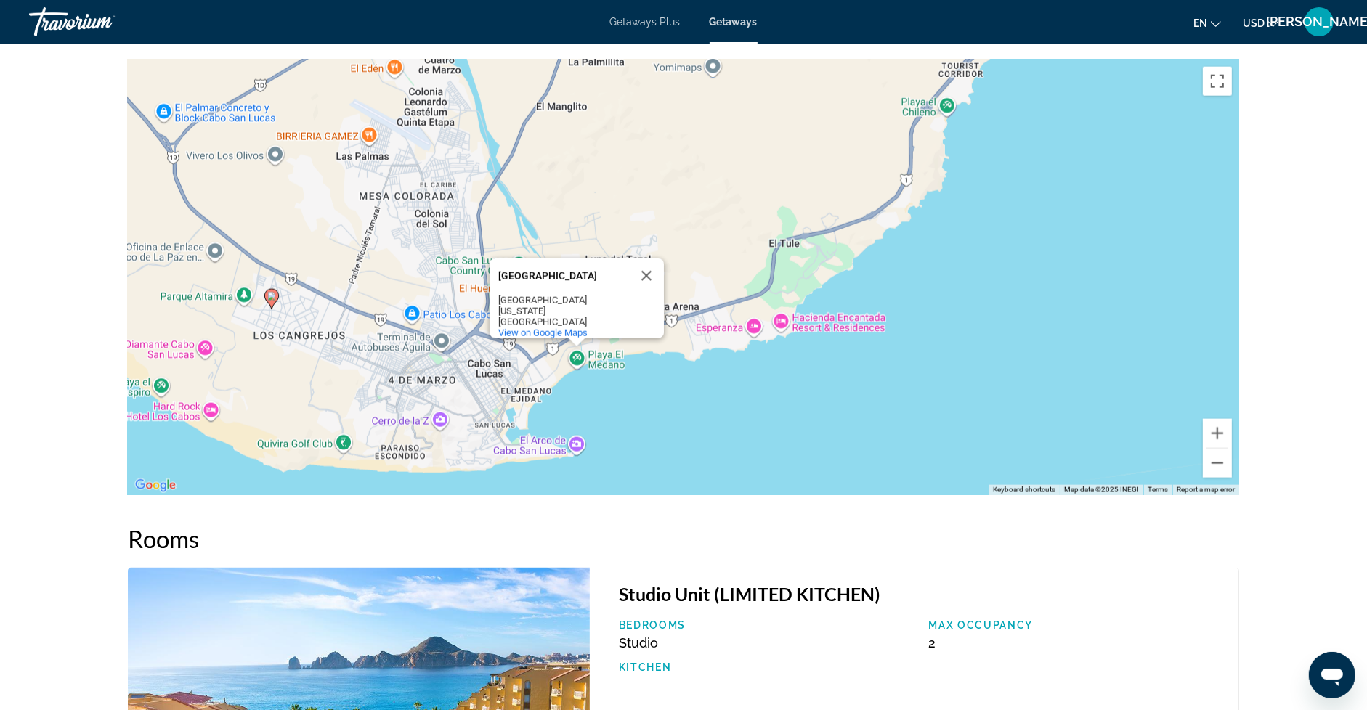
drag, startPoint x: 188, startPoint y: 333, endPoint x: 321, endPoint y: 362, distance: 136.2
click at [321, 362] on div "To activate drag with keyboard, press Alt + Enter. Once in keyboard drag state,…" at bounding box center [683, 278] width 1111 height 436
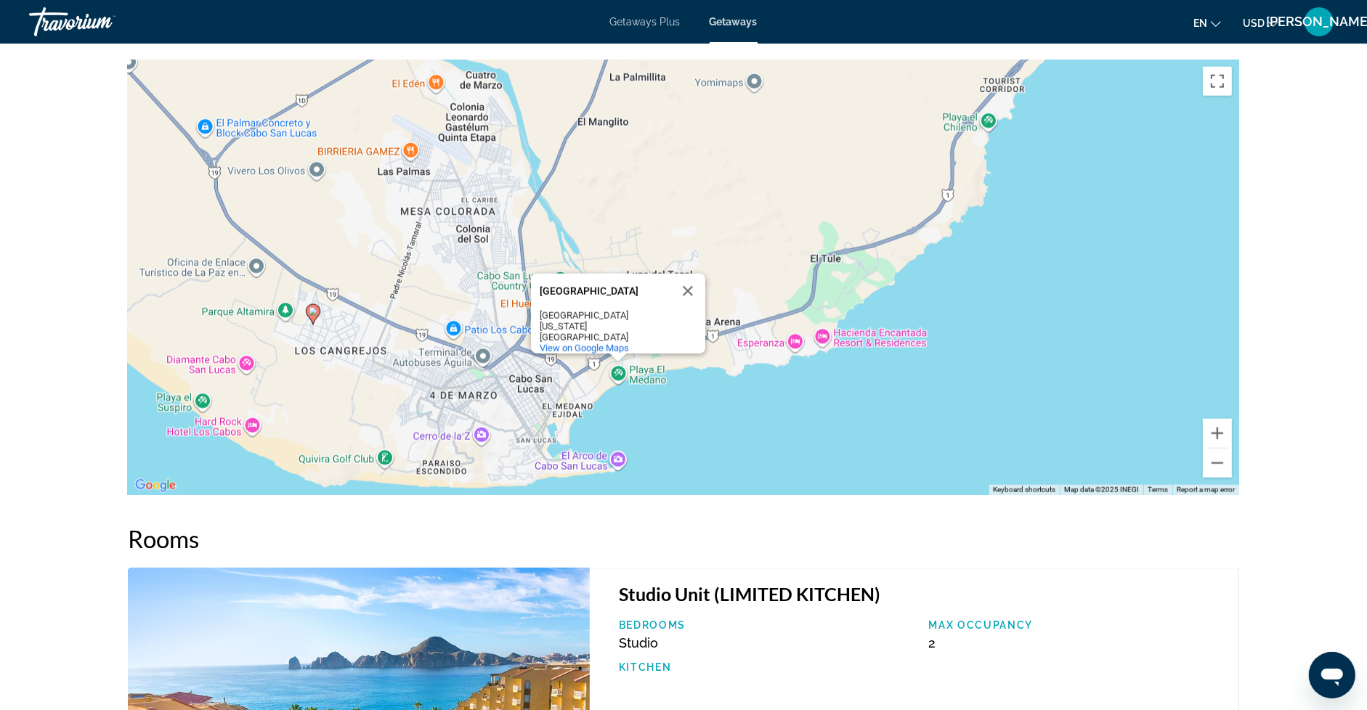
click at [312, 313] on image "Main content" at bounding box center [313, 311] width 9 height 9
click at [686, 291] on button "Close" at bounding box center [687, 291] width 35 height 35
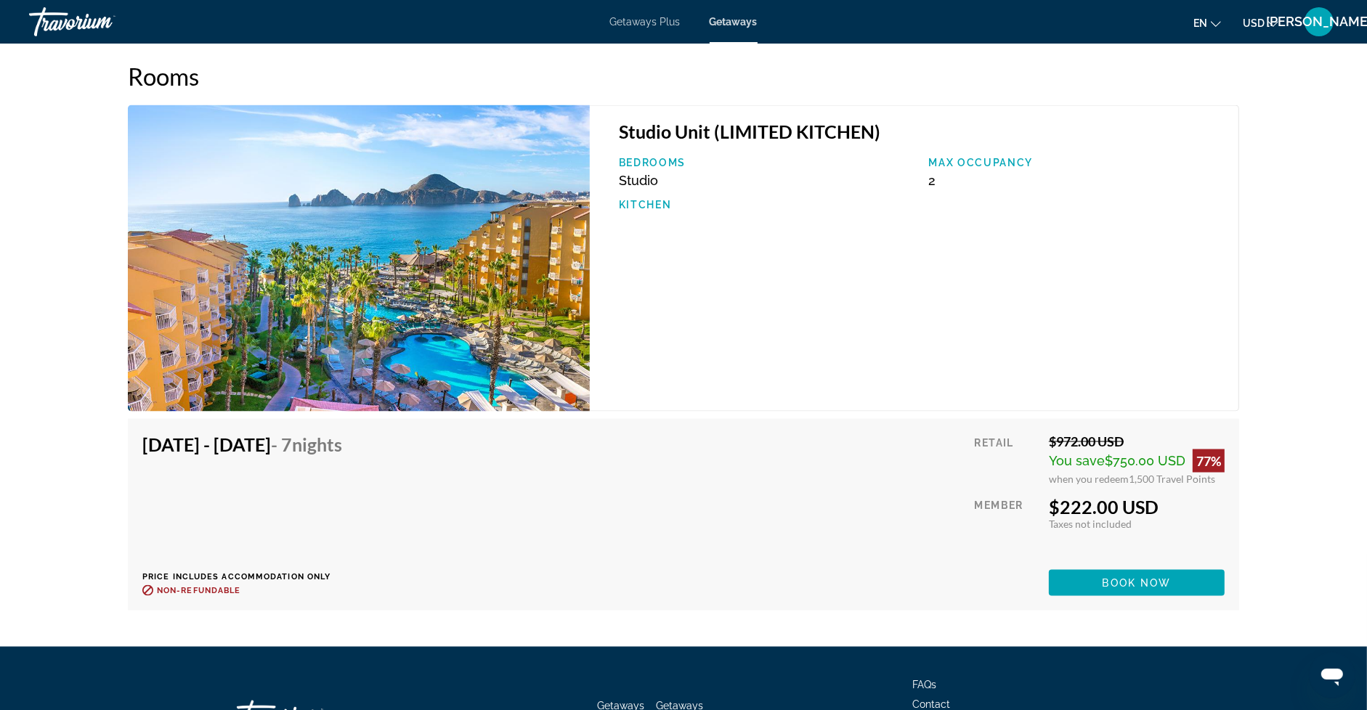
scroll to position [2380, 0]
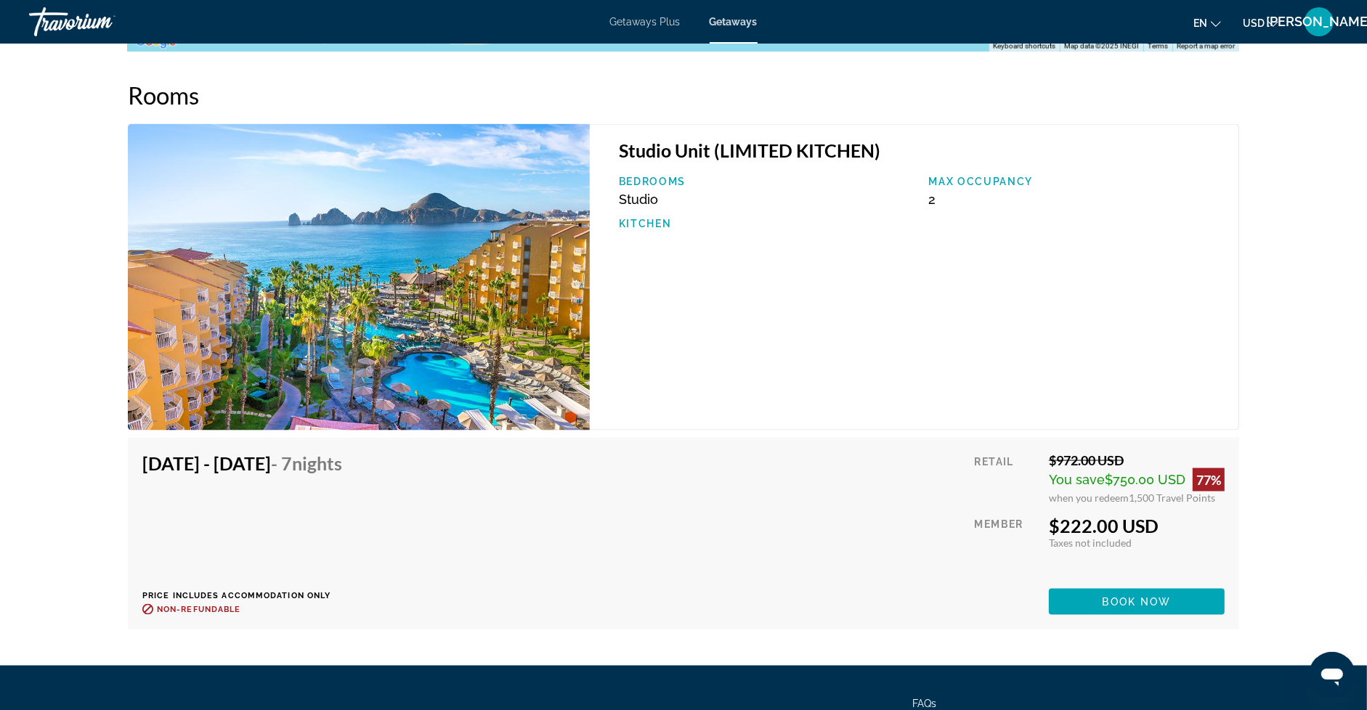
click at [496, 309] on img "Main content" at bounding box center [359, 277] width 462 height 307
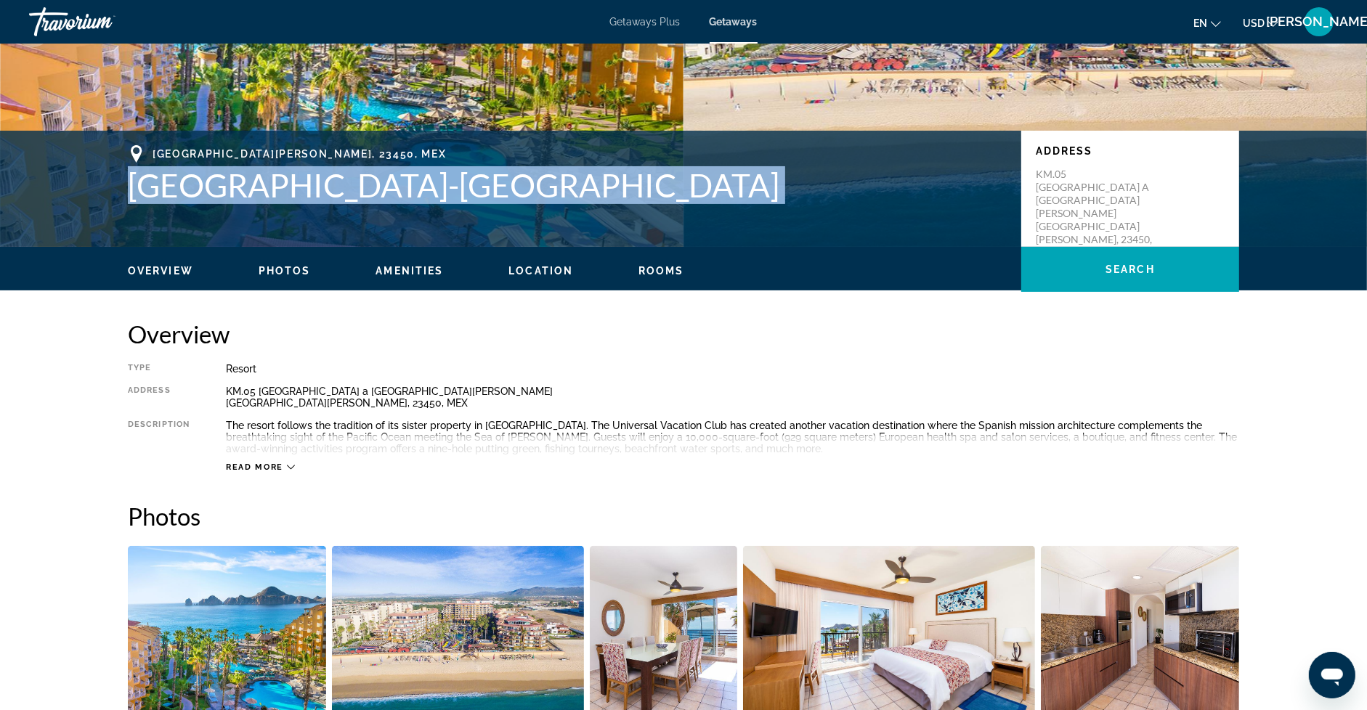
scroll to position [0, 0]
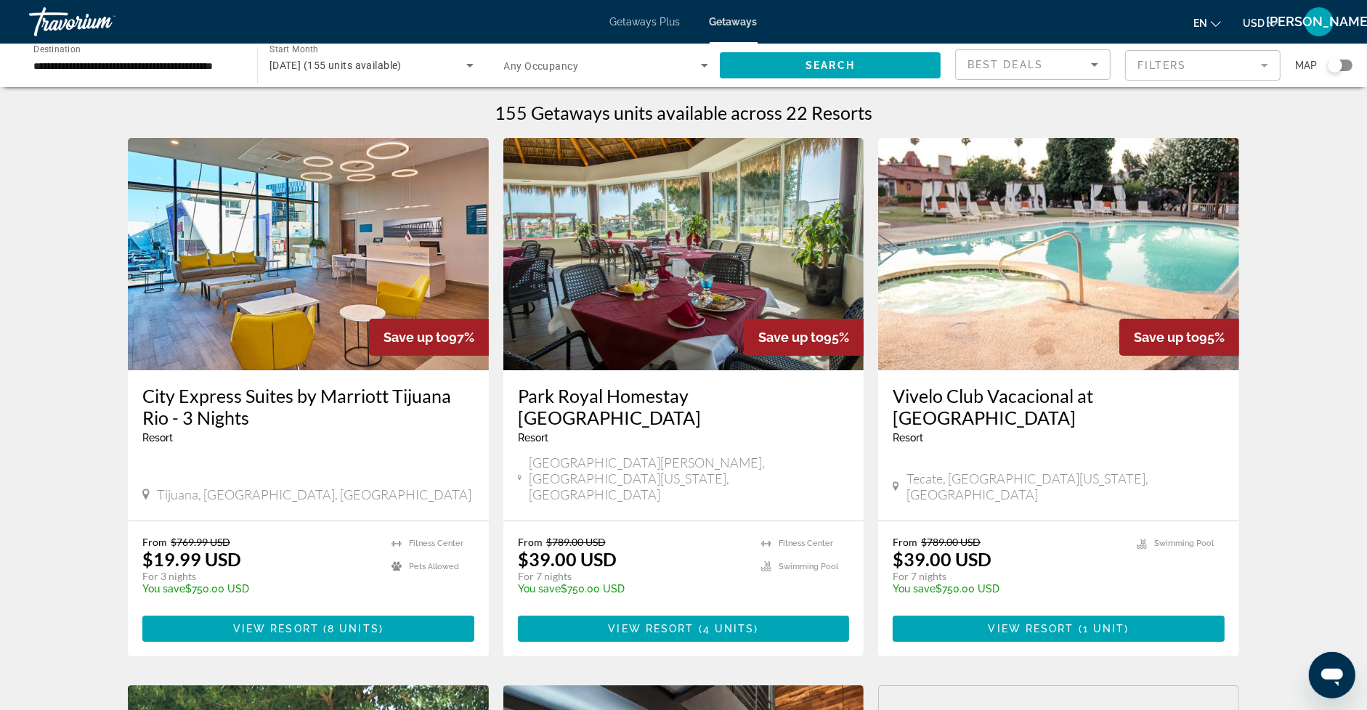
click at [402, 66] on span "September 2025 (155 units available)" at bounding box center [335, 66] width 132 height 12
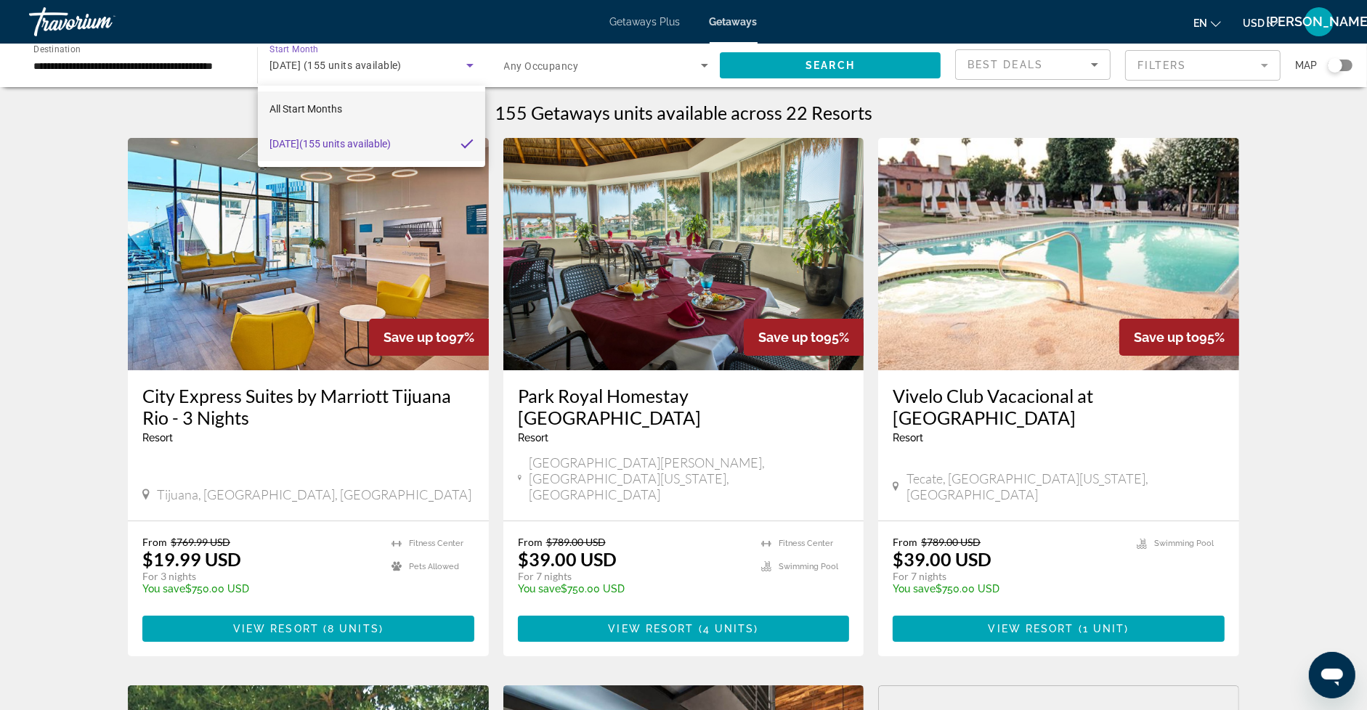
click at [399, 113] on mat-option "All Start Months" at bounding box center [372, 109] width 228 height 35
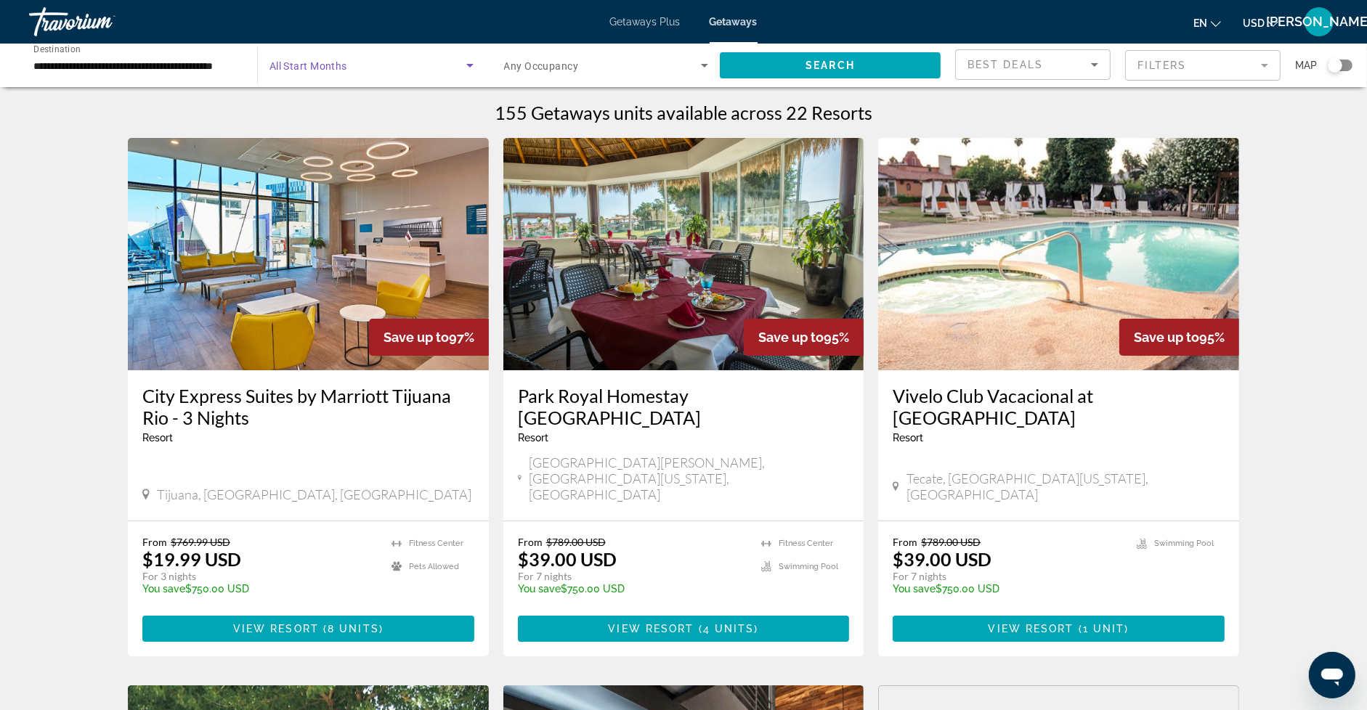
click at [410, 66] on span "Search widget" at bounding box center [367, 65] width 197 height 17
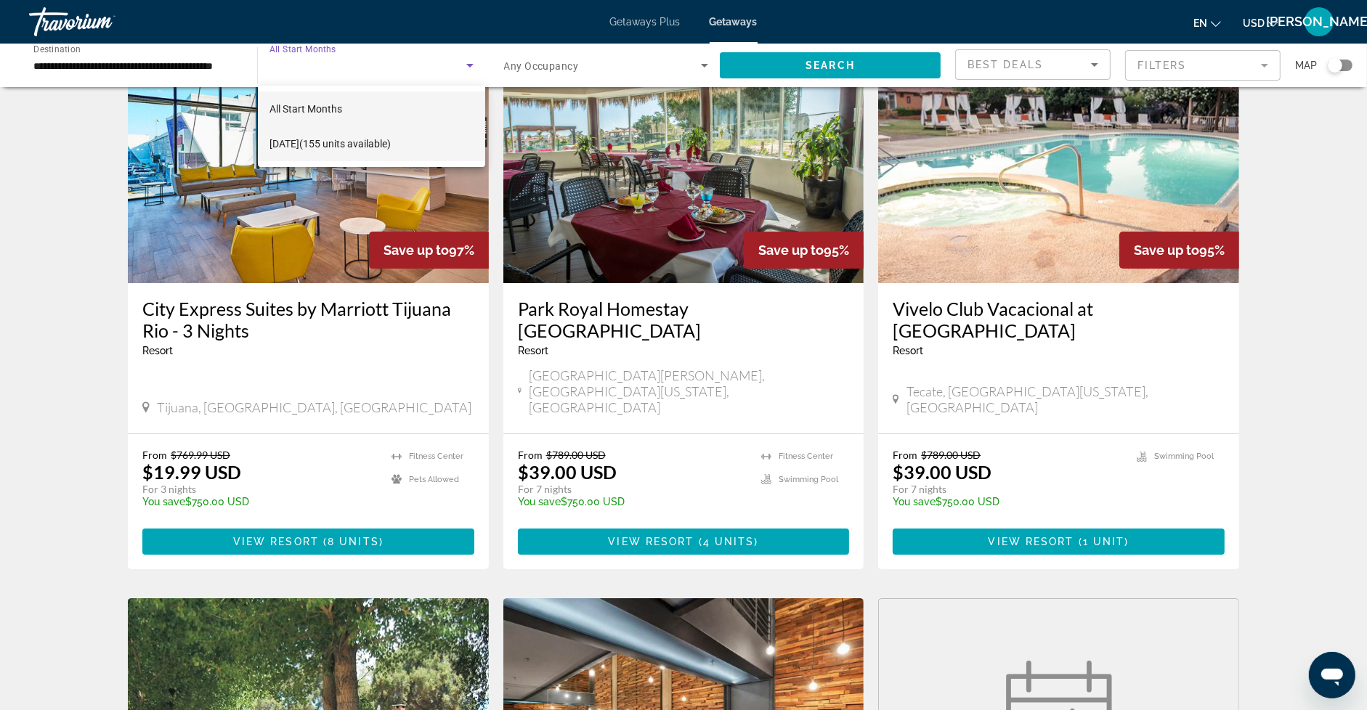
scroll to position [92, 0]
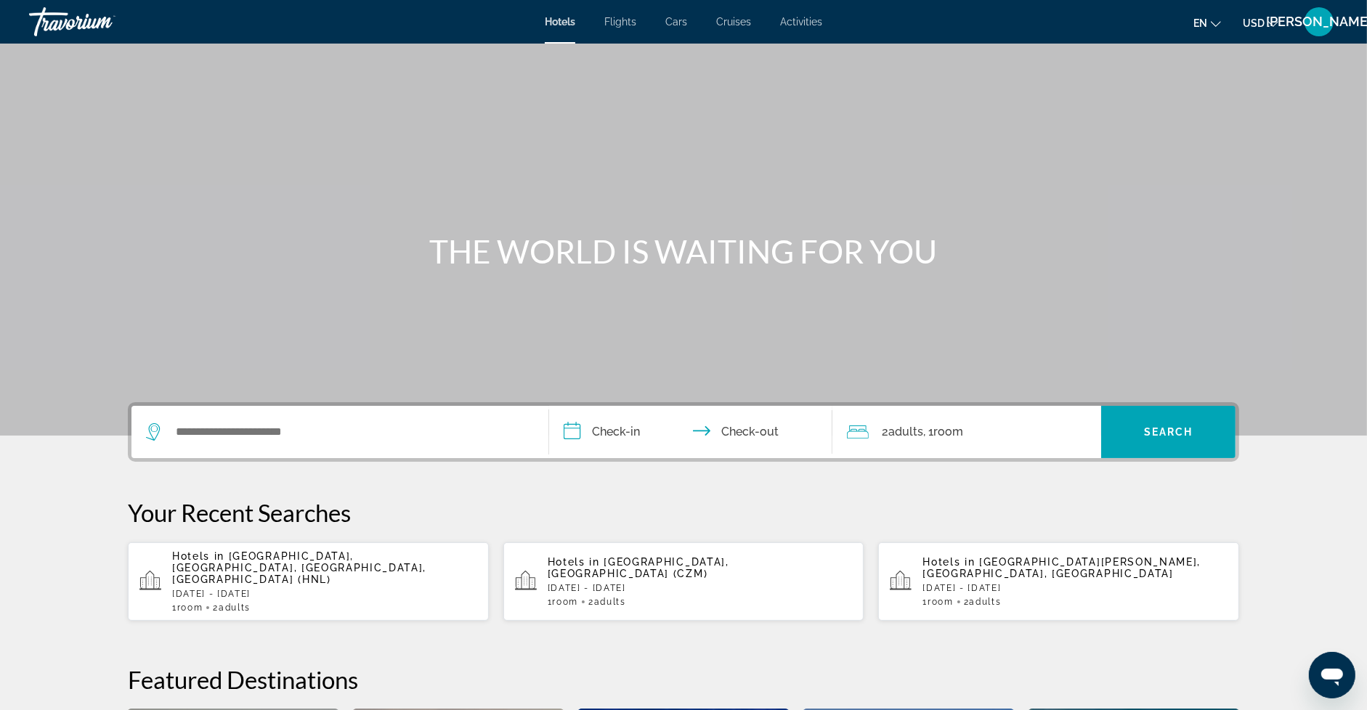
click at [679, 23] on span "Cars" at bounding box center [676, 22] width 22 height 12
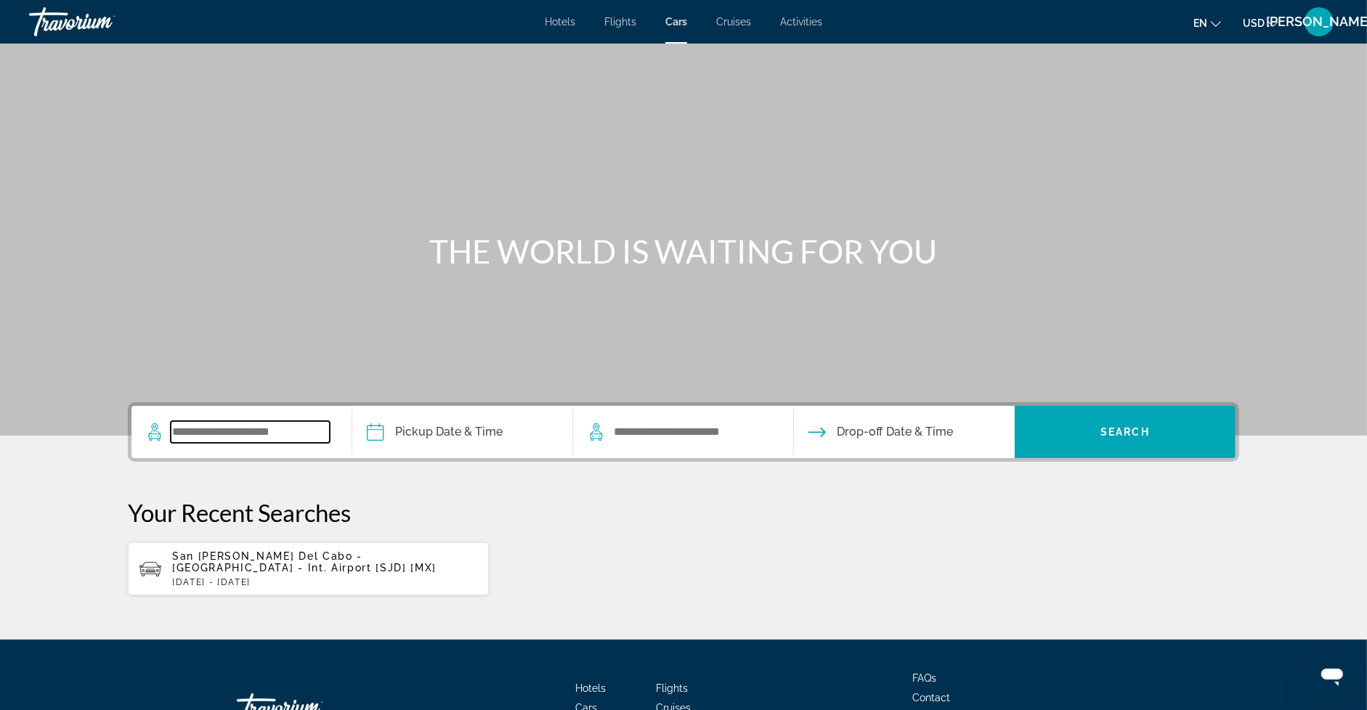
click at [261, 434] on input "Search widget" at bounding box center [250, 432] width 159 height 22
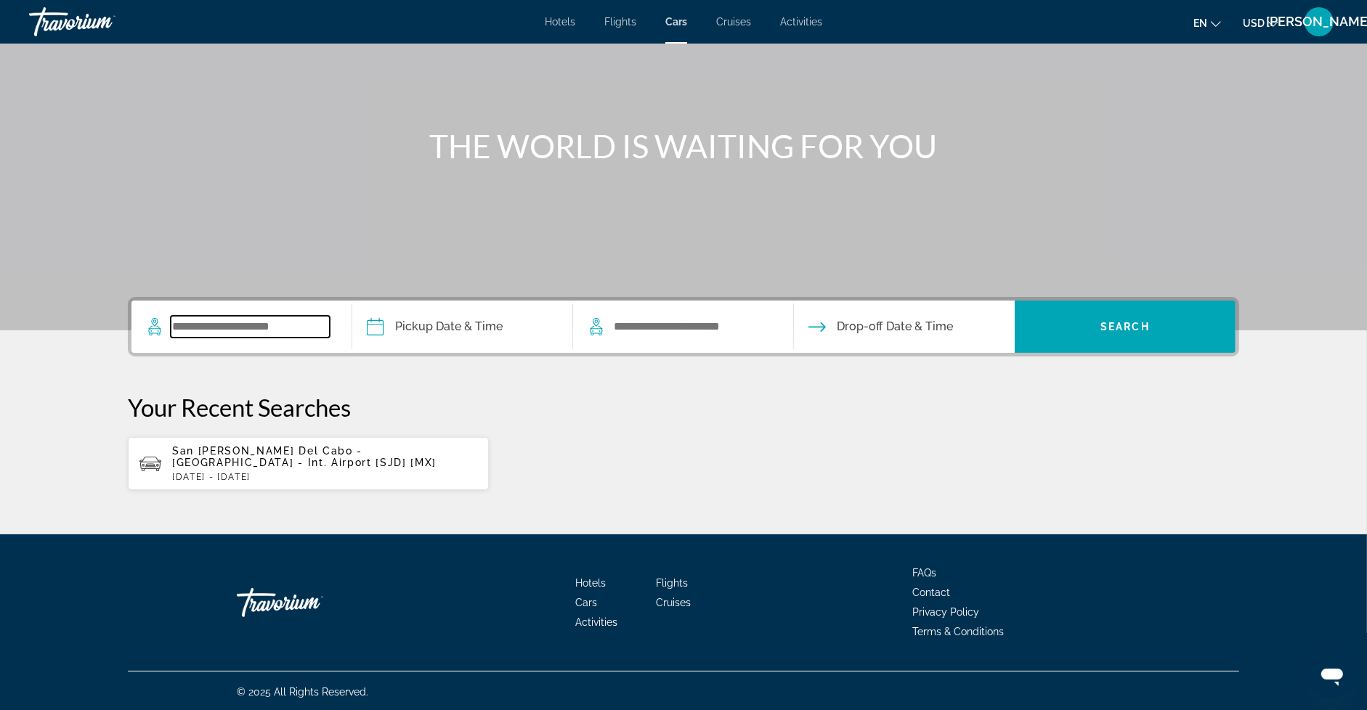
scroll to position [106, 0]
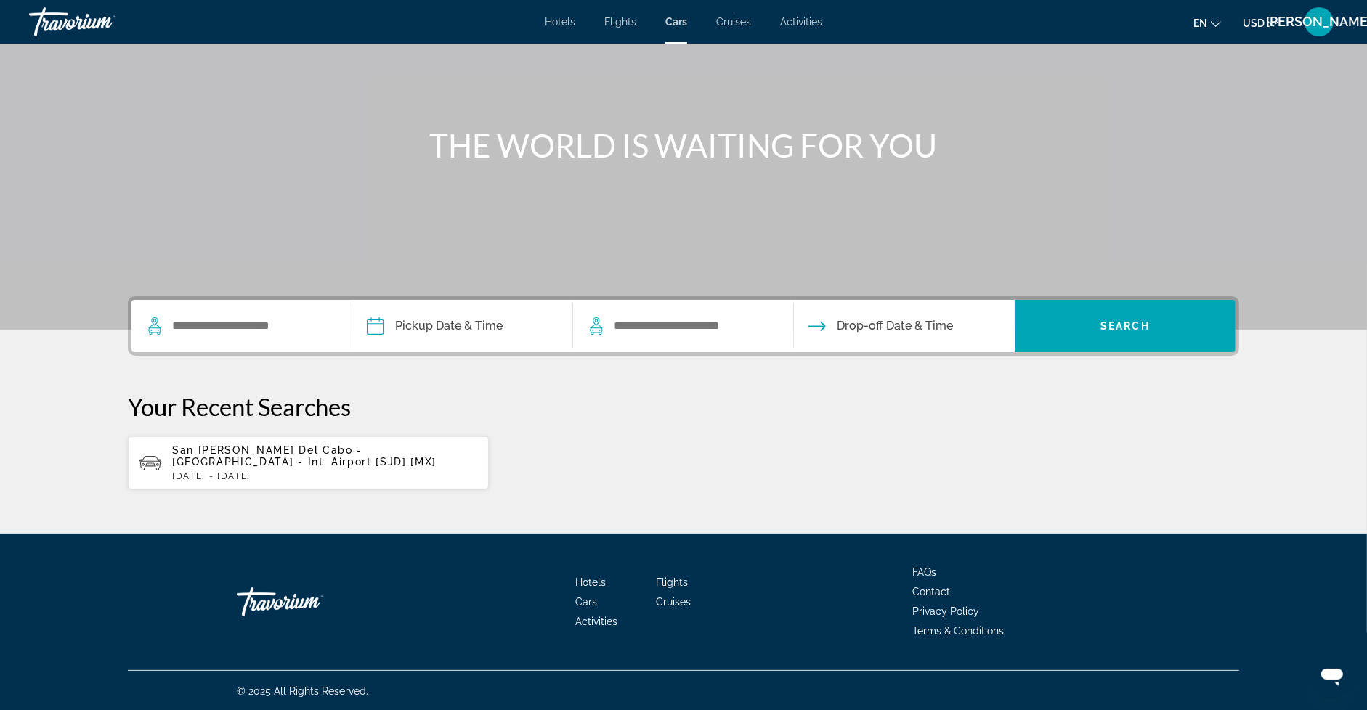
click at [266, 470] on div "San [PERSON_NAME] Del Cabo - [GEOGRAPHIC_DATA] - Int. Airport [SJD] [MX] [DATE]…" at bounding box center [324, 463] width 305 height 37
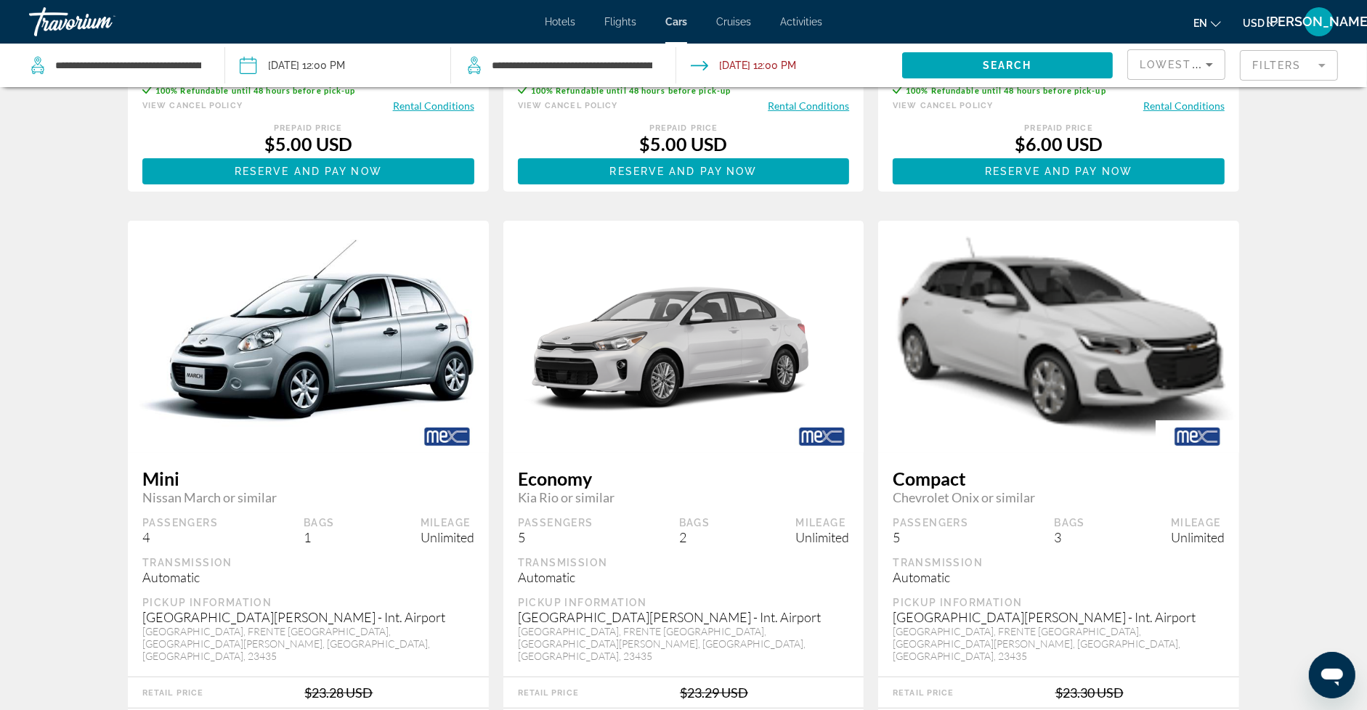
scroll to position [535, 0]
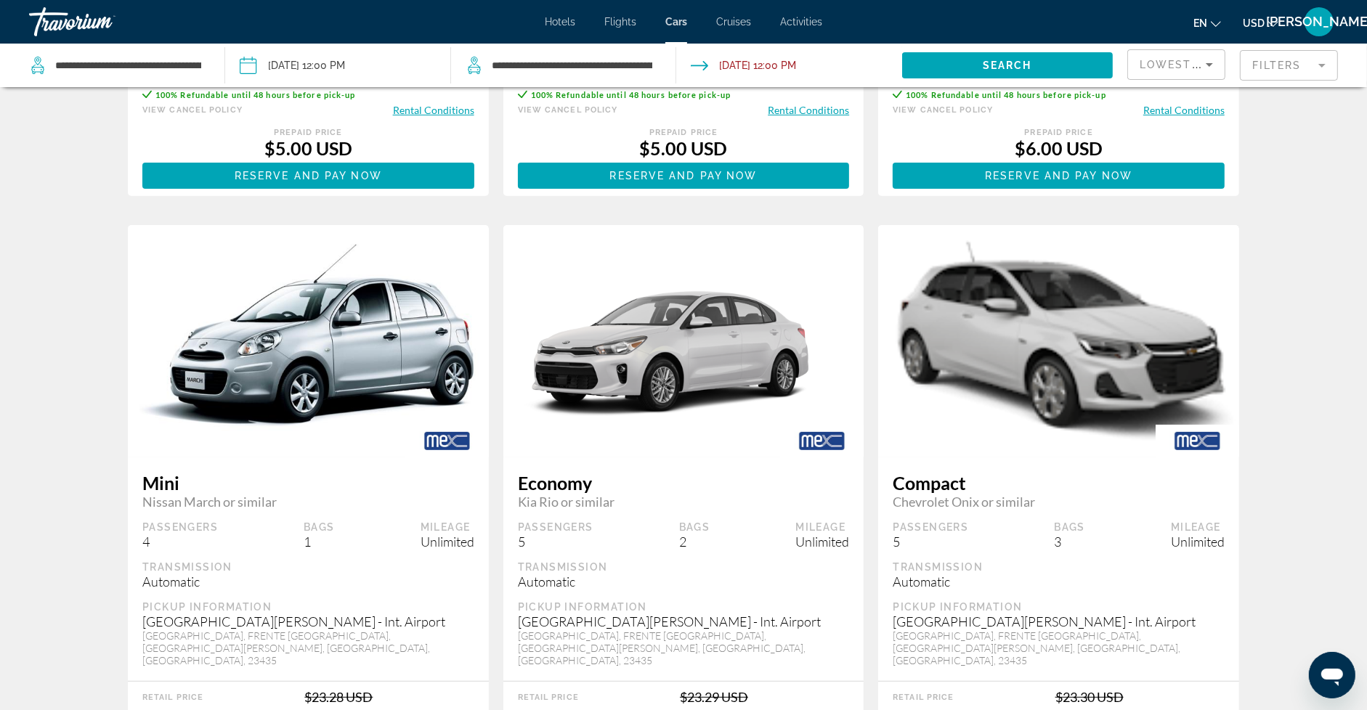
click at [684, 336] on img "Main content" at bounding box center [683, 340] width 361 height 259
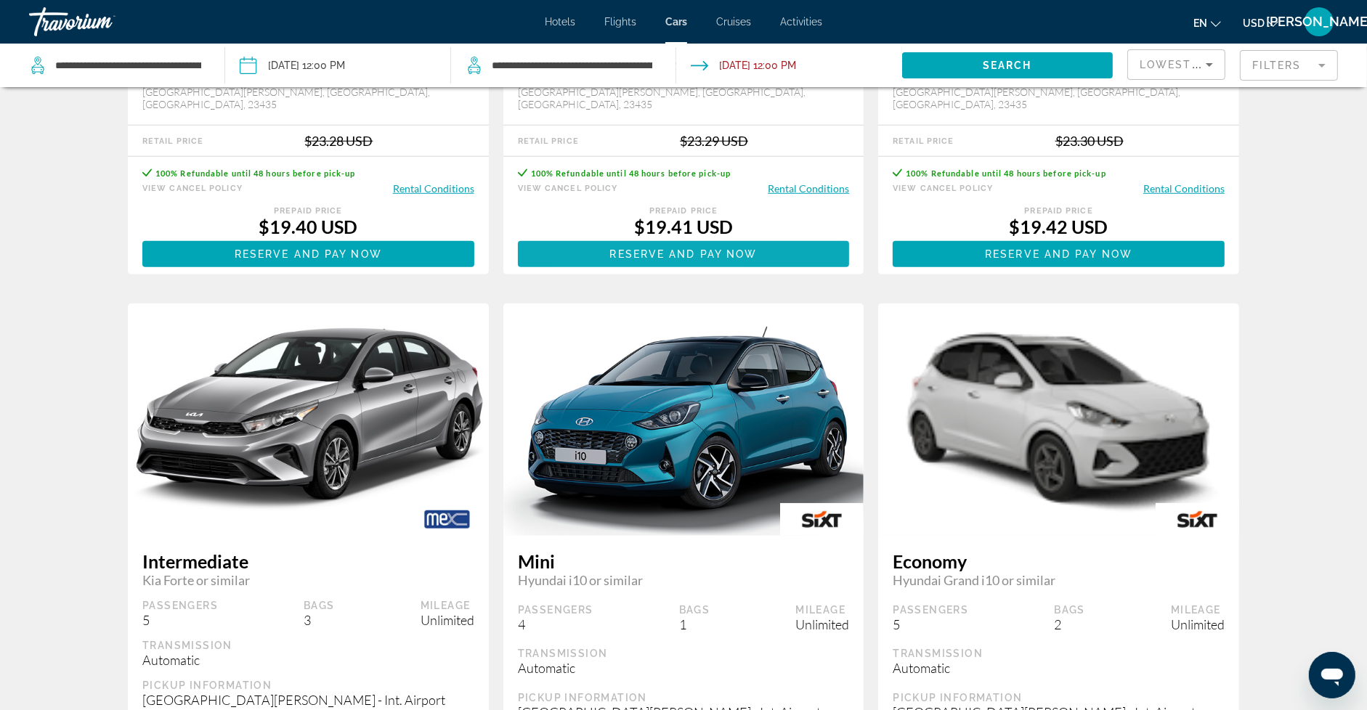
scroll to position [1122, 0]
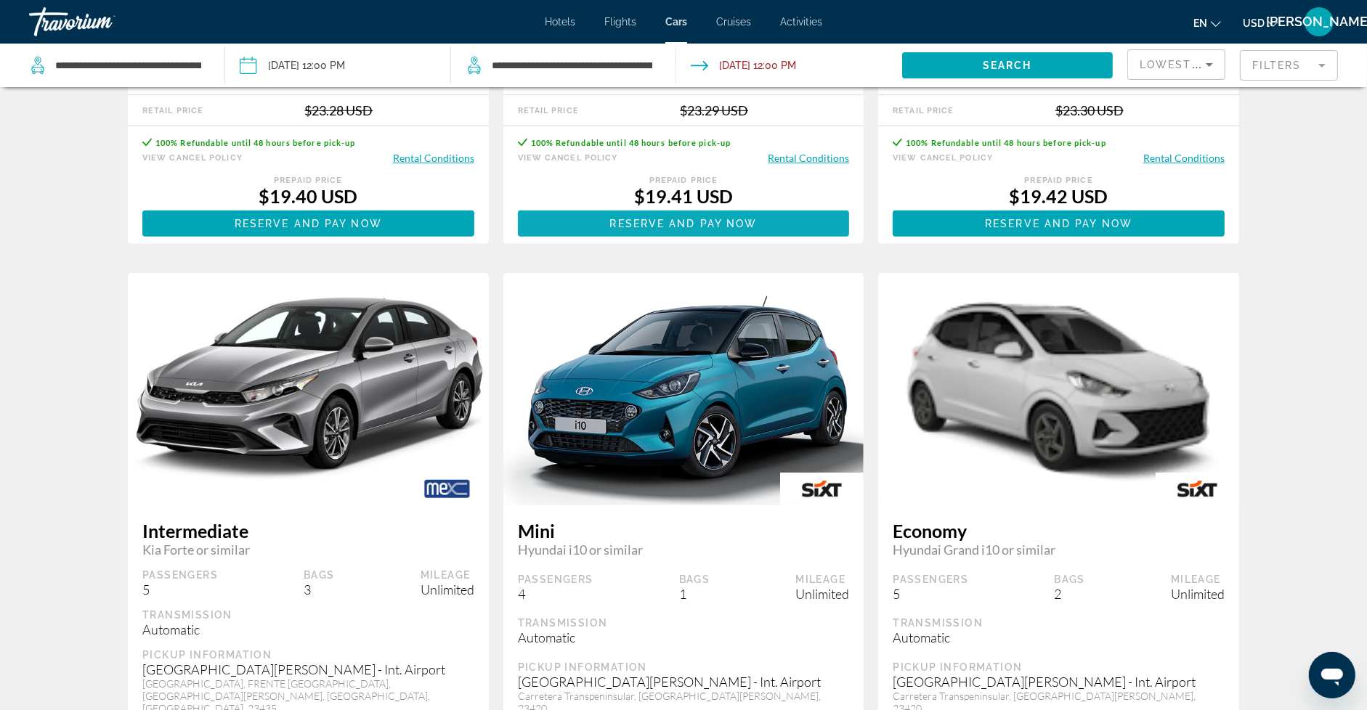
click at [709, 218] on span "Reserve and pay now" at bounding box center [683, 224] width 147 height 12
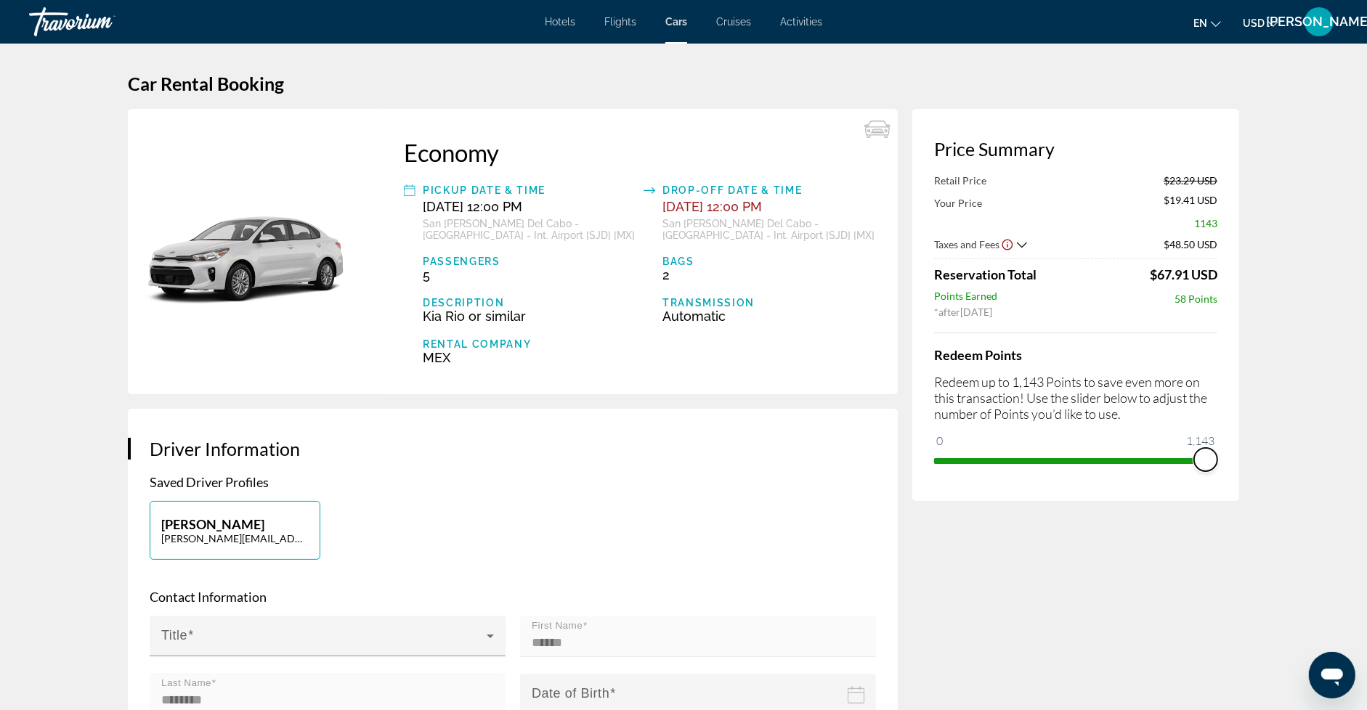
drag, startPoint x: 947, startPoint y: 439, endPoint x: 1359, endPoint y: 437, distance: 411.9
click at [1206, 463] on span "ngx-slider" at bounding box center [1205, 459] width 23 height 23
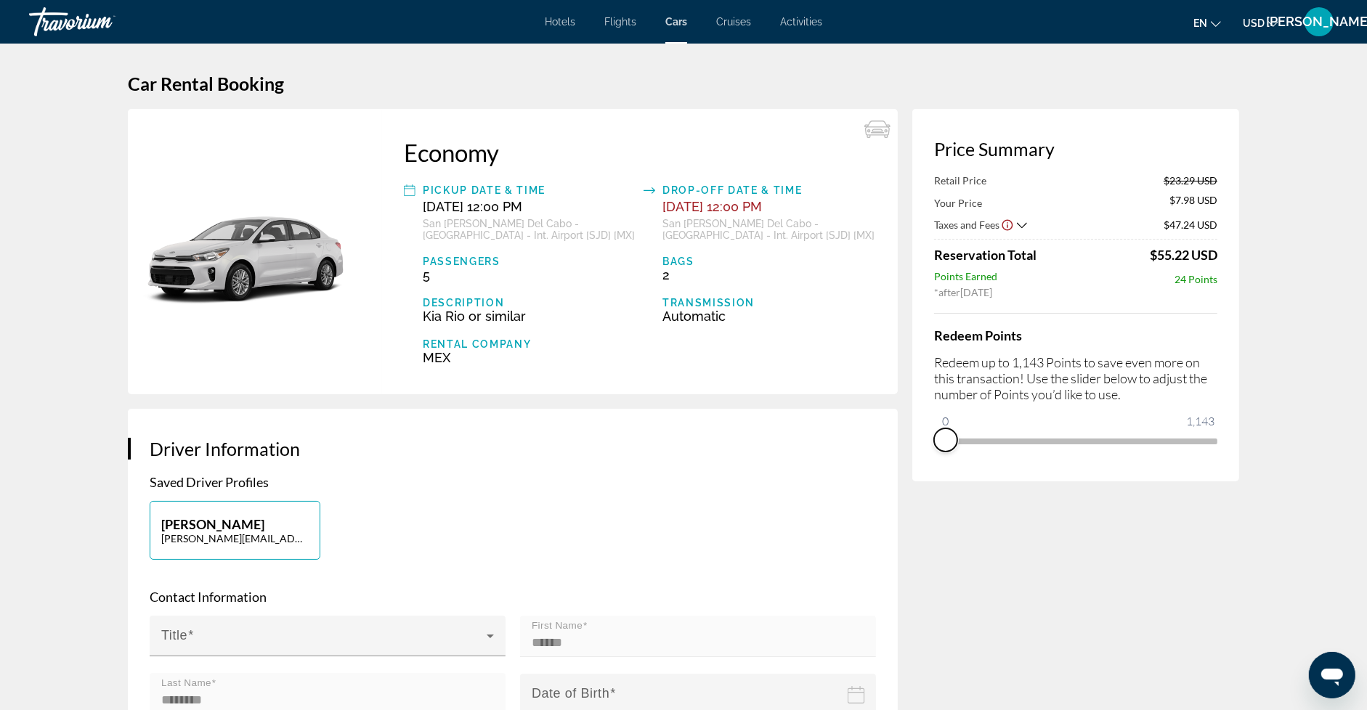
drag, startPoint x: 1208, startPoint y: 455, endPoint x: 774, endPoint y: 434, distance: 434.9
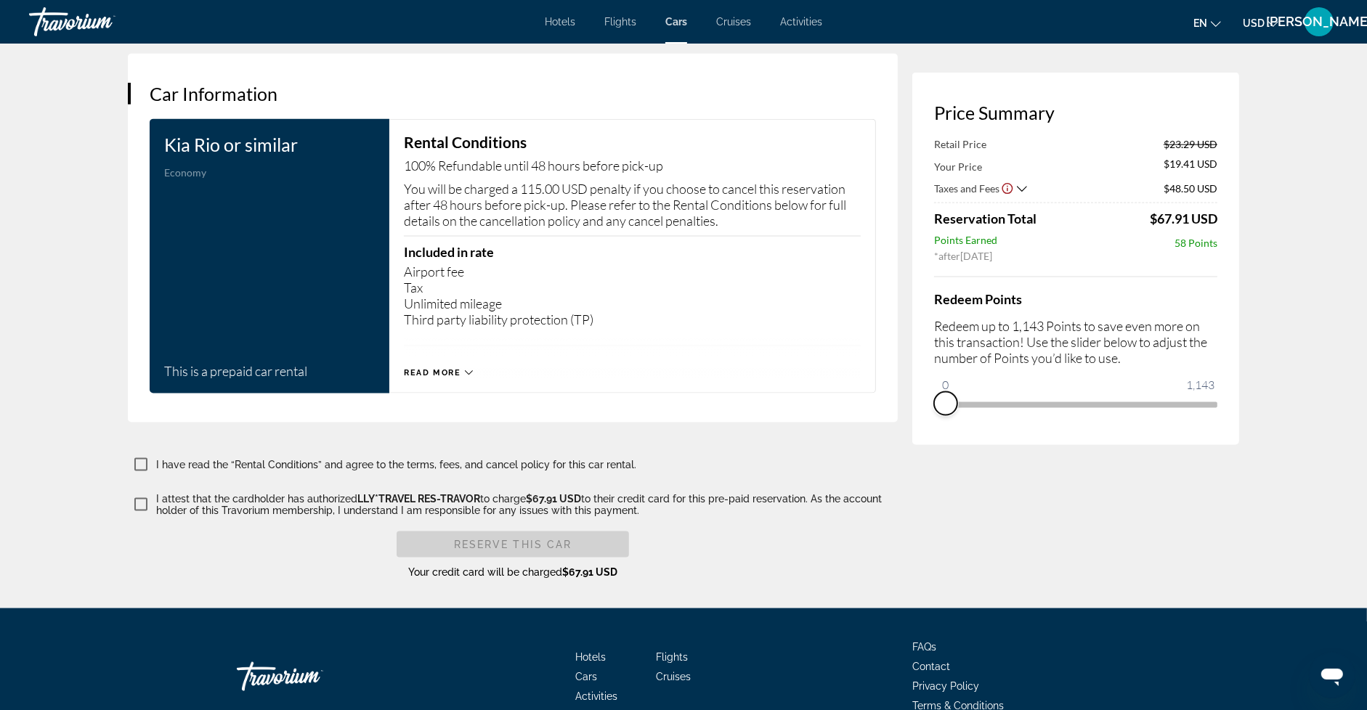
scroll to position [2158, 0]
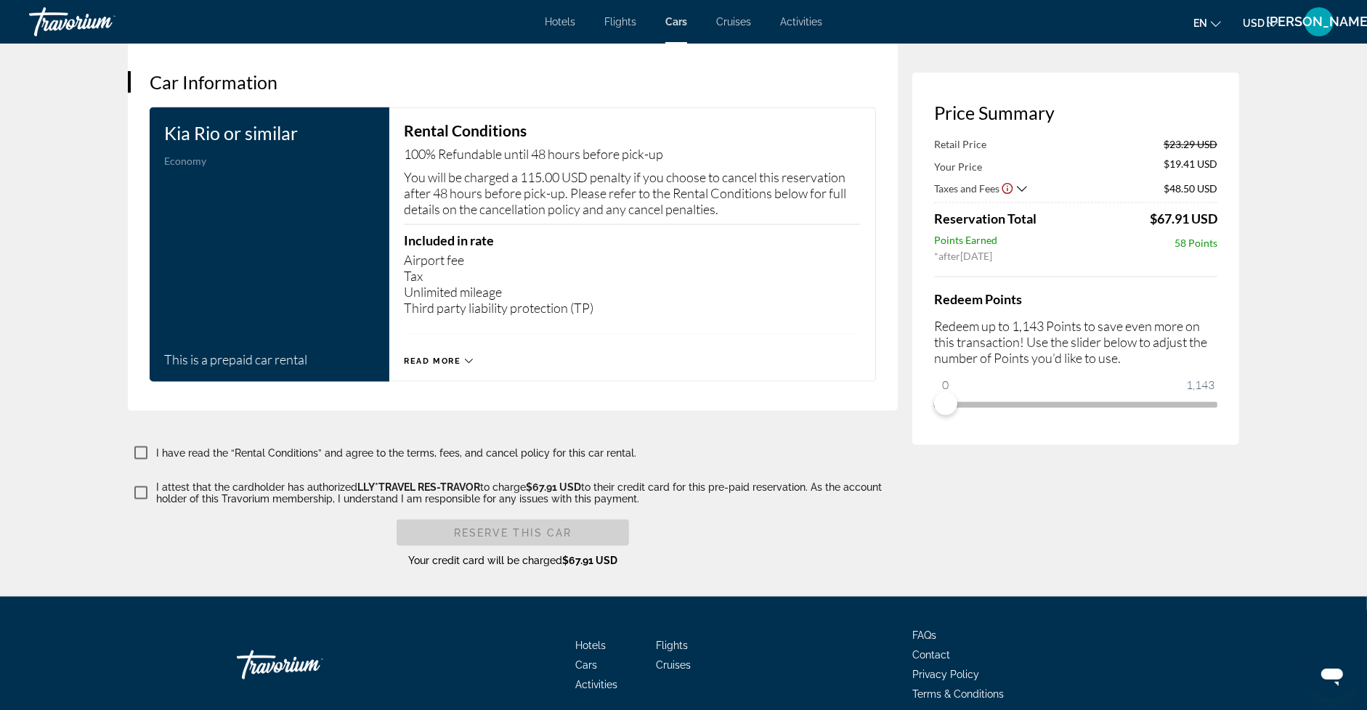
click at [465, 357] on icon "Main content" at bounding box center [469, 361] width 8 height 8
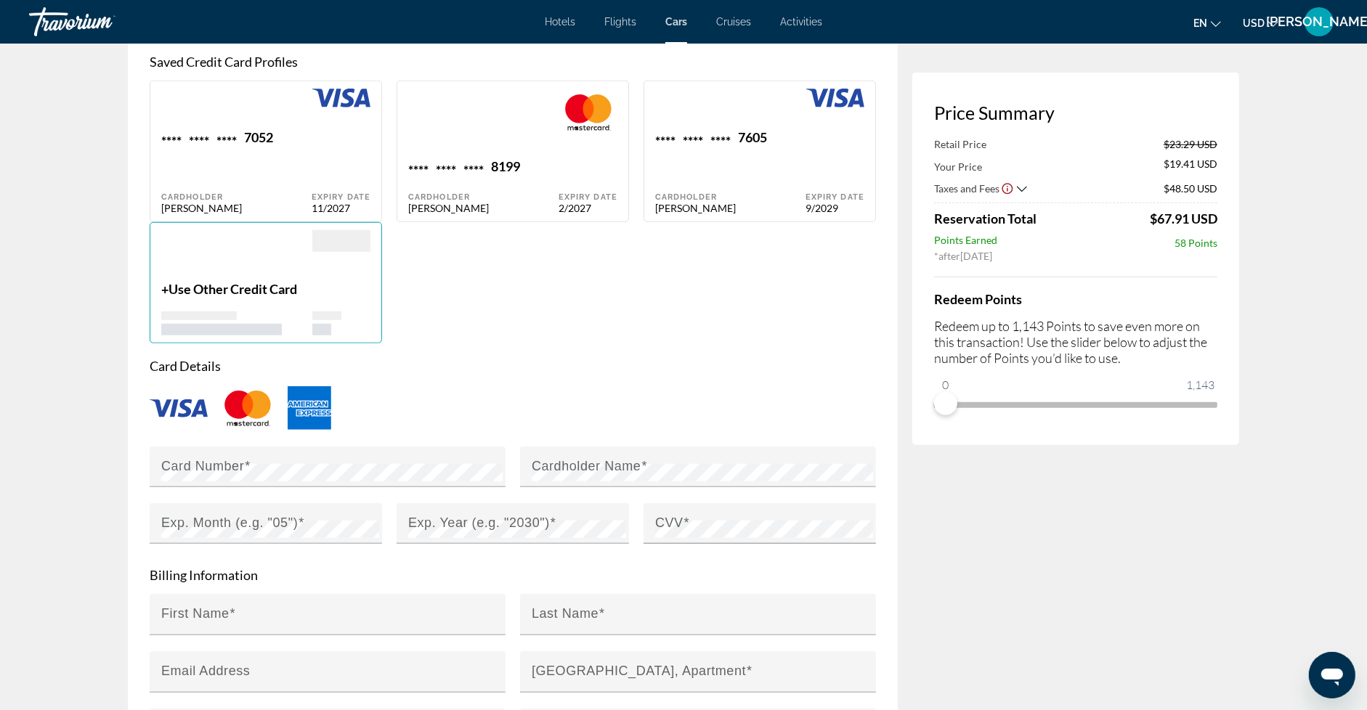
scroll to position [1228, 0]
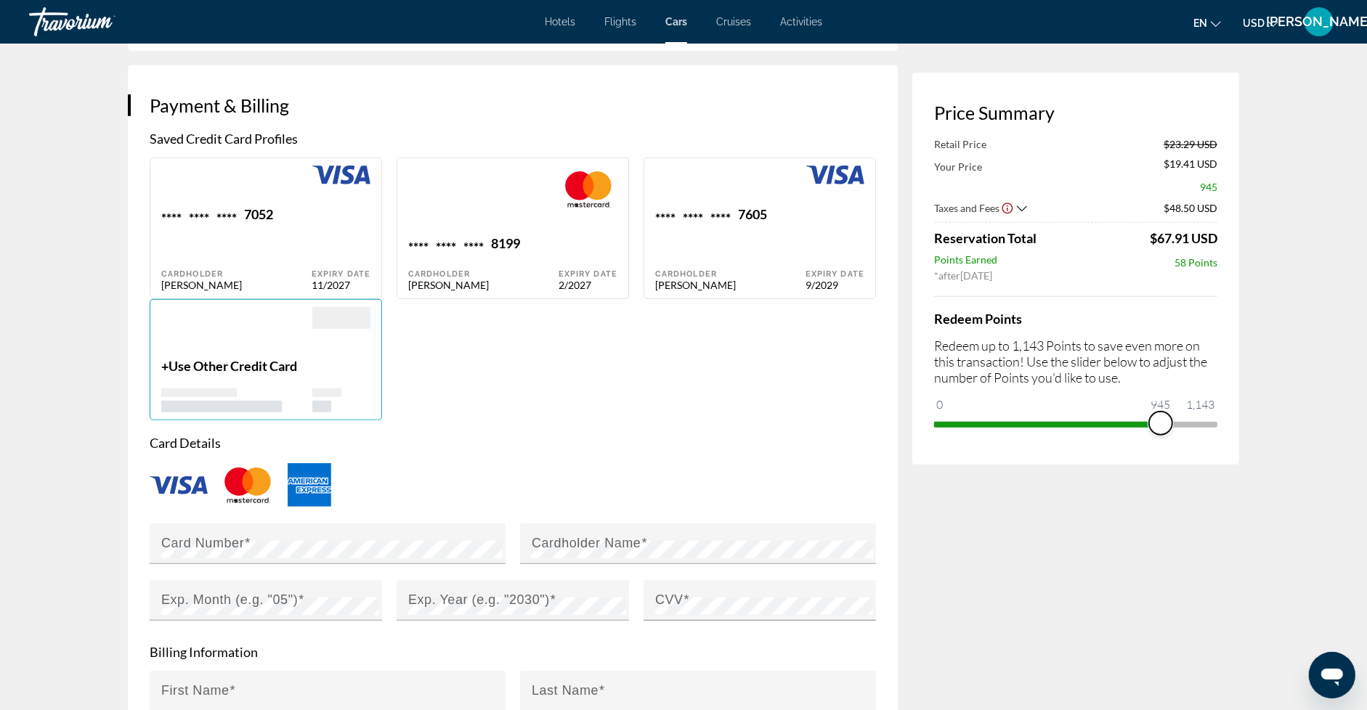
drag, startPoint x: 943, startPoint y: 402, endPoint x: 1361, endPoint y: 397, distance: 418.4
drag, startPoint x: 1208, startPoint y: 419, endPoint x: 769, endPoint y: 423, distance: 438.7
